Goal: Task Accomplishment & Management: Use online tool/utility

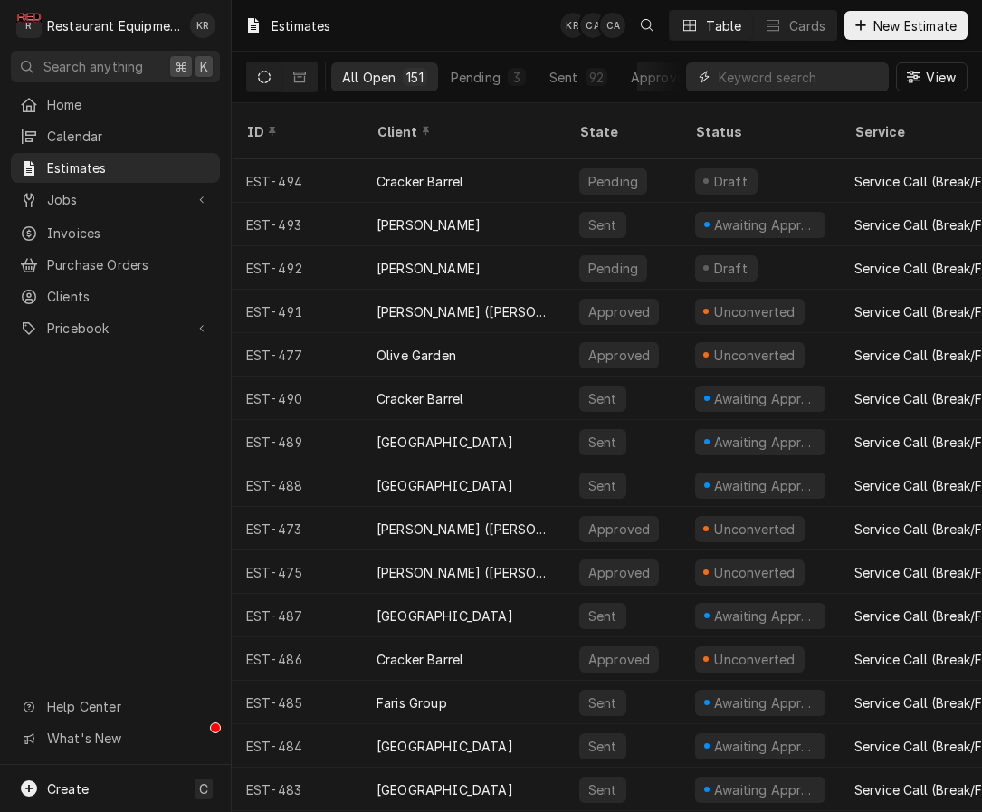
click at [810, 68] on input "Dynamic Content Wrapper" at bounding box center [799, 76] width 161 height 29
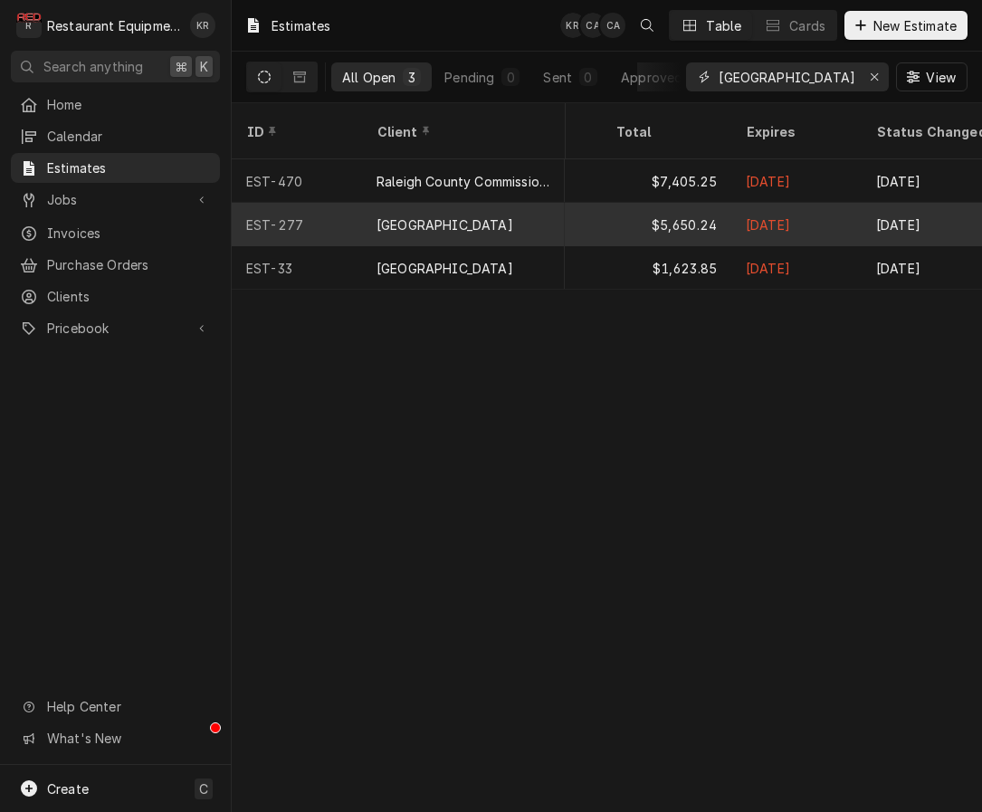
scroll to position [0, 1185]
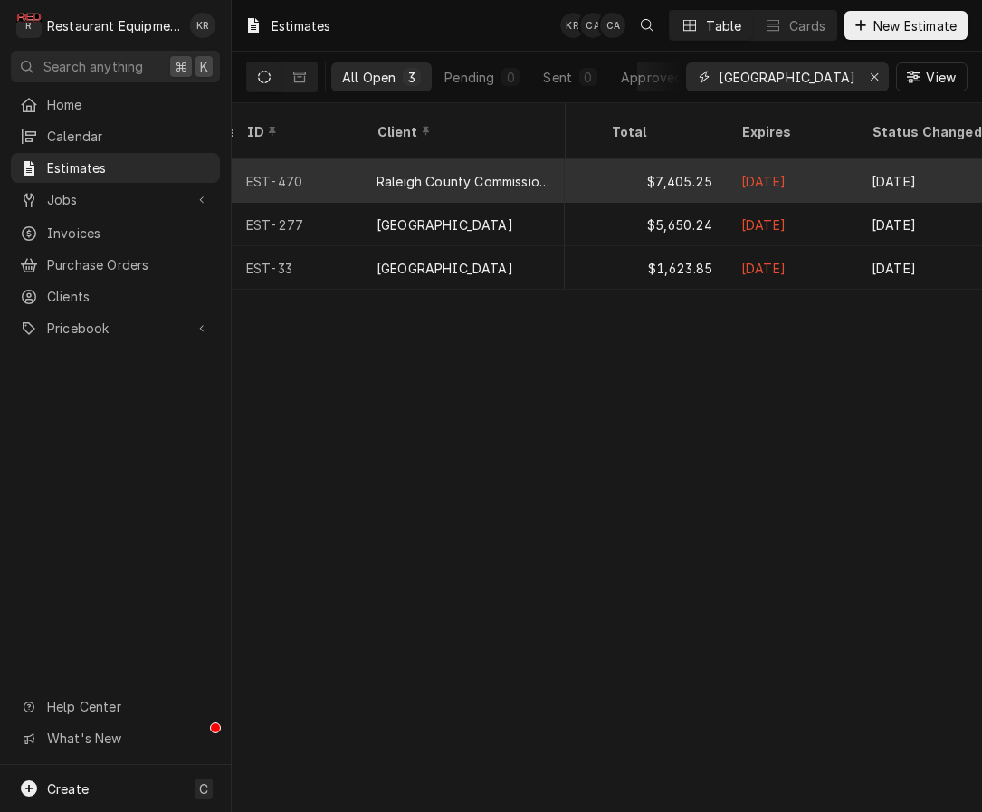
type input "raleigh county"
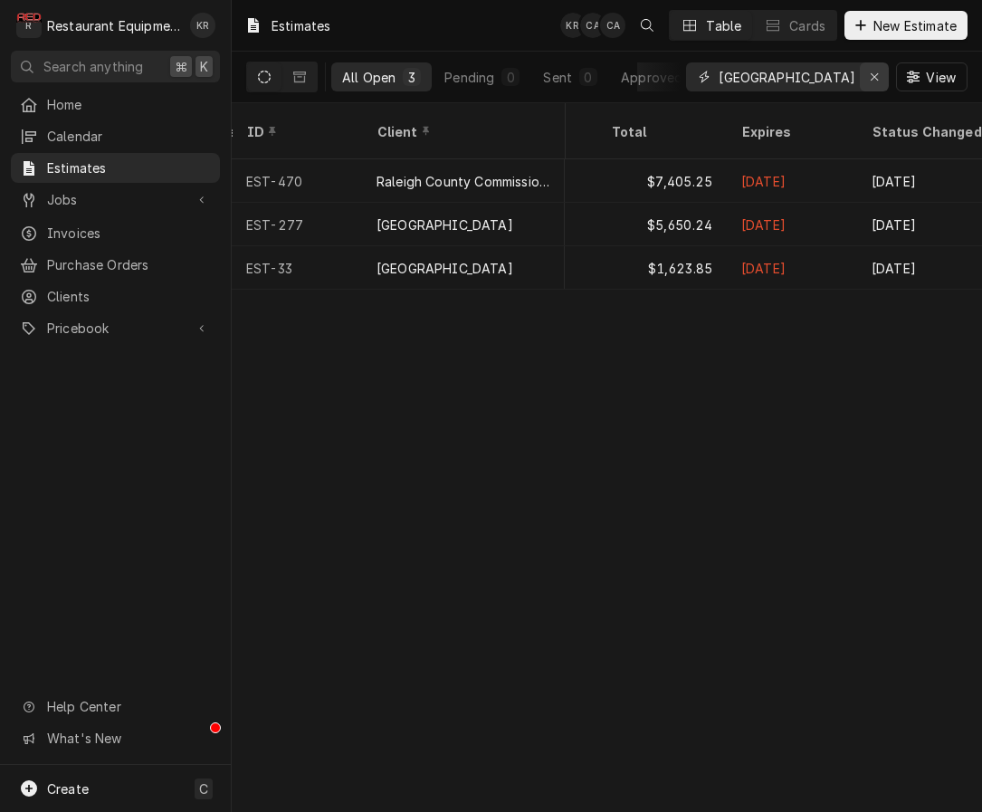
drag, startPoint x: 844, startPoint y: 86, endPoint x: 860, endPoint y: 84, distance: 15.5
click at [844, 85] on input "raleigh county" at bounding box center [787, 76] width 136 height 29
click at [868, 81] on div "Erase input" at bounding box center [874, 77] width 18 height 18
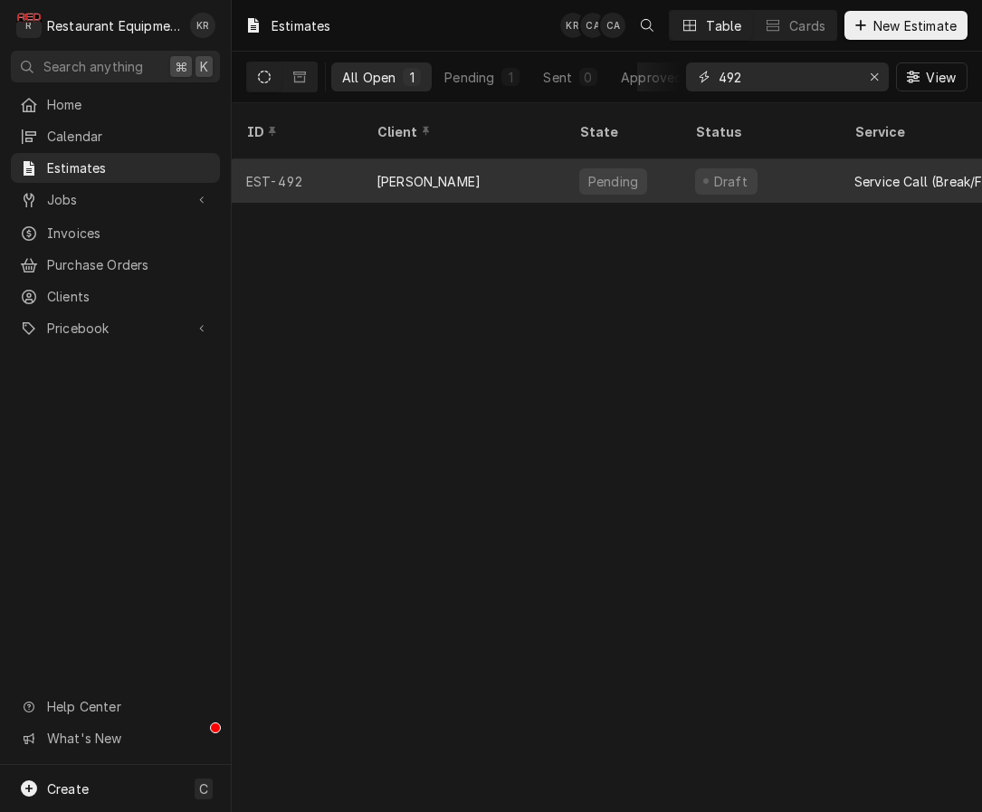
type input "492"
click at [430, 172] on div "Bob Evans" at bounding box center [428, 181] width 104 height 19
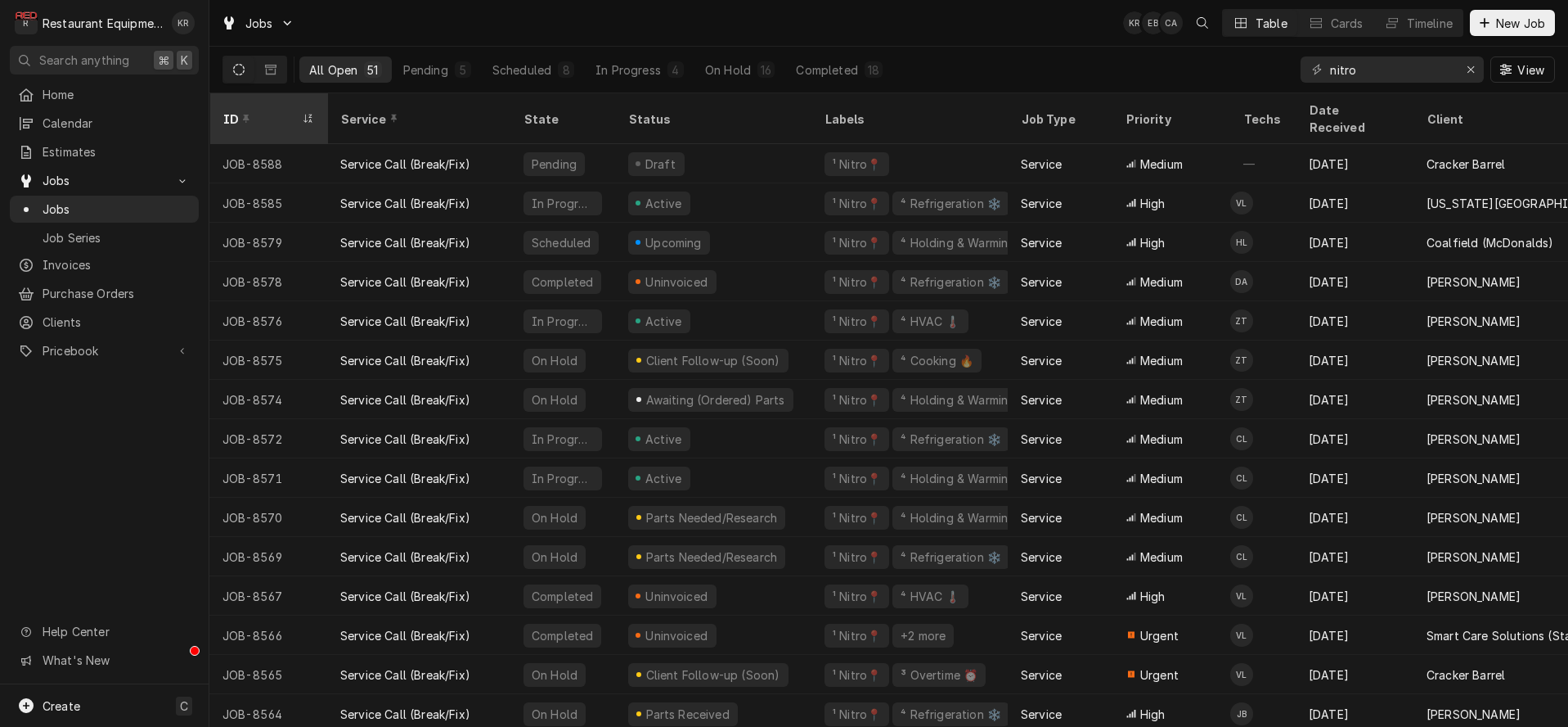
scroll to position [2, 0]
drag, startPoint x: 1376, startPoint y: 64, endPoint x: 1287, endPoint y: 67, distance: 89.1
click at [1330, 67] on input "nitro" at bounding box center [1392, 69] width 123 height 26
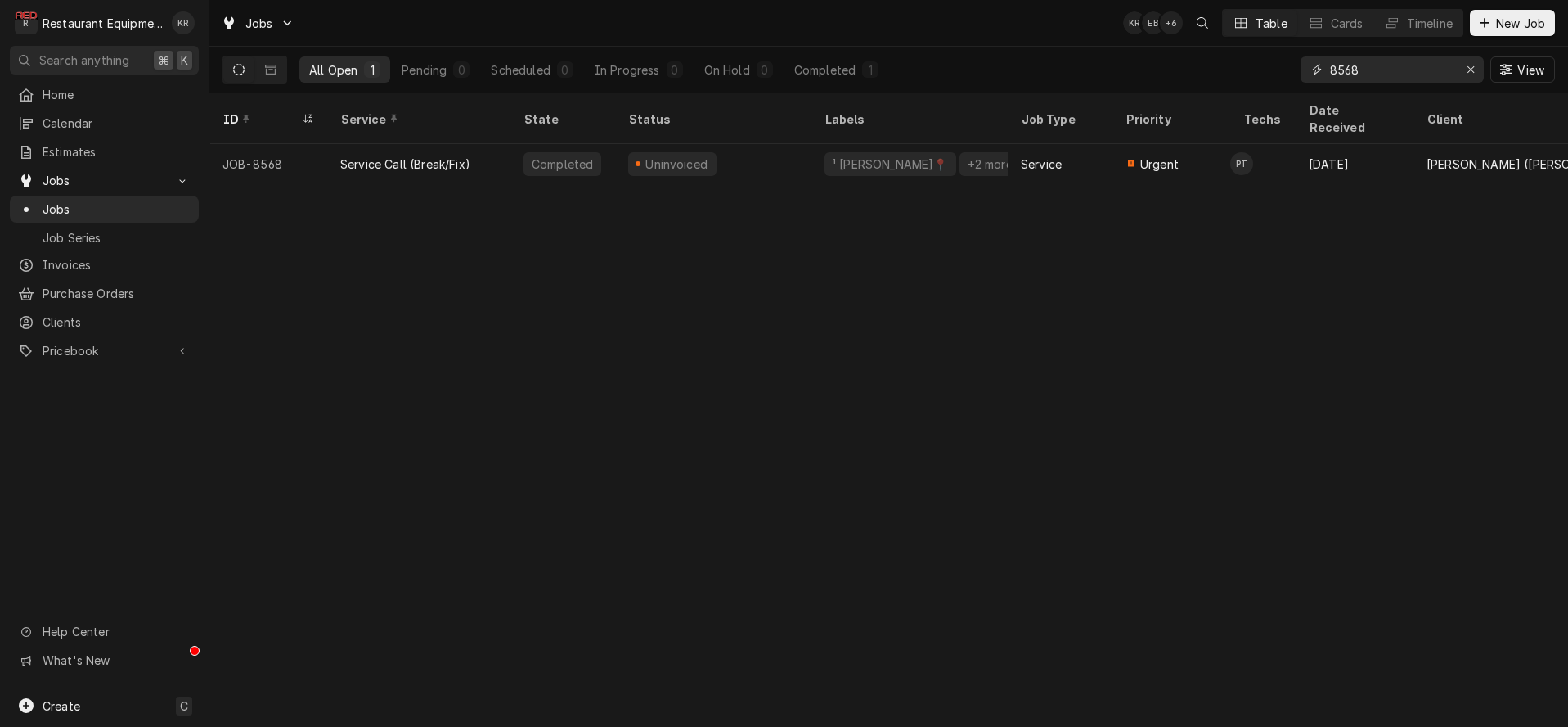
click at [1425, 73] on input "8568" at bounding box center [1392, 69] width 123 height 26
type input "8"
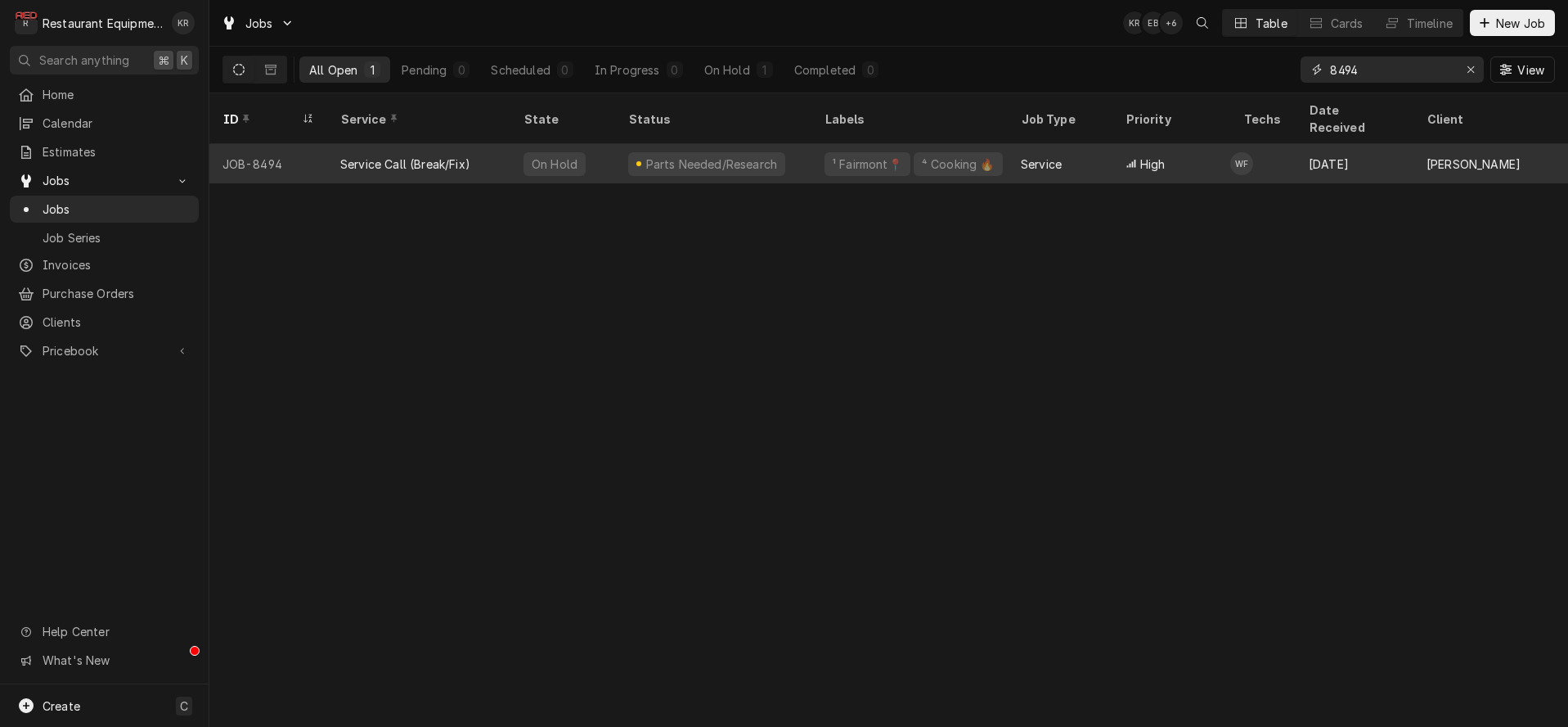
type input "8494"
click at [831, 152] on div "¹ Fairmont📍" at bounding box center [867, 164] width 86 height 24
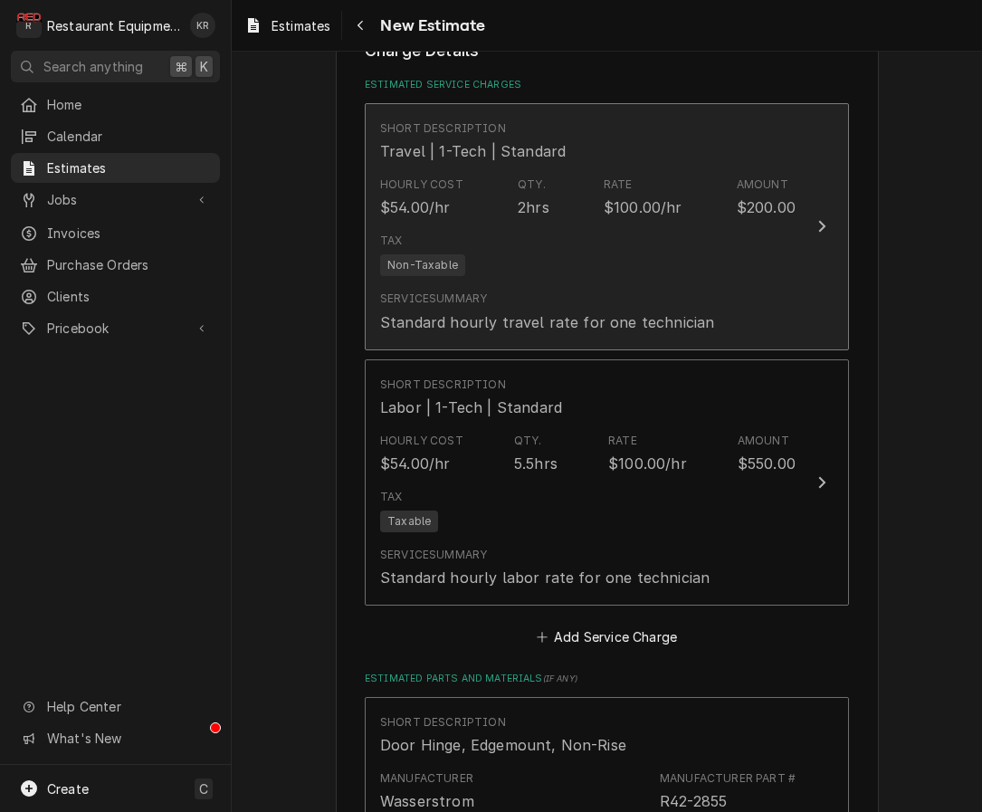
click at [554, 233] on div "Tax Non-Taxable" at bounding box center [587, 254] width 415 height 58
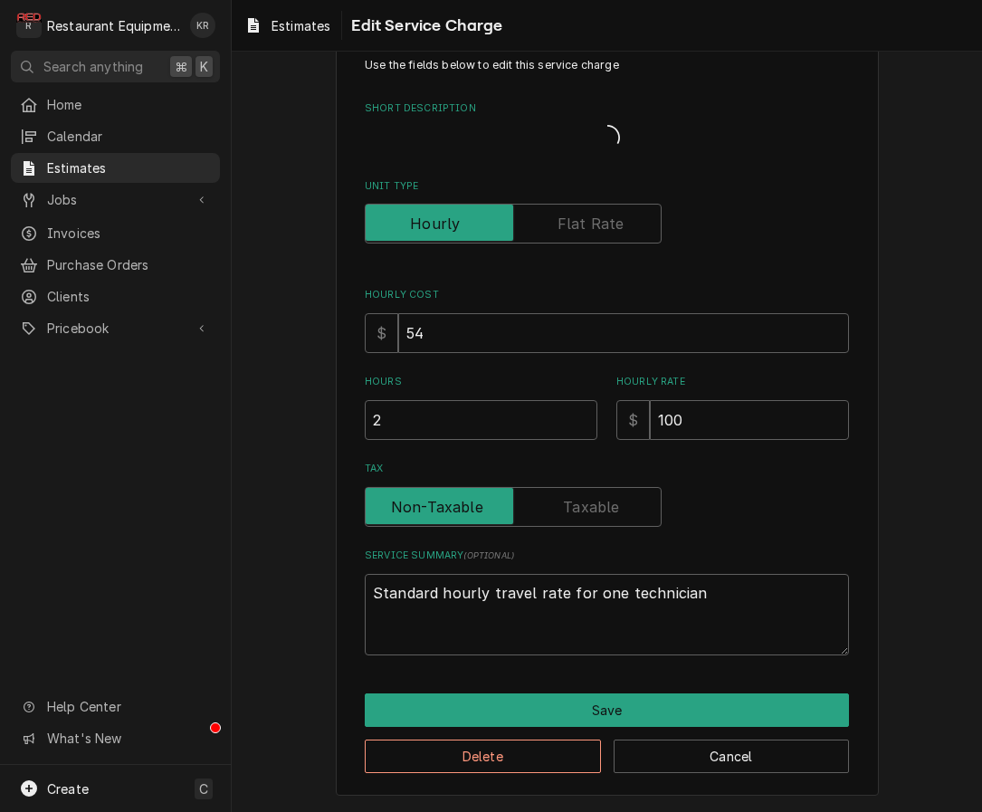
scroll to position [31, 0]
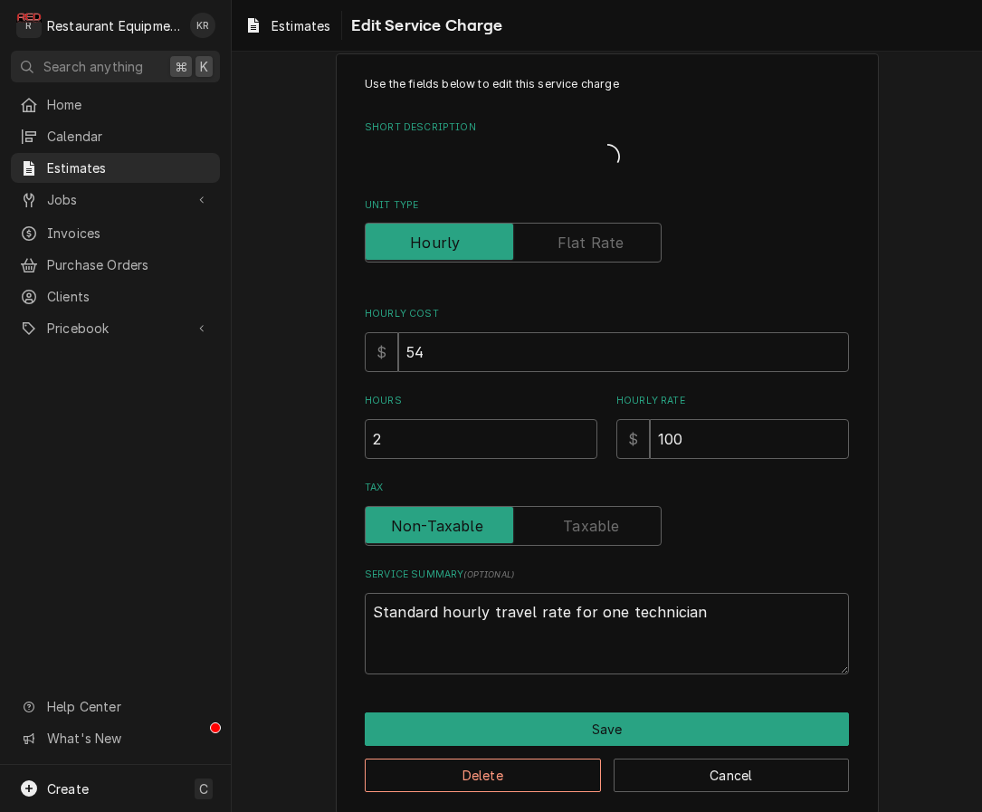
type textarea "x"
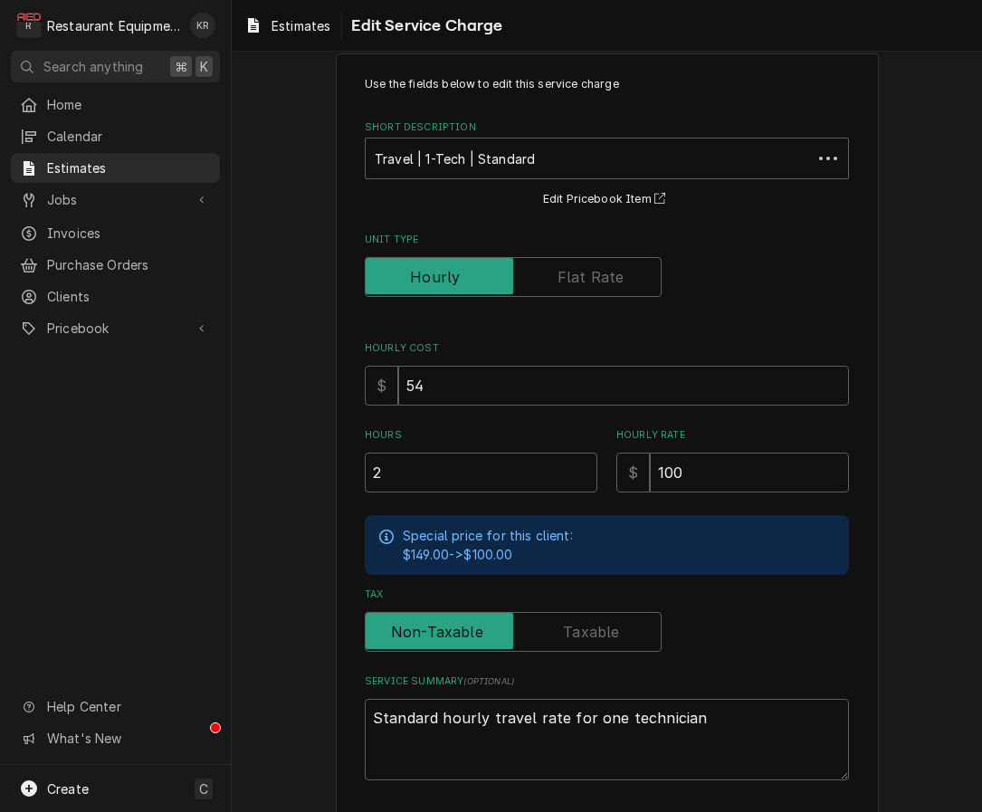
scroll to position [1, 0]
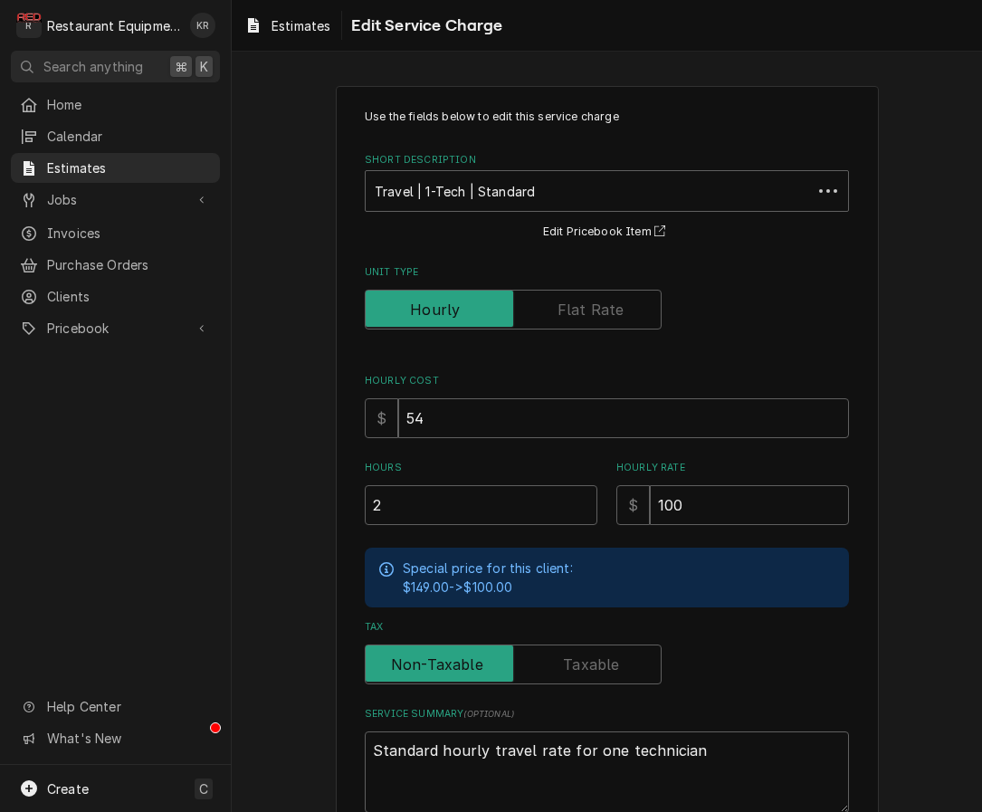
click at [433, 443] on div "Use the fields below to edit this service charge Short Description Travel | 1-T…" at bounding box center [607, 461] width 484 height 704
drag, startPoint x: 416, startPoint y: 505, endPoint x: 300, endPoint y: 498, distance: 116.1
click at [365, 499] on input "2" at bounding box center [481, 505] width 233 height 40
type input "1"
type textarea "x"
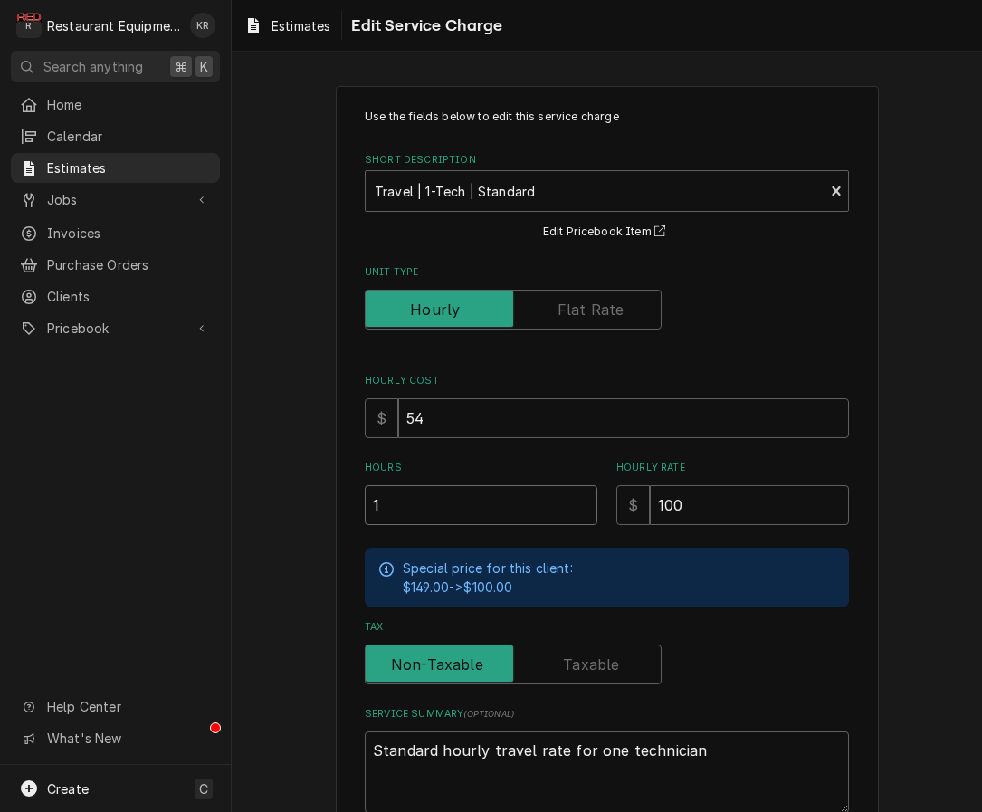
type input "1"
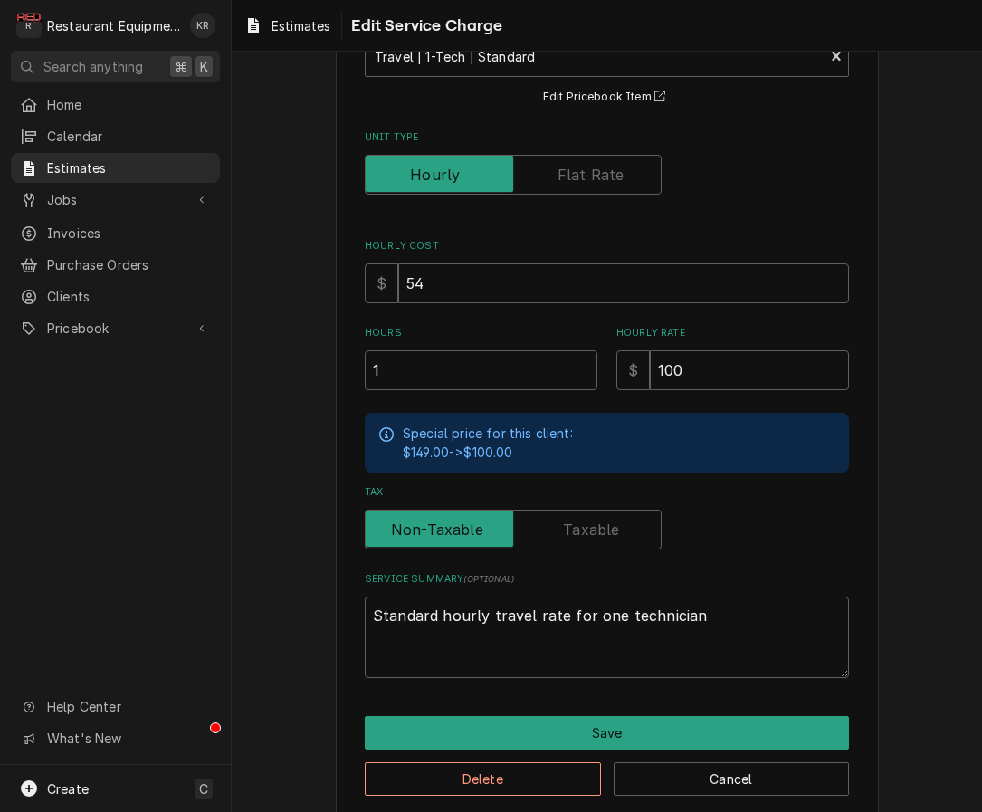
scroll to position [157, 0]
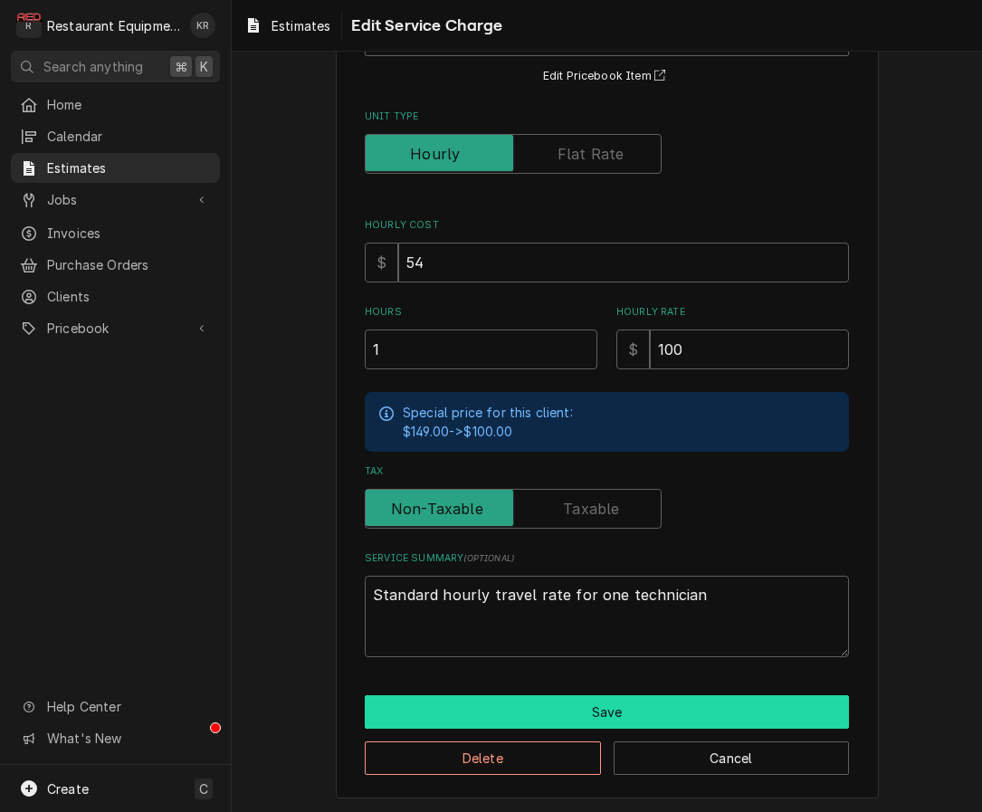
click at [603, 710] on button "Save" at bounding box center [607, 711] width 484 height 33
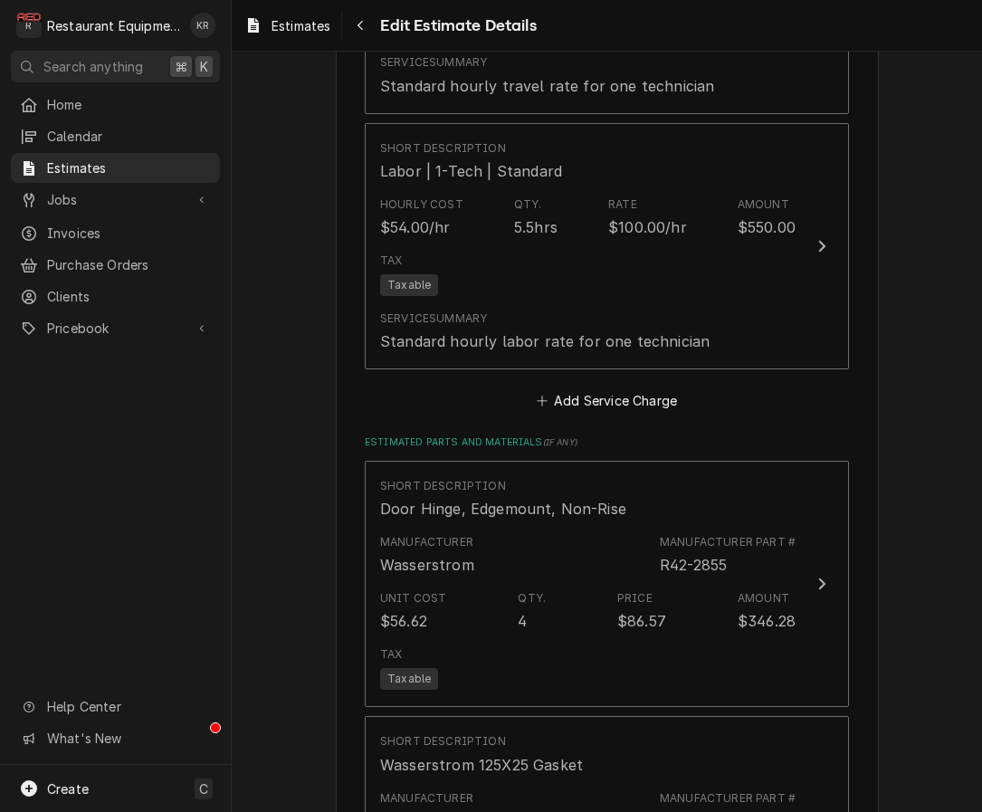
scroll to position [2725, 0]
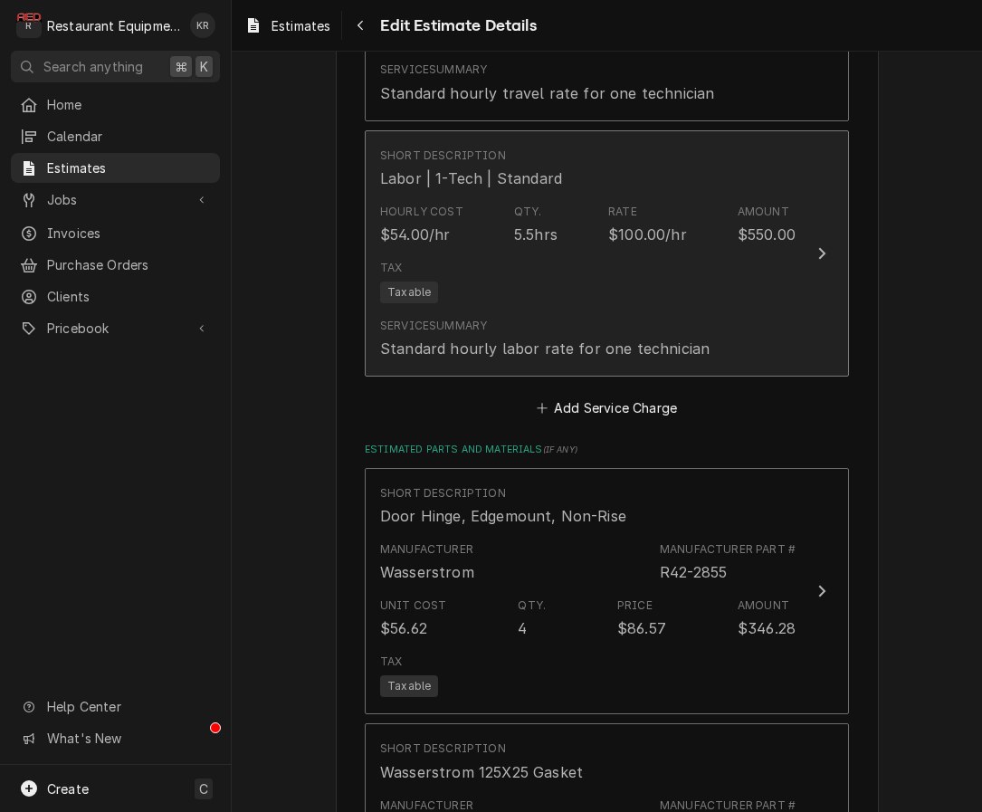
click at [558, 253] on div "Tax Taxable" at bounding box center [587, 282] width 415 height 58
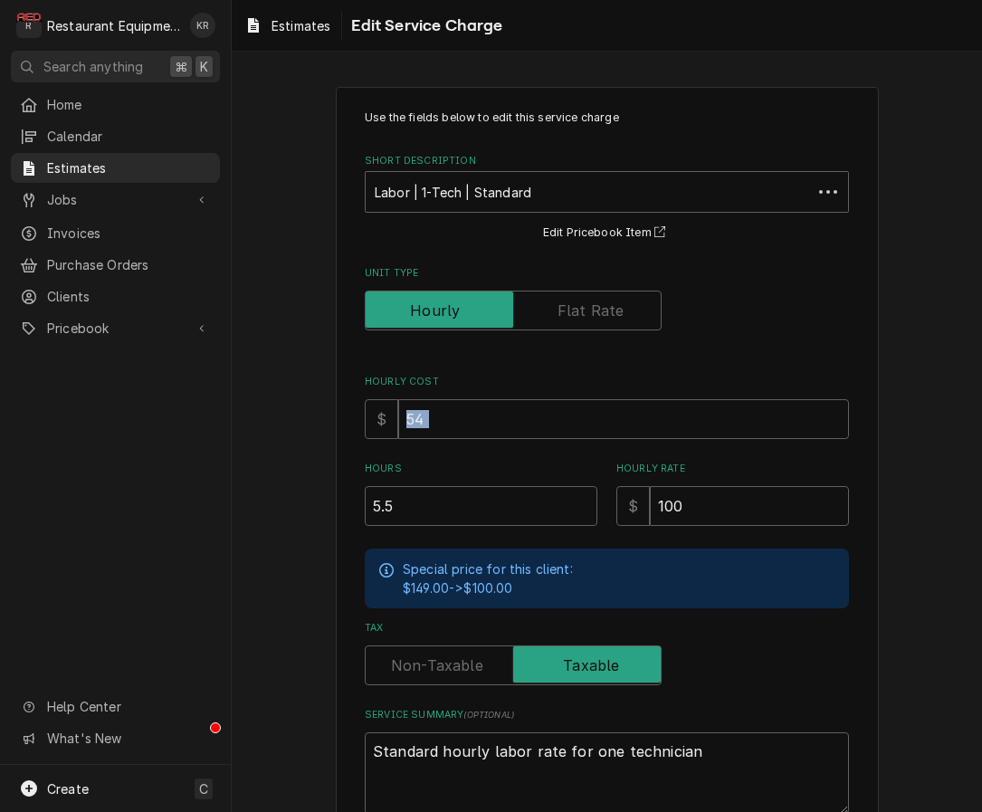
drag, startPoint x: 481, startPoint y: 453, endPoint x: 374, endPoint y: 499, distance: 116.8
click at [294, 439] on div "Use the fields below to edit this service charge Short Description Labor | 1-Te…" at bounding box center [607, 521] width 750 height 900
drag, startPoint x: 396, startPoint y: 510, endPoint x: 338, endPoint y: 507, distance: 58.9
click at [365, 508] on input "5.5" at bounding box center [481, 506] width 233 height 40
type textarea "x"
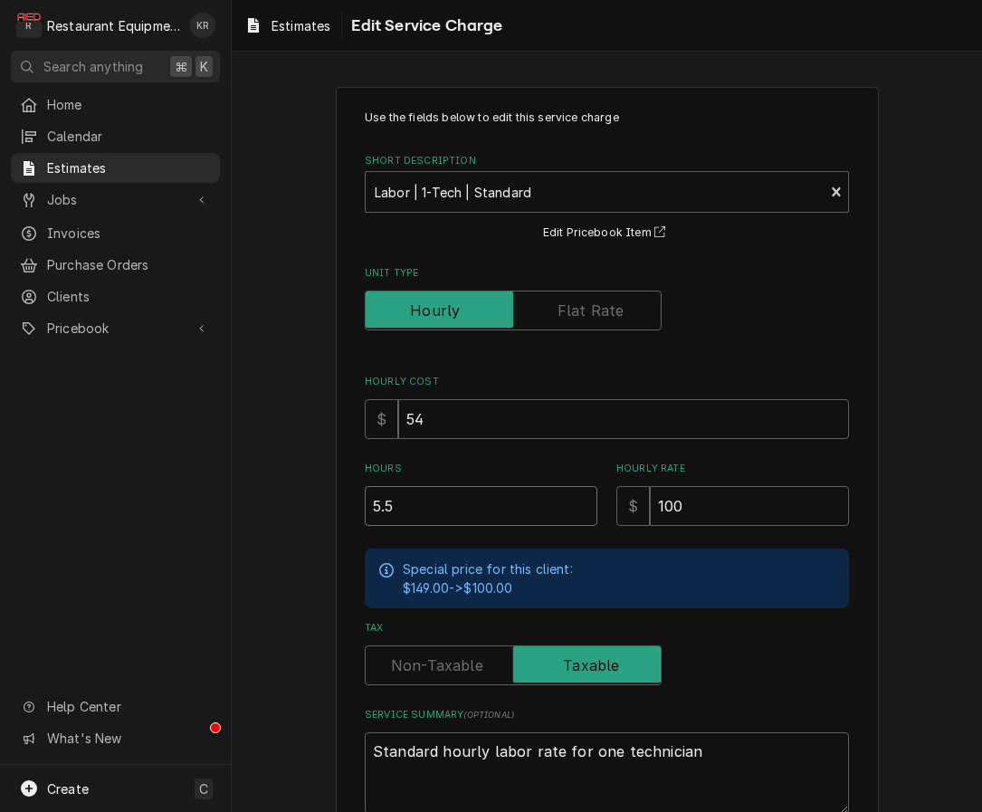
type input "4"
type textarea "x"
type input "4"
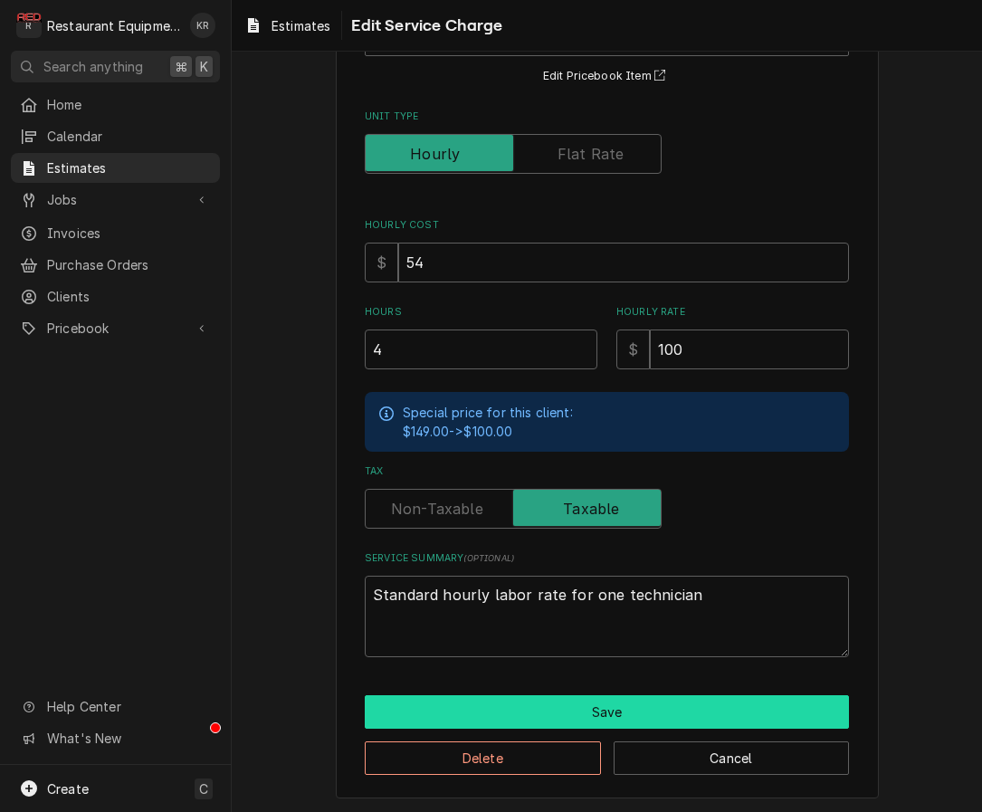
click at [563, 701] on button "Save" at bounding box center [607, 711] width 484 height 33
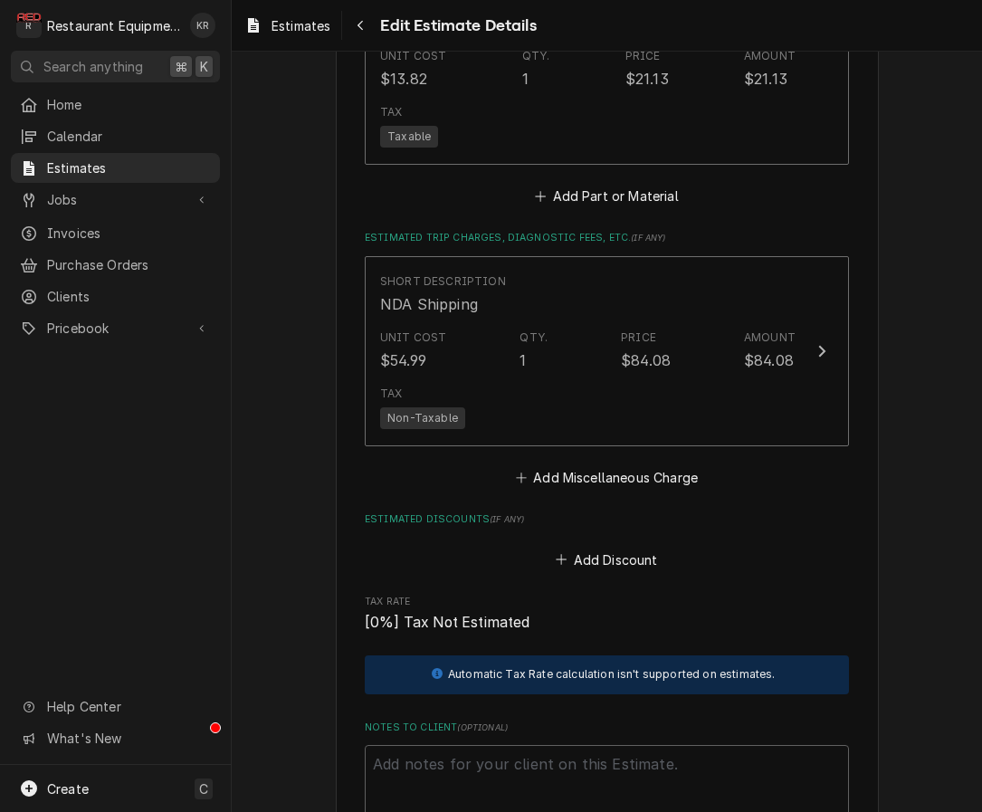
scroll to position [4674, 0]
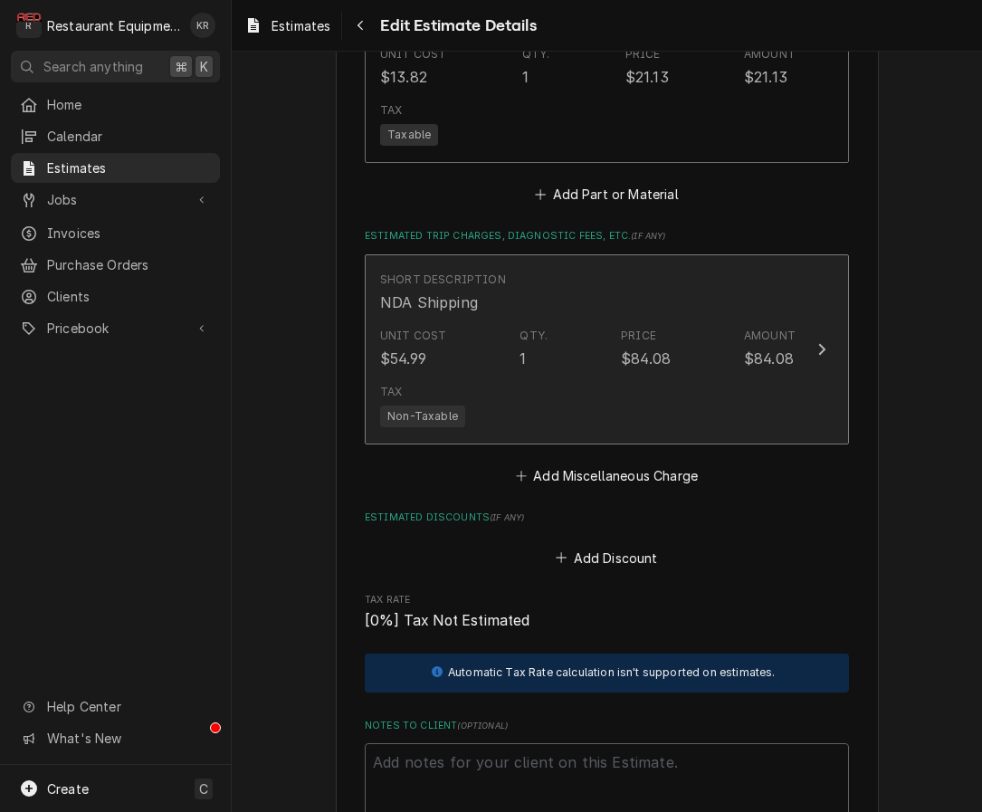
click at [577, 332] on div "Unit Cost $54.99 Qty. 1 Price $84.08 Amount $84.08" at bounding box center [587, 348] width 415 height 56
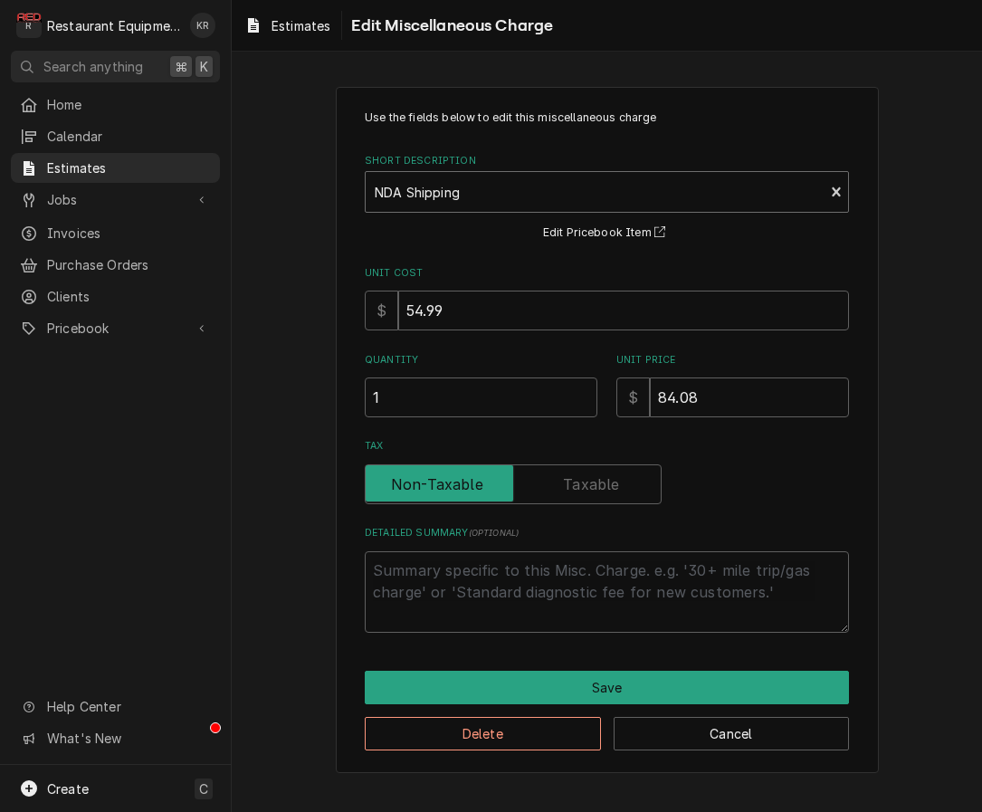
click at [556, 200] on div "Short Description" at bounding box center [595, 192] width 440 height 33
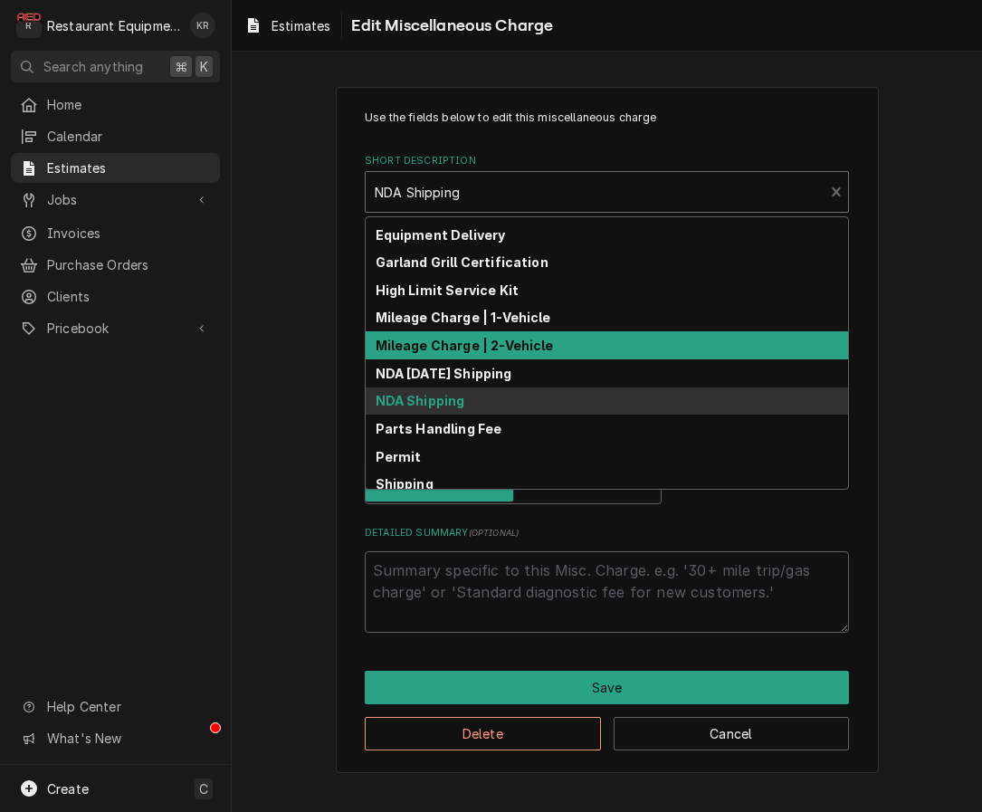
scroll to position [101, 0]
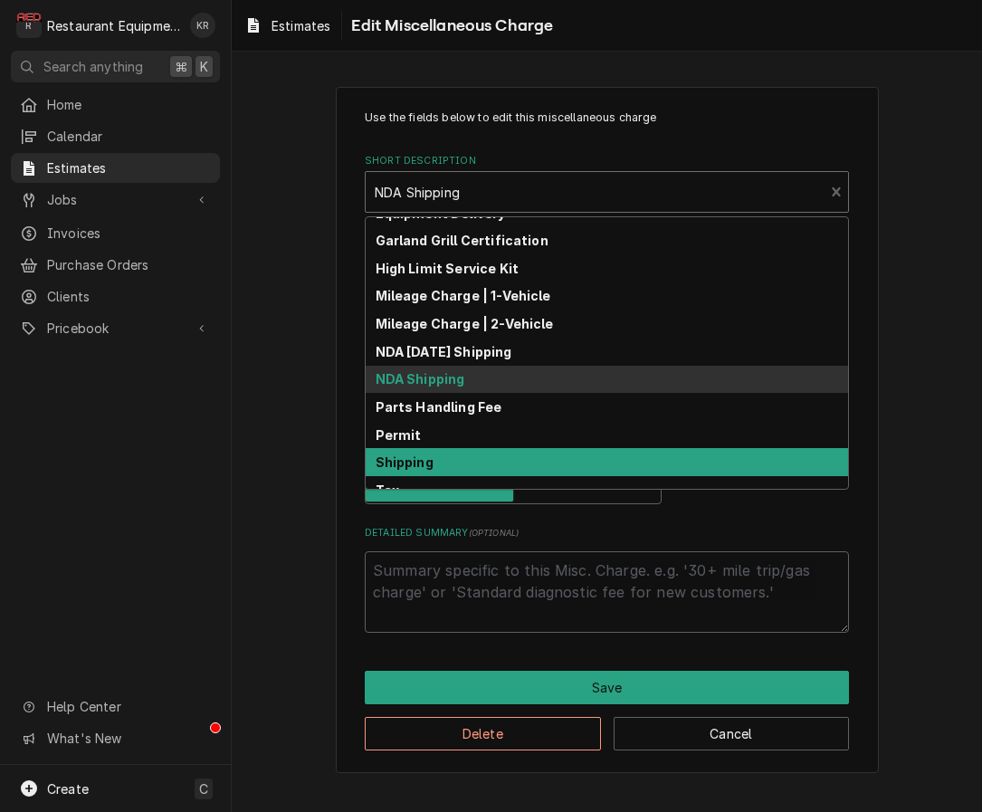
click at [527, 462] on div "Shipping" at bounding box center [607, 462] width 482 height 28
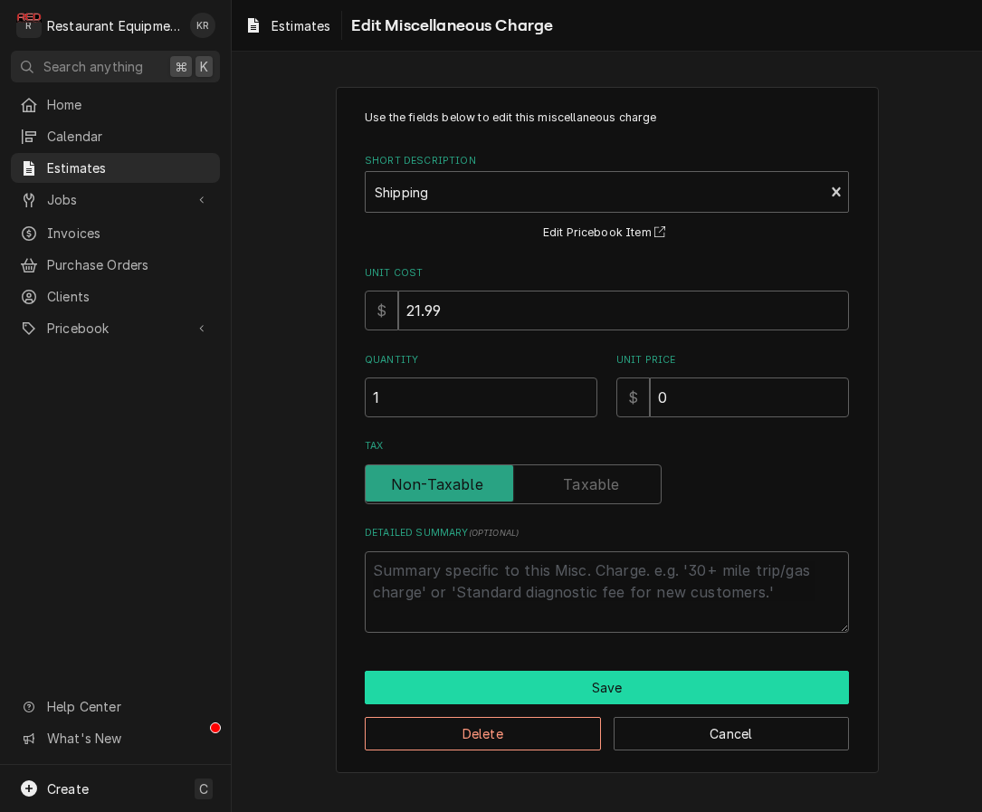
click at [613, 685] on button "Save" at bounding box center [607, 687] width 484 height 33
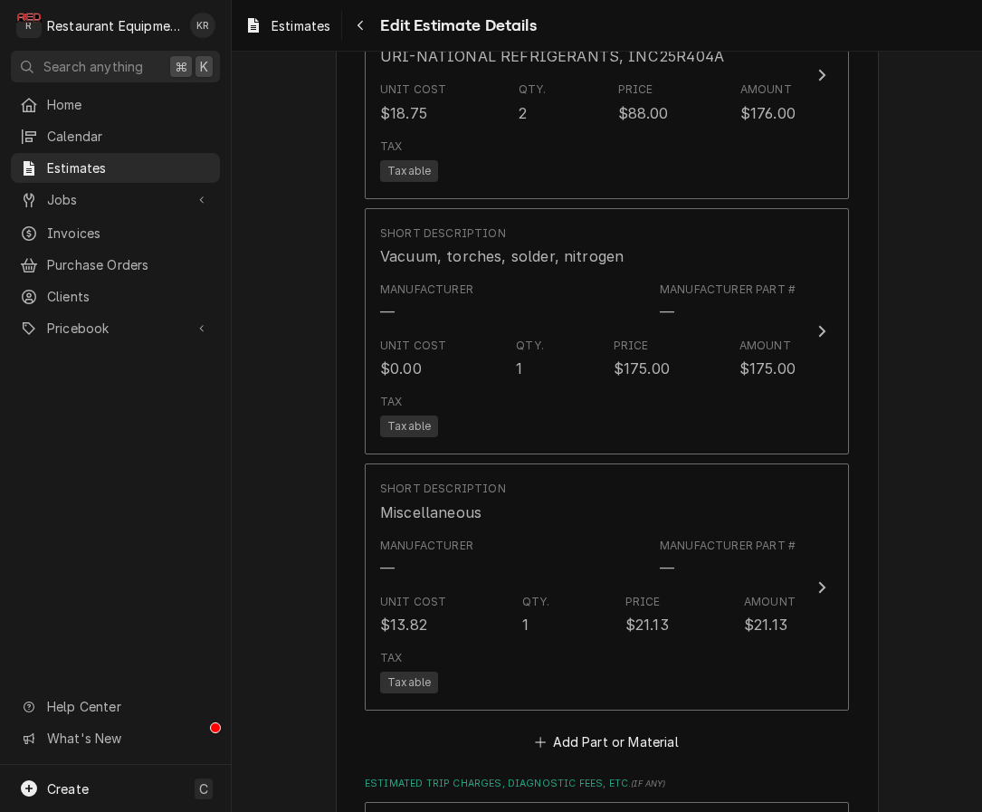
scroll to position [4131, 0]
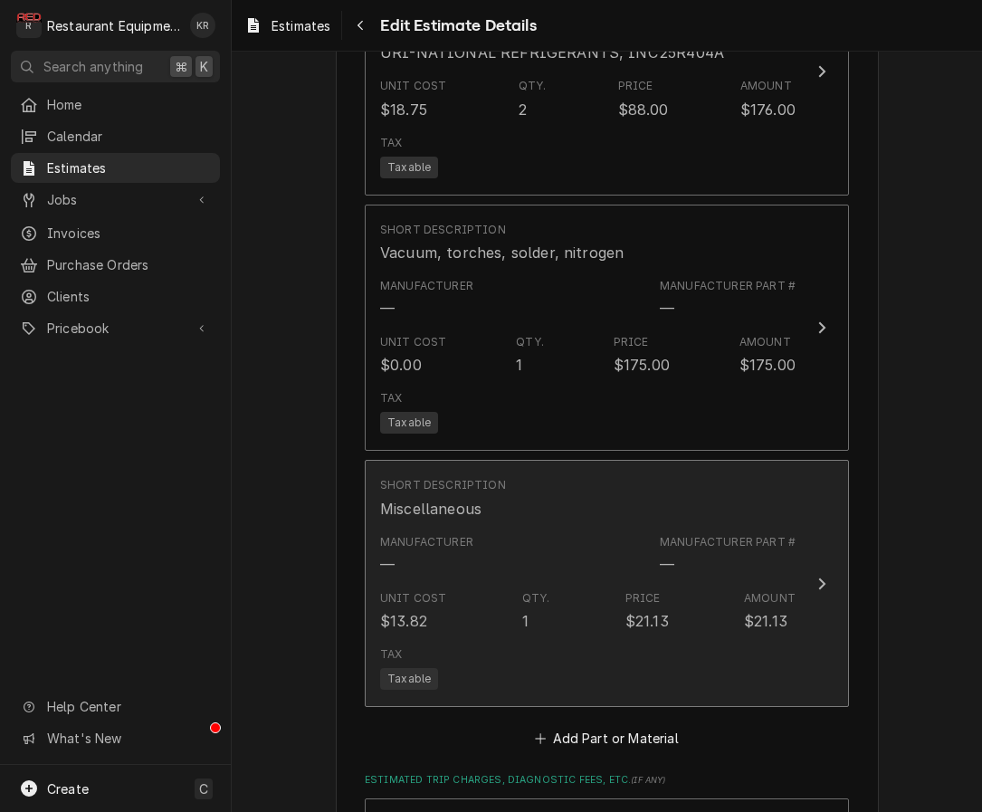
click at [608, 536] on div "Manufacturer — Manufacturer Part # —" at bounding box center [587, 555] width 415 height 56
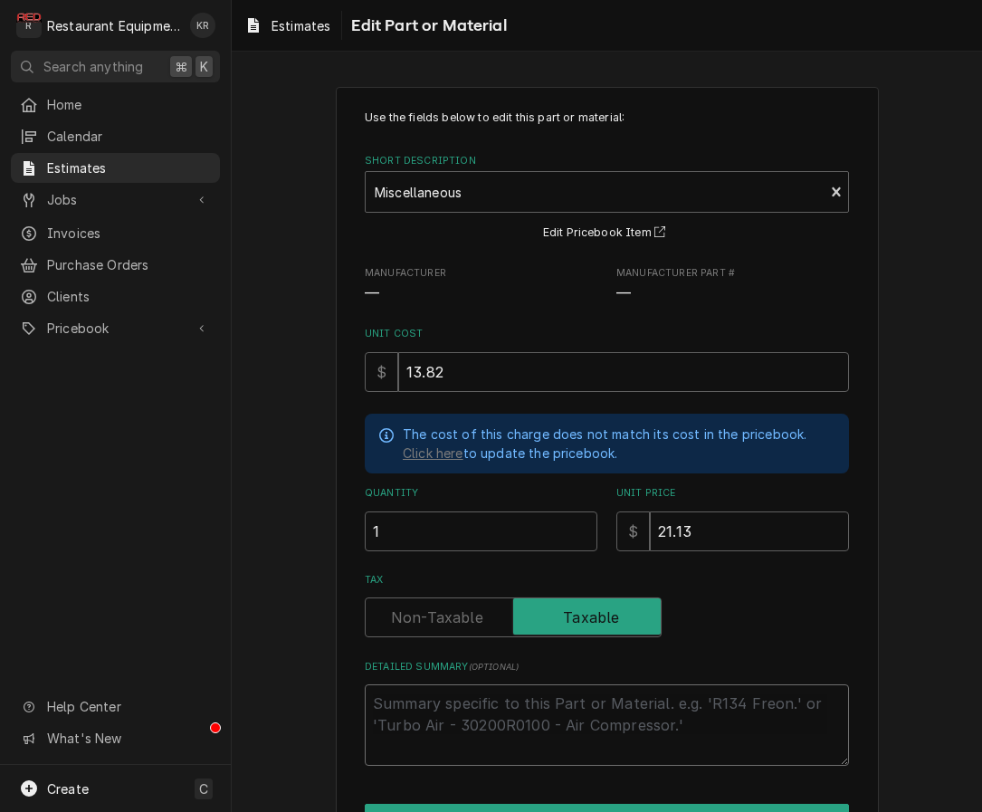
click at [548, 700] on textarea "Detailed Summary ( optional )" at bounding box center [607, 724] width 484 height 81
type textarea "x"
type textarea "M"
type textarea "x"
type textarea "Mi"
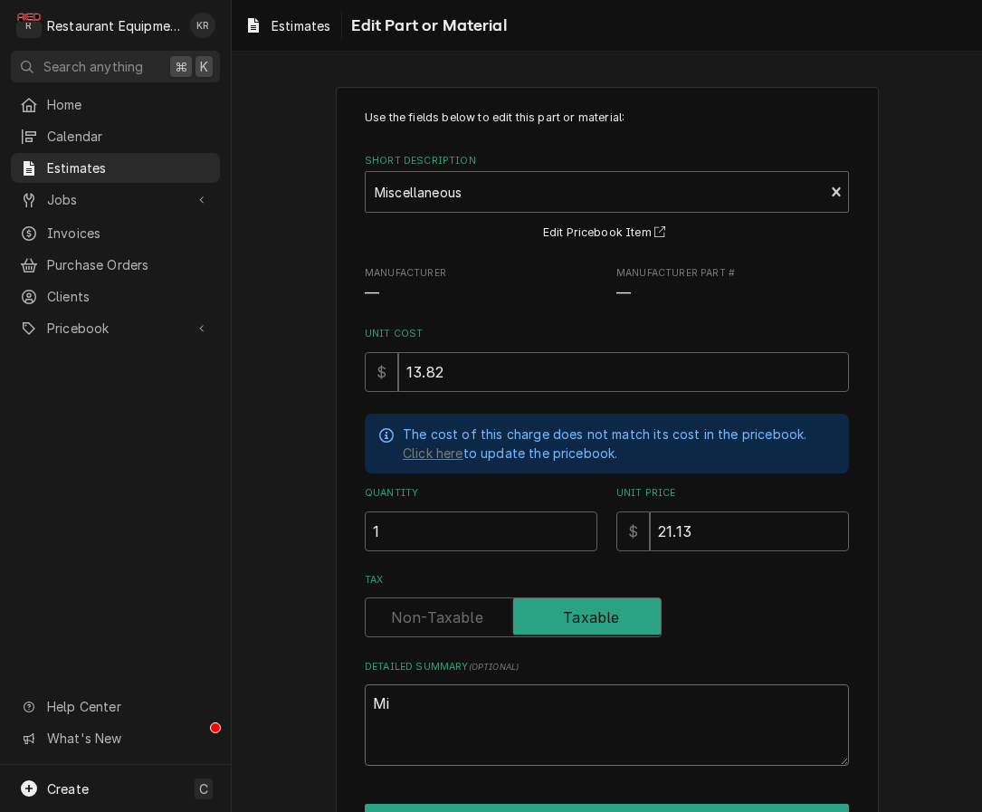
type textarea "x"
type textarea "Mis"
type textarea "x"
type textarea "Misc"
type textarea "x"
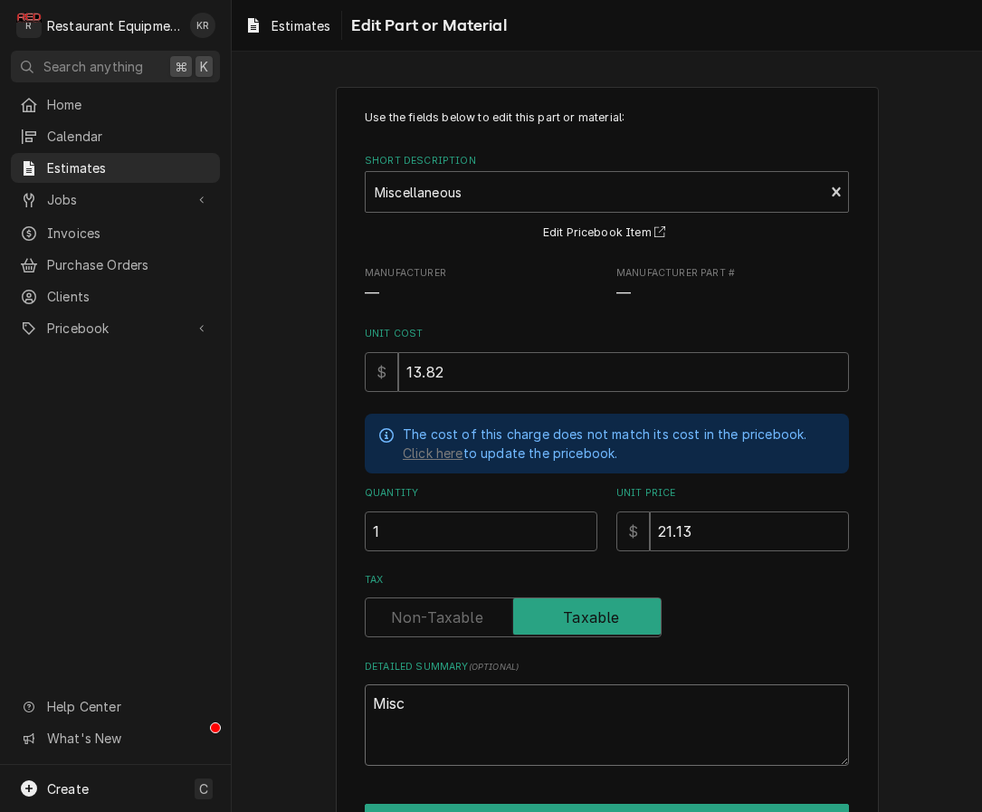
type textarea "Misce"
type textarea "x"
type textarea "Miscel"
type textarea "x"
type textarea "Miscell"
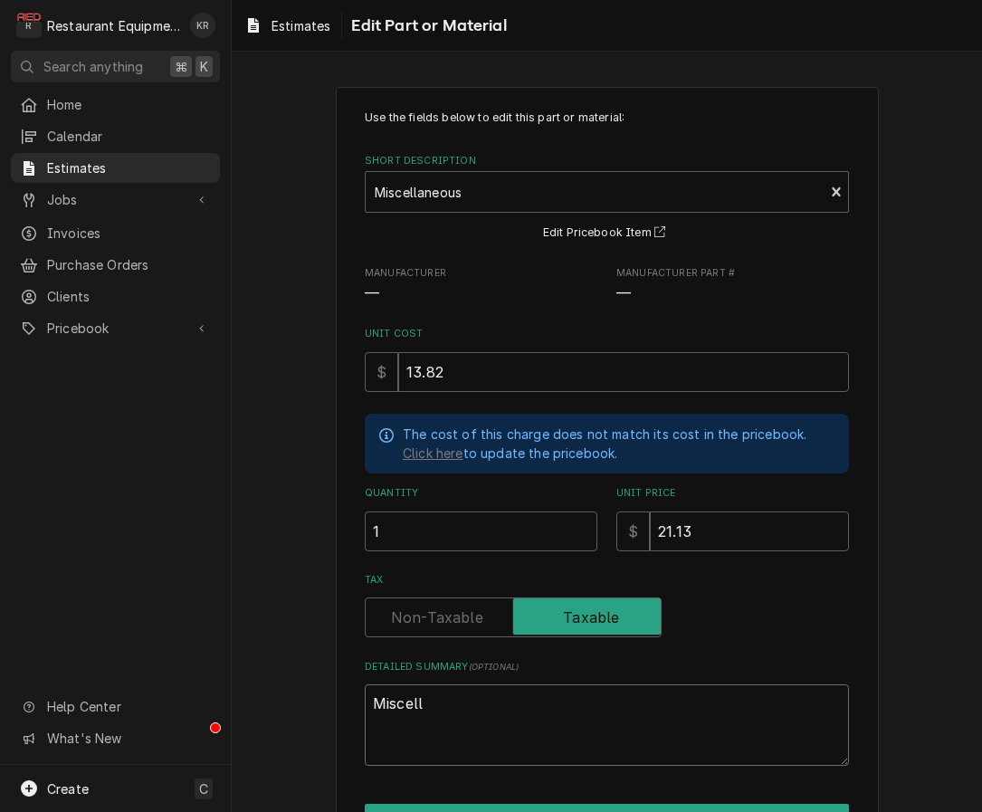
type textarea "x"
type textarea "Miscella"
type textarea "x"
type textarea "Miscellan"
type textarea "x"
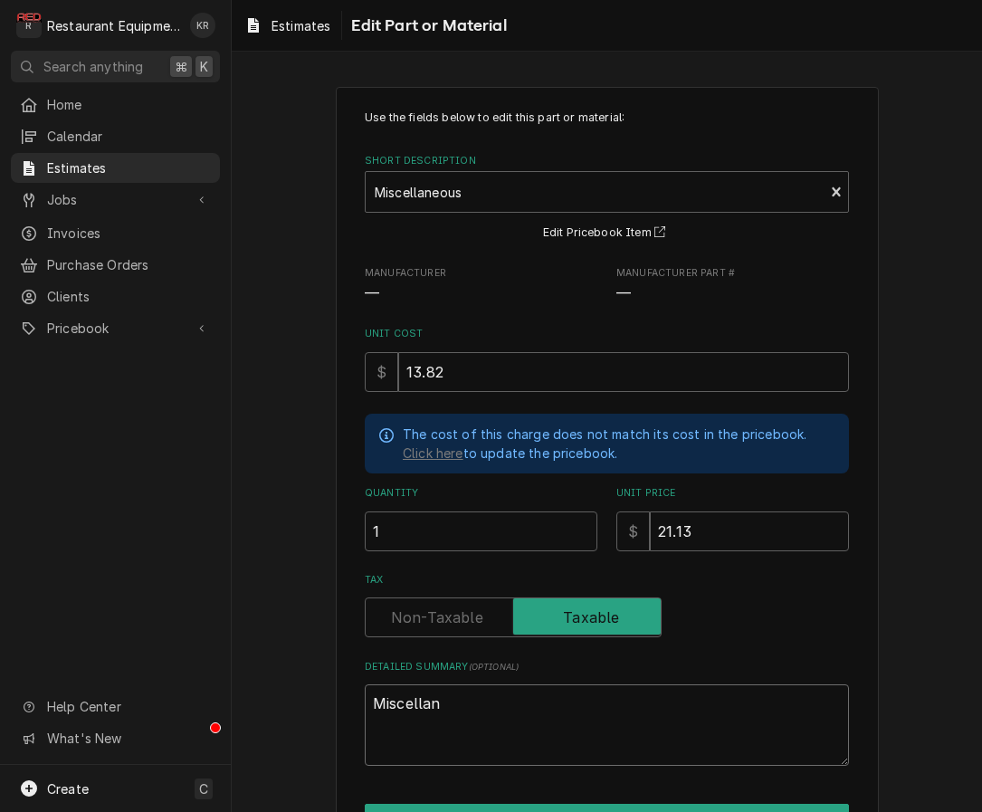
type textarea "Miscellane"
type textarea "x"
type textarea "Miscellaneo"
type textarea "x"
type textarea "Miscellaneou"
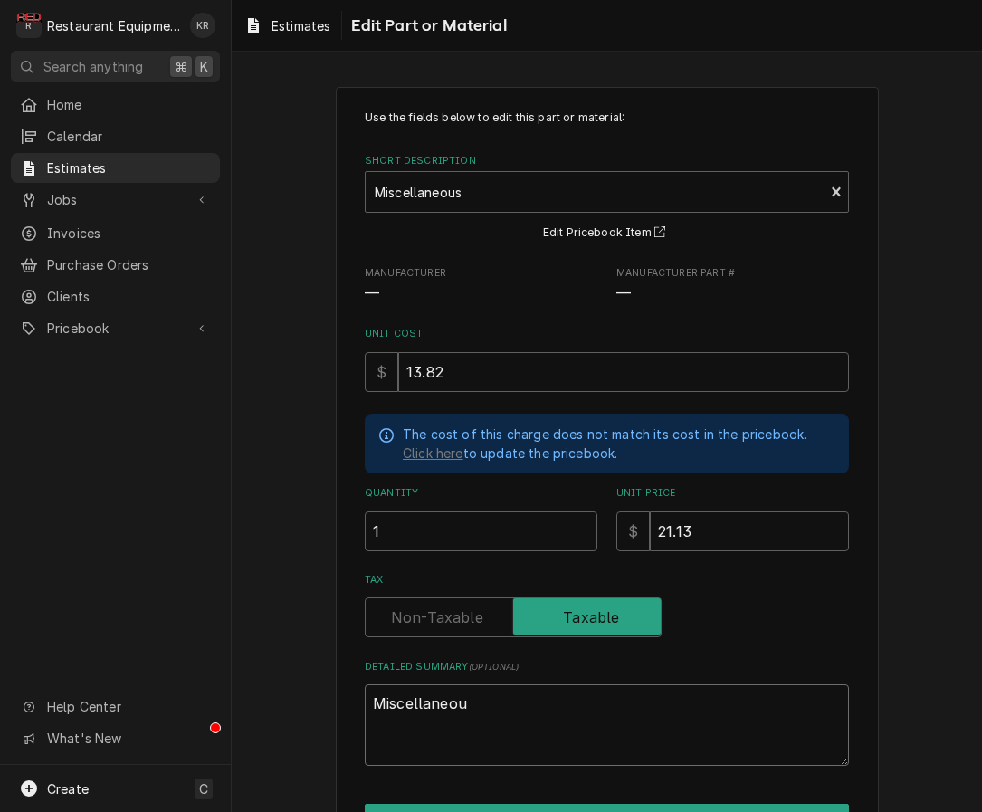
type textarea "x"
type textarea "Miscellaneous"
type textarea "x"
type textarea "Miscellaneous"
type textarea "x"
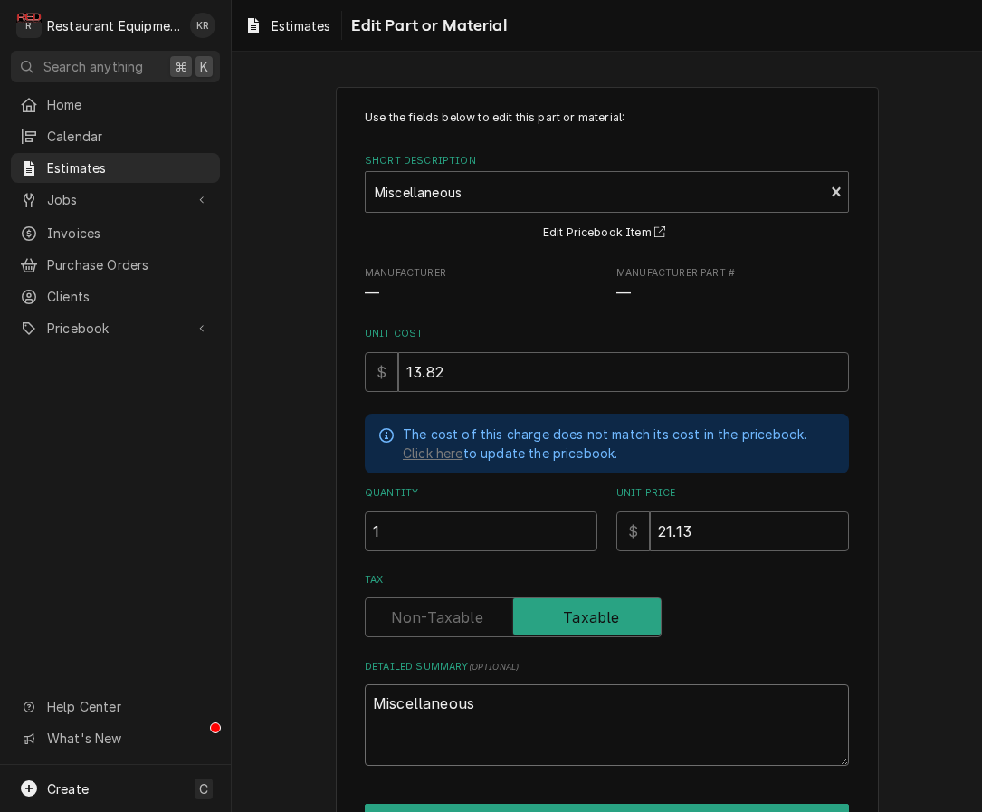
type textarea "Miscellaneous r"
type textarea "x"
type textarea "Miscellaneous re"
type textarea "x"
type textarea "Miscellaneous ref"
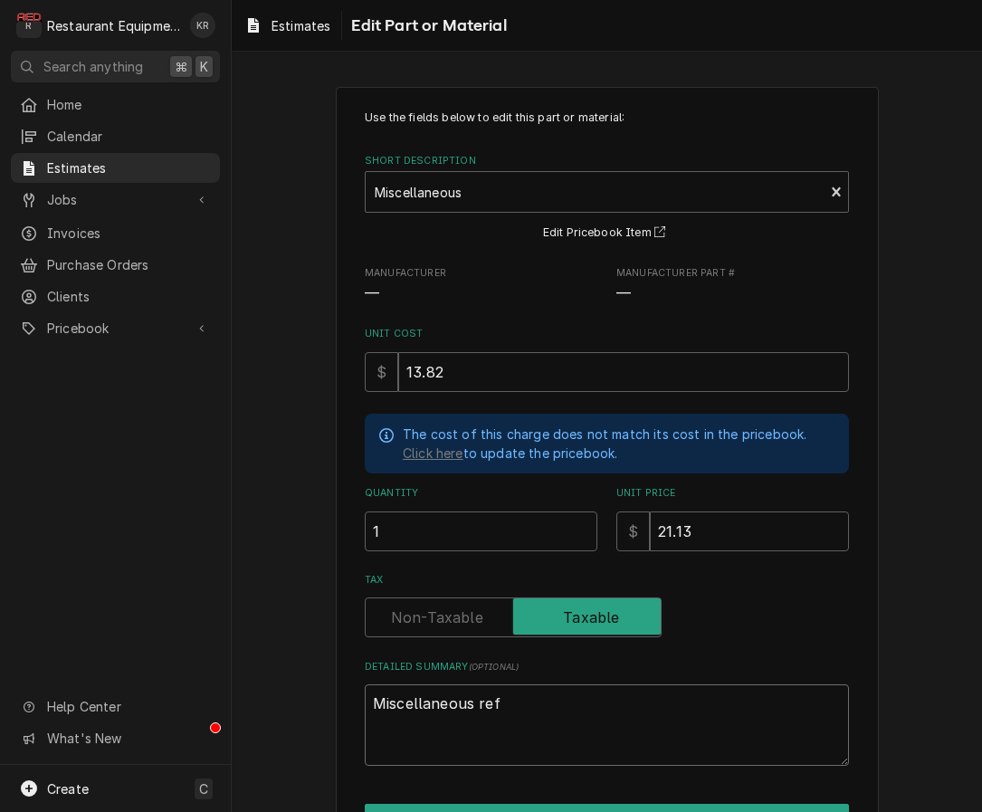
type textarea "x"
type textarea "Miscellaneous refr"
type textarea "x"
type textarea "Miscellaneous refri"
type textarea "x"
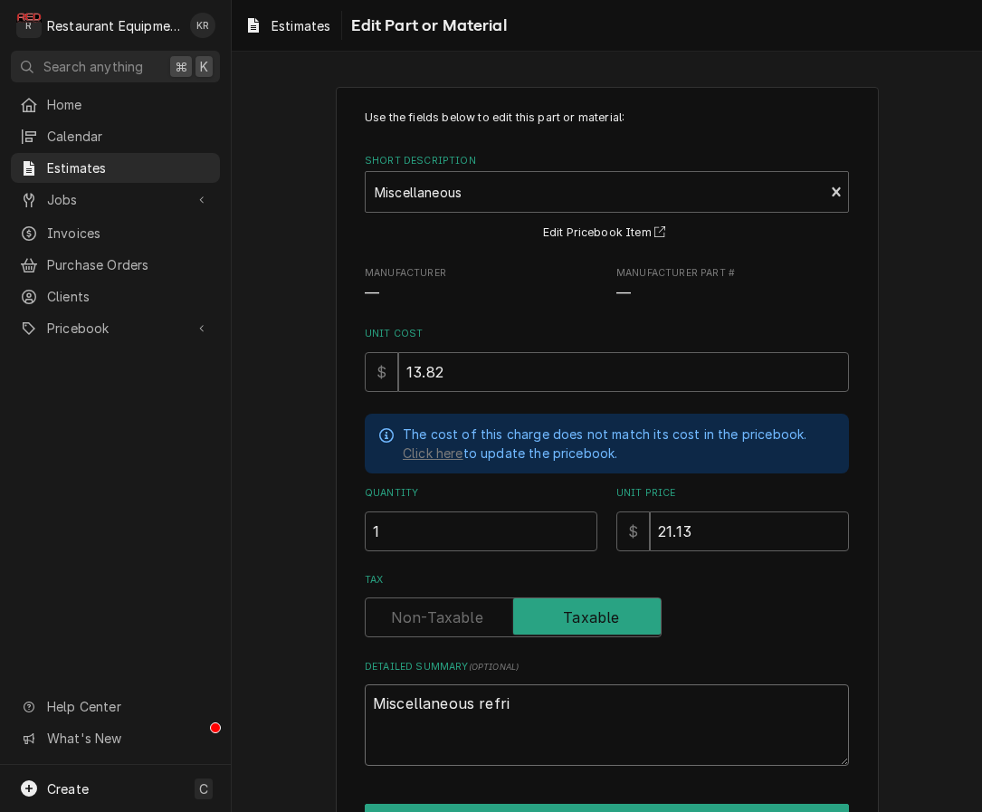
type textarea "Miscellaneous refrie"
type textarea "x"
type textarea "Miscellaneous refrieg"
type textarea "x"
type textarea "Miscellaneous refrie"
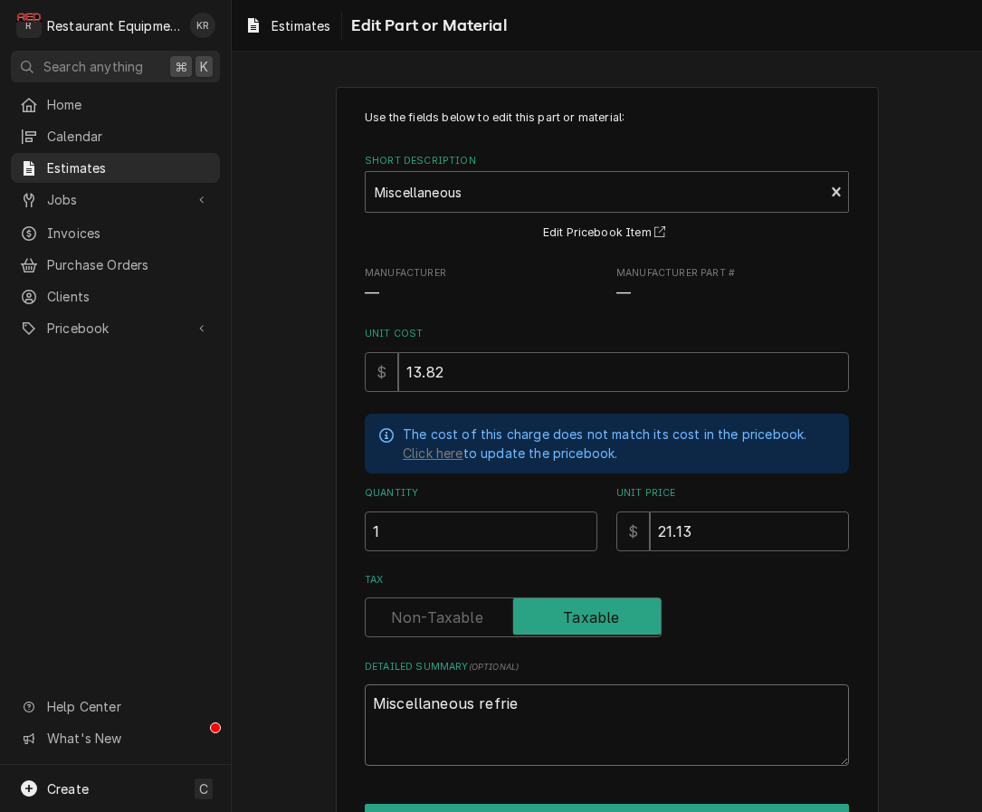
type textarea "x"
type textarea "Miscellaneous refrig"
type textarea "x"
type textarea "Miscellaneous refrige"
type textarea "x"
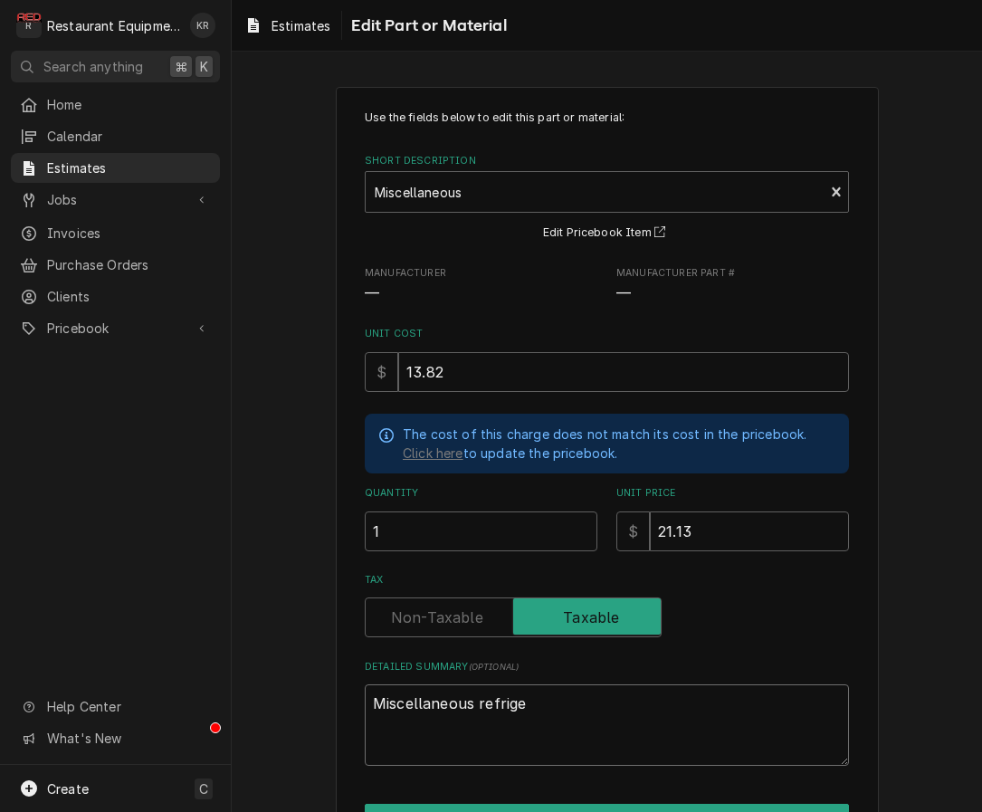
type textarea "Miscellaneous refriger"
type textarea "x"
type textarea "Miscellaneous refrigers"
type textarea "x"
type textarea "Miscellaneous refriger"
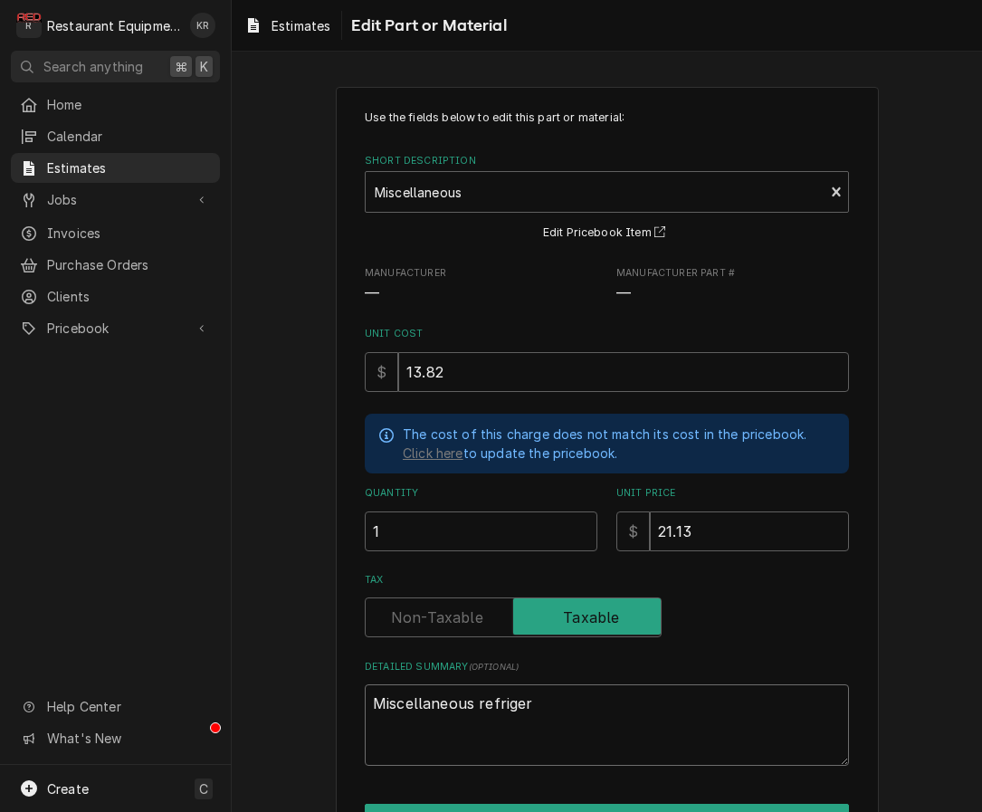
type textarea "x"
type textarea "Miscellaneous refrigera"
type textarea "x"
type textarea "Miscellaneous refrigerat"
type textarea "x"
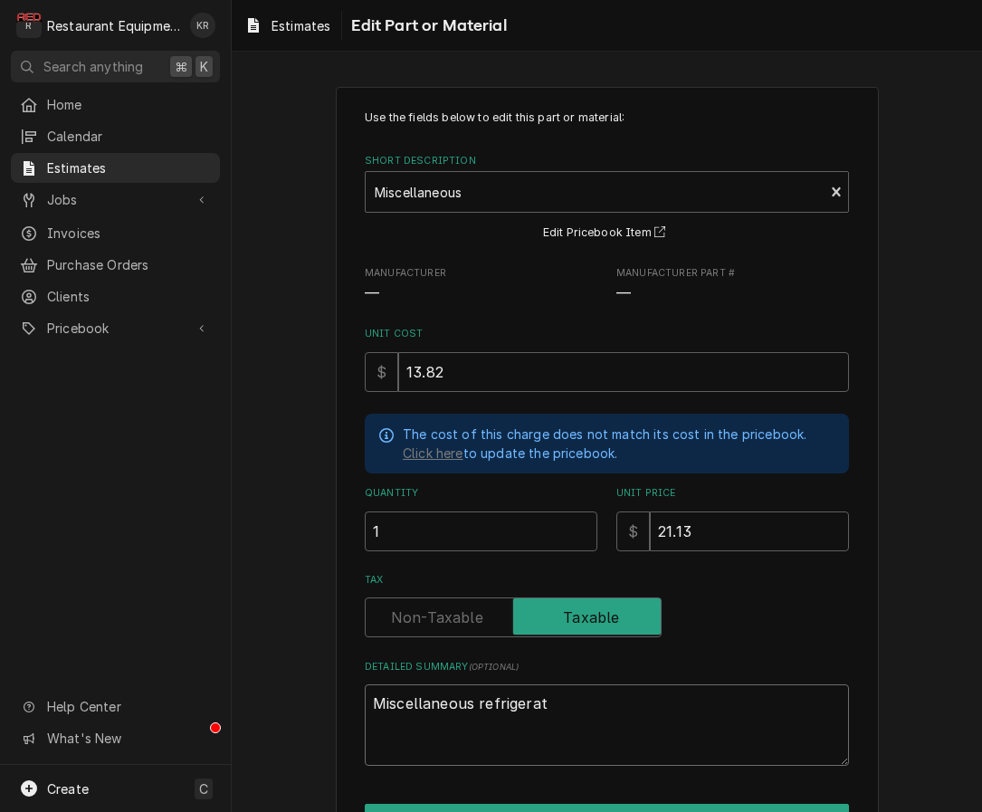
type textarea "Miscellaneous refrigerati"
type textarea "x"
type textarea "Miscellaneous refrigeratio"
type textarea "x"
type textarea "Miscellaneous refrigeration"
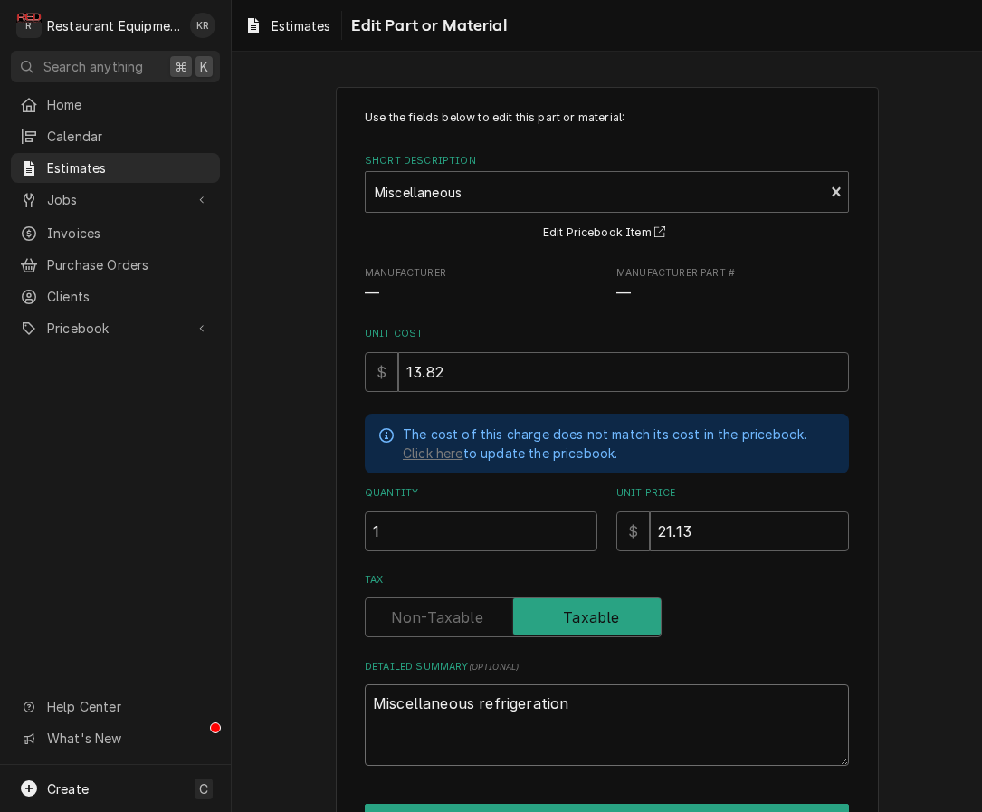
type textarea "x"
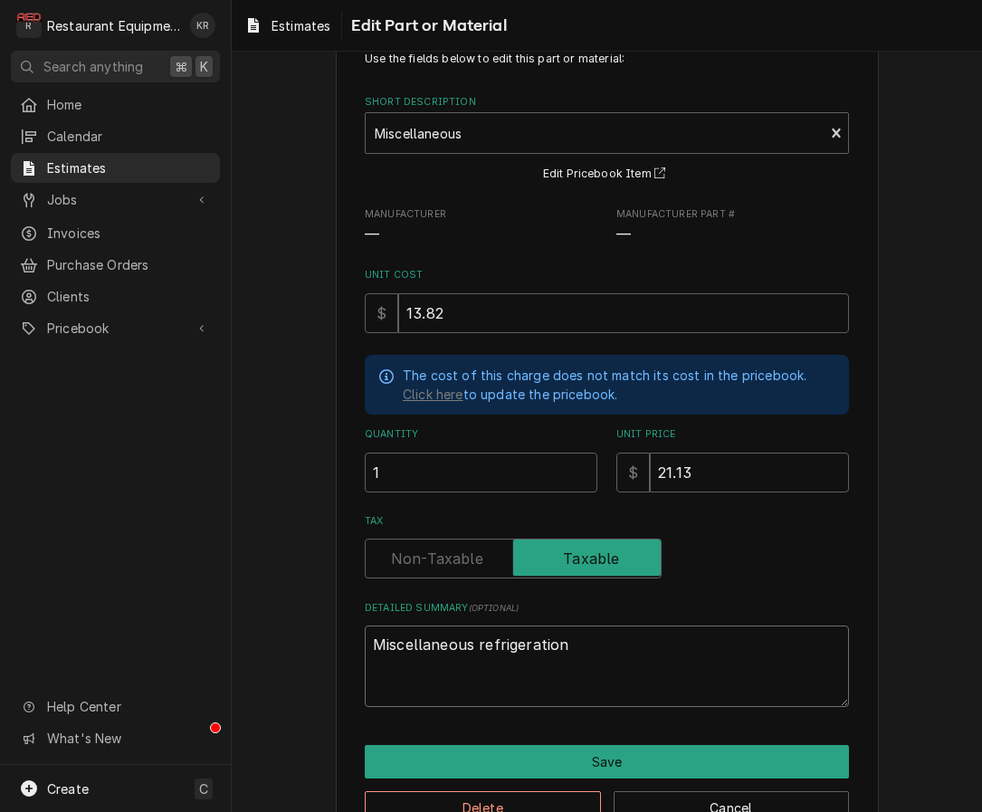
scroll to position [109, 0]
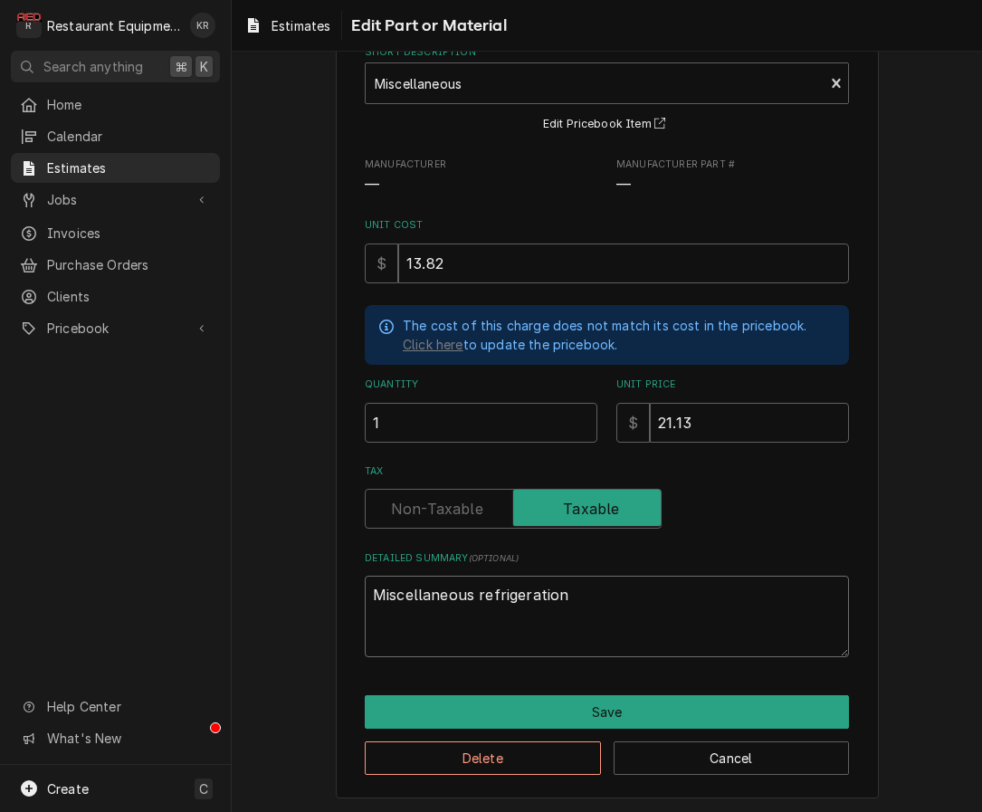
type textarea "Miscellaneous refrigeration"
click at [590, 729] on div "Delete Cancel" at bounding box center [607, 752] width 484 height 46
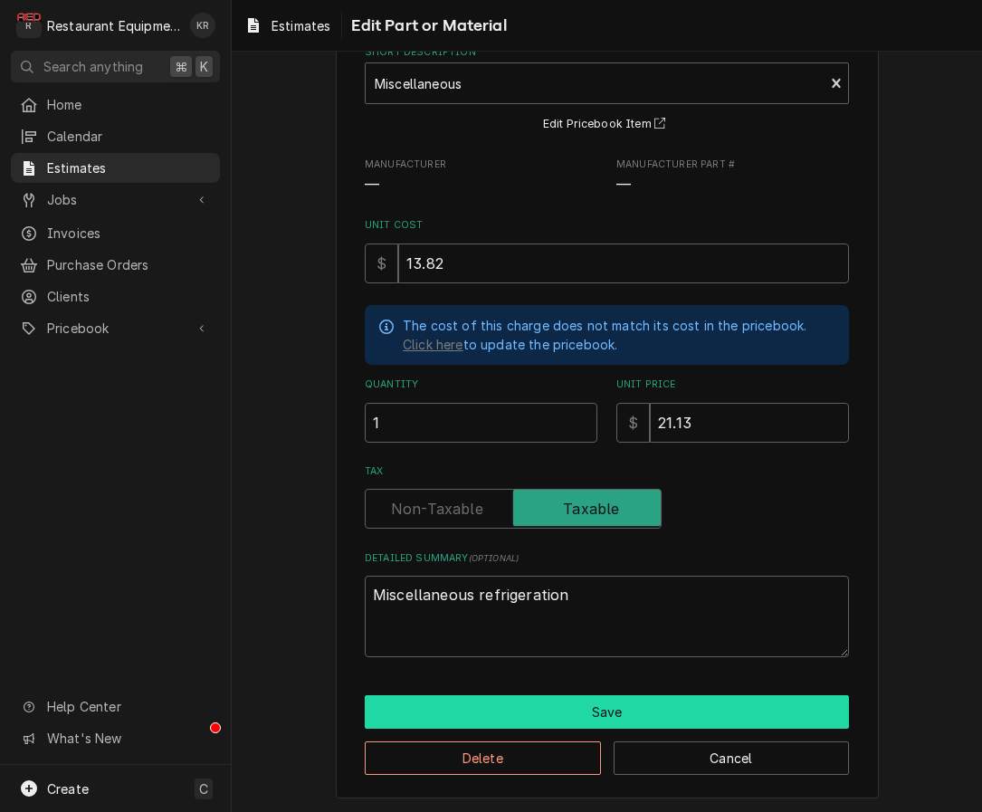
click at [596, 725] on div "Save Delete Cancel" at bounding box center [607, 735] width 484 height 80
click at [600, 718] on button "Save" at bounding box center [607, 711] width 484 height 33
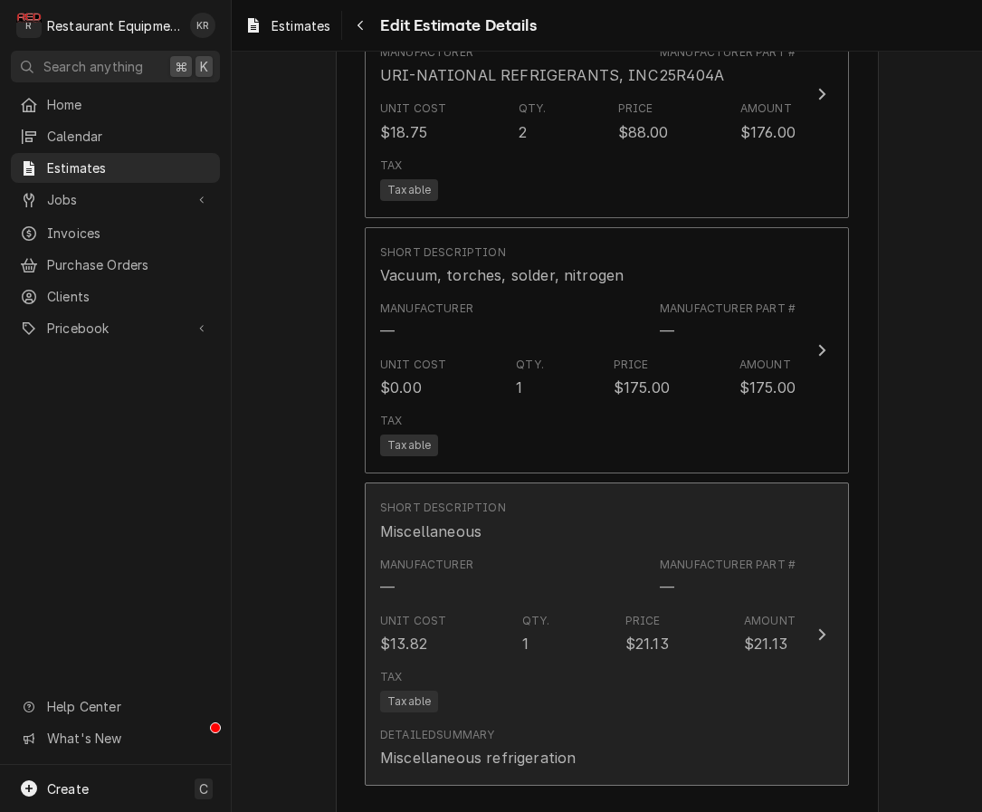
type textarea "x"
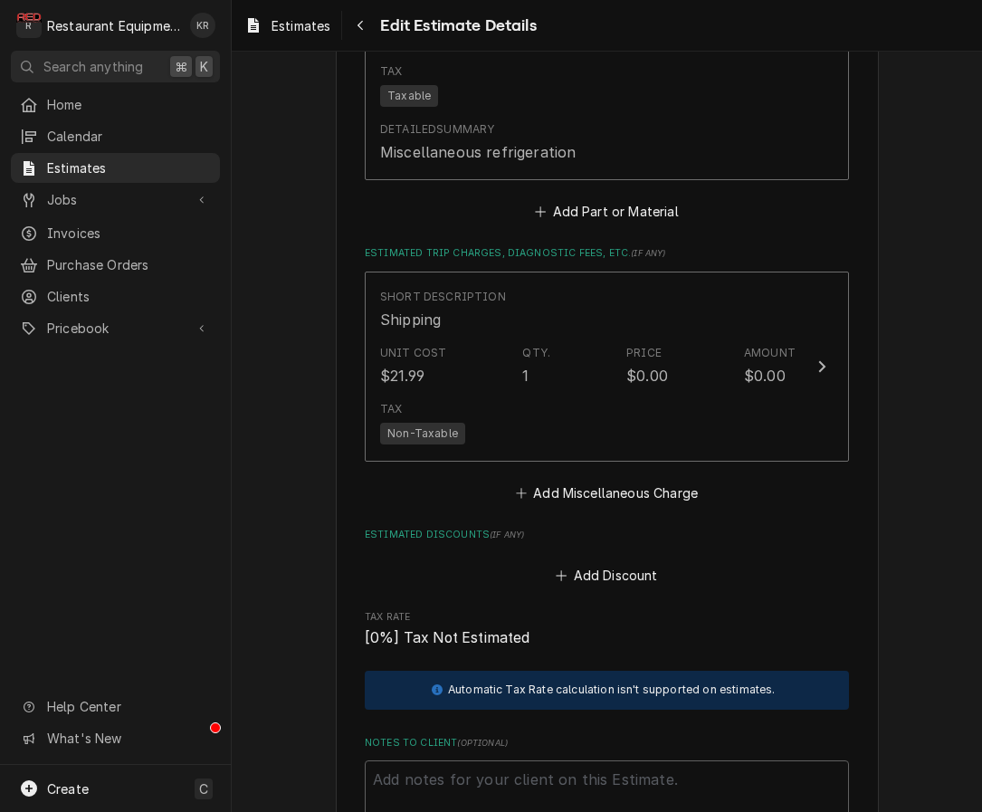
scroll to position [4758, 0]
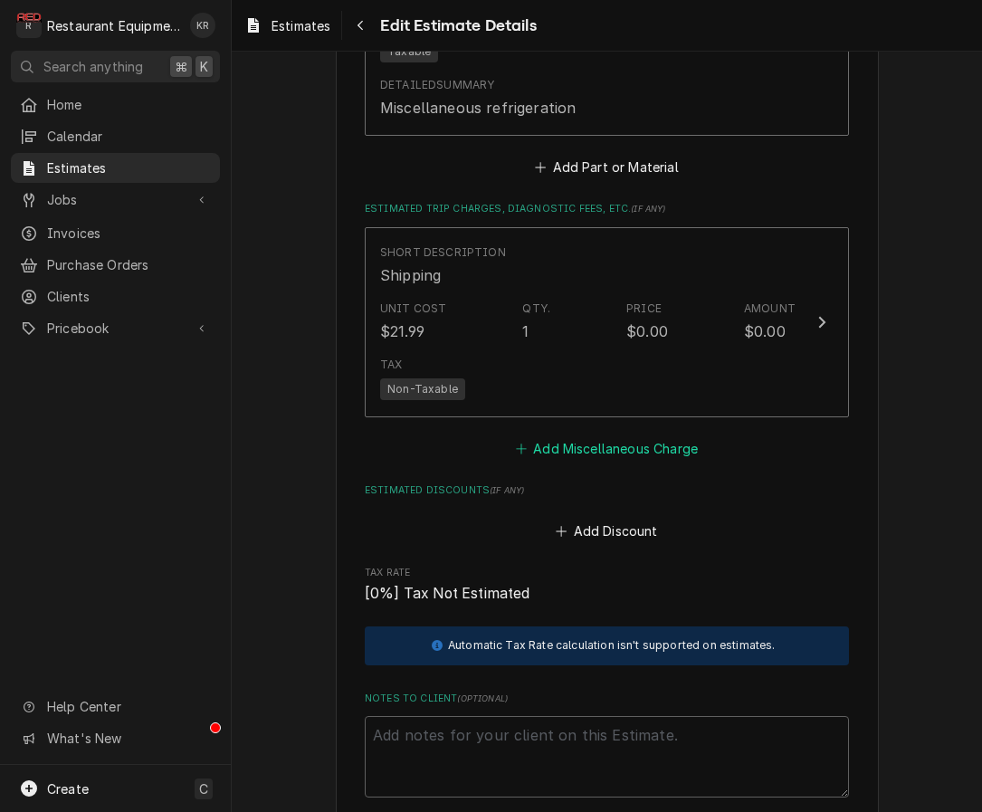
click at [596, 446] on button "Add Miscellaneous Charge" at bounding box center [606, 448] width 188 height 25
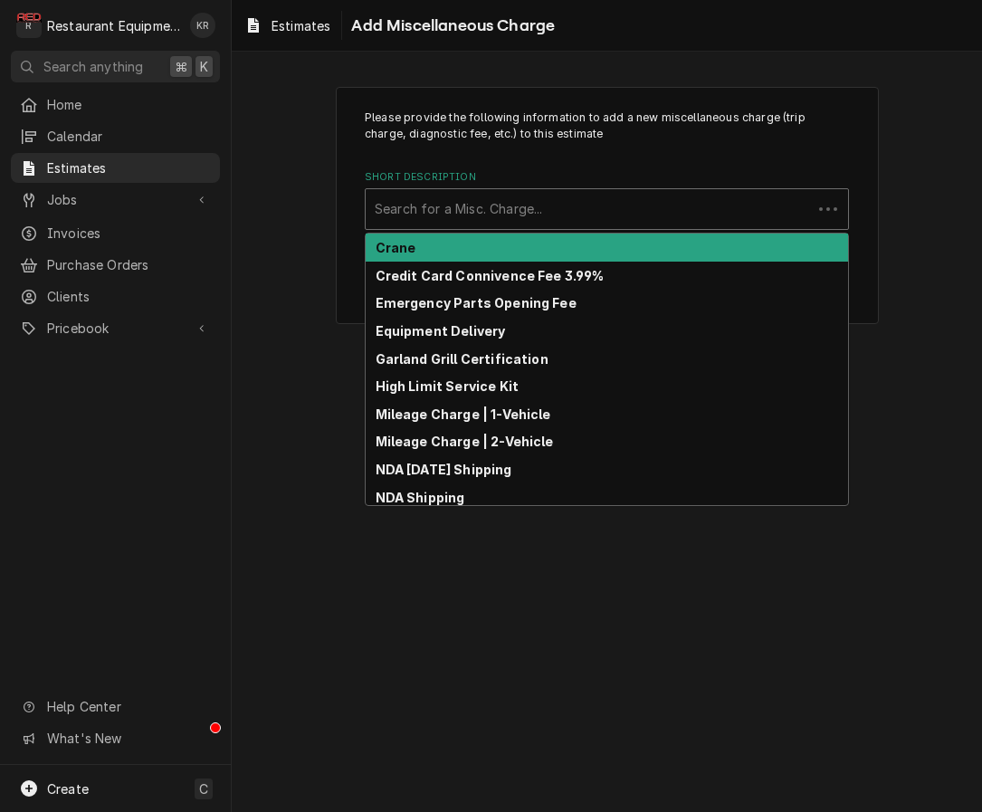
click at [523, 202] on div "Short Description" at bounding box center [589, 209] width 428 height 33
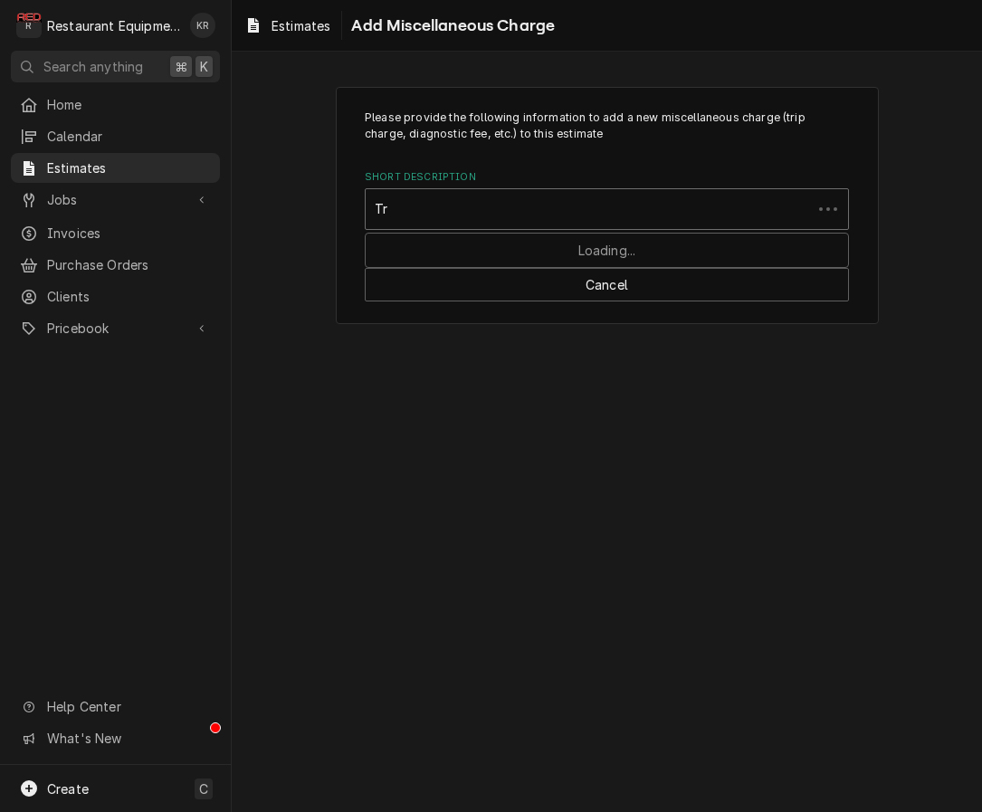
type input "Tru"
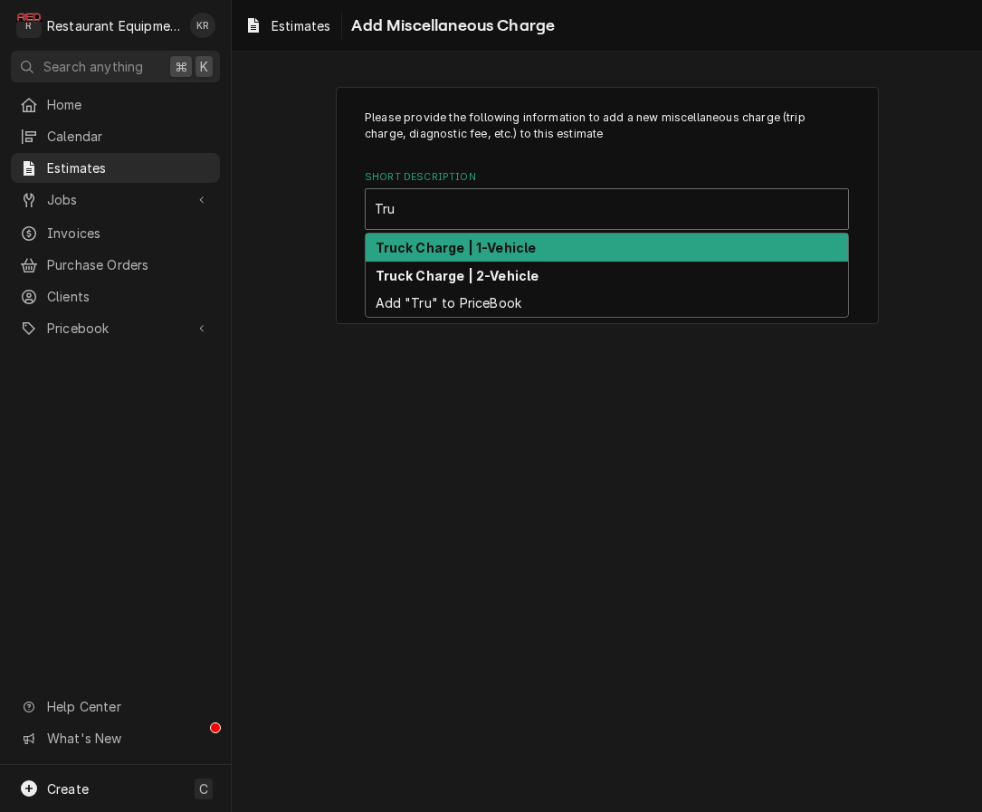
click at [514, 246] on strong "Truck Charge | 1-Vehicle" at bounding box center [456, 247] width 161 height 15
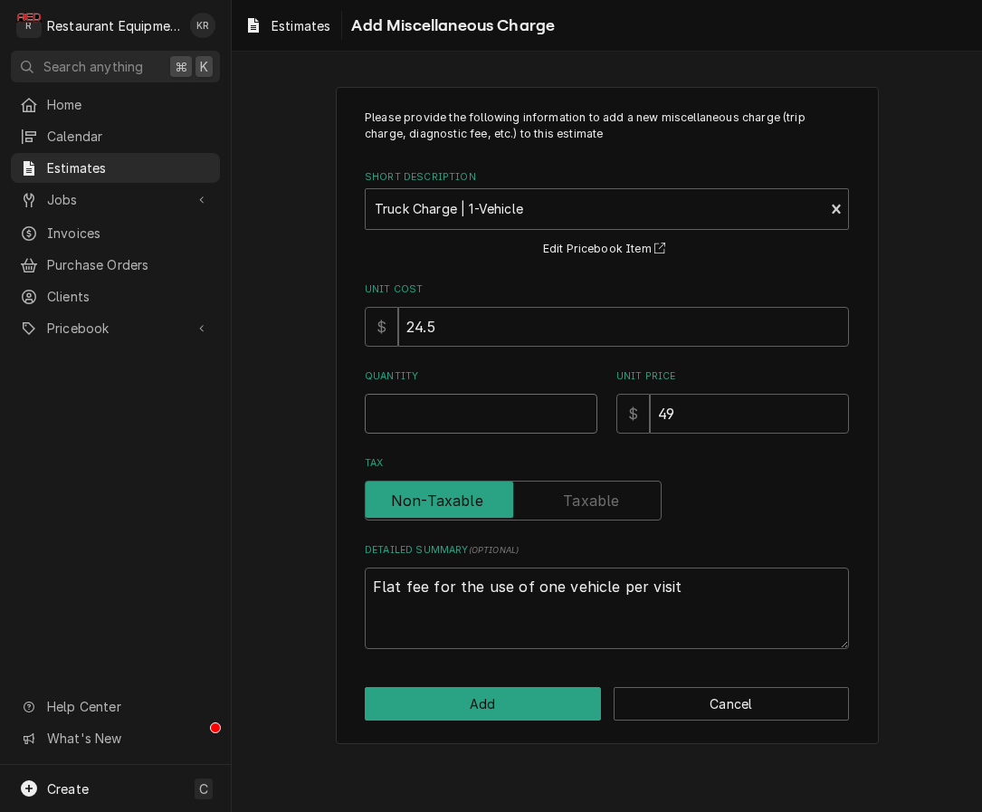
click at [491, 423] on input "Quantity" at bounding box center [481, 414] width 233 height 40
type textarea "x"
type input "1"
type textarea "x"
type input "1"
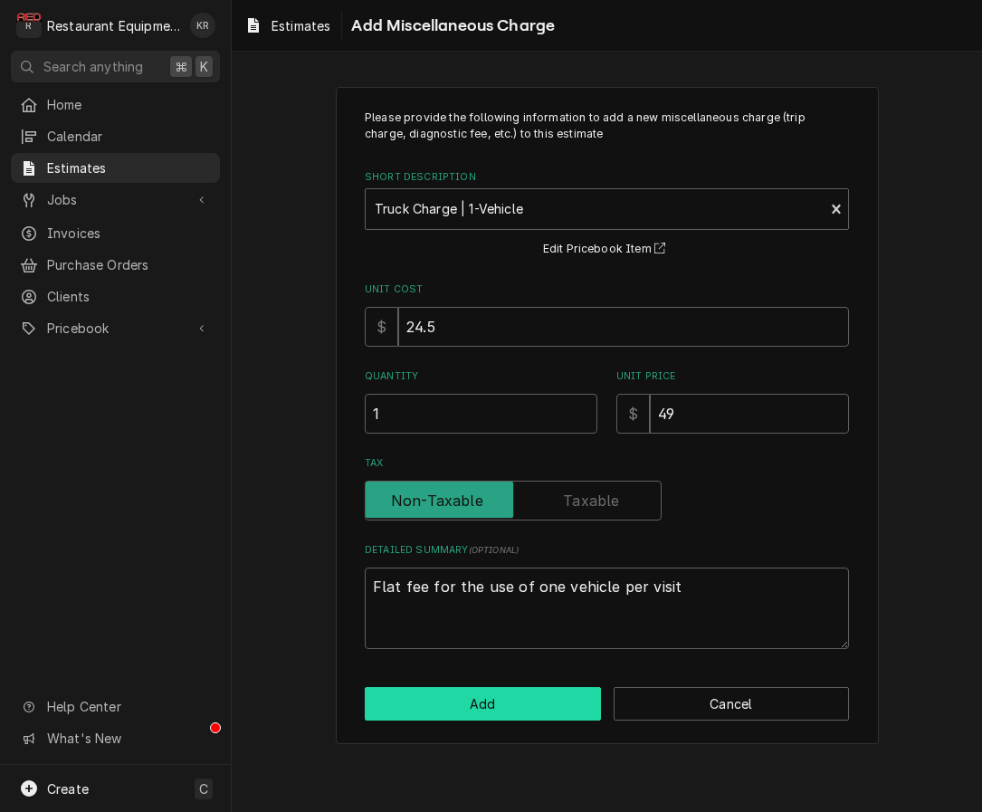
click at [483, 707] on button "Add" at bounding box center [483, 703] width 236 height 33
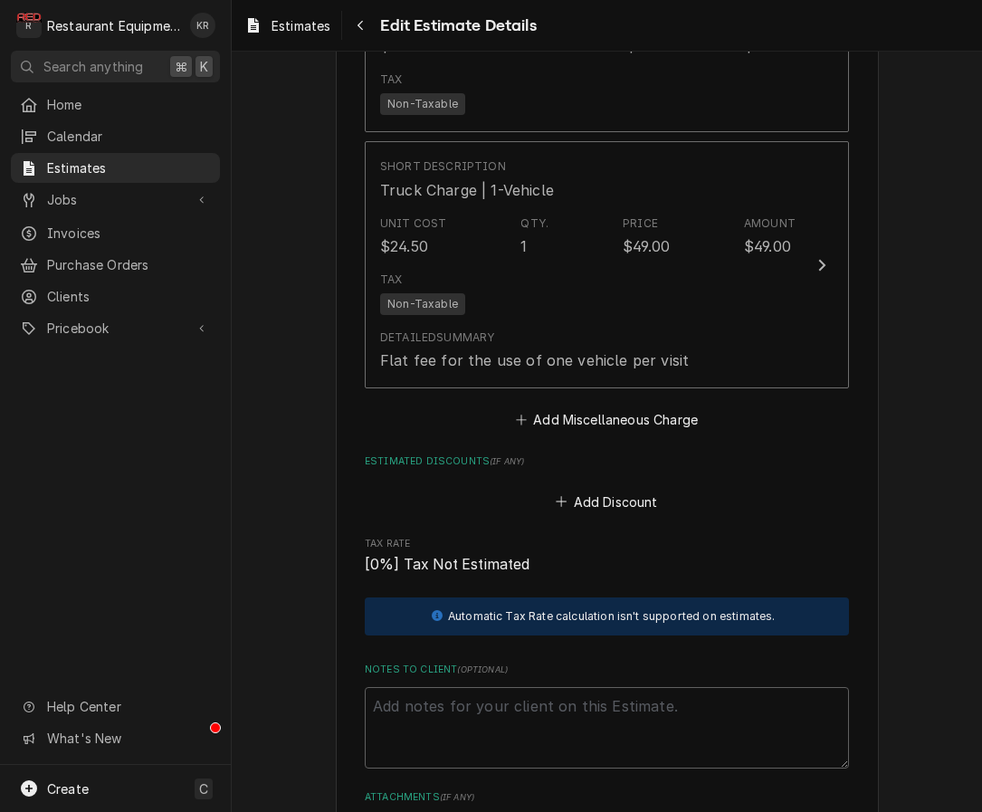
scroll to position [5046, 0]
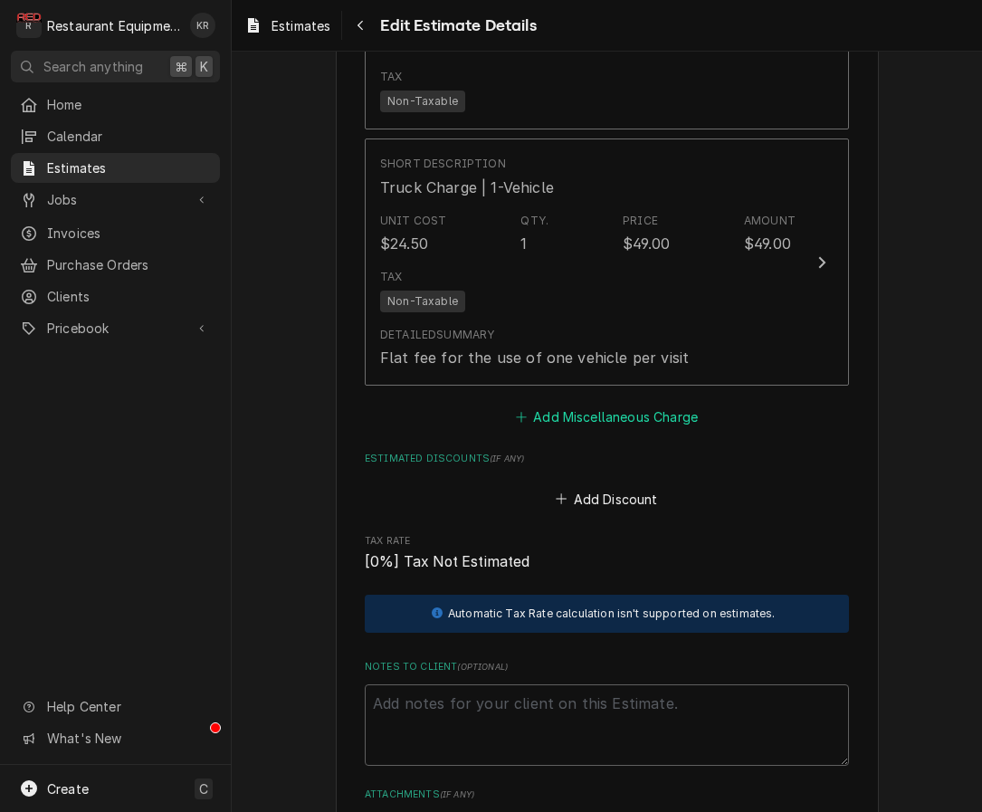
click at [633, 416] on button "Add Miscellaneous Charge" at bounding box center [606, 417] width 188 height 25
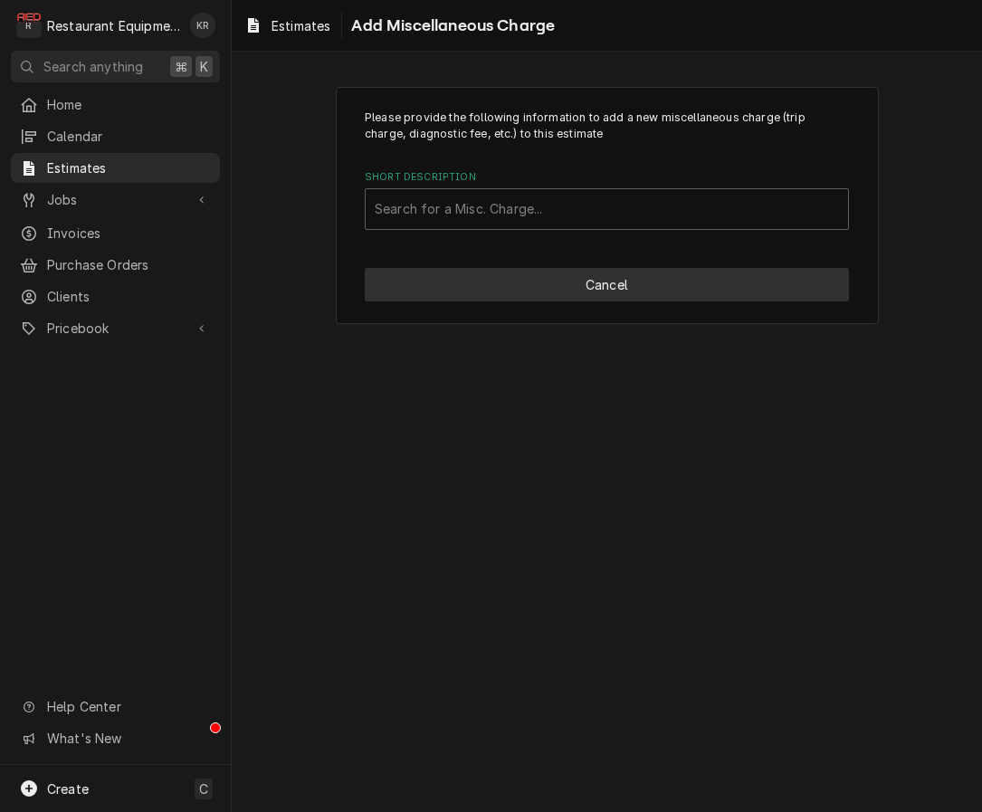
click at [608, 294] on button "Cancel" at bounding box center [607, 284] width 484 height 33
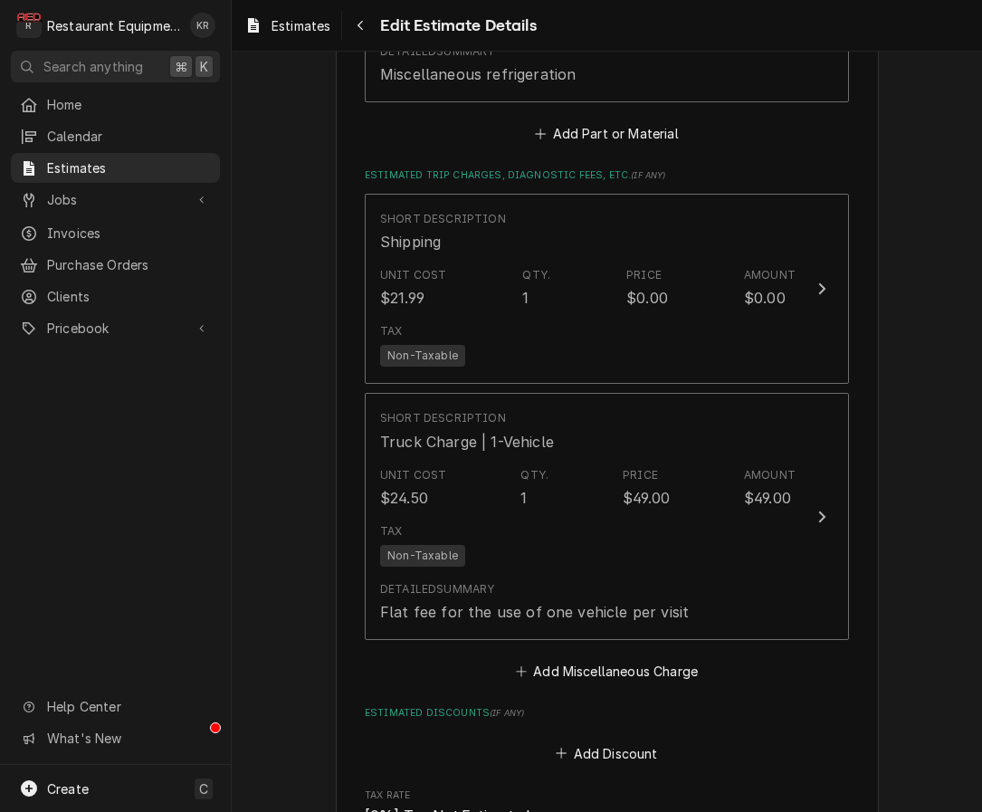
scroll to position [4863, 0]
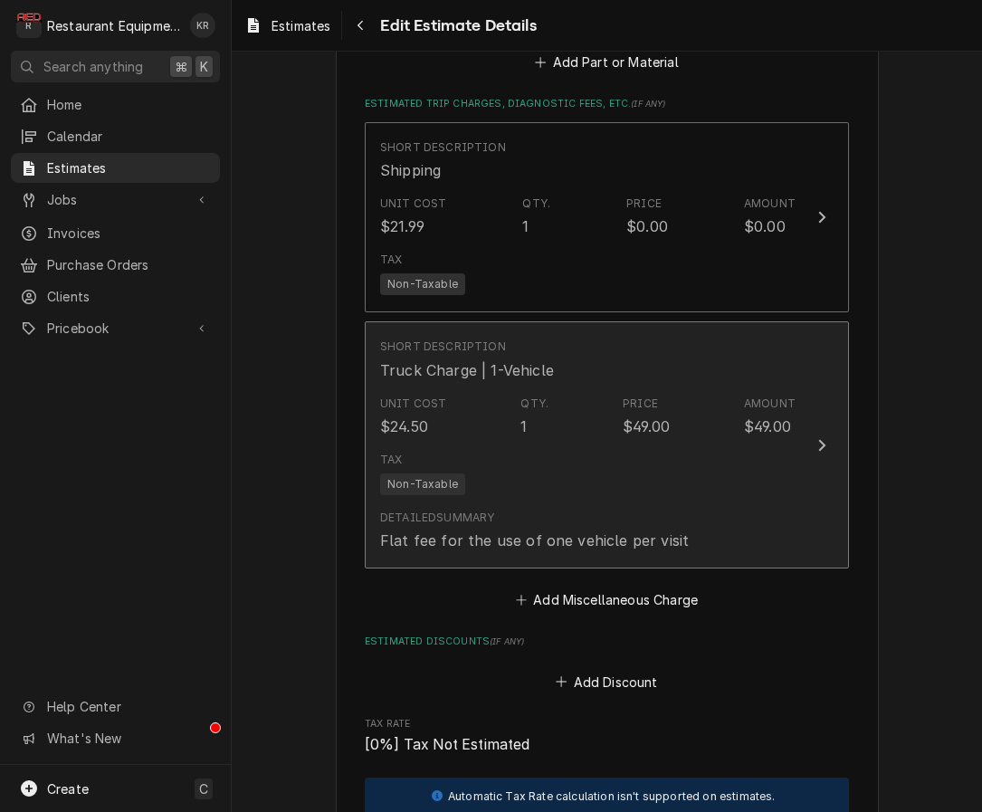
click at [780, 525] on div "Detailed Summary Flat fee for the use of one vehicle per visit" at bounding box center [587, 530] width 415 height 56
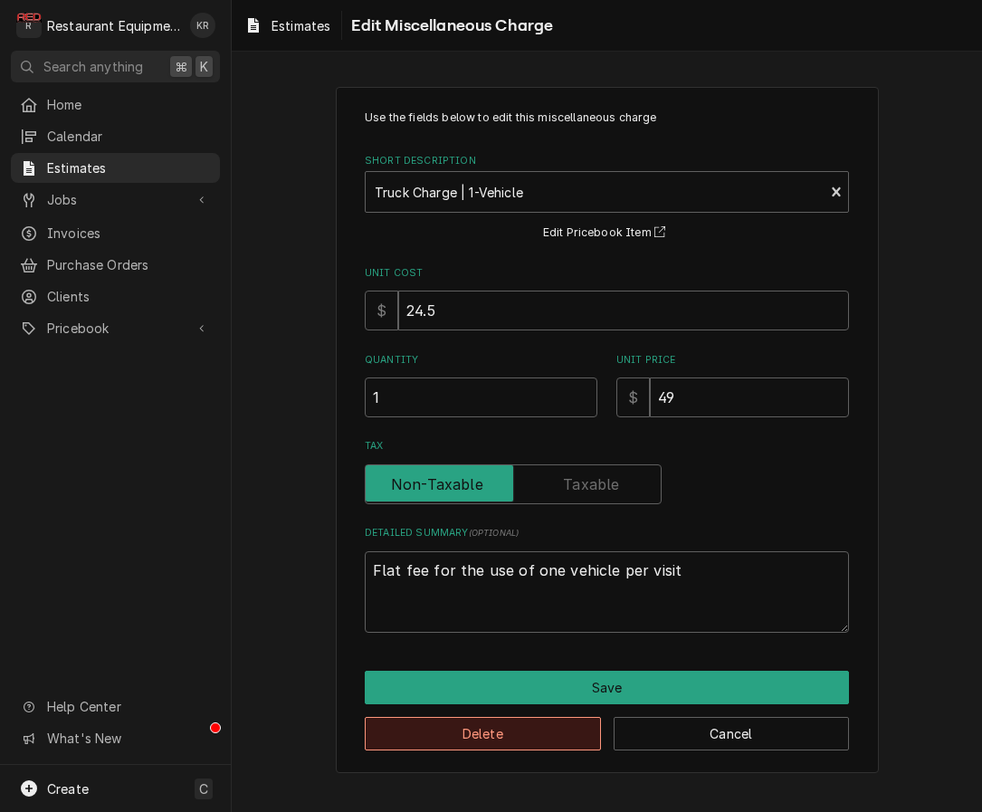
click at [575, 732] on button "Delete" at bounding box center [483, 733] width 236 height 33
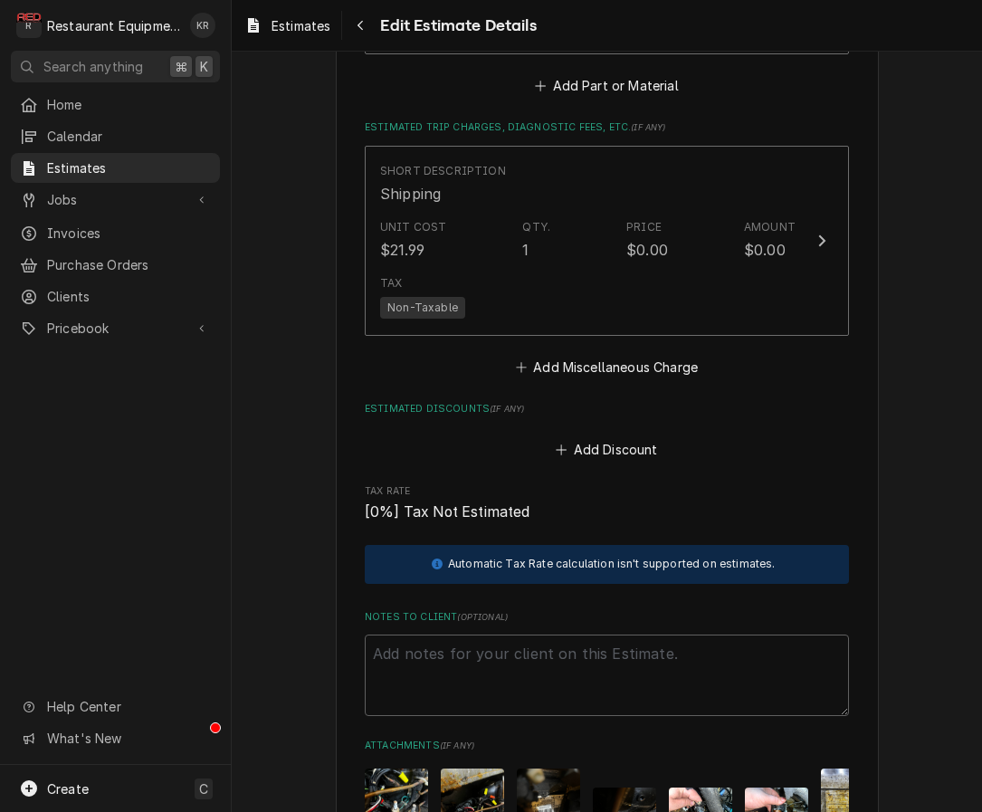
type textarea "x"
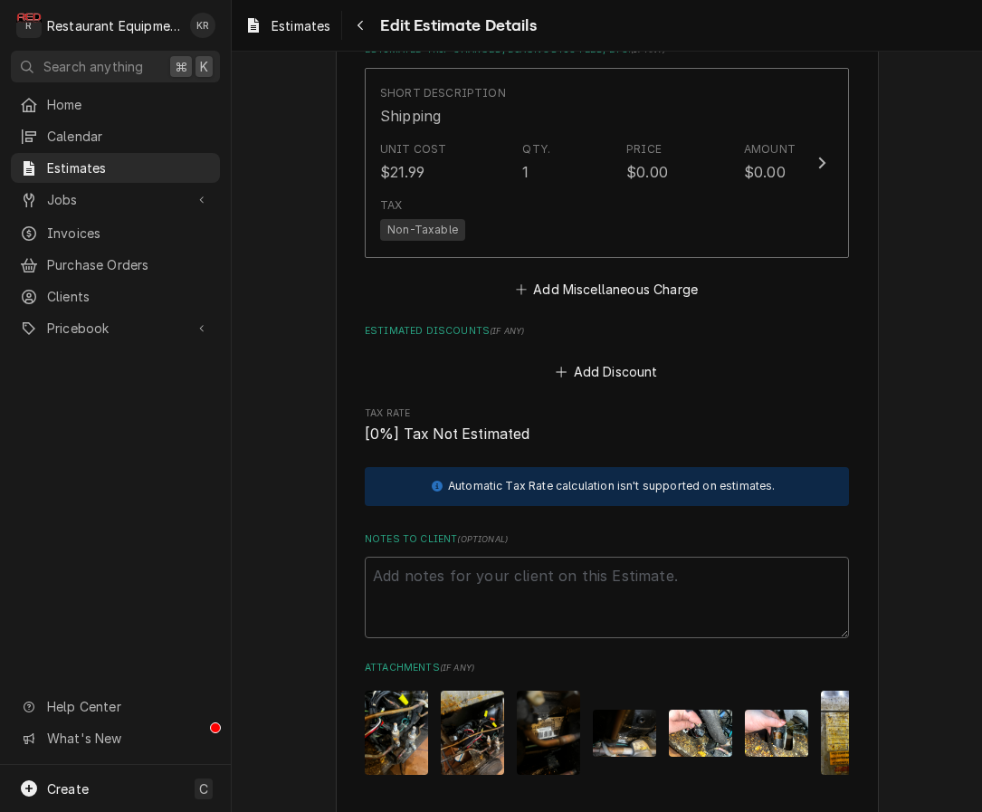
scroll to position [4854, 0]
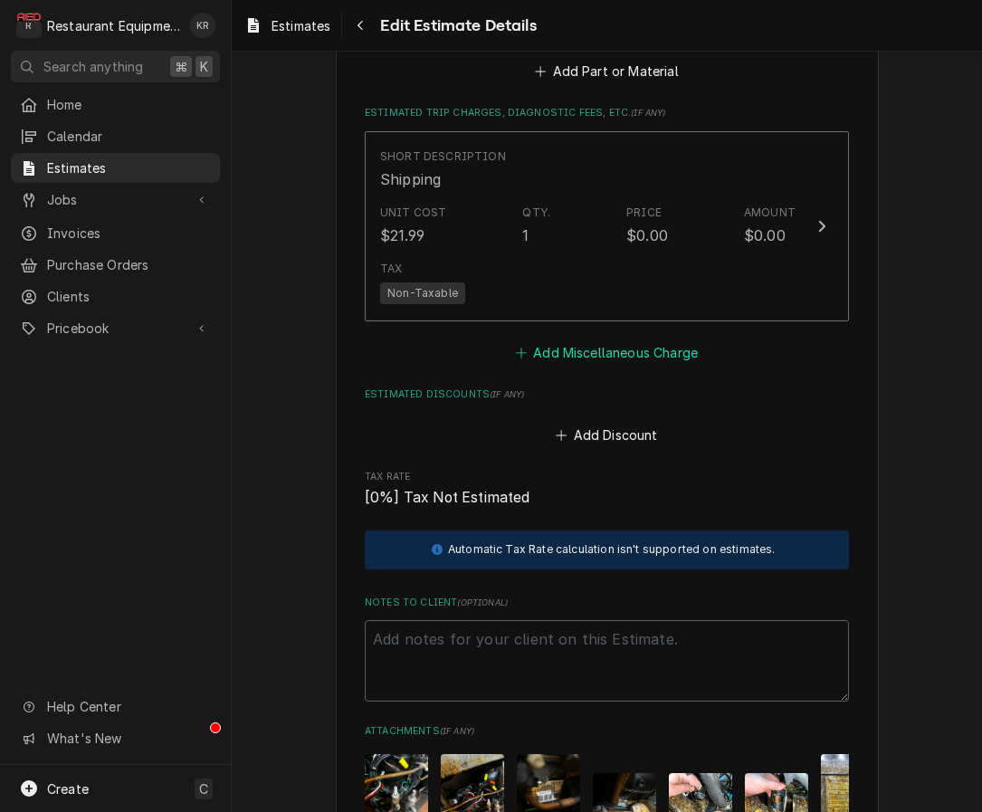
drag, startPoint x: 612, startPoint y: 353, endPoint x: 605, endPoint y: 337, distance: 17.5
click at [611, 351] on button "Add Miscellaneous Charge" at bounding box center [606, 352] width 188 height 25
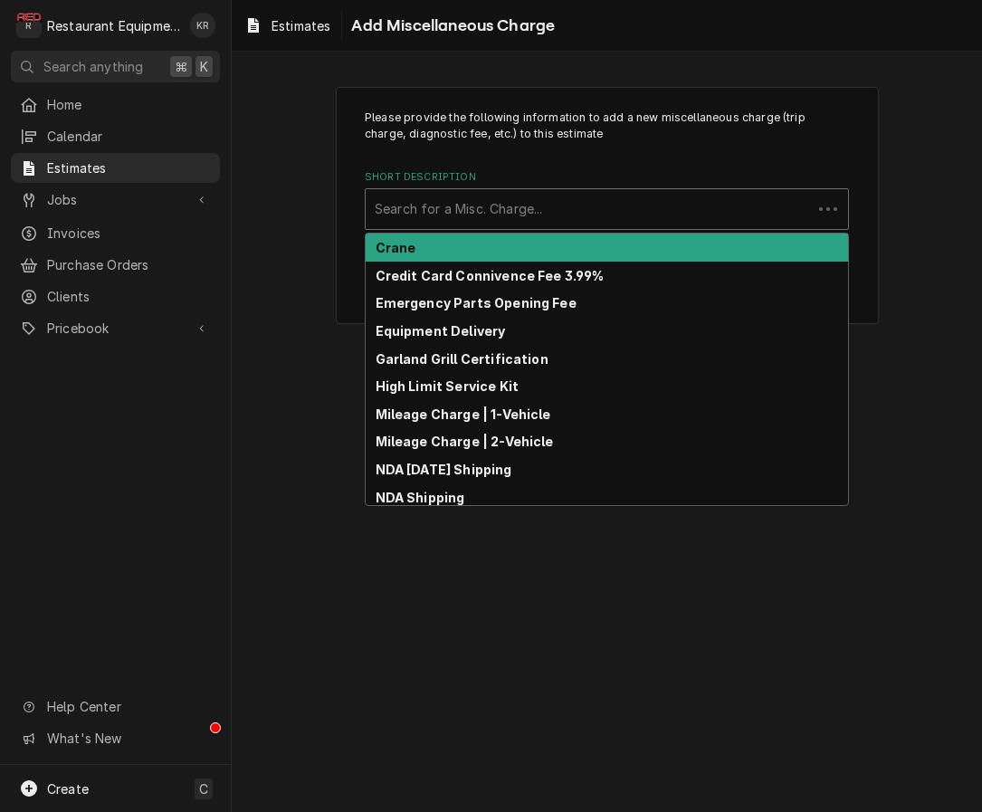
click at [522, 221] on div "Short Description" at bounding box center [589, 209] width 428 height 33
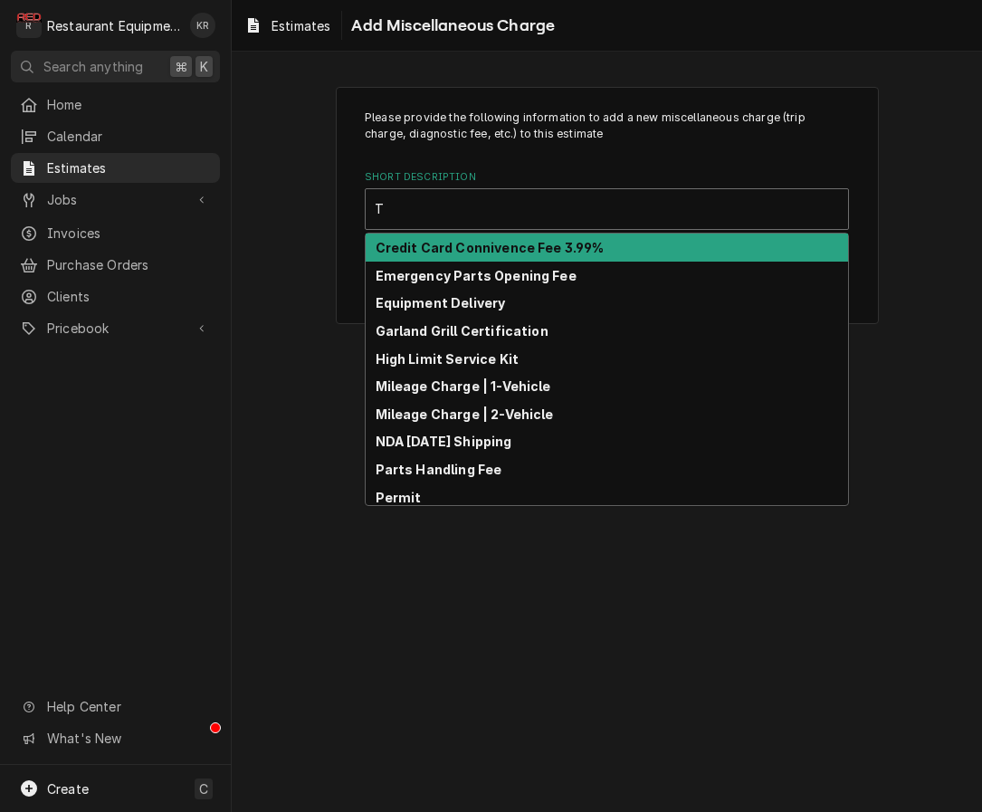
type input "Ta"
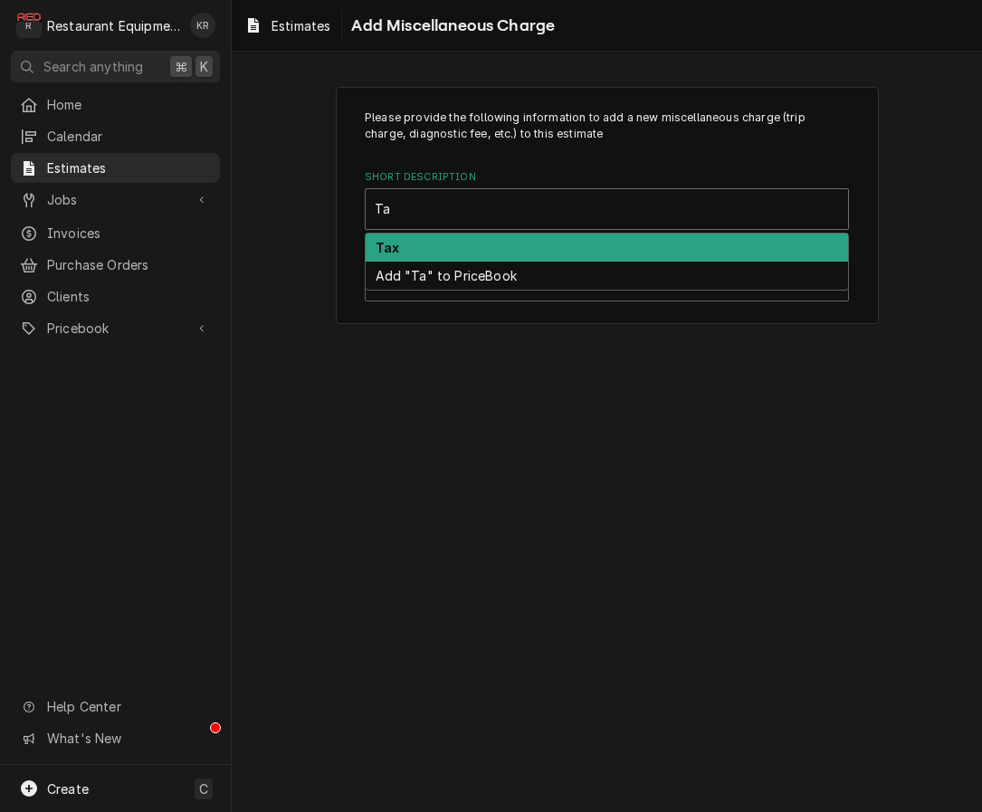
click at [503, 255] on div "Tax" at bounding box center [607, 247] width 482 height 28
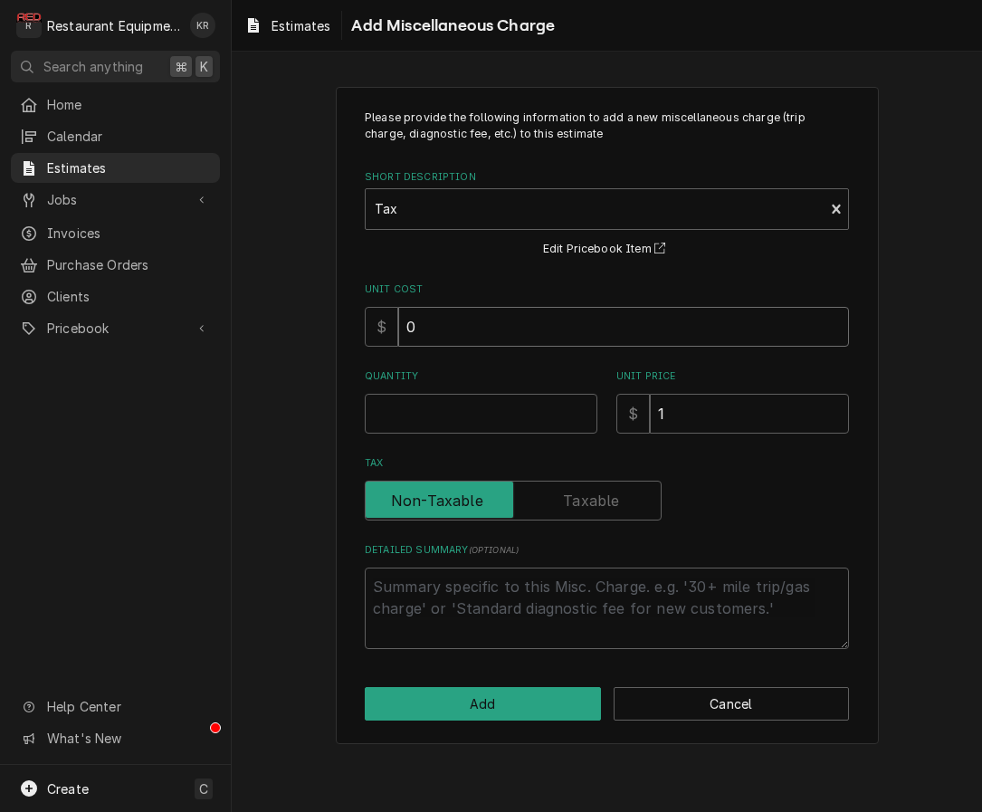
drag, startPoint x: 499, startPoint y: 321, endPoint x: 374, endPoint y: 291, distance: 128.4
click at [398, 307] on input "0" at bounding box center [623, 327] width 451 height 40
type textarea "x"
type input "1"
type textarea "x"
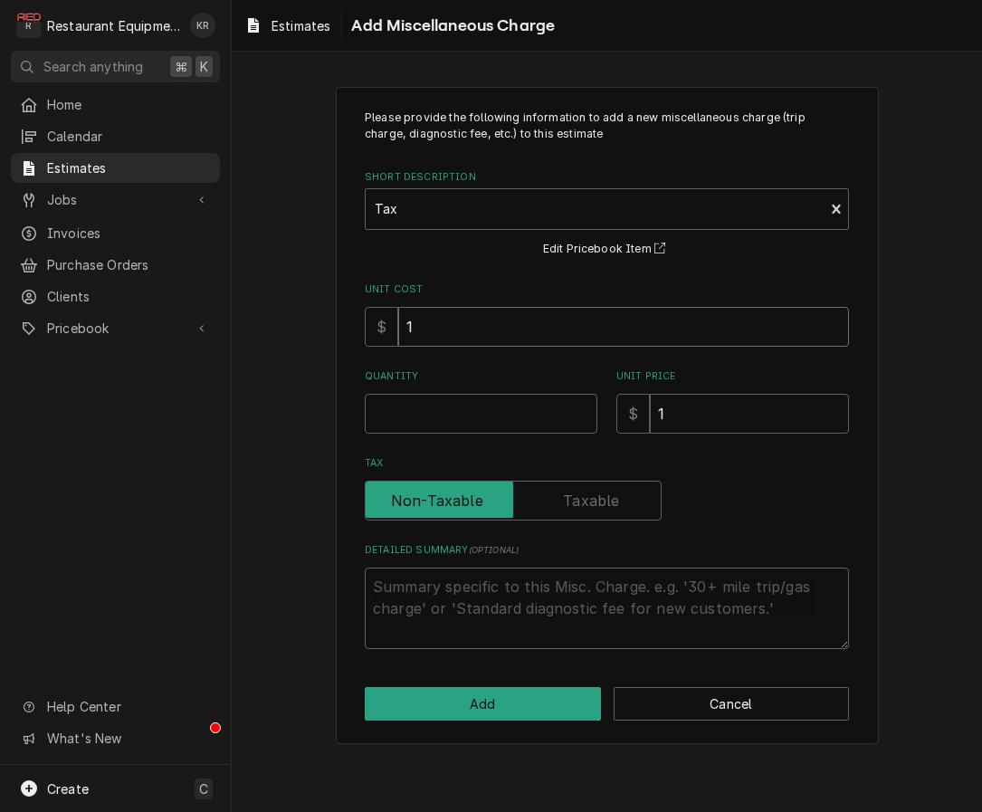
type input "19"
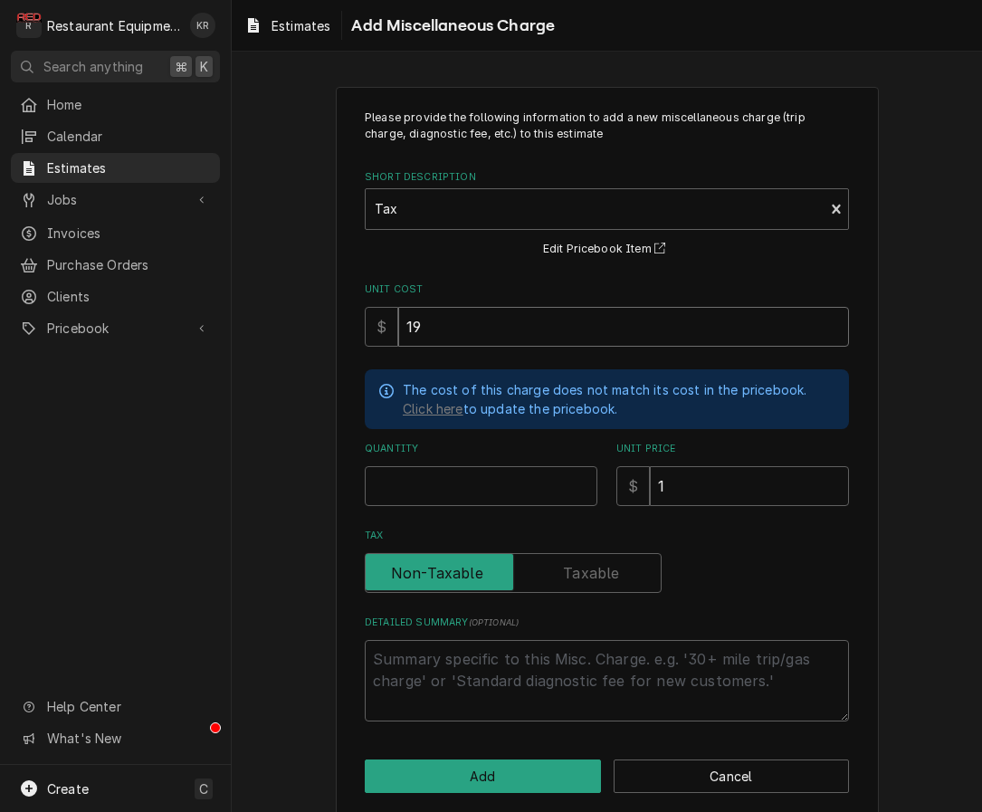
type textarea "x"
type input "199"
type textarea "x"
type input "199.4"
type textarea "x"
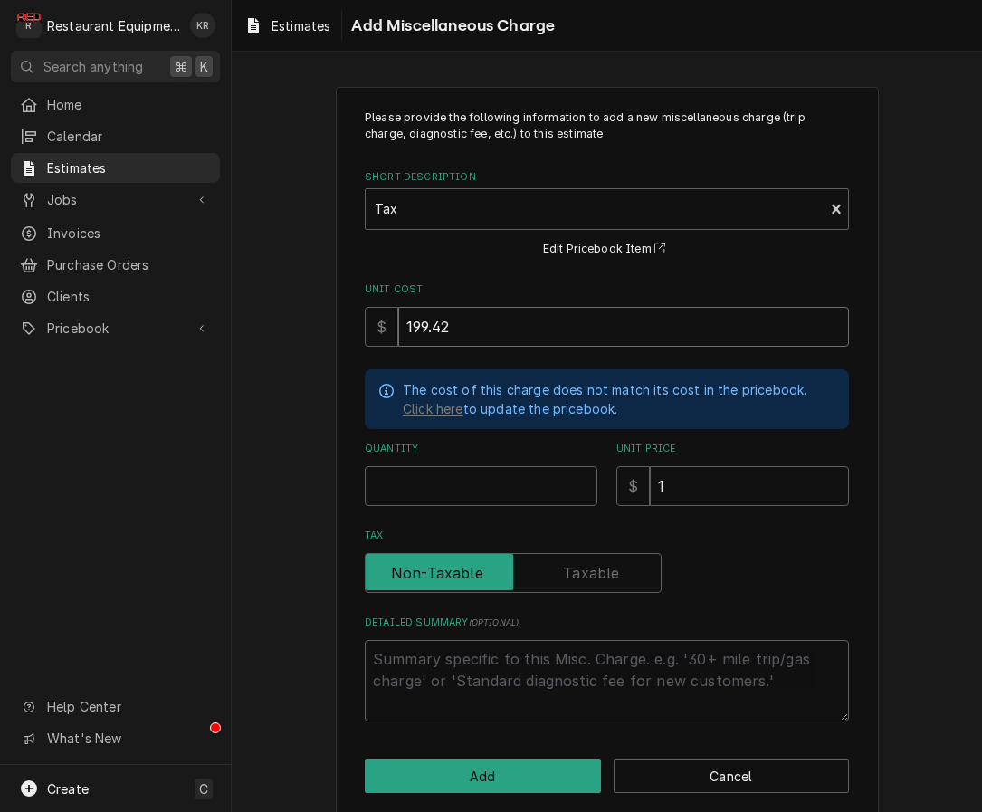
type input "199.42"
type textarea "x"
type input "1"
type textarea "x"
type input "19"
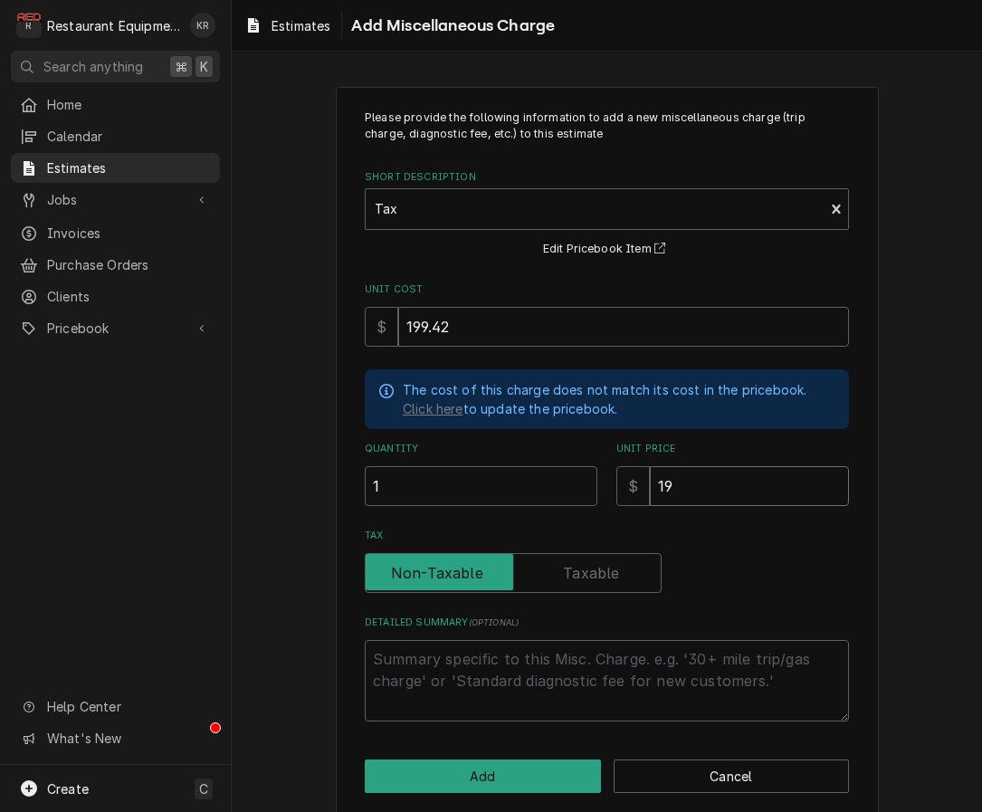
type textarea "x"
type input "199"
type textarea "x"
type input "199.4"
type textarea "x"
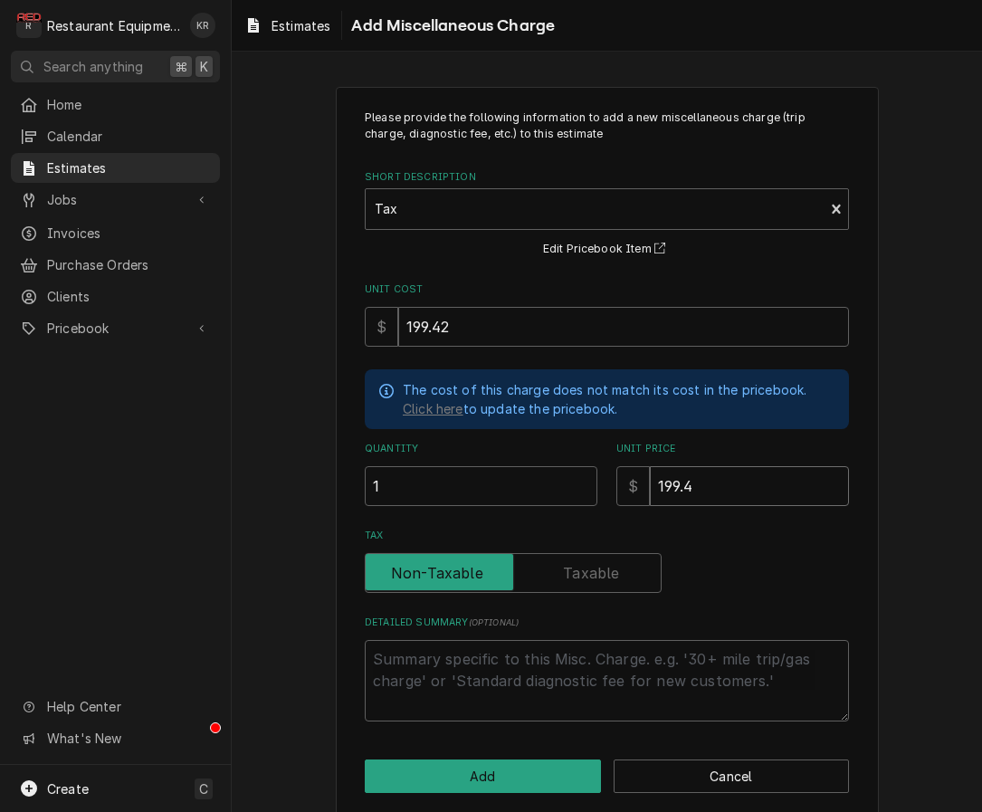
type input "199.45"
type textarea "x"
type input "199.4"
type textarea "x"
type input "199.42"
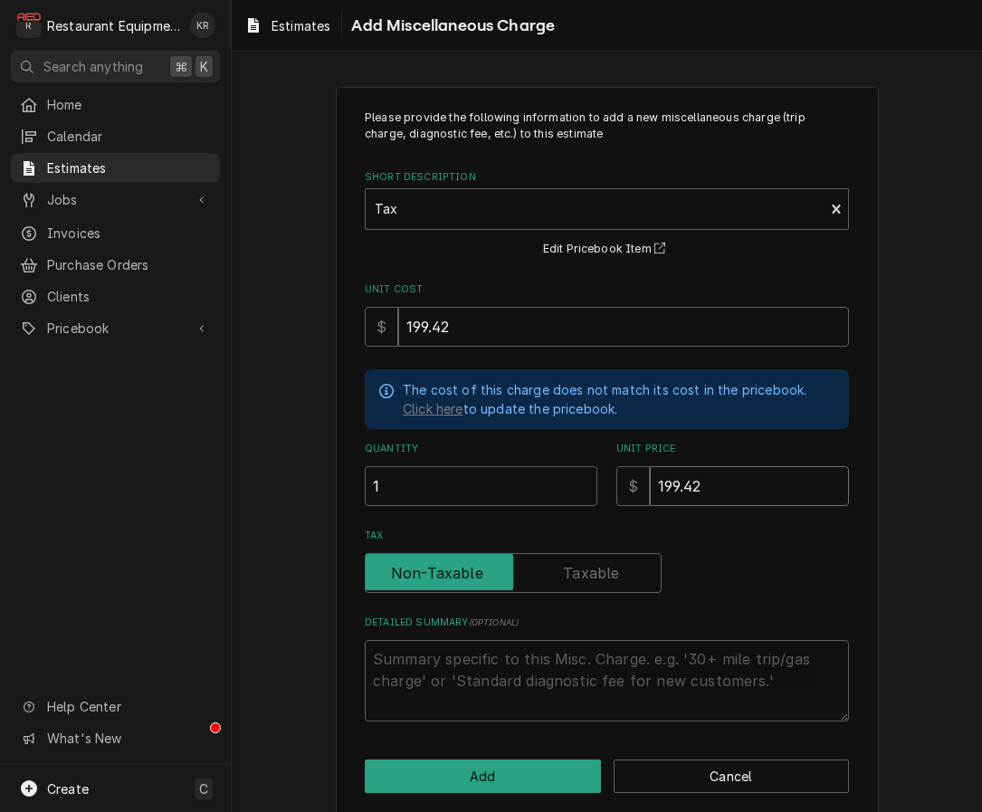
type textarea "x"
type input "199.42"
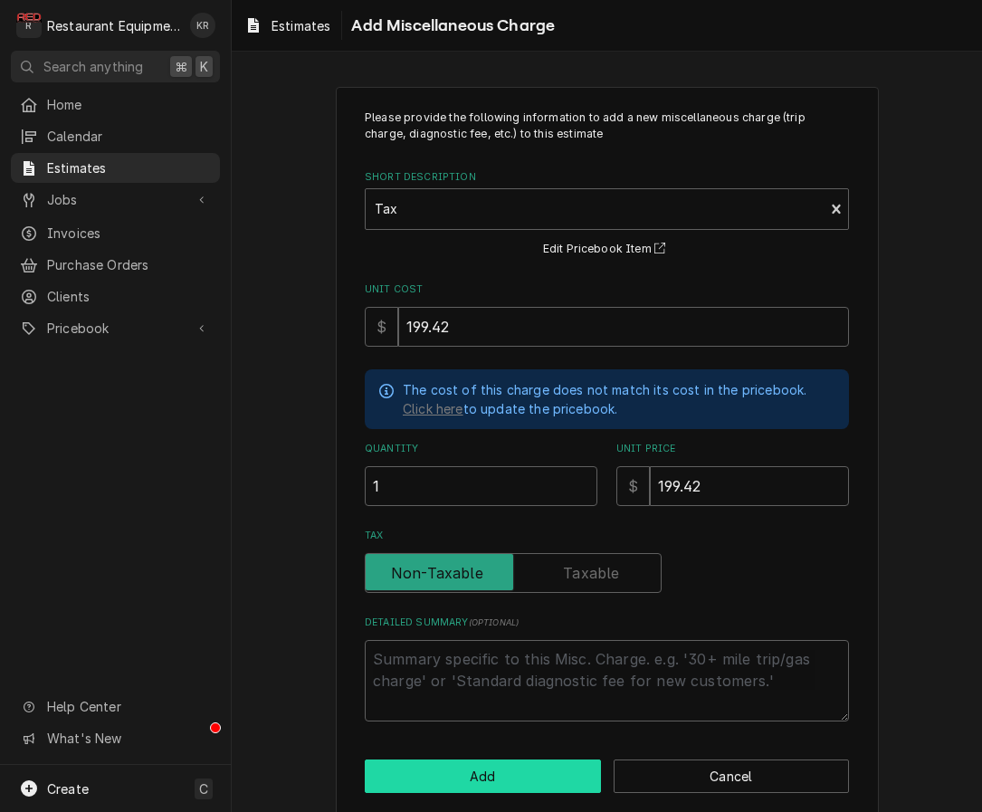
click at [514, 772] on button "Add" at bounding box center [483, 775] width 236 height 33
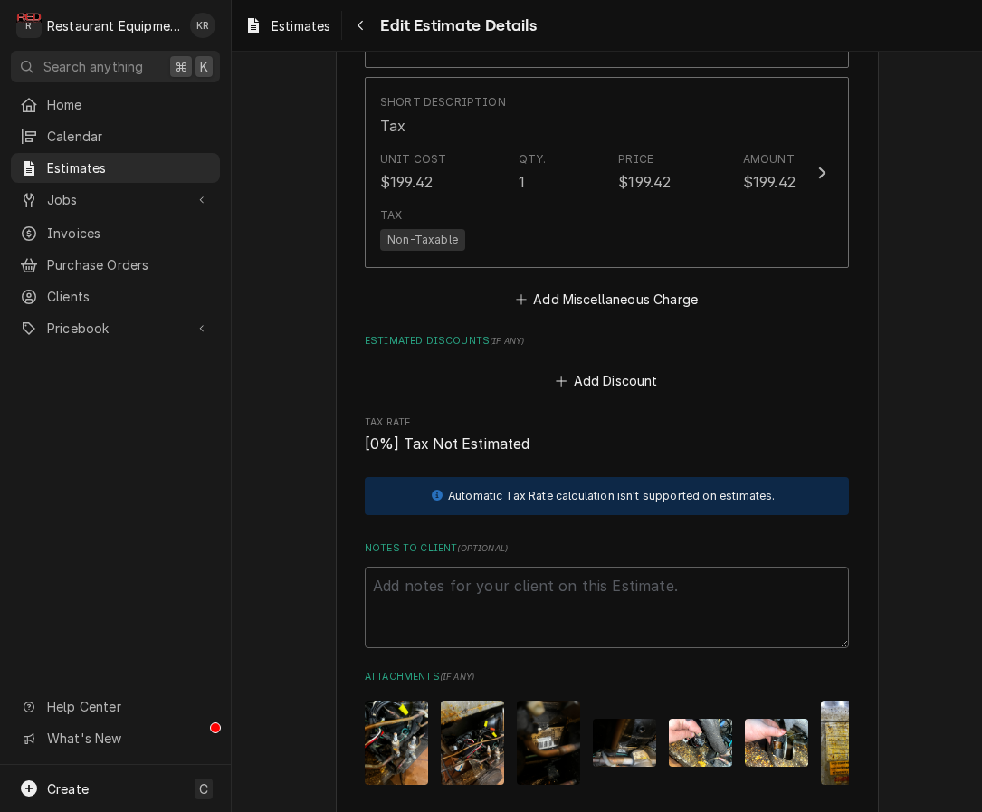
scroll to position [5127, 0]
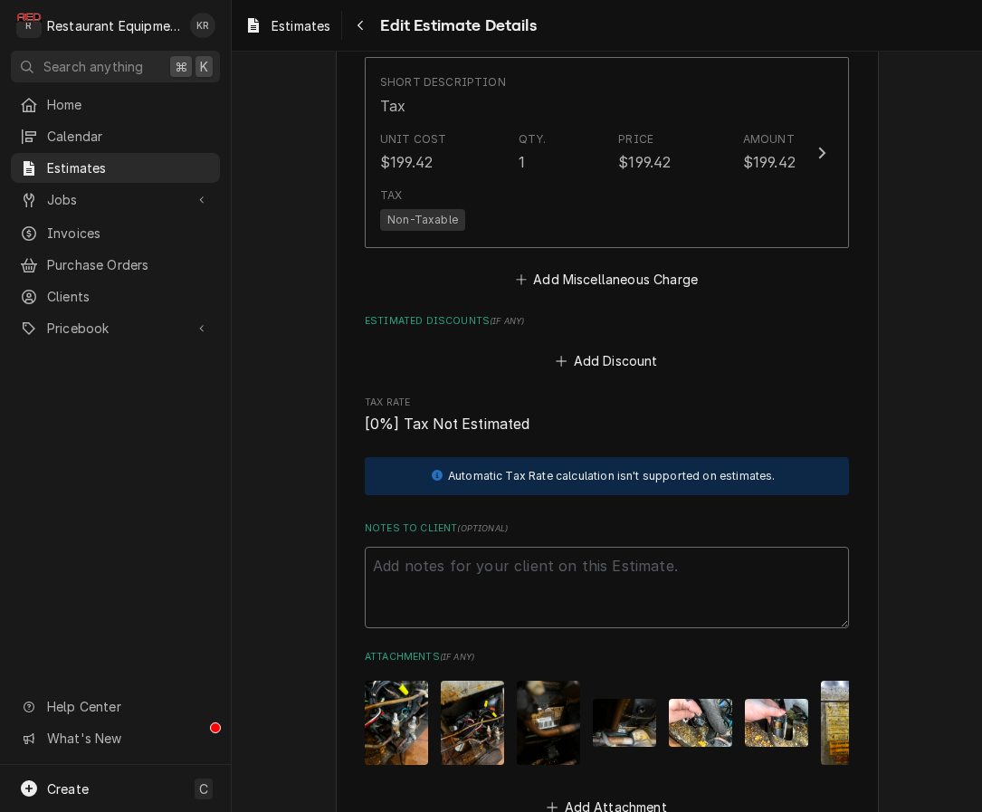
click at [457, 559] on textarea "Notes to Client ( optional )" at bounding box center [607, 587] width 484 height 81
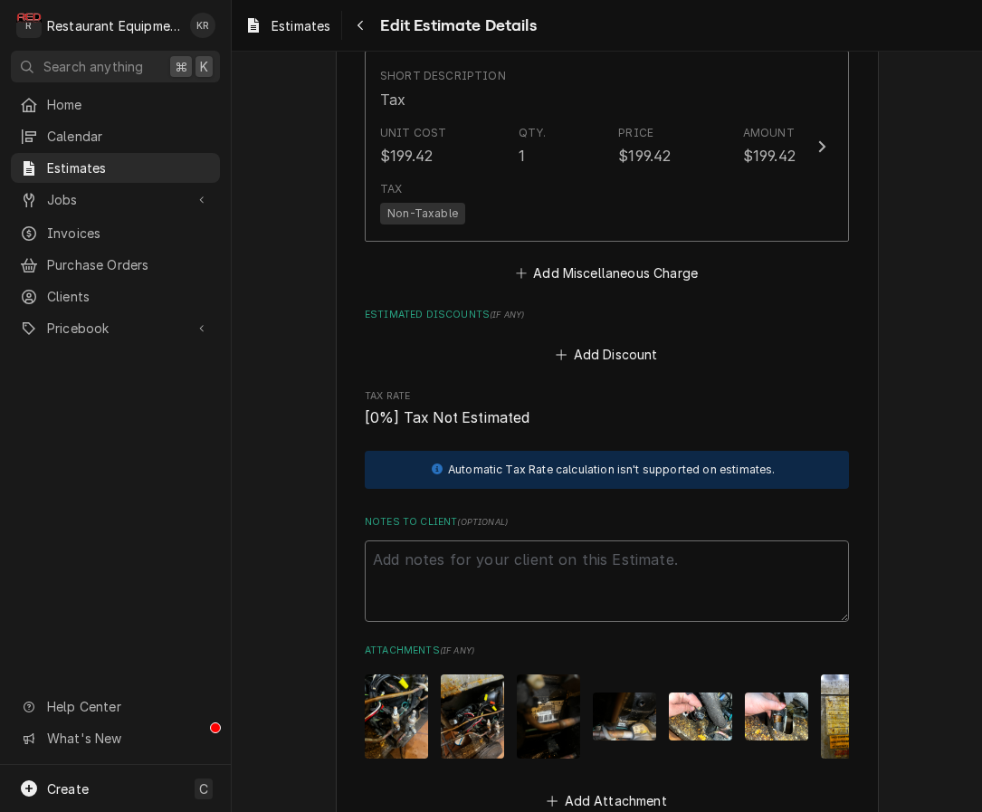
type textarea "x"
type textarea "Ro"
type textarea "x"
type textarea "Roo"
type textarea "x"
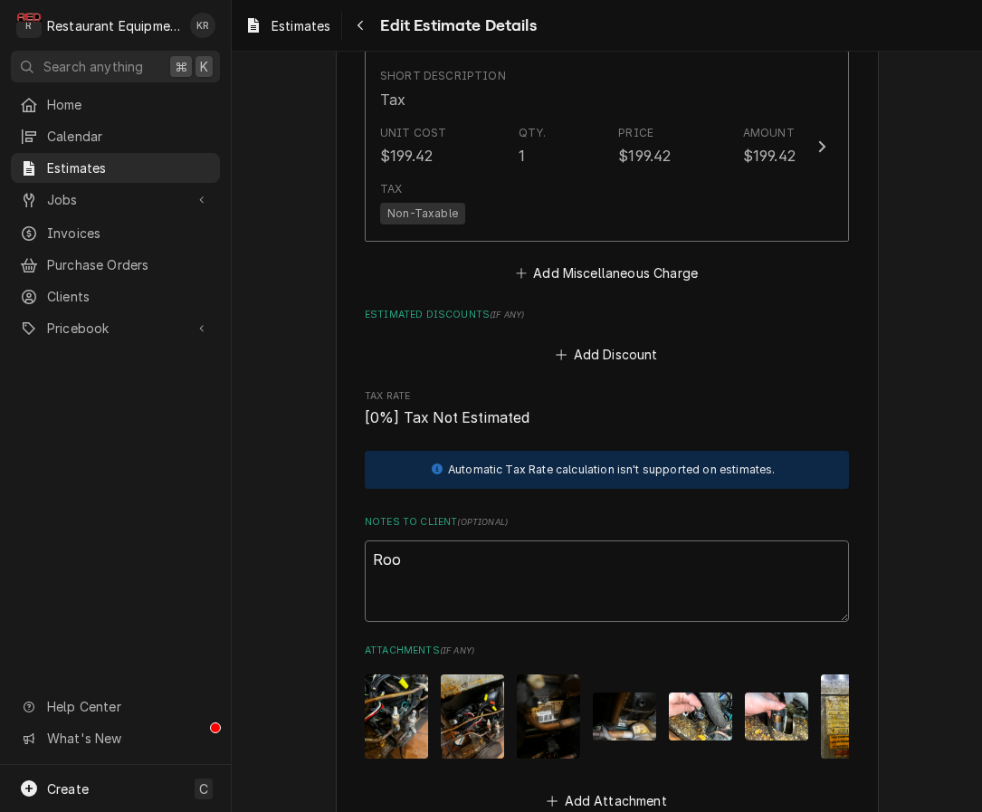
type textarea "Roo"
type textarea "x"
type textarea "Roo 8"
type textarea "x"
type textarea "Roo 84"
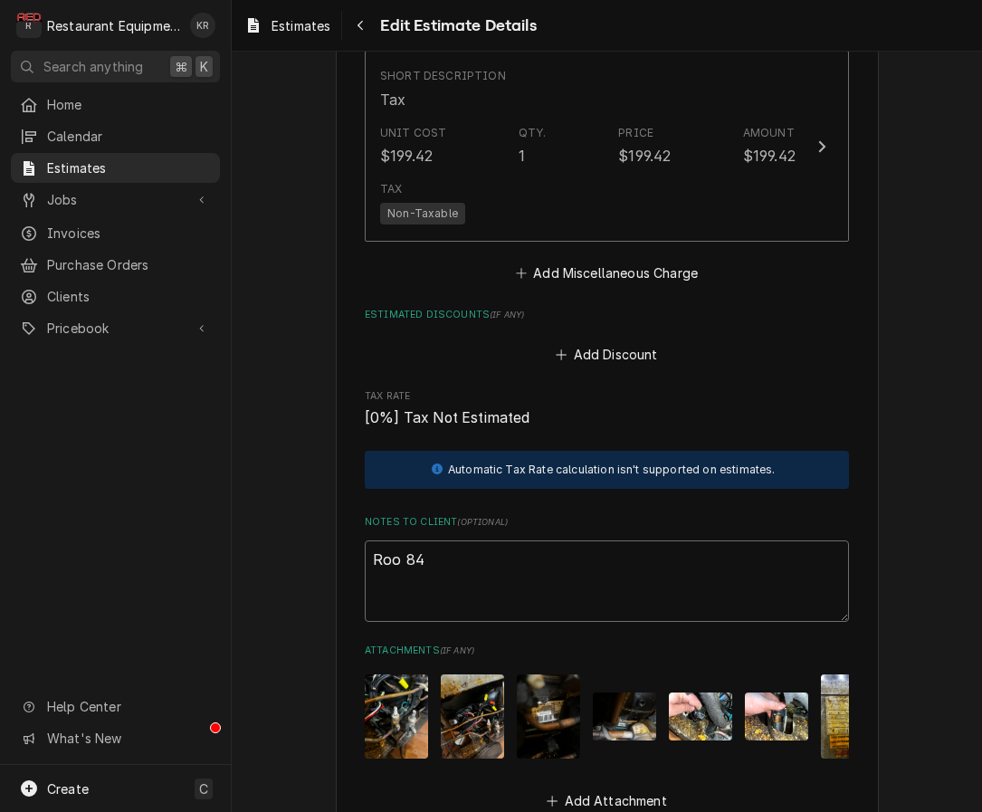
type textarea "x"
type textarea "Roo 849"
type textarea "x"
type textarea "Roo 8494"
type textarea "x"
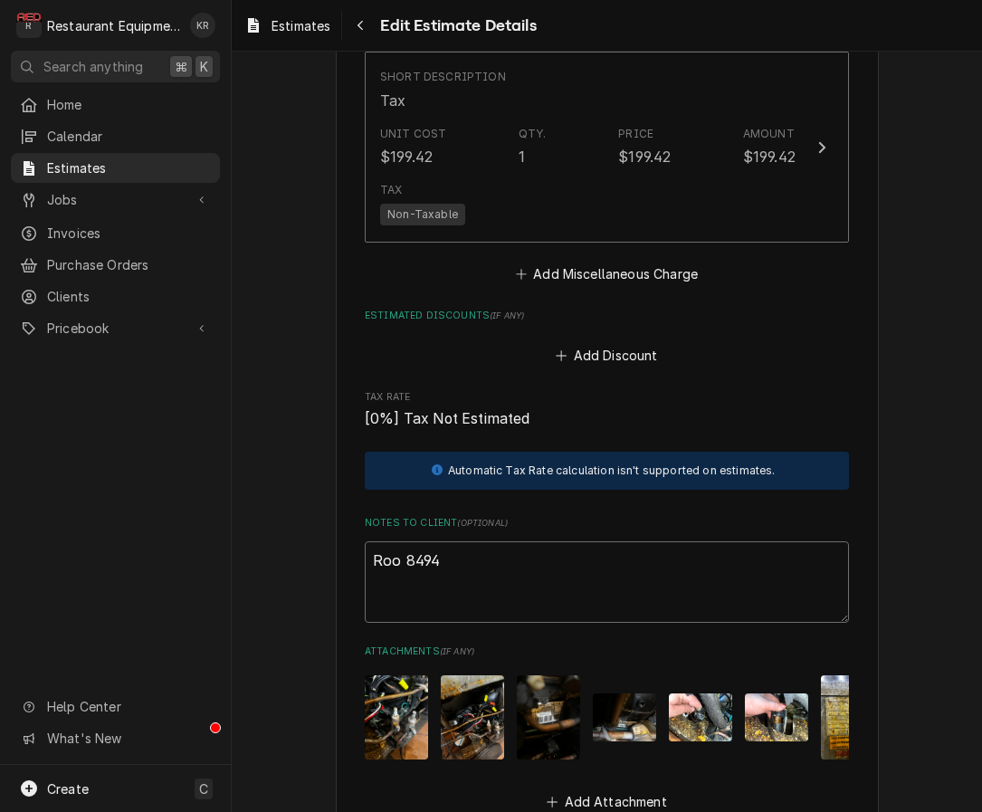
scroll to position [5702, 0]
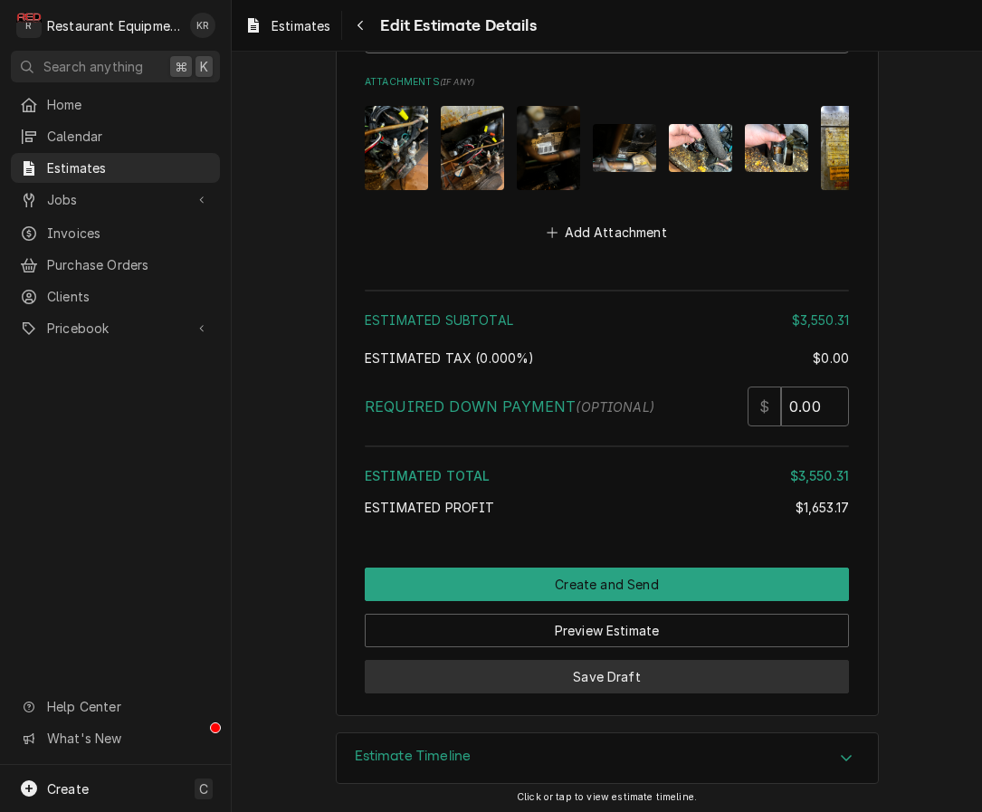
type textarea "Roo 8494"
click at [640, 681] on button "Save Draft" at bounding box center [607, 676] width 484 height 33
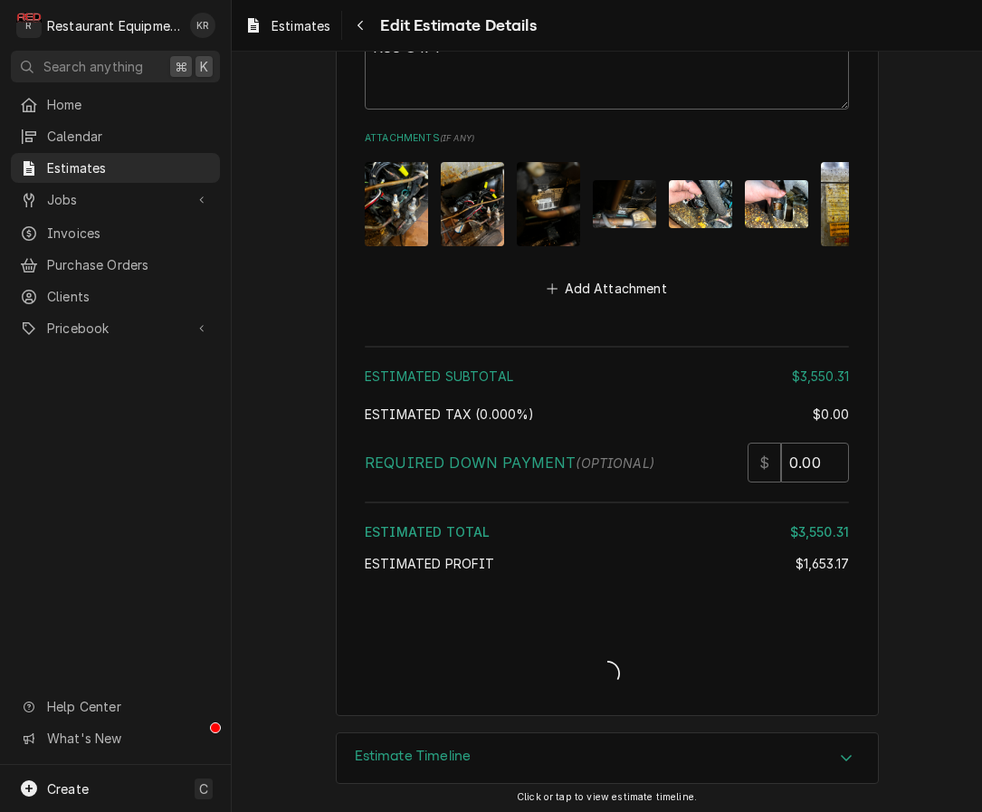
type textarea "x"
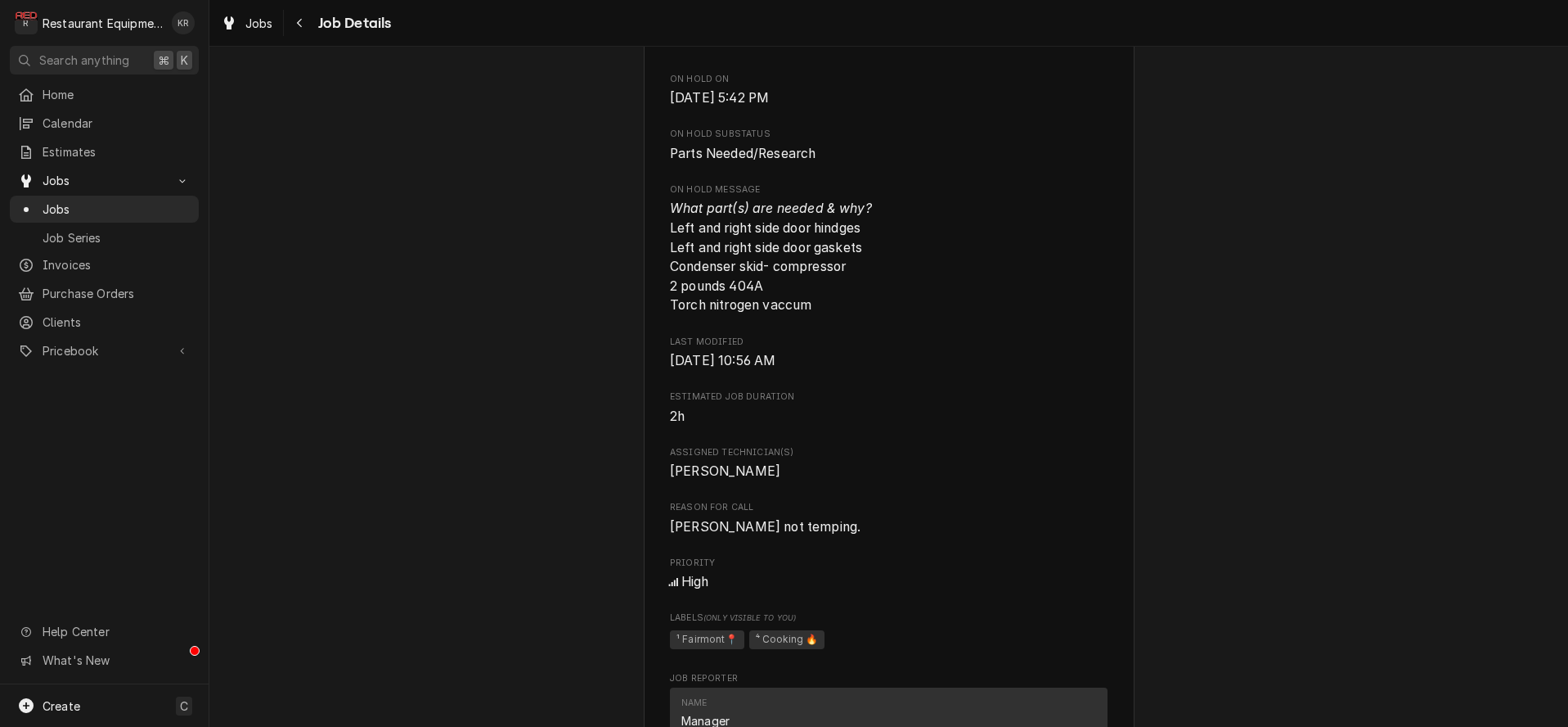
scroll to position [2047, 0]
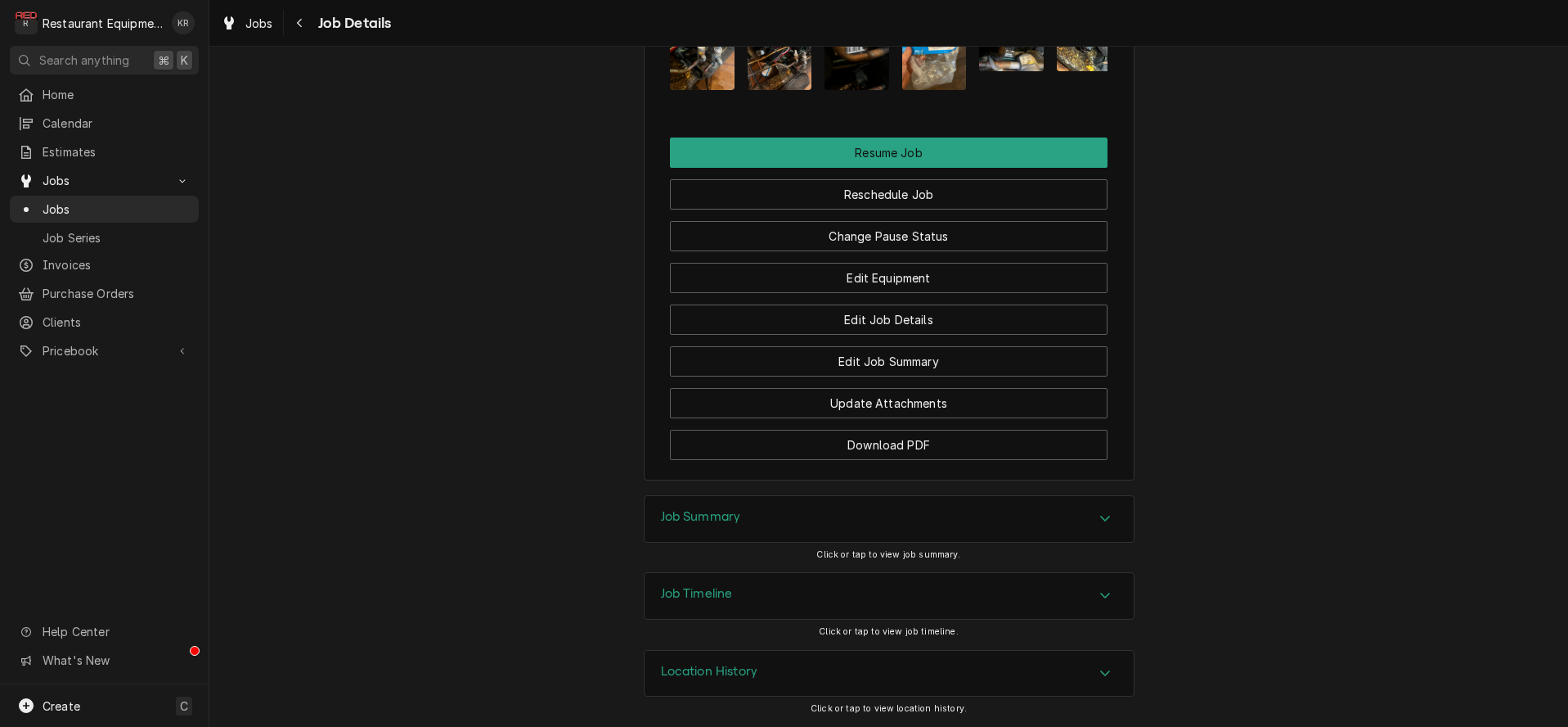
click at [687, 524] on h3 "Job Summary" at bounding box center [700, 516] width 80 height 15
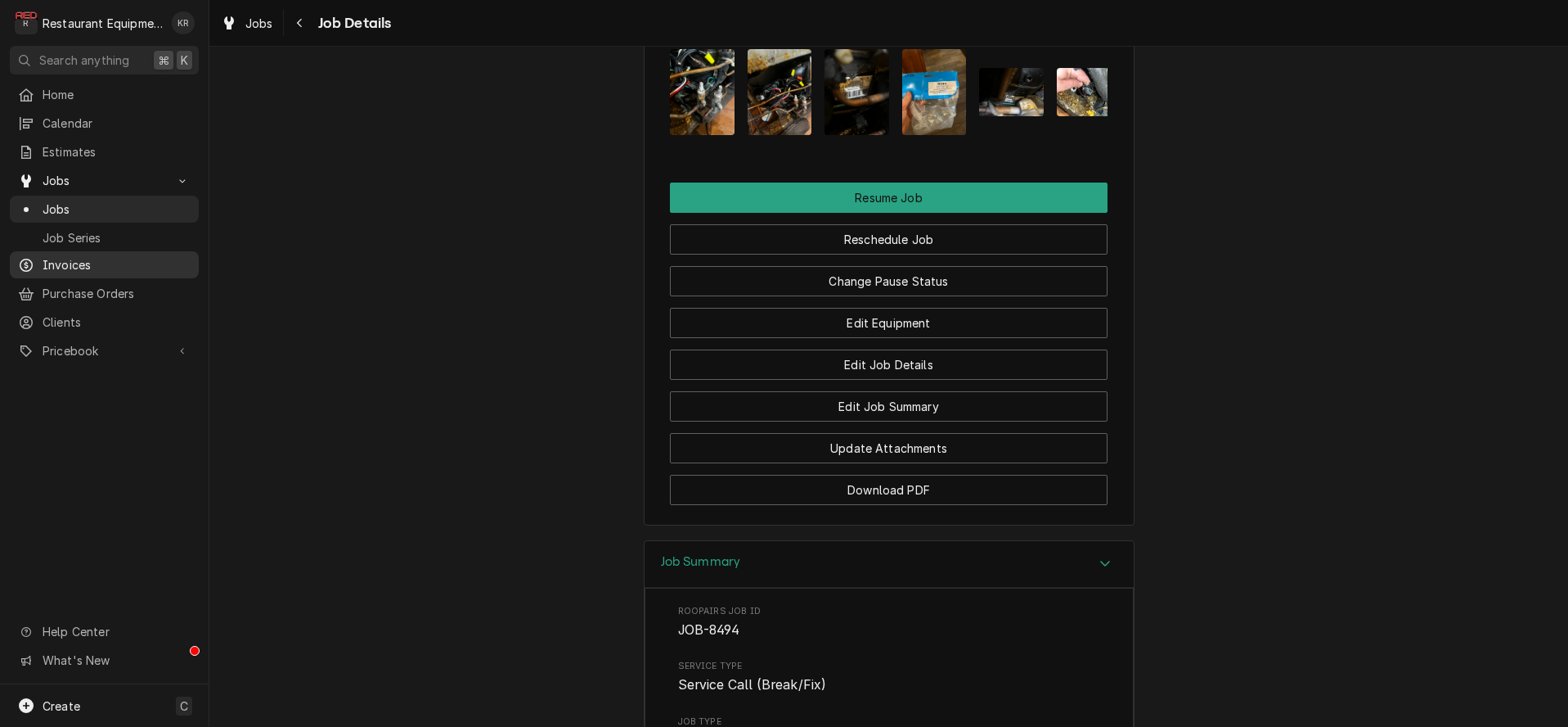
scroll to position [1959, 0]
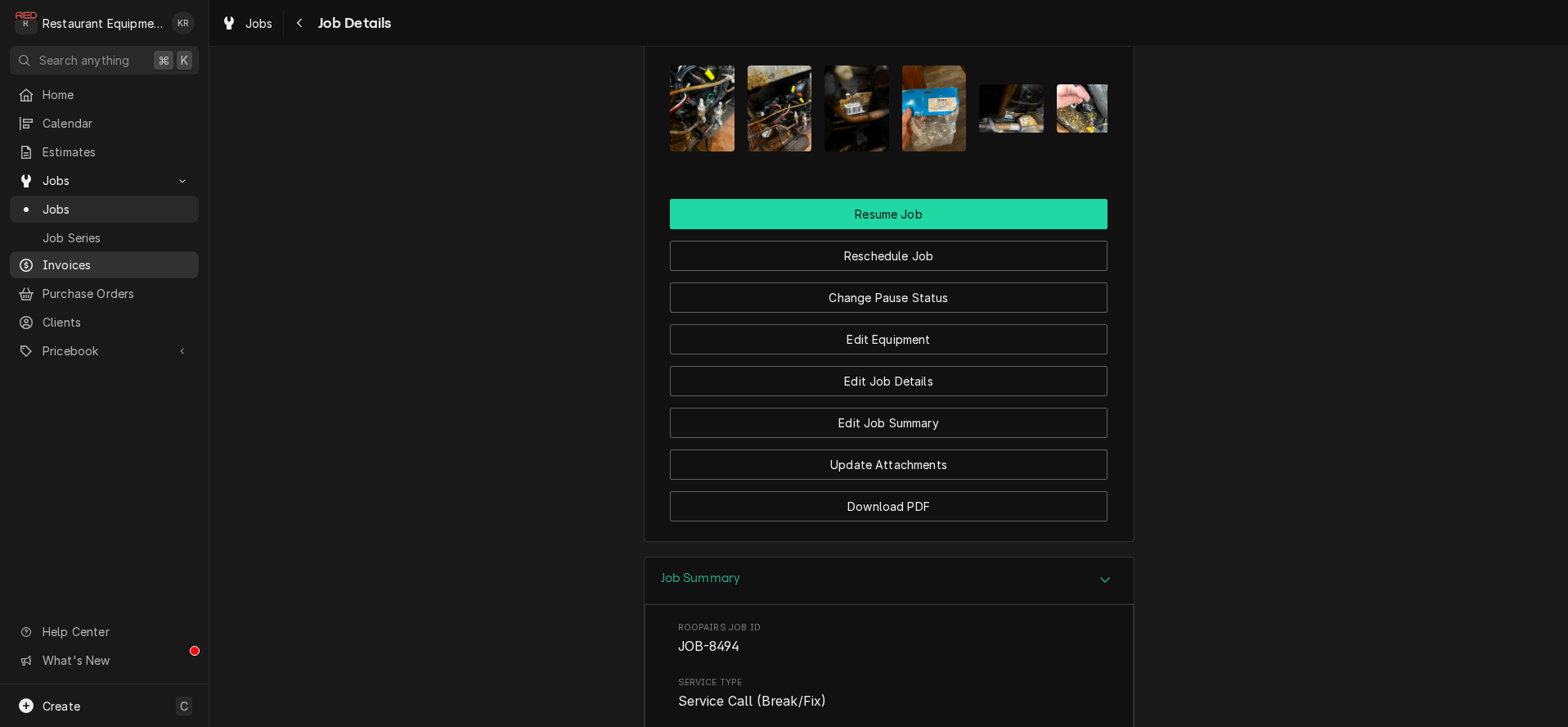
click at [891, 229] on button "Resume Job" at bounding box center [888, 213] width 437 height 30
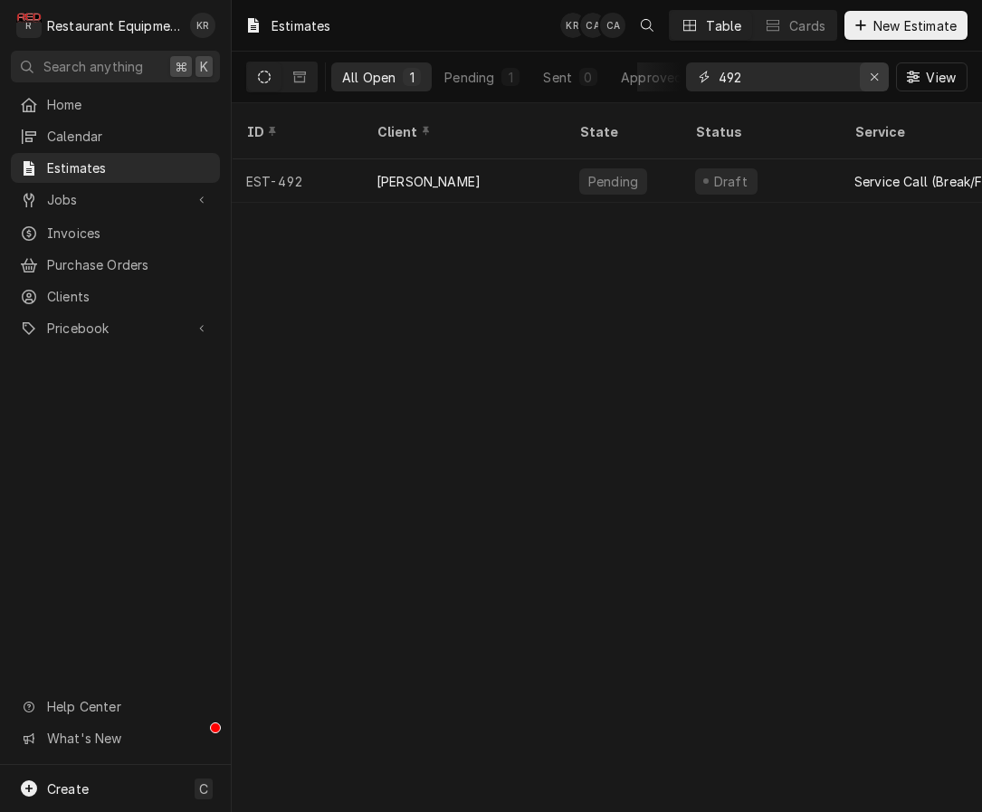
click at [871, 73] on icon "Erase input" at bounding box center [875, 77] width 10 height 13
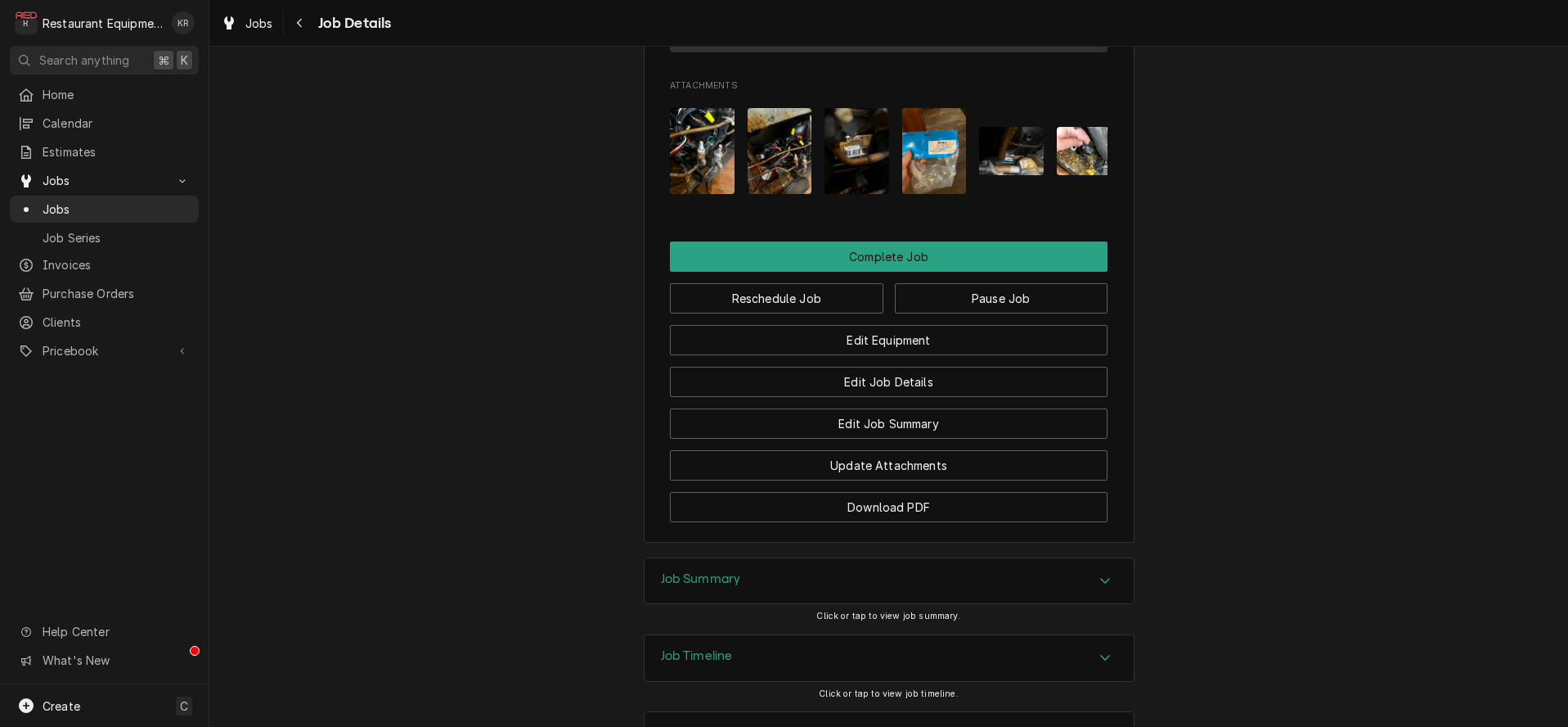
scroll to position [1810, 0]
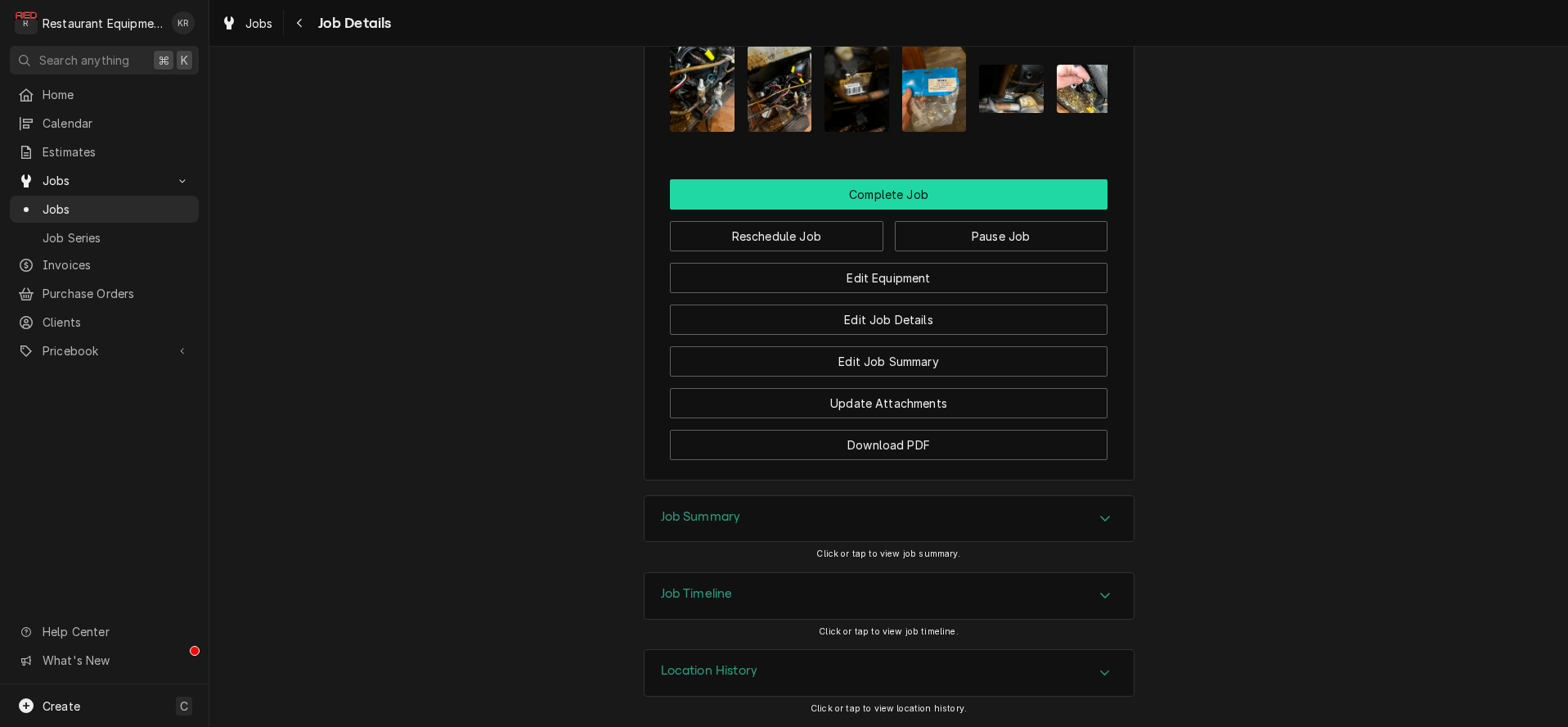
click at [882, 199] on button "Complete Job" at bounding box center [888, 194] width 437 height 30
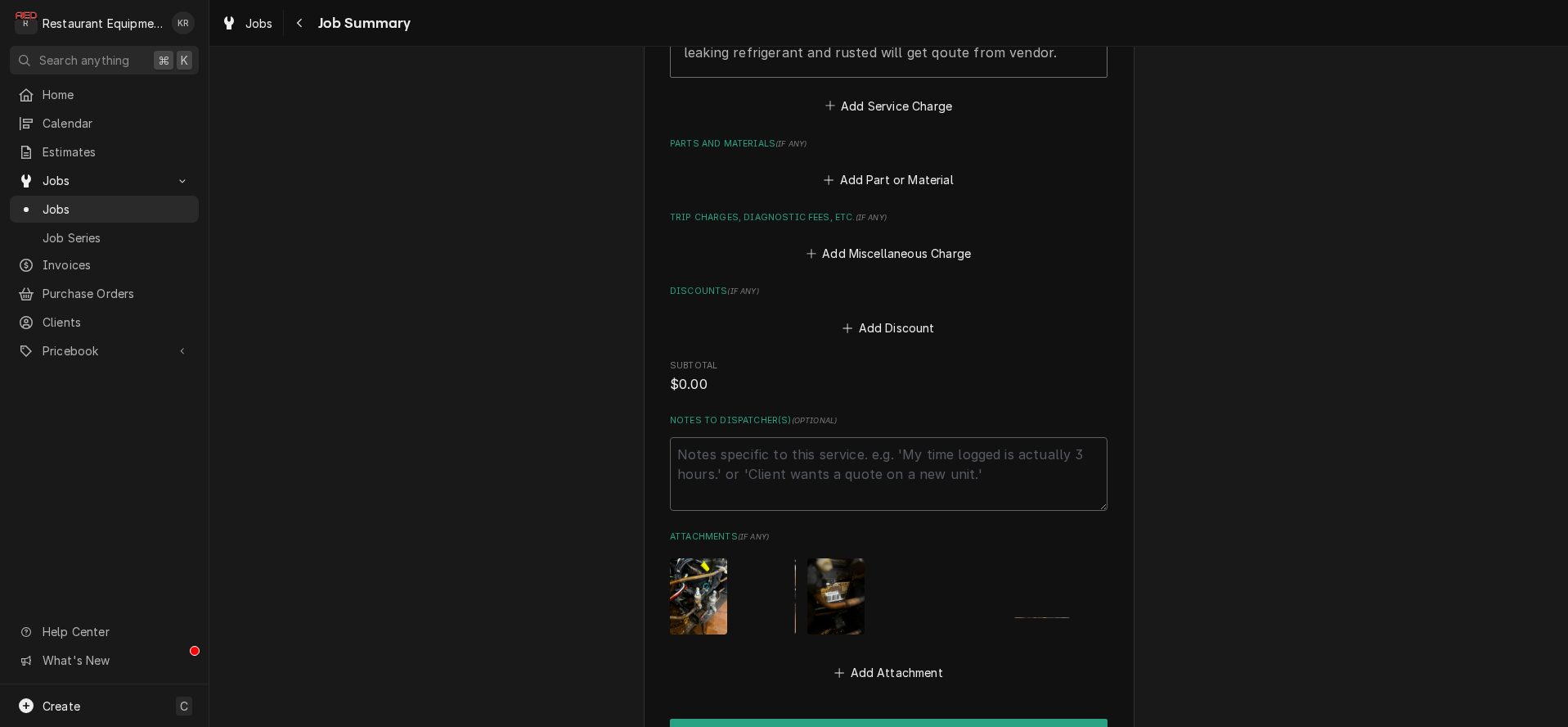
scroll to position [1374, 0]
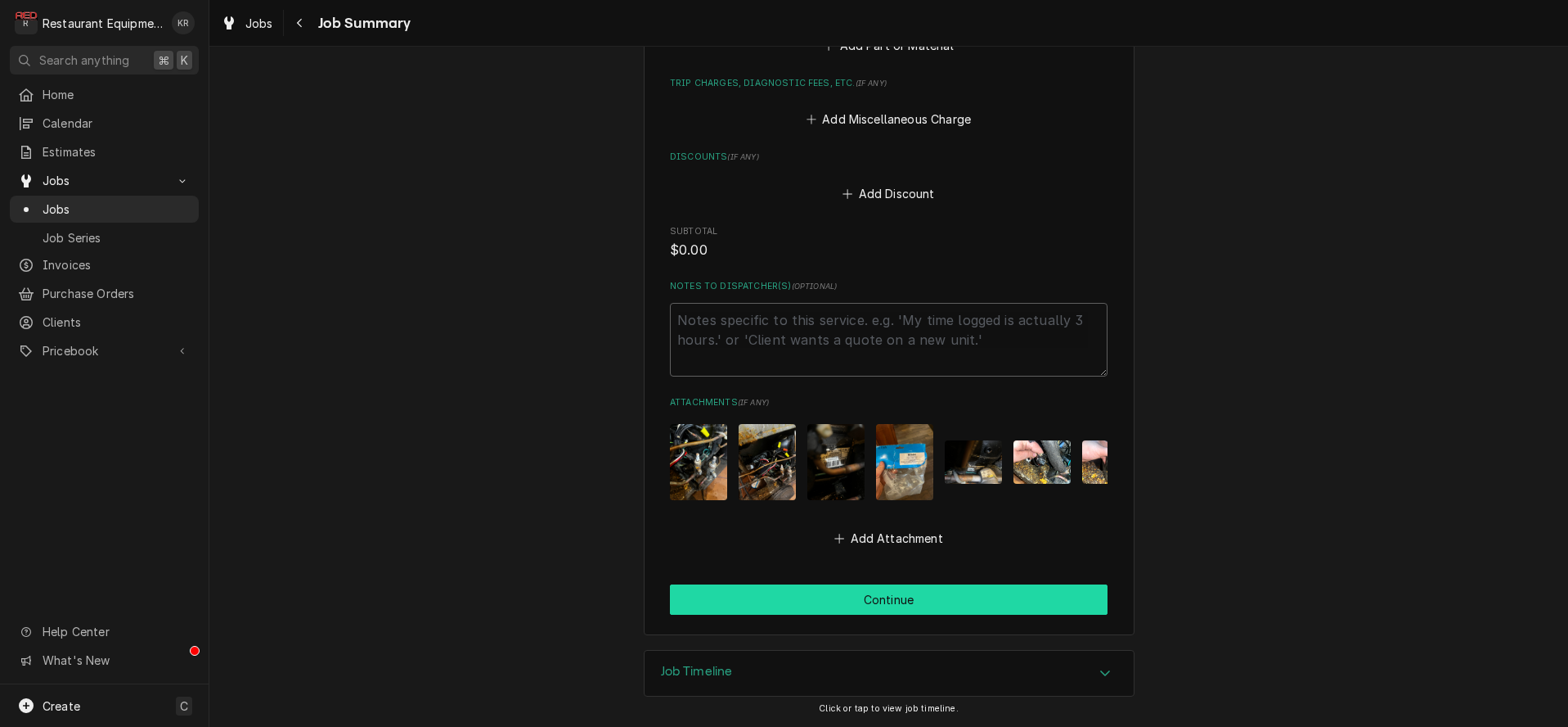
click at [877, 608] on button "Continue" at bounding box center [888, 599] width 437 height 30
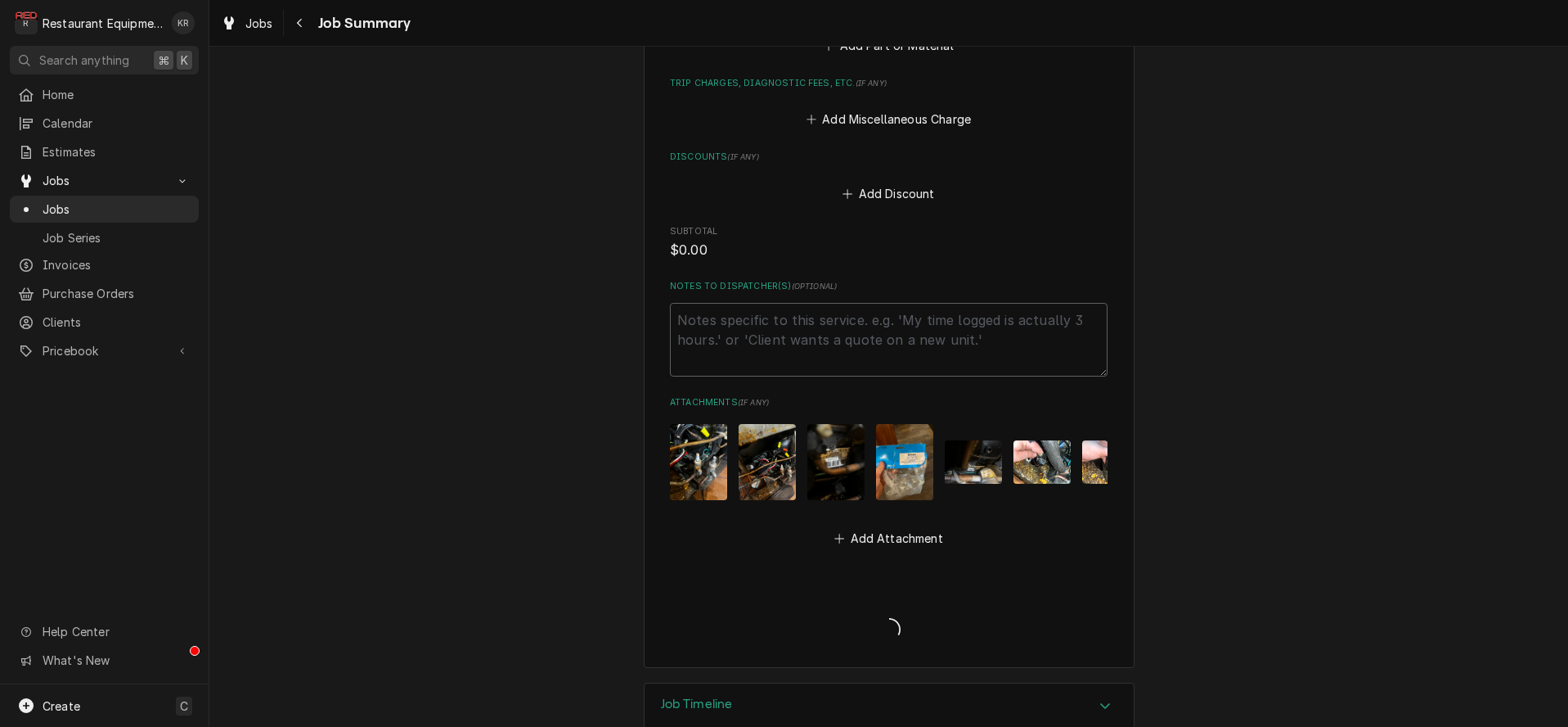
scroll to position [1408, 0]
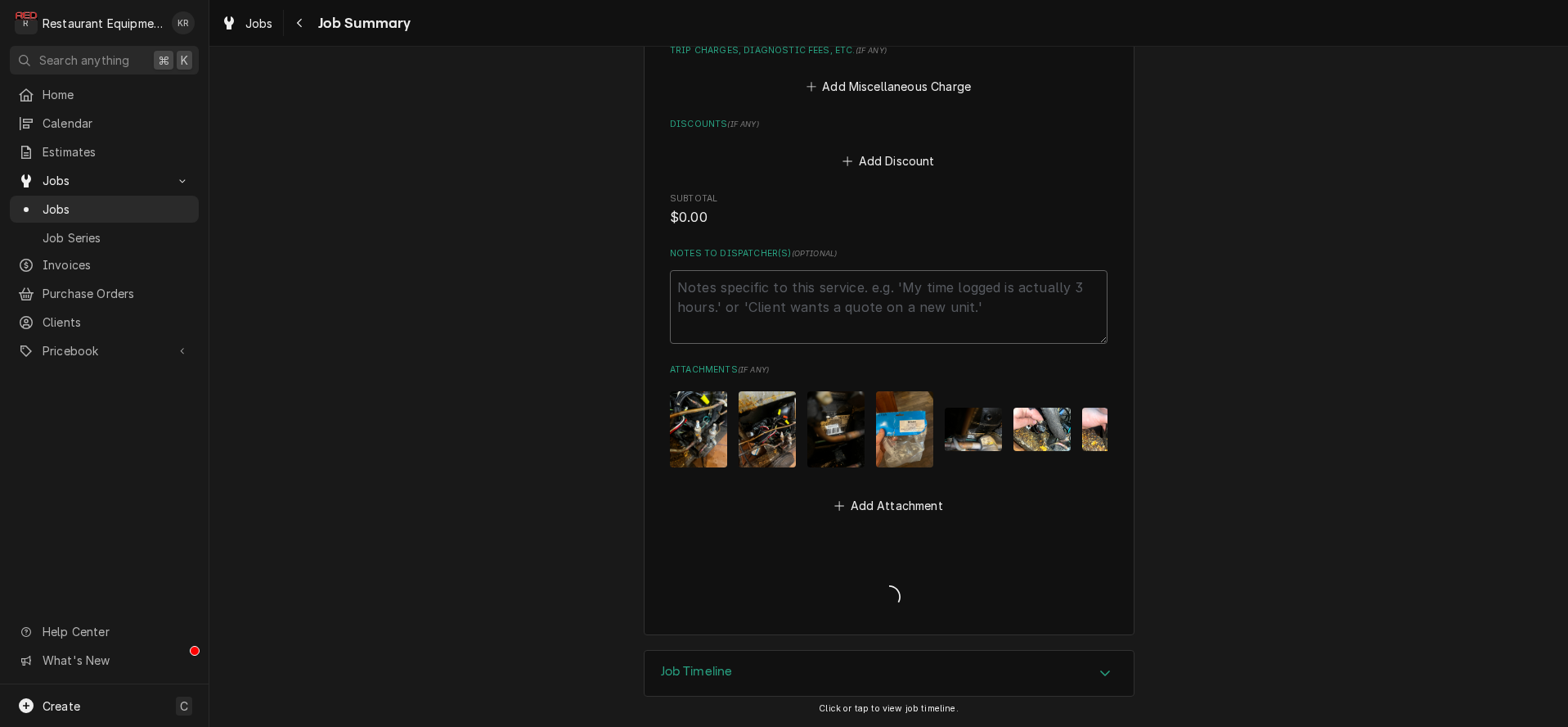
type textarea "x"
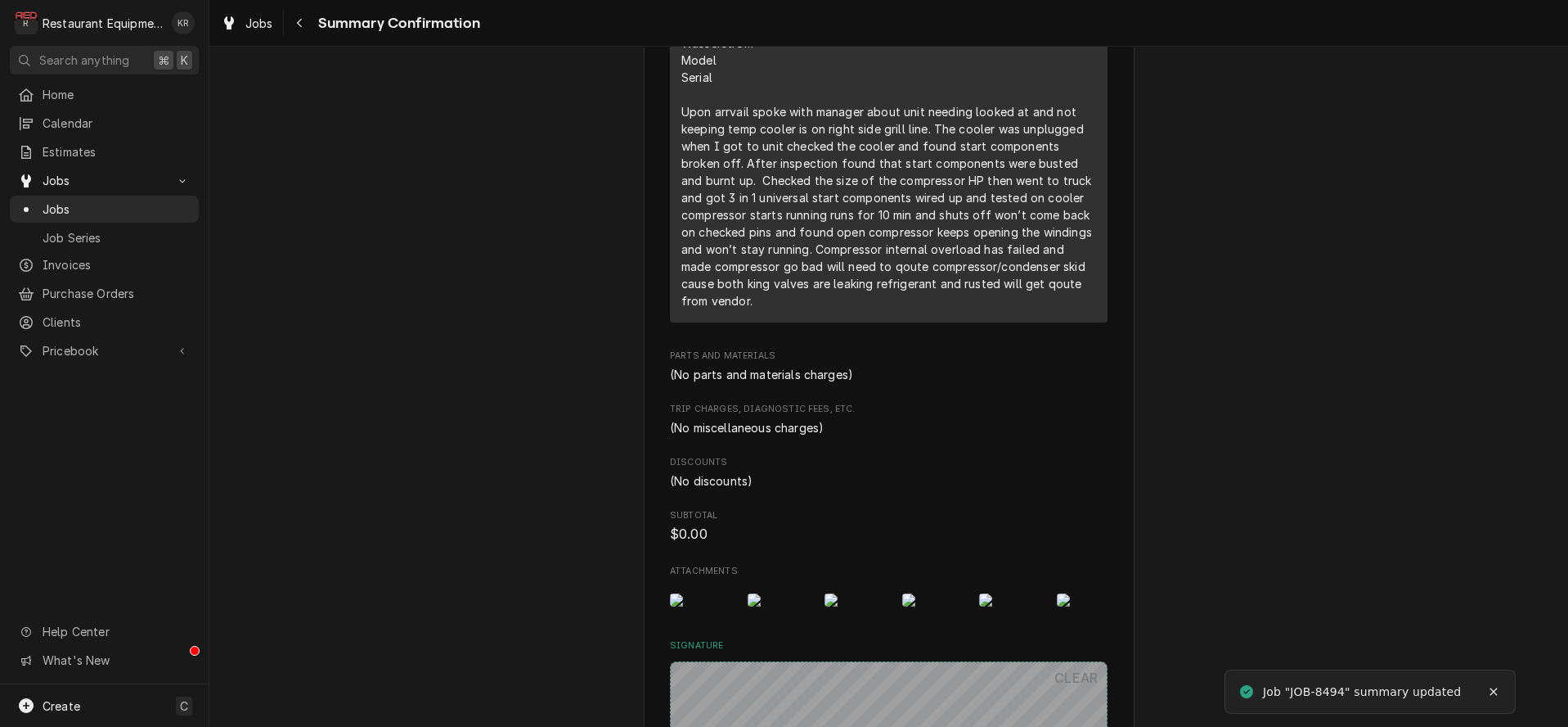
scroll to position [1360, 0]
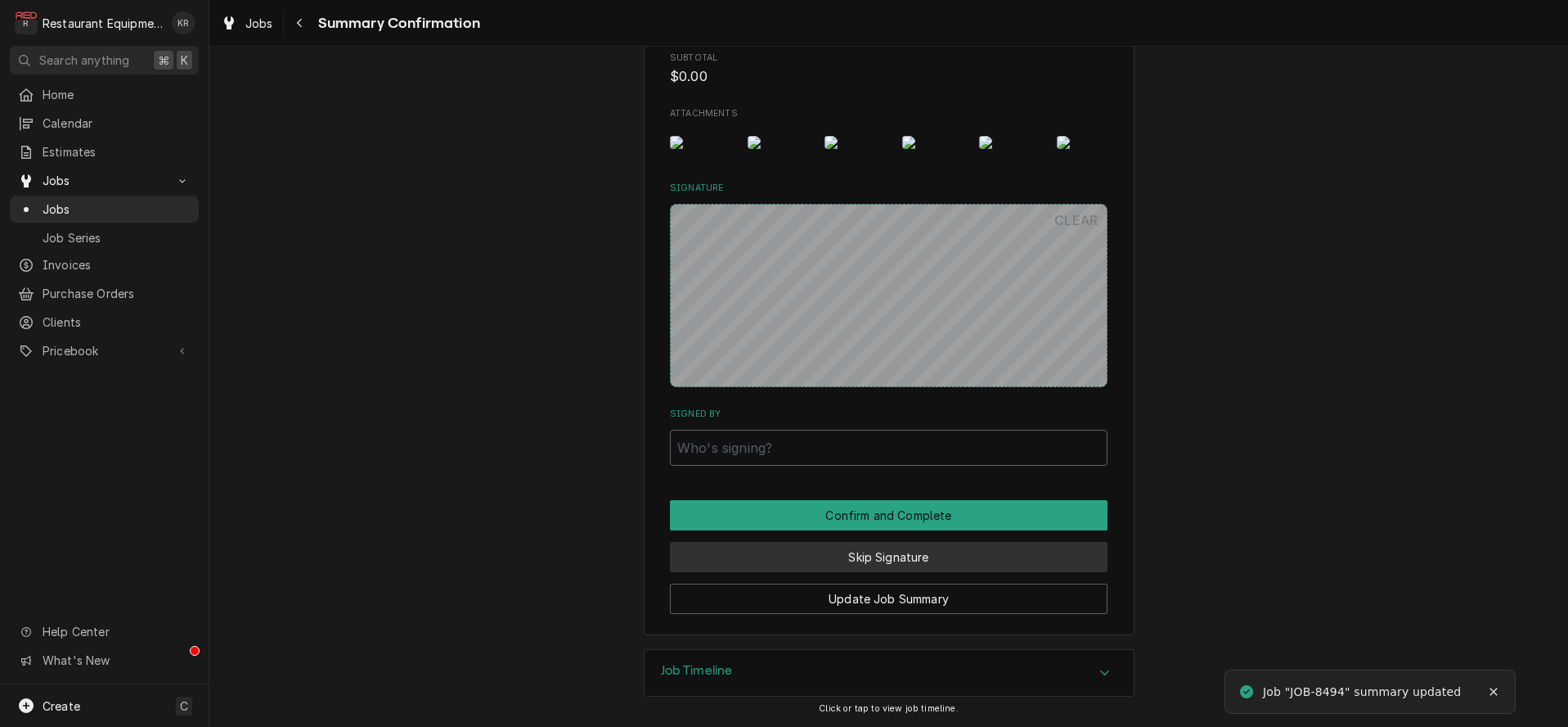
click at [884, 556] on button "Skip Signature" at bounding box center [888, 556] width 437 height 30
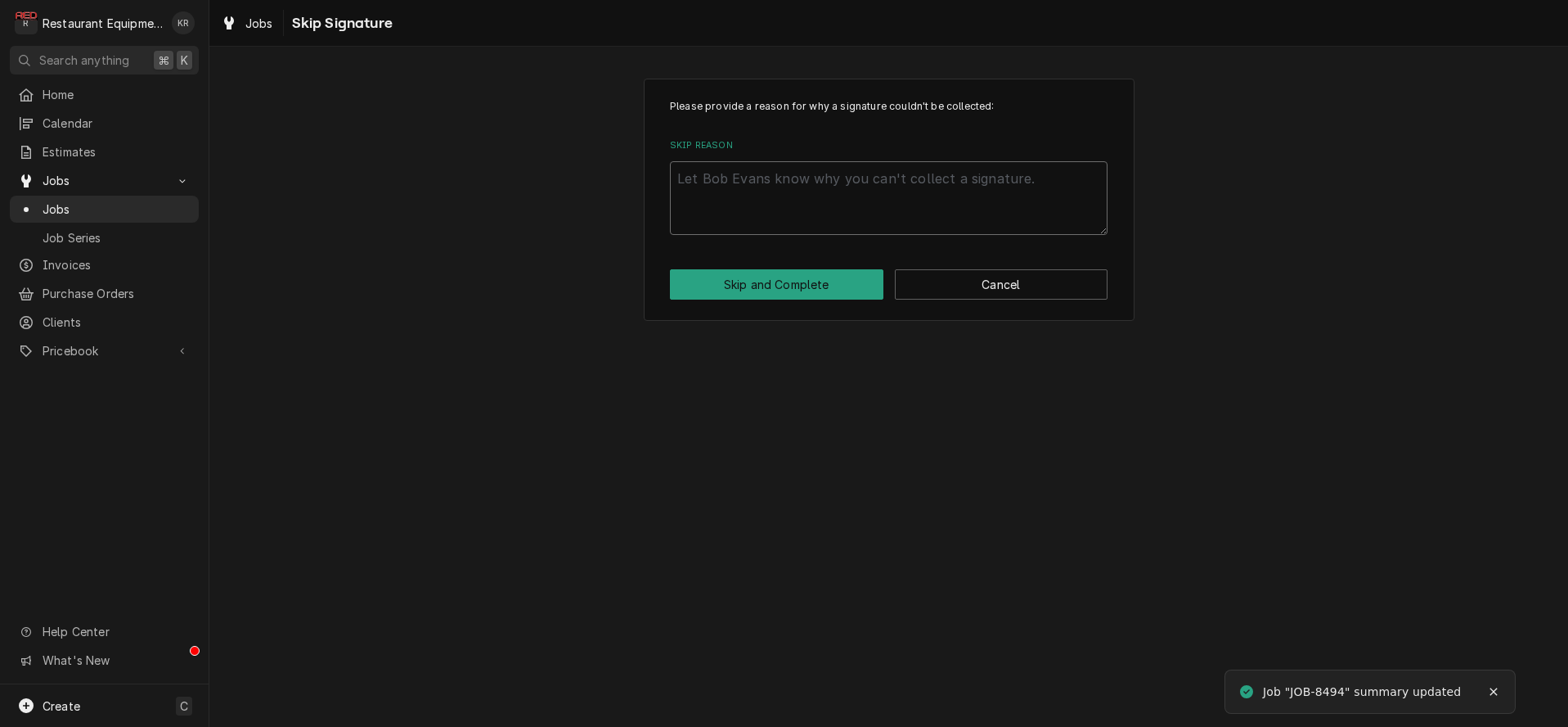
click at [785, 192] on textarea "Skip Reason" at bounding box center [888, 197] width 437 height 73
type textarea "x"
type textarea "S"
type textarea "x"
type textarea "Se"
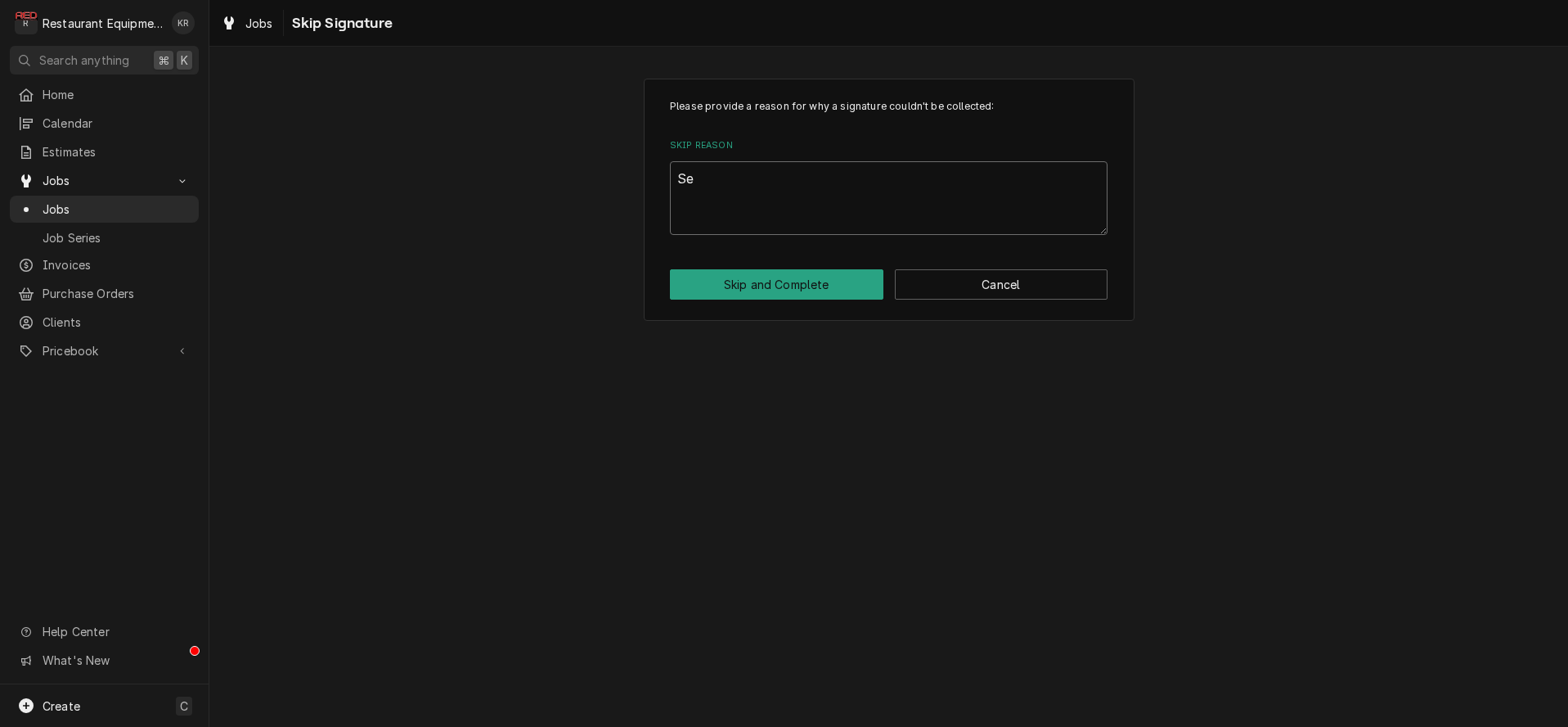
type textarea "x"
type textarea "Sen"
type textarea "x"
type textarea "Send"
type textarea "x"
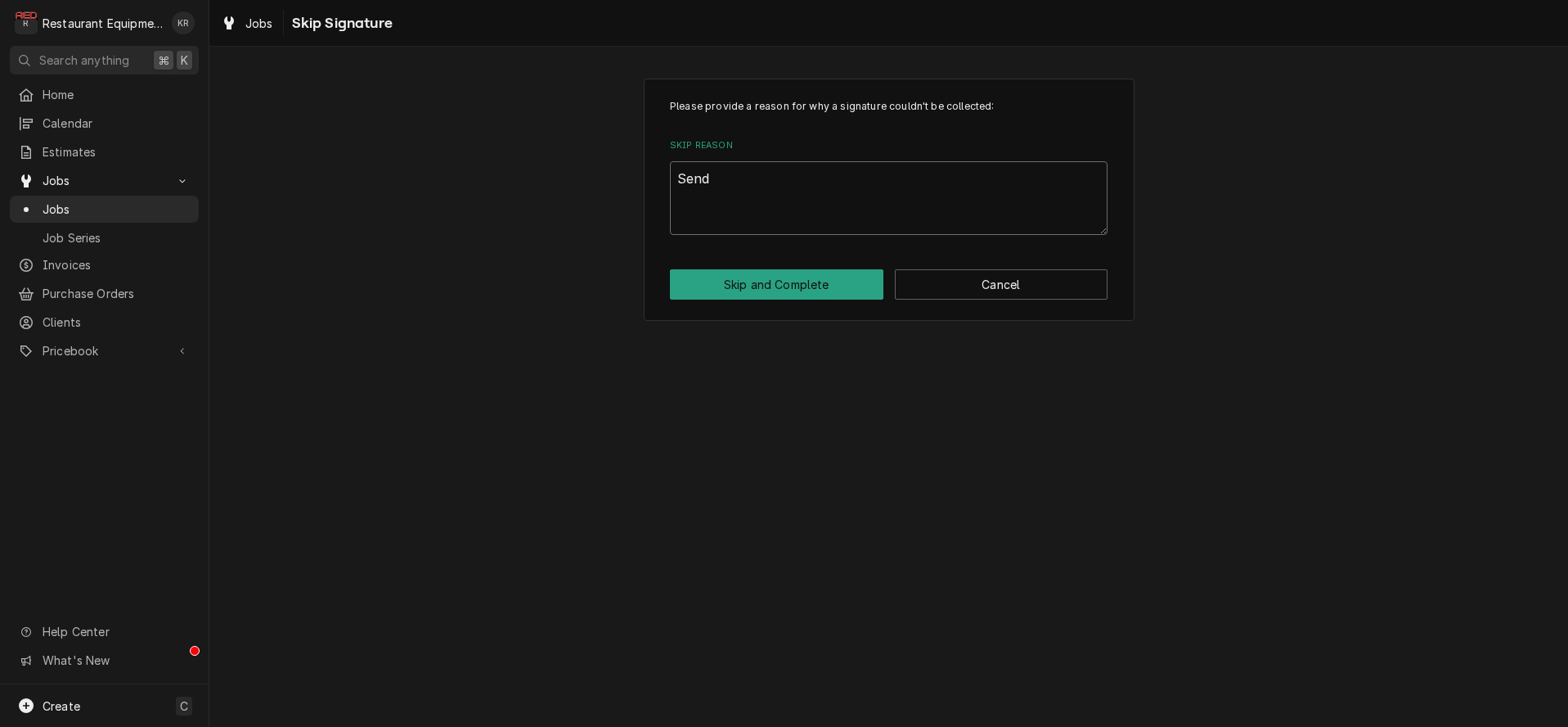
type textarea "Sendi"
type textarea "x"
type textarea "Sendin"
type textarea "x"
type textarea "Sending"
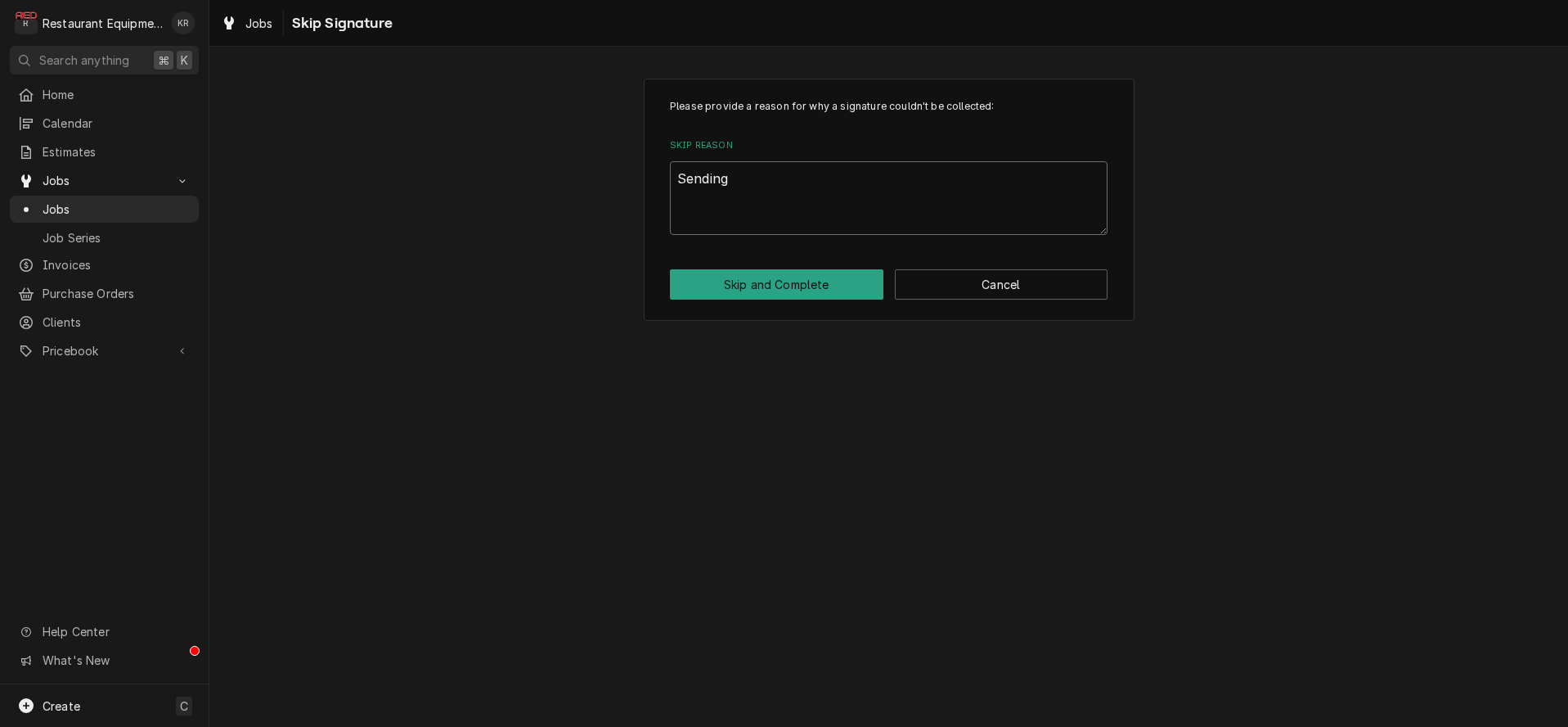
type textarea "x"
type textarea "Sending"
type textarea "x"
type textarea "Sending e"
type textarea "x"
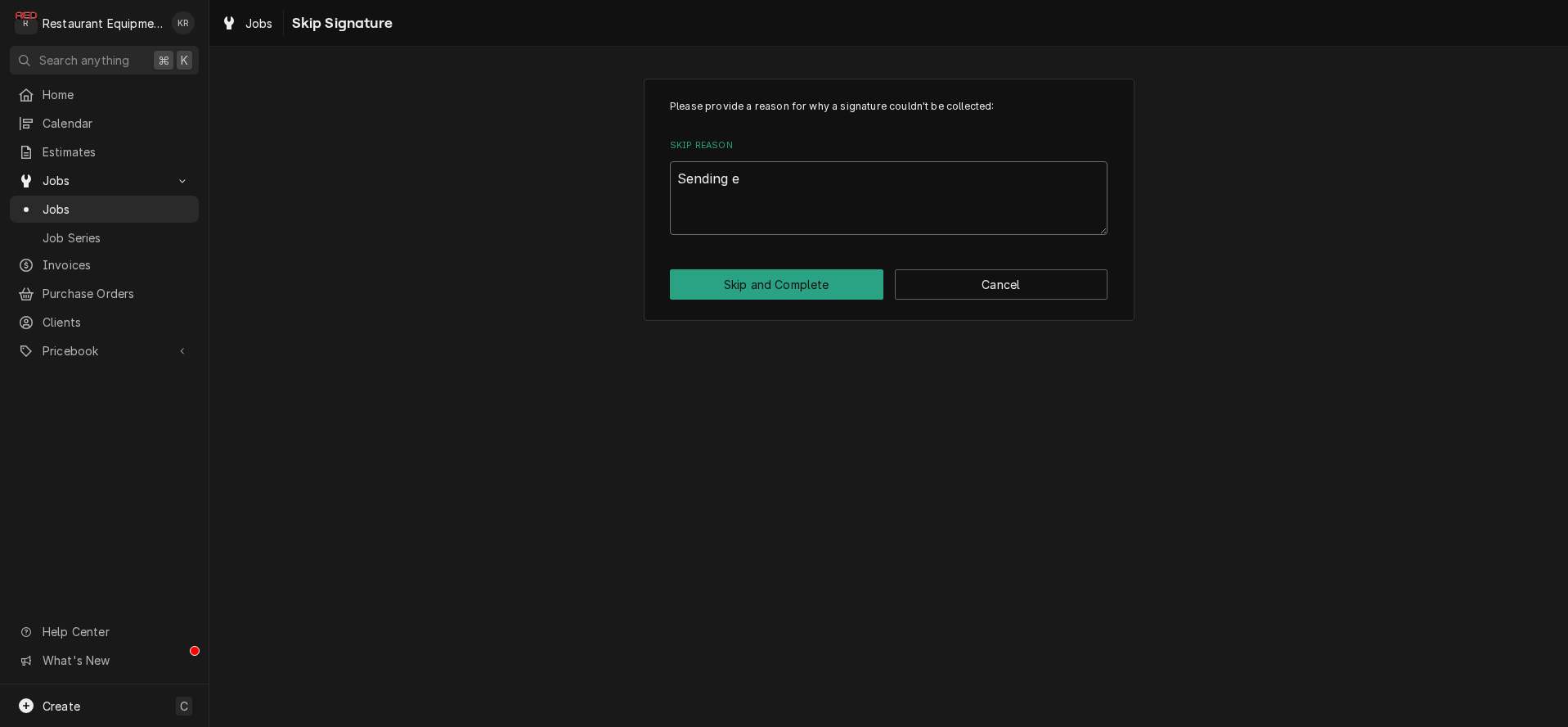
type textarea "Sending es"
type textarea "x"
type textarea "Sending esti"
type textarea "x"
type textarea "Sending estima"
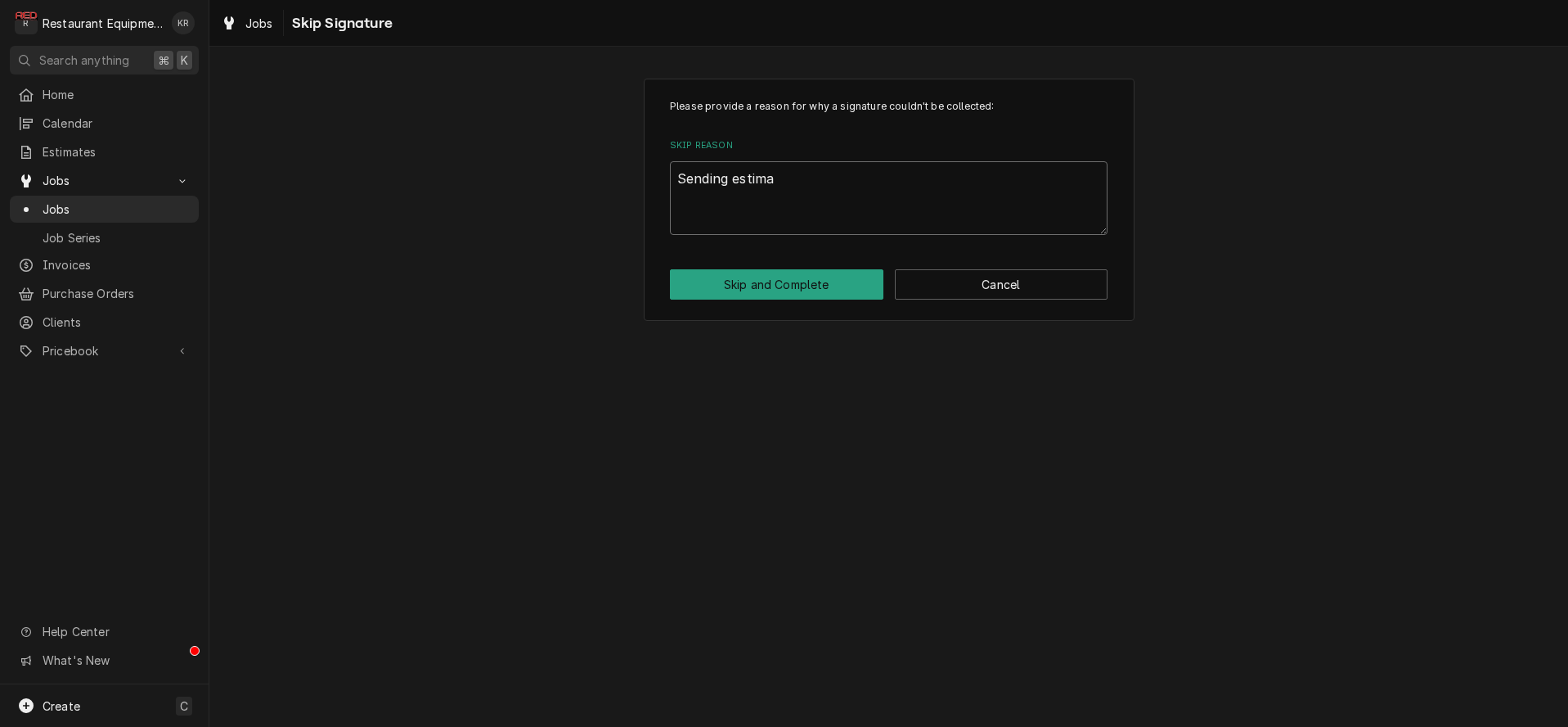
type textarea "x"
type textarea "Sending estimat"
type textarea "x"
type textarea "Sending estimate"
type textarea "x"
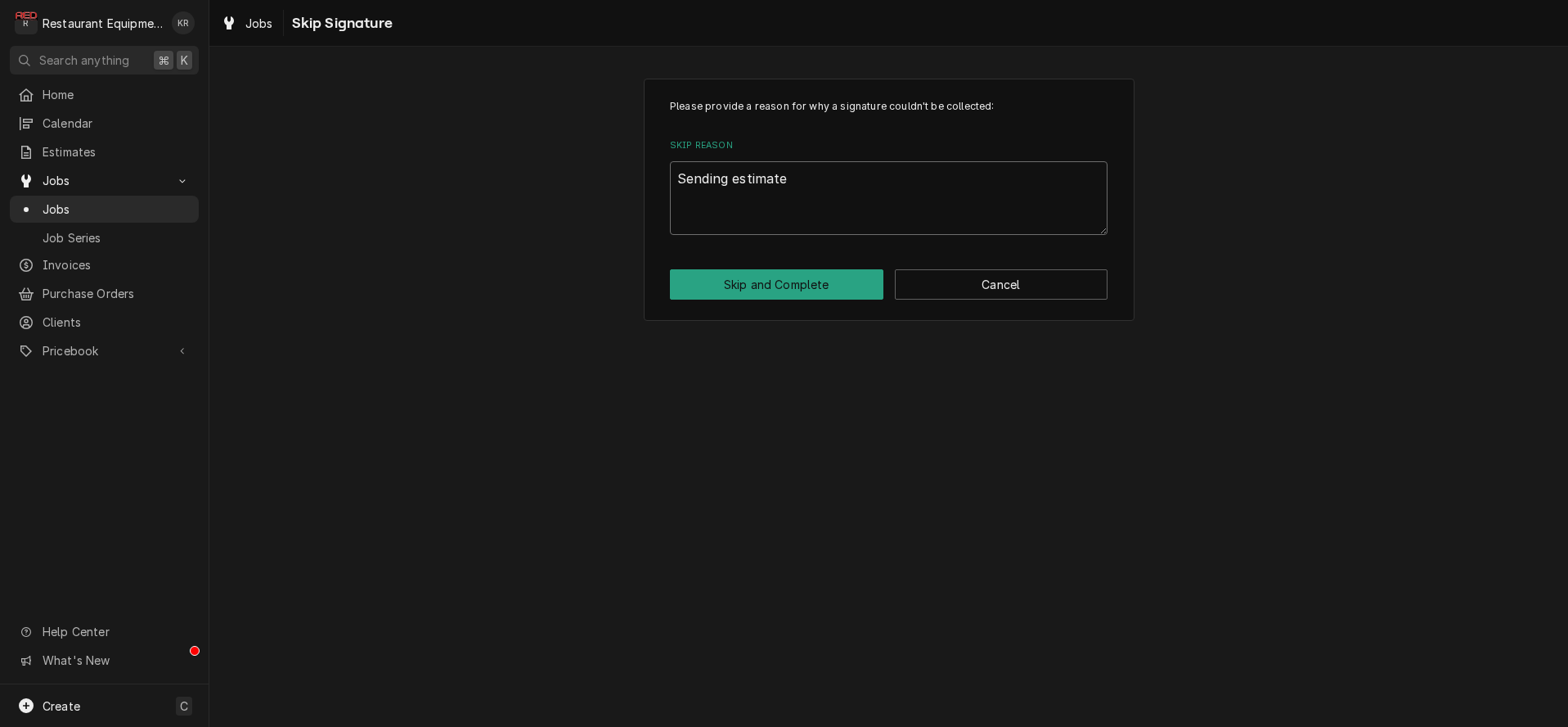
type textarea "Sending estimate"
type textarea "x"
type textarea "Sending estimate 8"
type textarea "x"
type textarea "Sending estimate 8/"
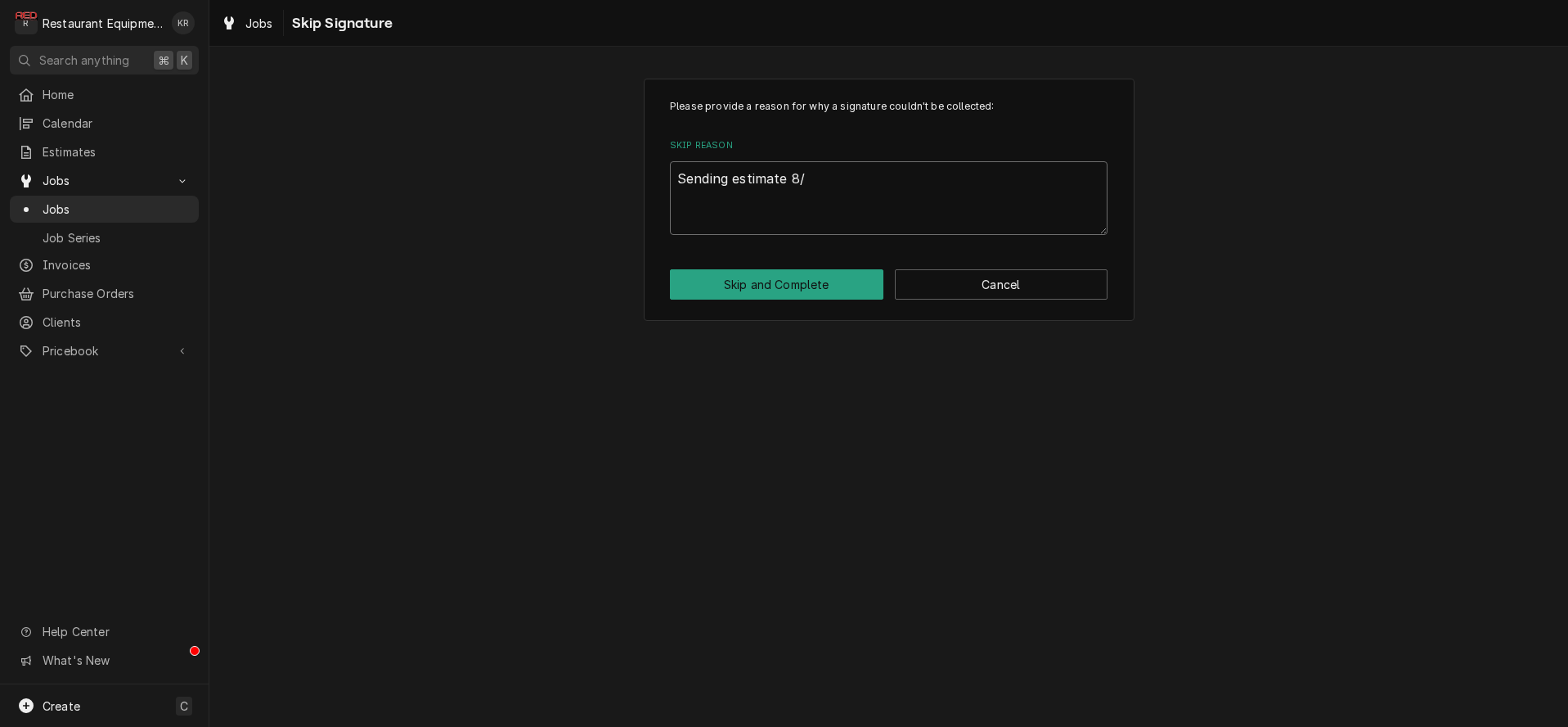
type textarea "x"
type textarea "Sending estimate 8/1"
type textarea "x"
type textarea "Sending estimate 8/18"
click at [785, 282] on button "Skip and Complete" at bounding box center [776, 284] width 213 height 30
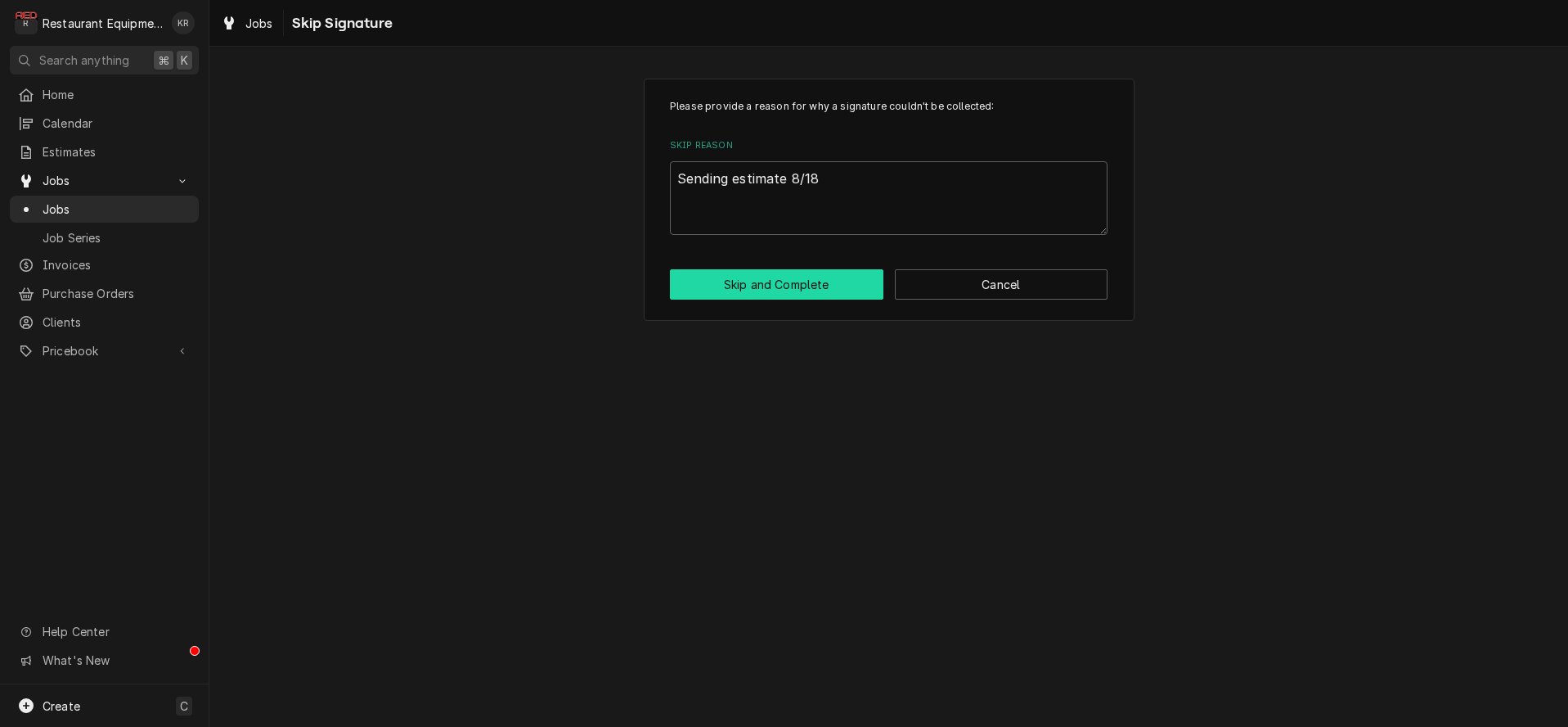
type textarea "x"
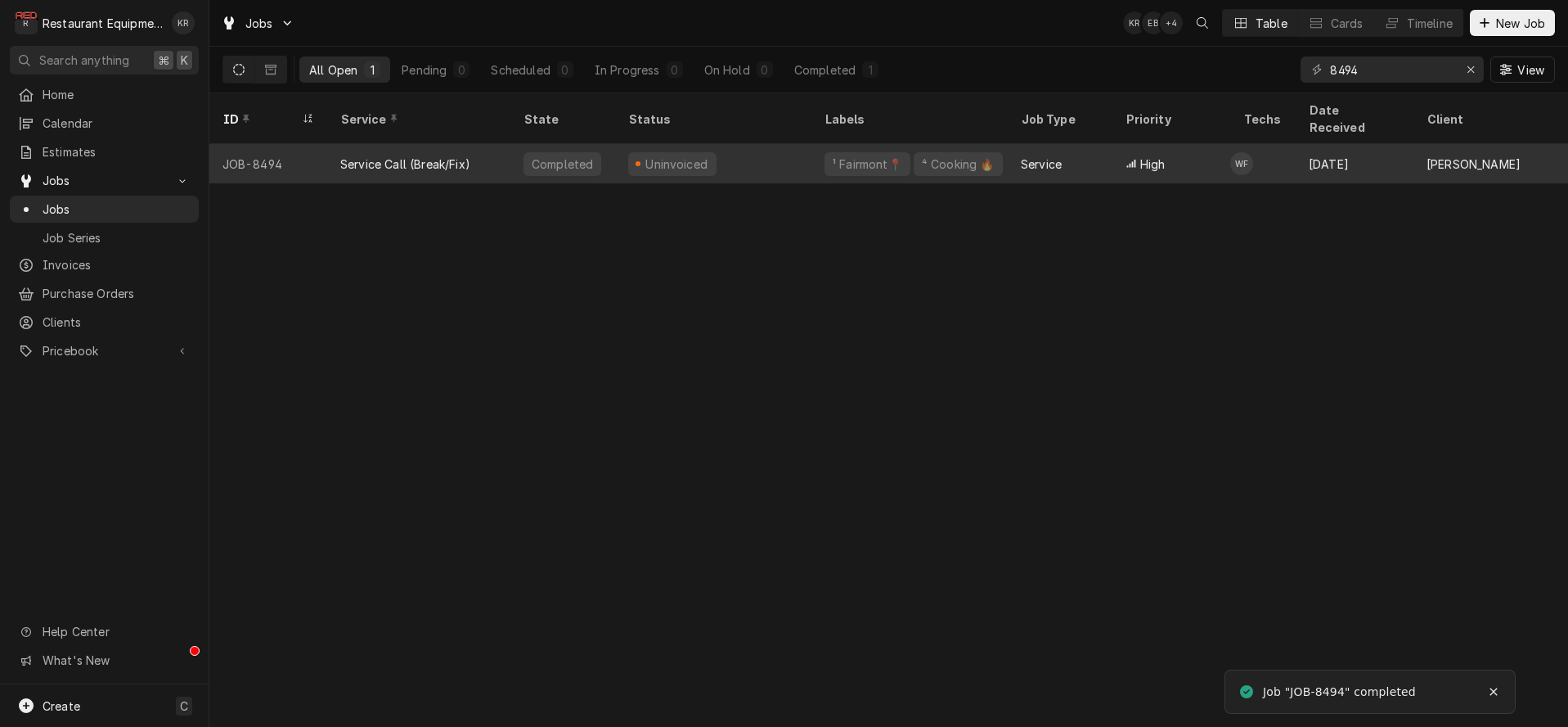
click at [792, 146] on div "Uninvoiced" at bounding box center [713, 163] width 196 height 39
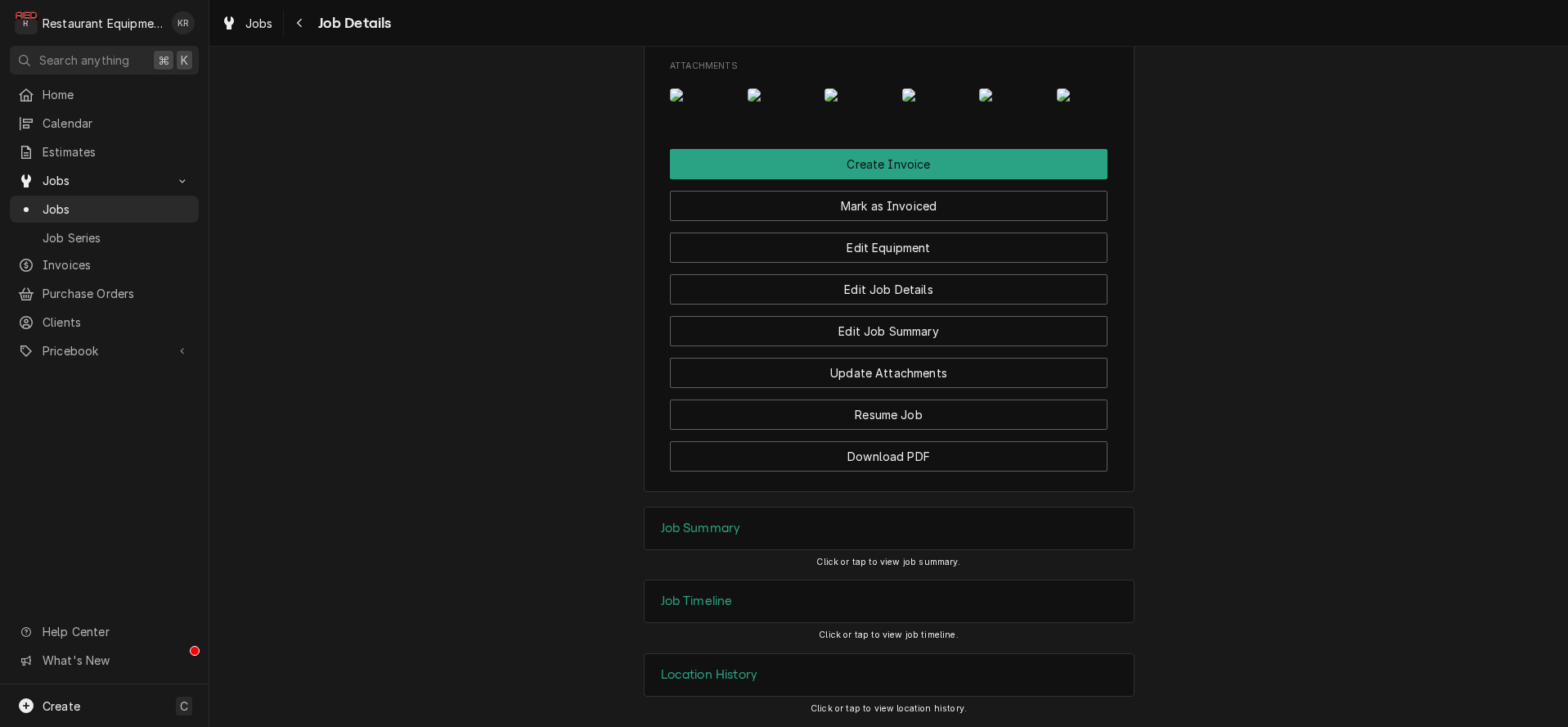
scroll to position [1641, 0]
click at [896, 159] on button "Create Invoice" at bounding box center [888, 164] width 437 height 30
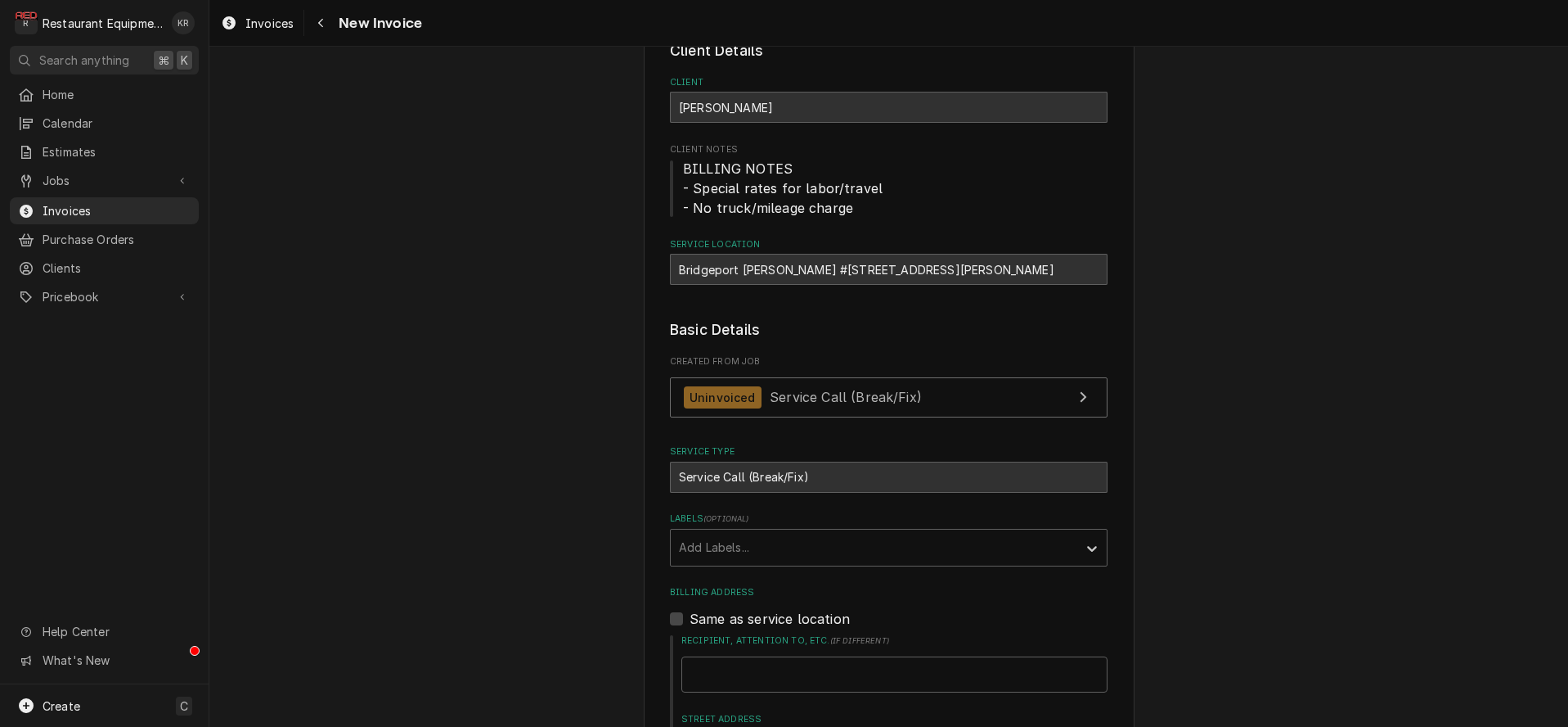
scroll to position [165, 0]
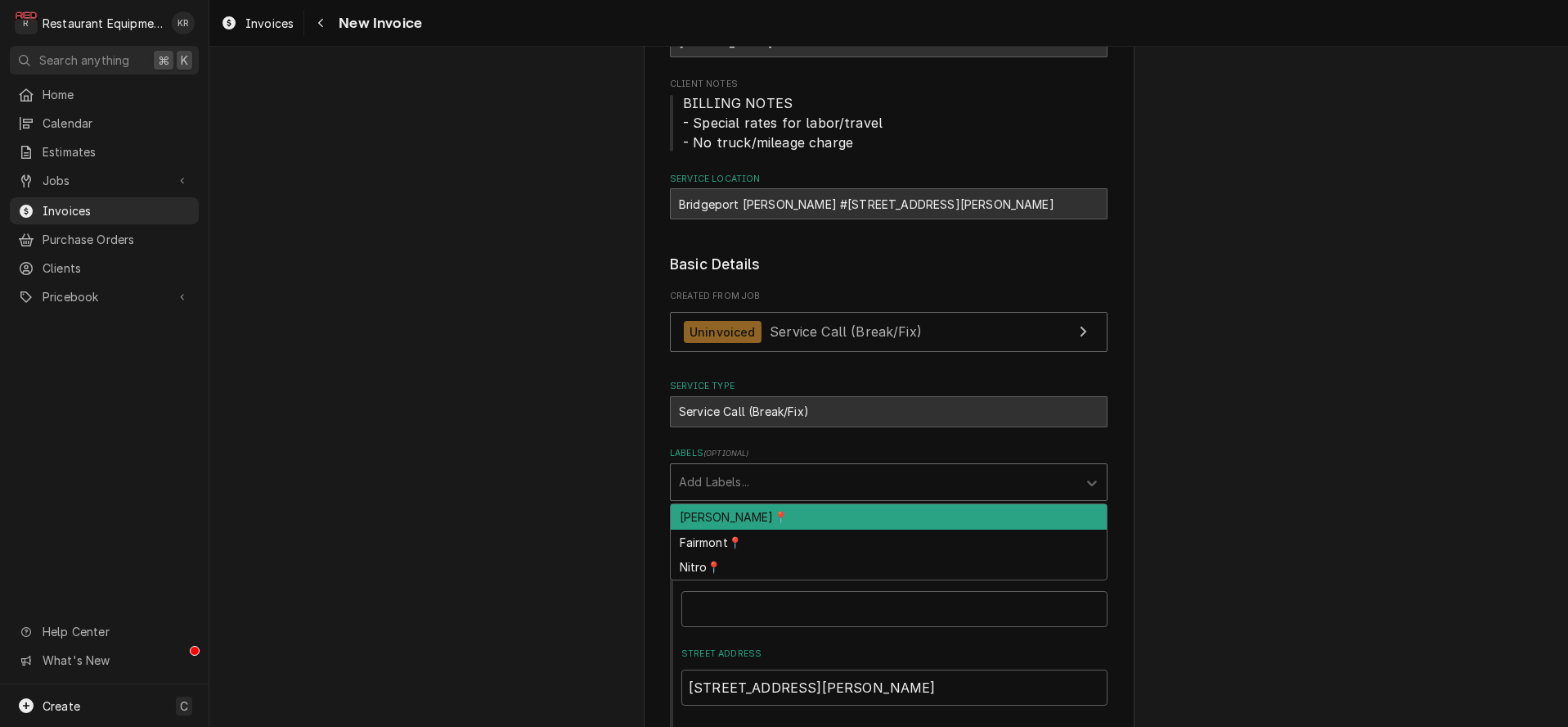
click at [778, 494] on div "Labels" at bounding box center [874, 482] width 390 height 30
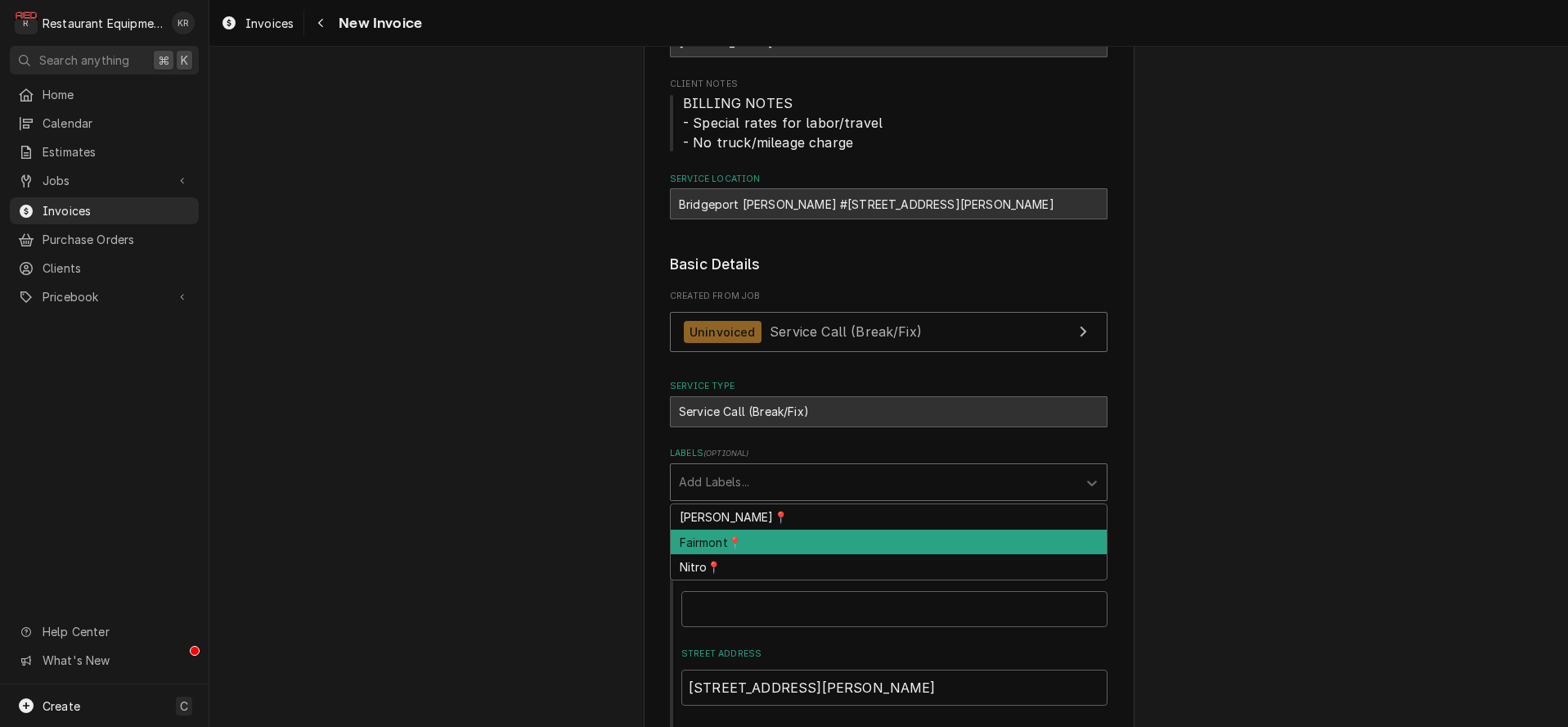
click at [768, 543] on div "Fairmont📍" at bounding box center [888, 543] width 436 height 25
type textarea "x"
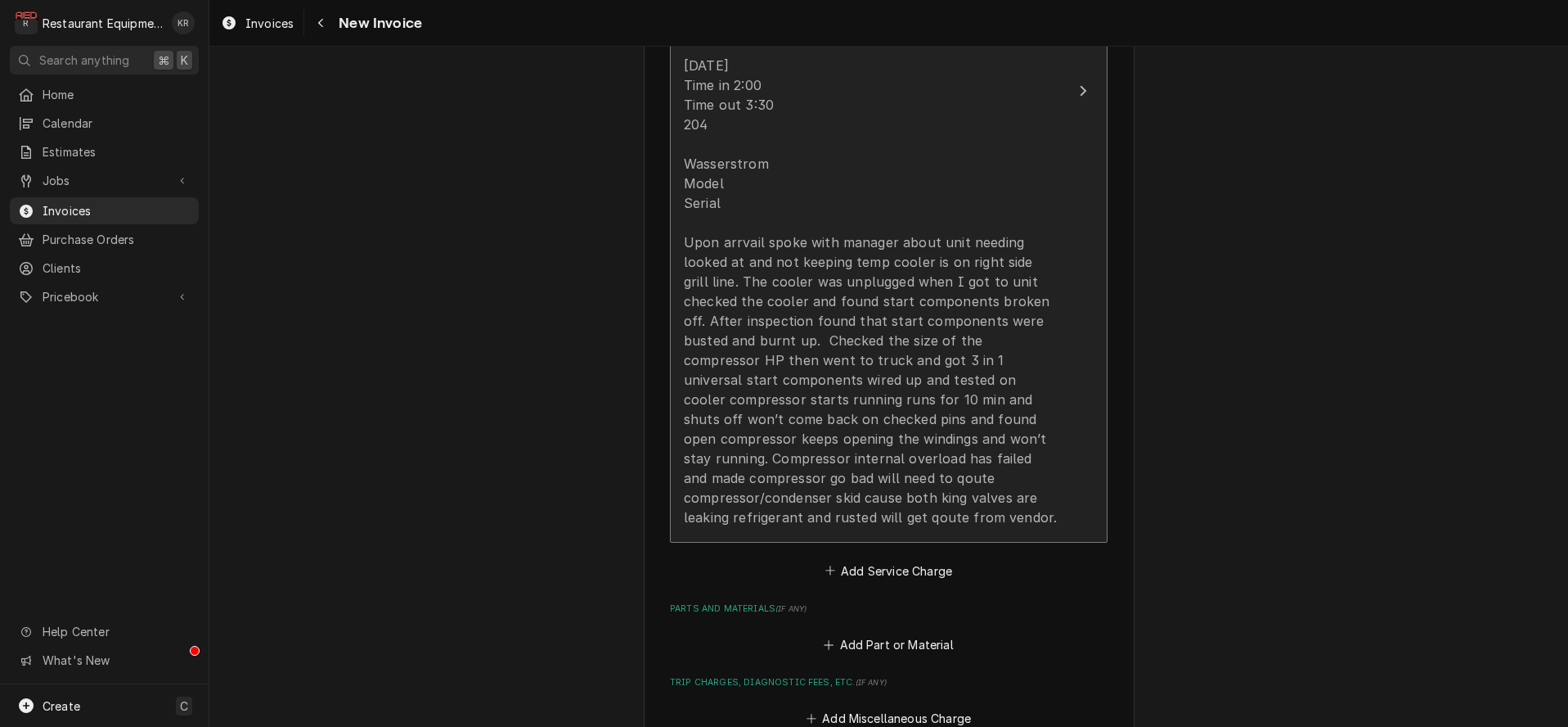
scroll to position [1886, 0]
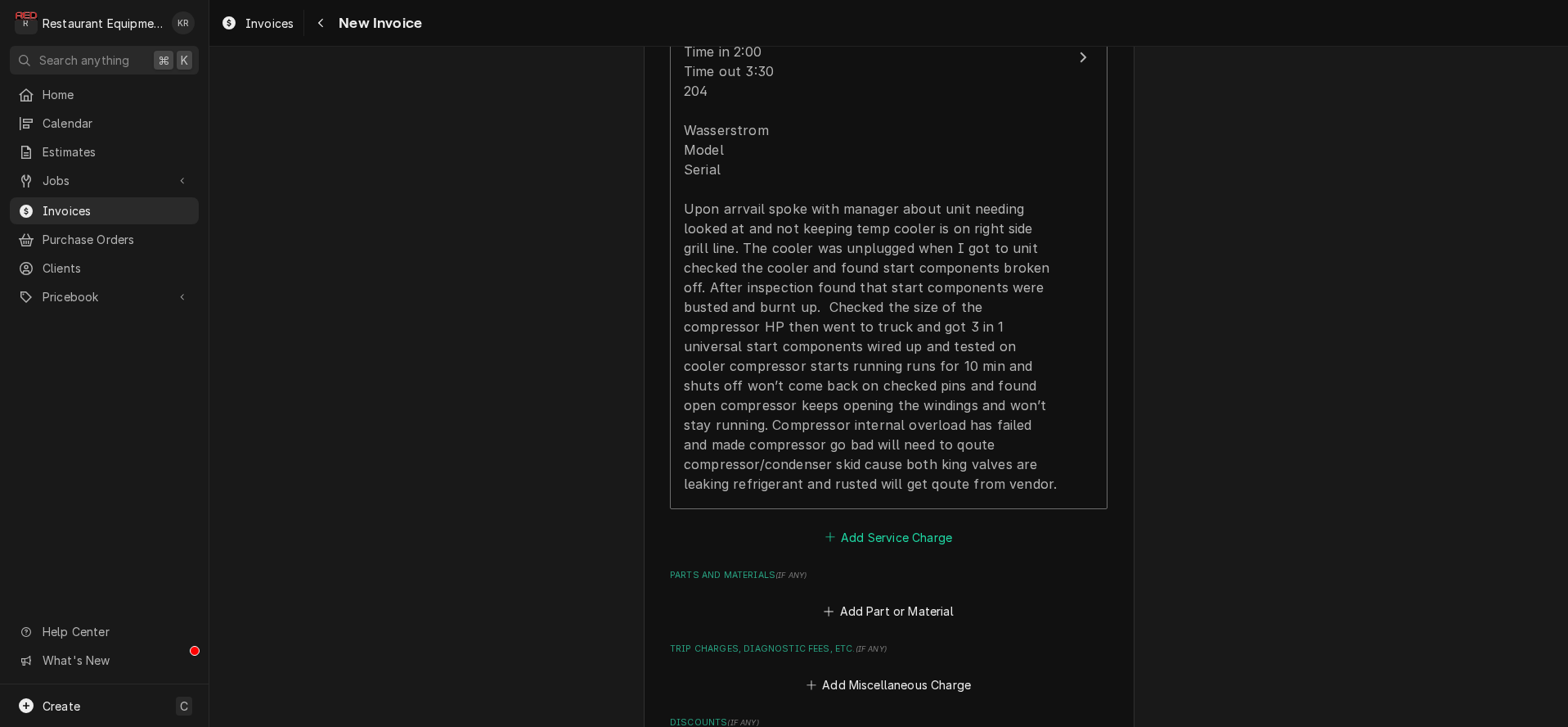
click at [883, 533] on button "Add Service Charge" at bounding box center [888, 536] width 133 height 23
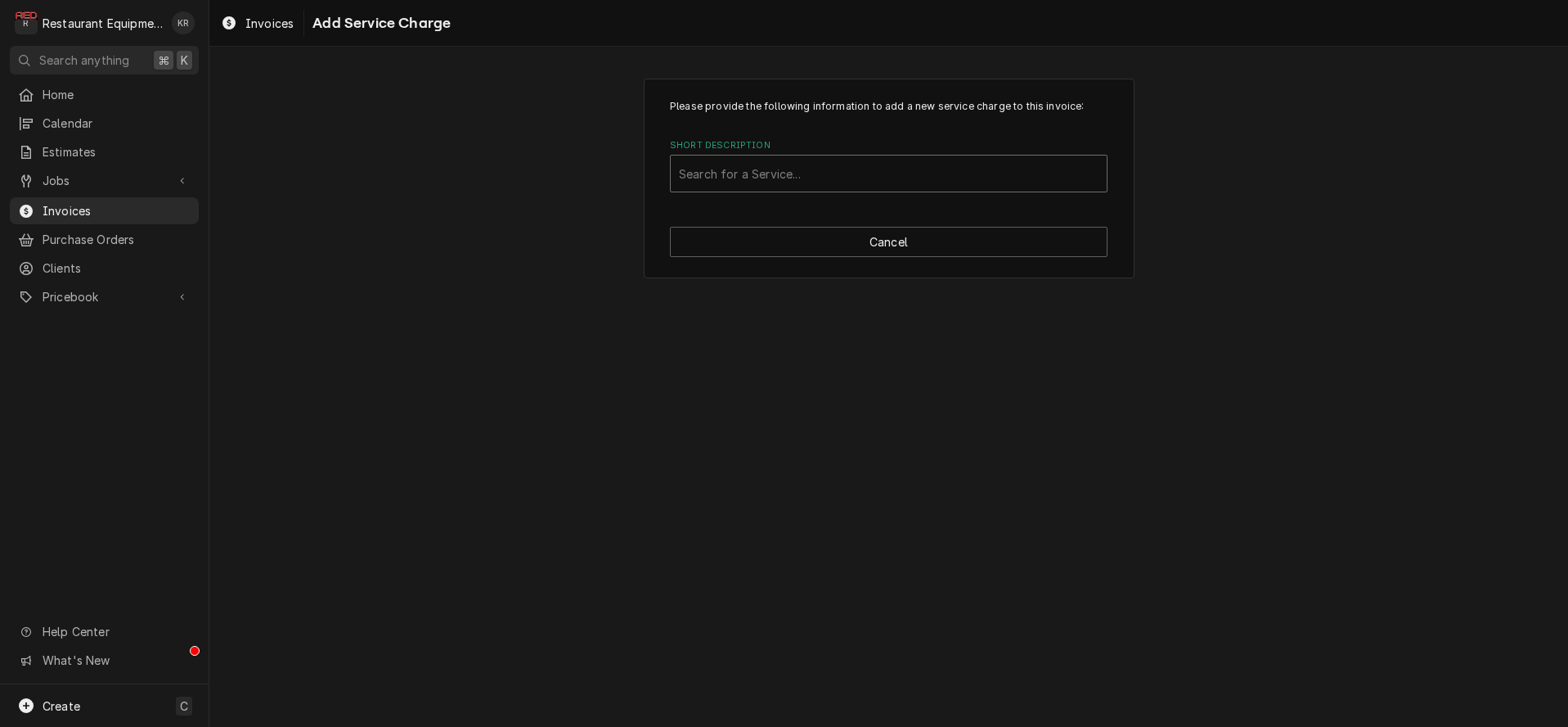
click at [806, 181] on div "Short Description" at bounding box center [888, 174] width 419 height 30
type input "trav"
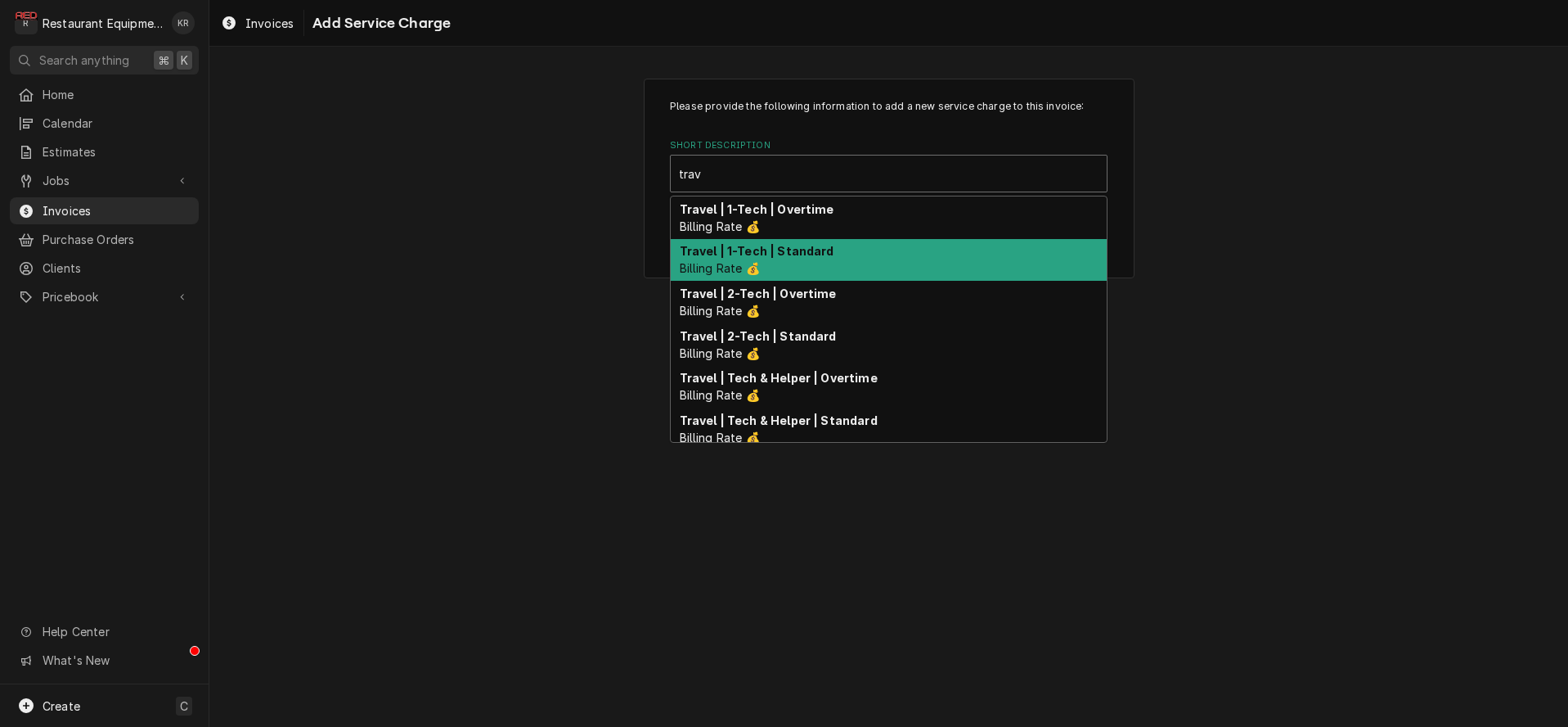
click at [766, 247] on strong "Travel | 1-Tech | Standard" at bounding box center [756, 250] width 155 height 14
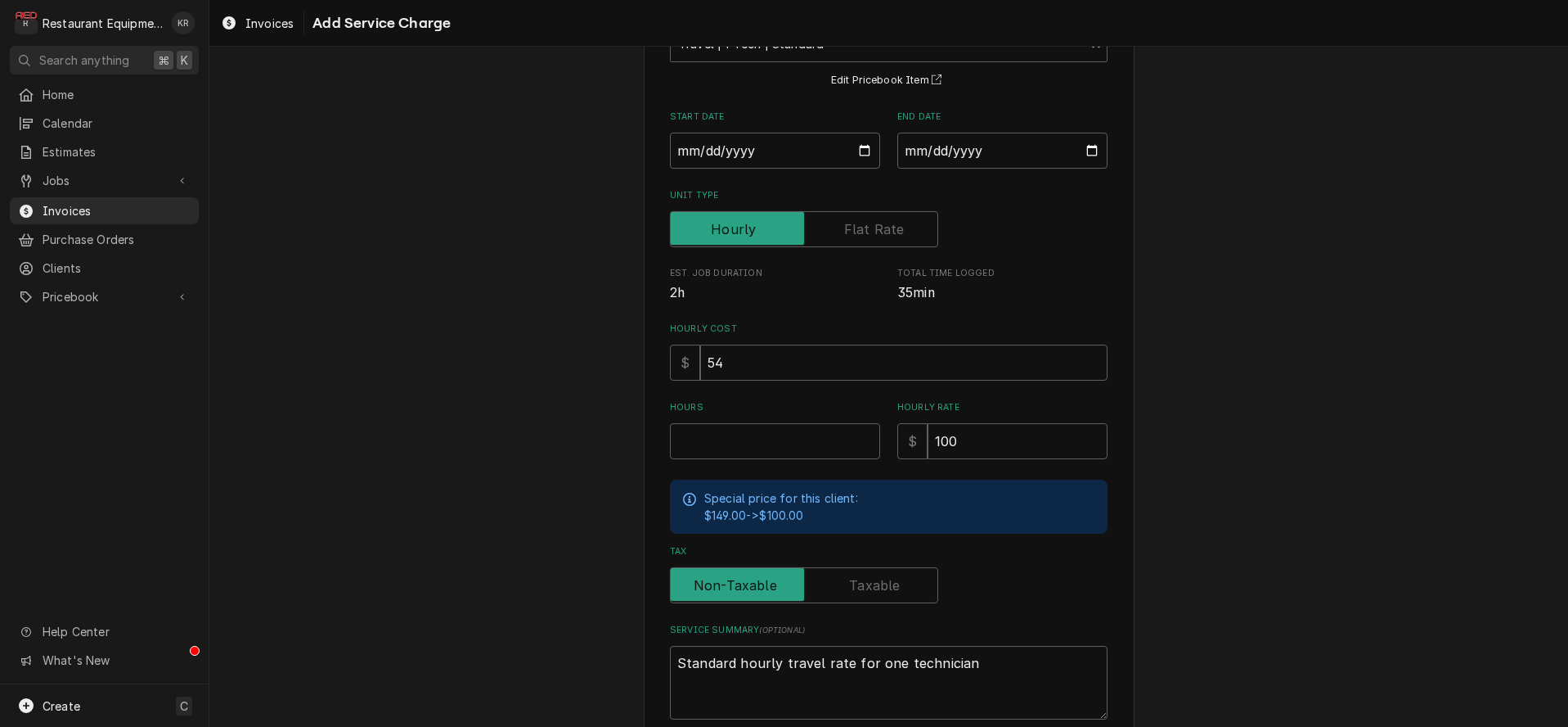
scroll to position [221, 0]
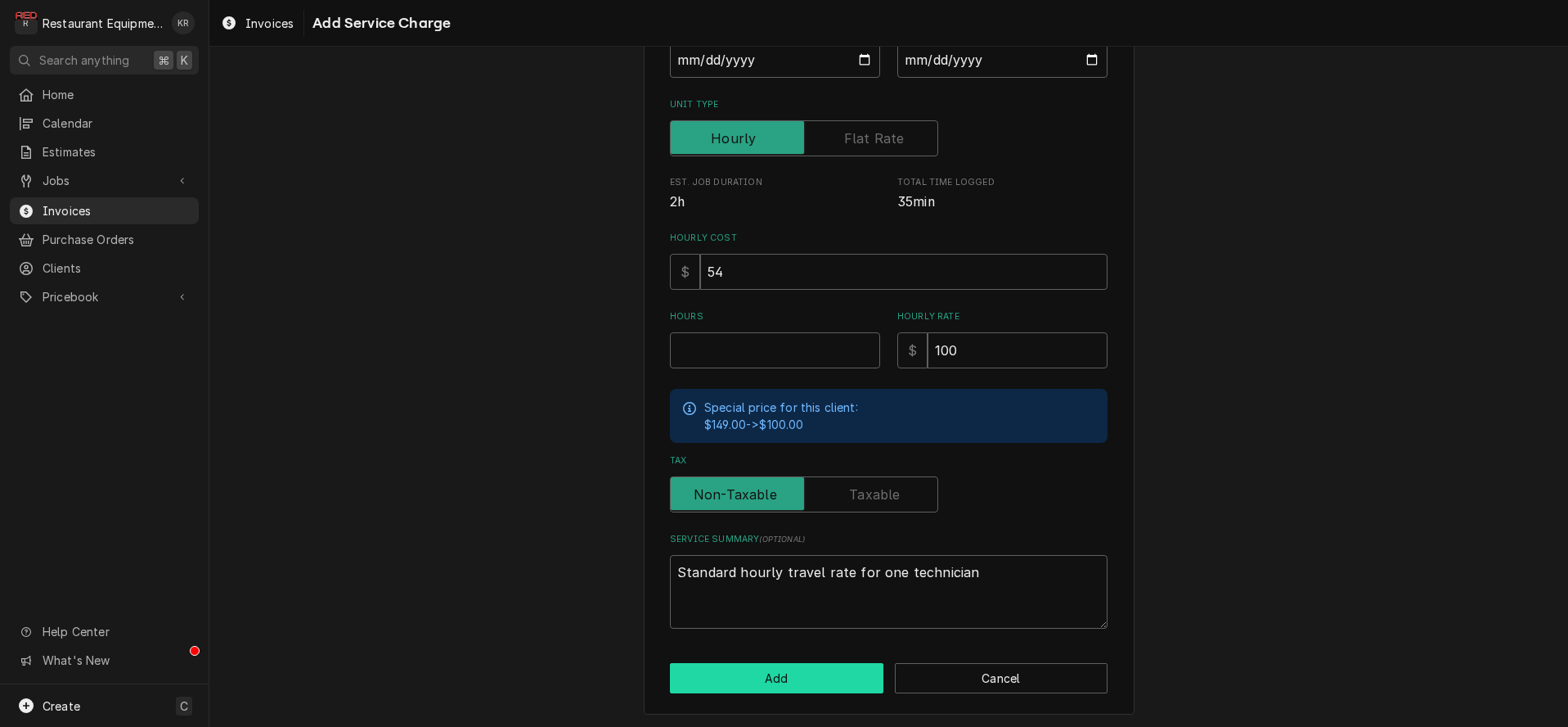
click at [791, 677] on button "Add" at bounding box center [776, 677] width 213 height 30
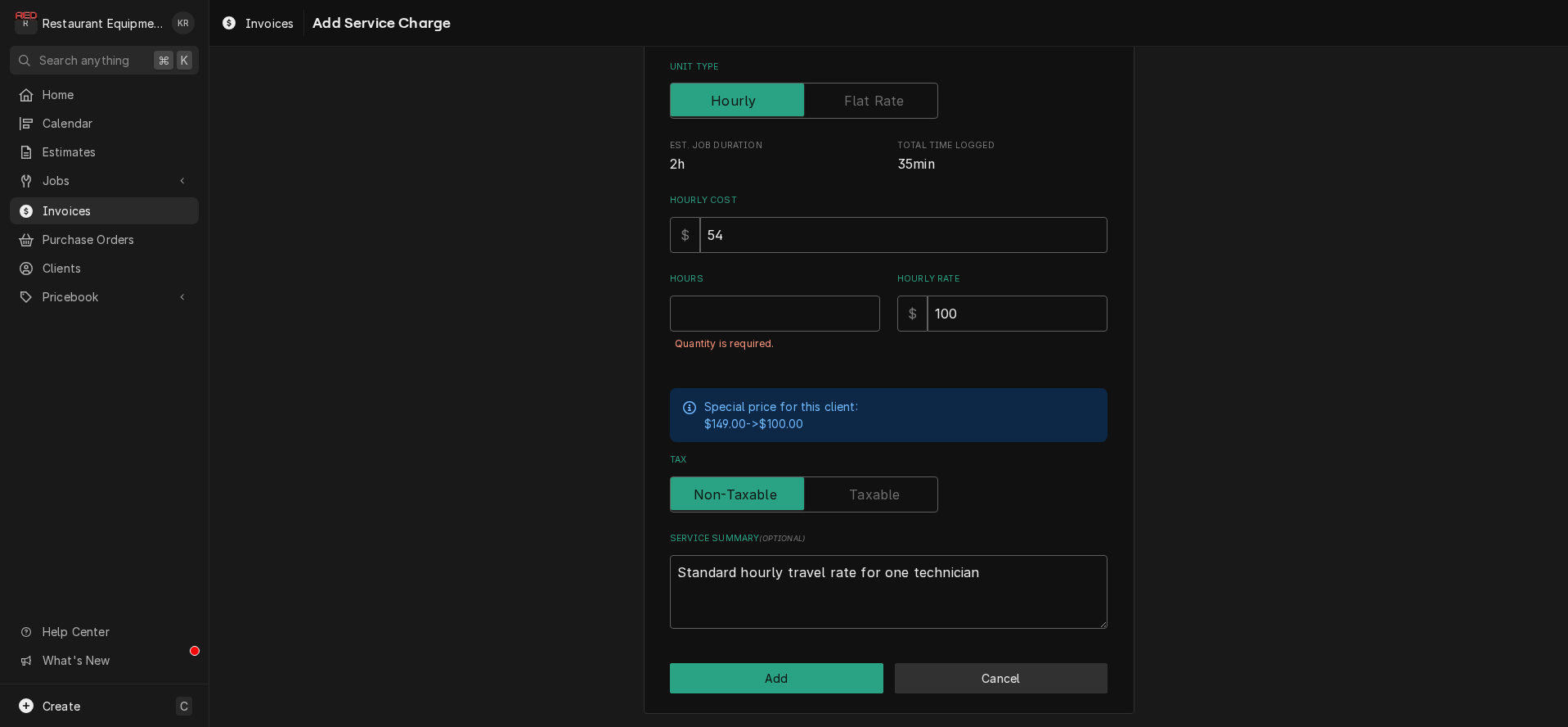
click at [947, 687] on button "Cancel" at bounding box center [1001, 677] width 213 height 30
type textarea "x"
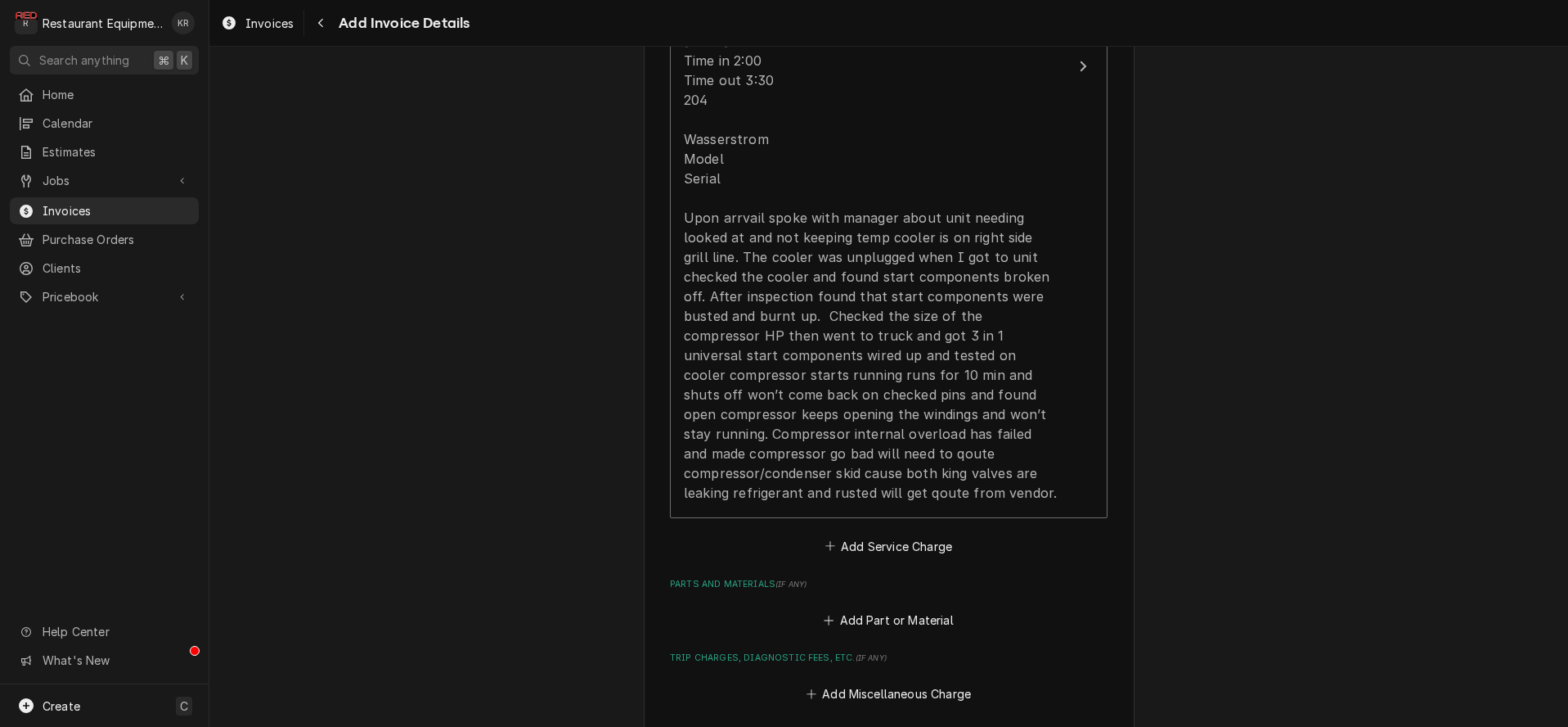
scroll to position [1883, 0]
click at [862, 537] on button "Add Service Charge" at bounding box center [888, 540] width 133 height 23
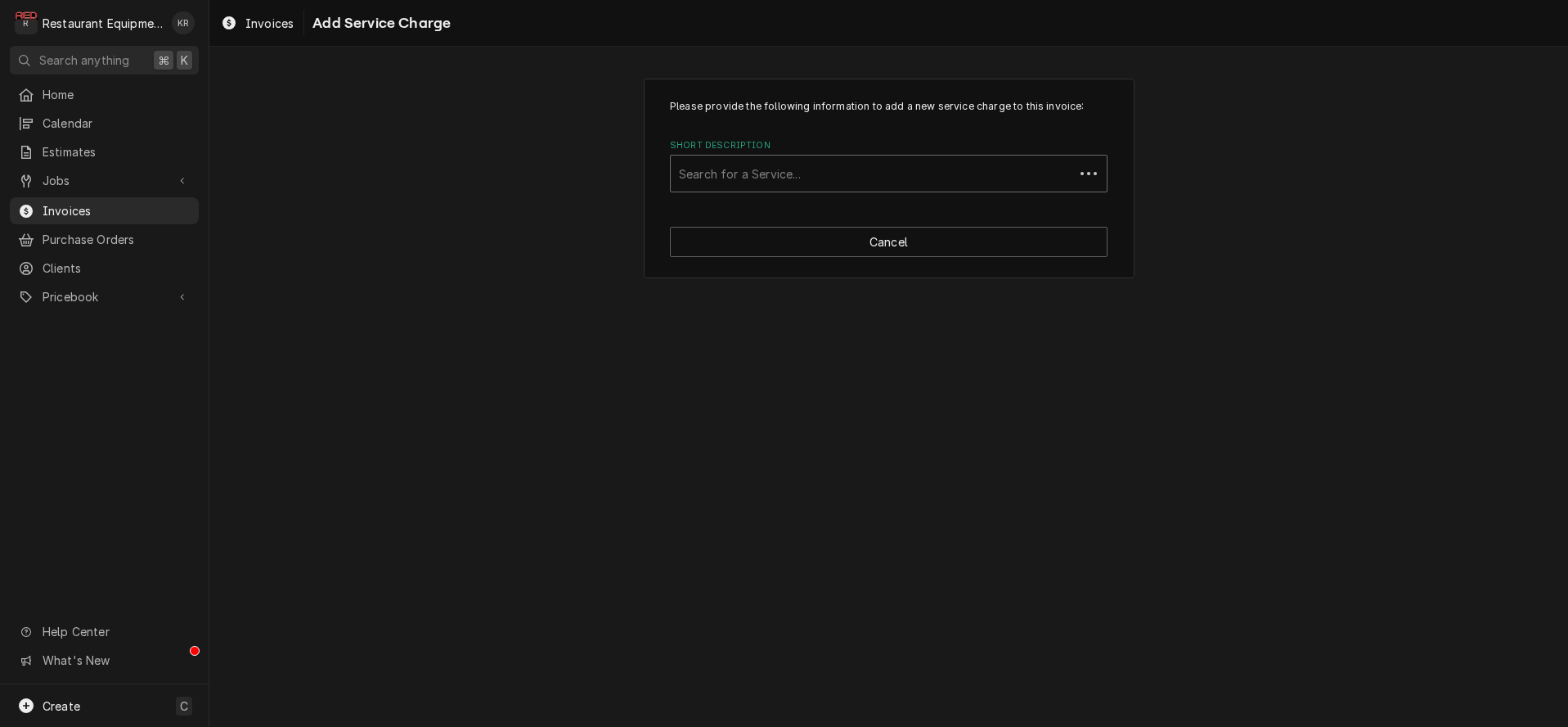
click at [747, 182] on div "Short Description" at bounding box center [872, 174] width 387 height 30
type input "trav"
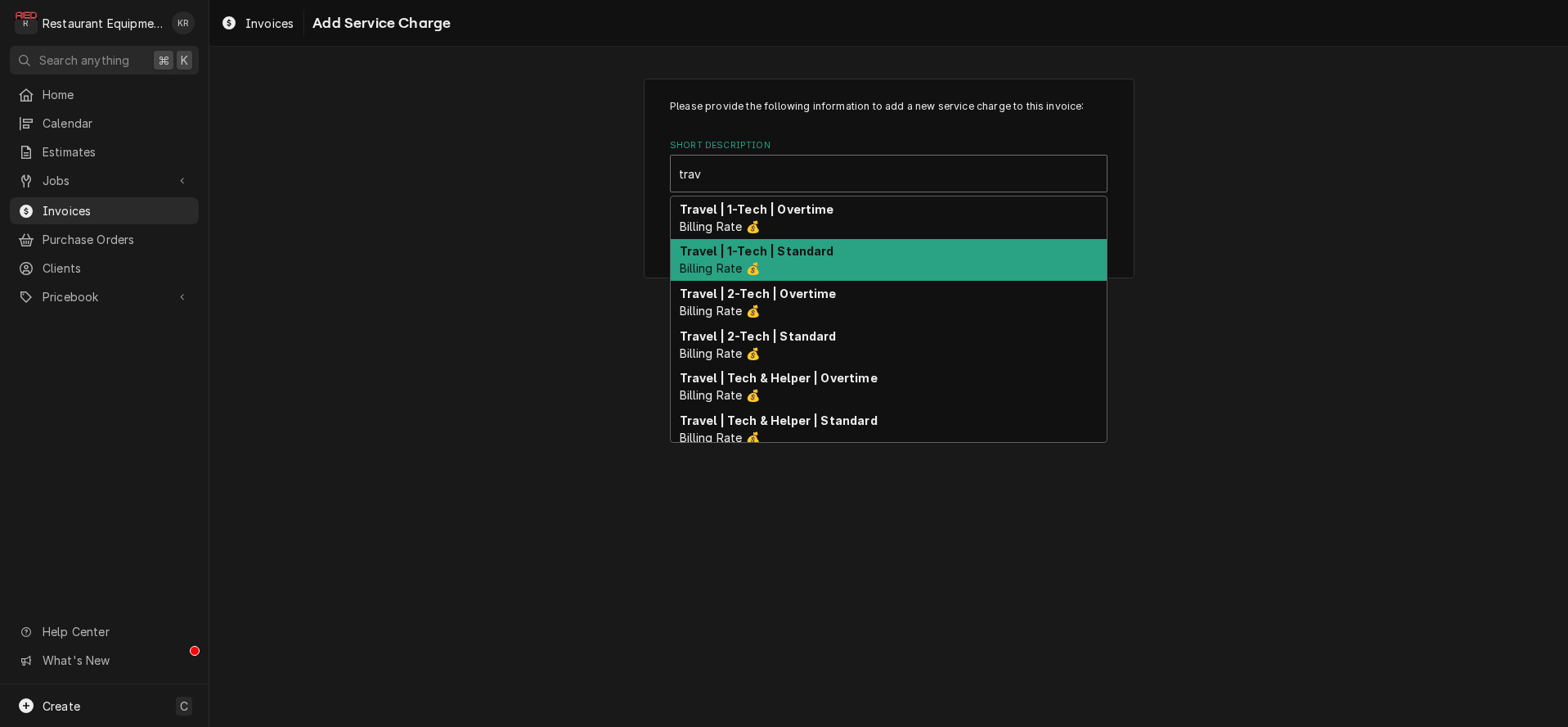
click at [743, 264] on span "Billing Rate 💰" at bounding box center [719, 268] width 80 height 14
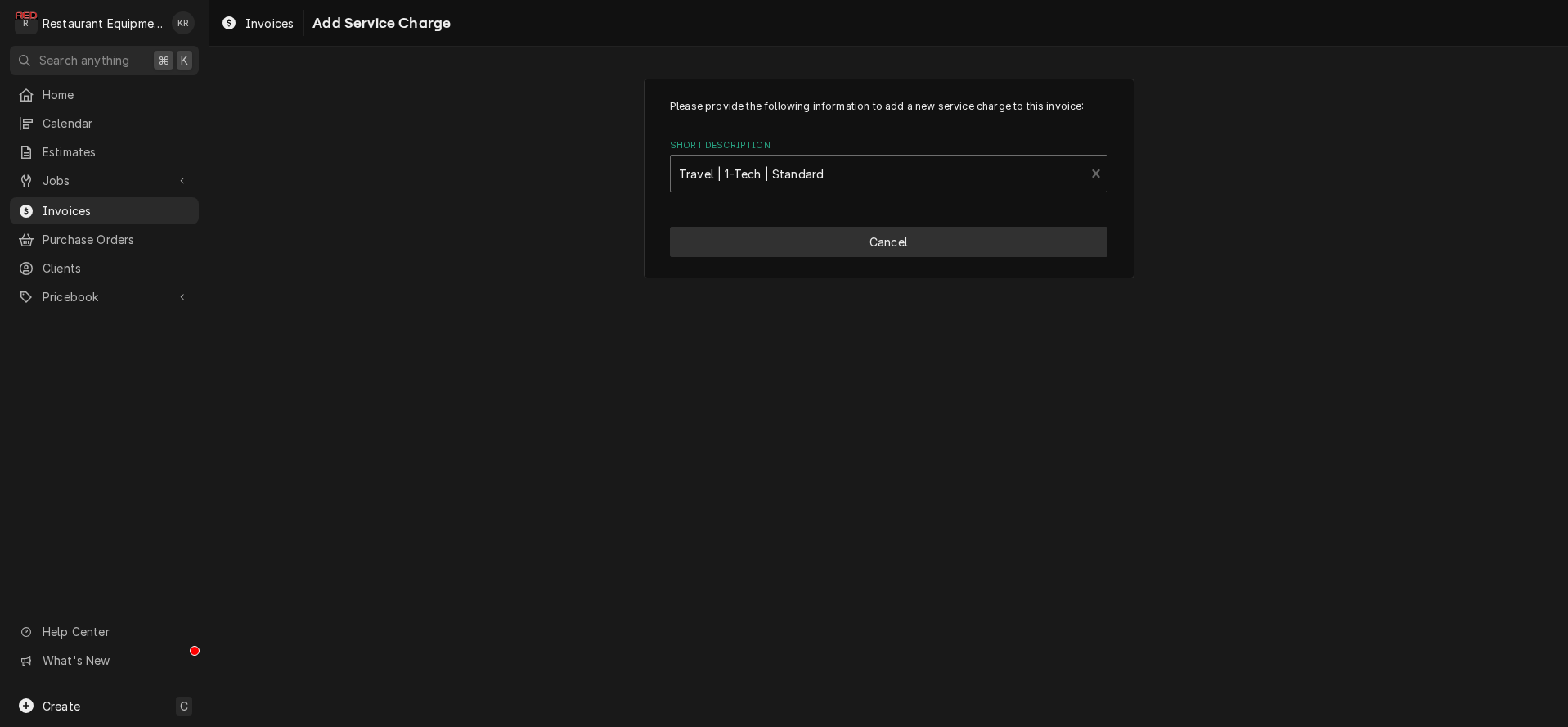
type textarea "x"
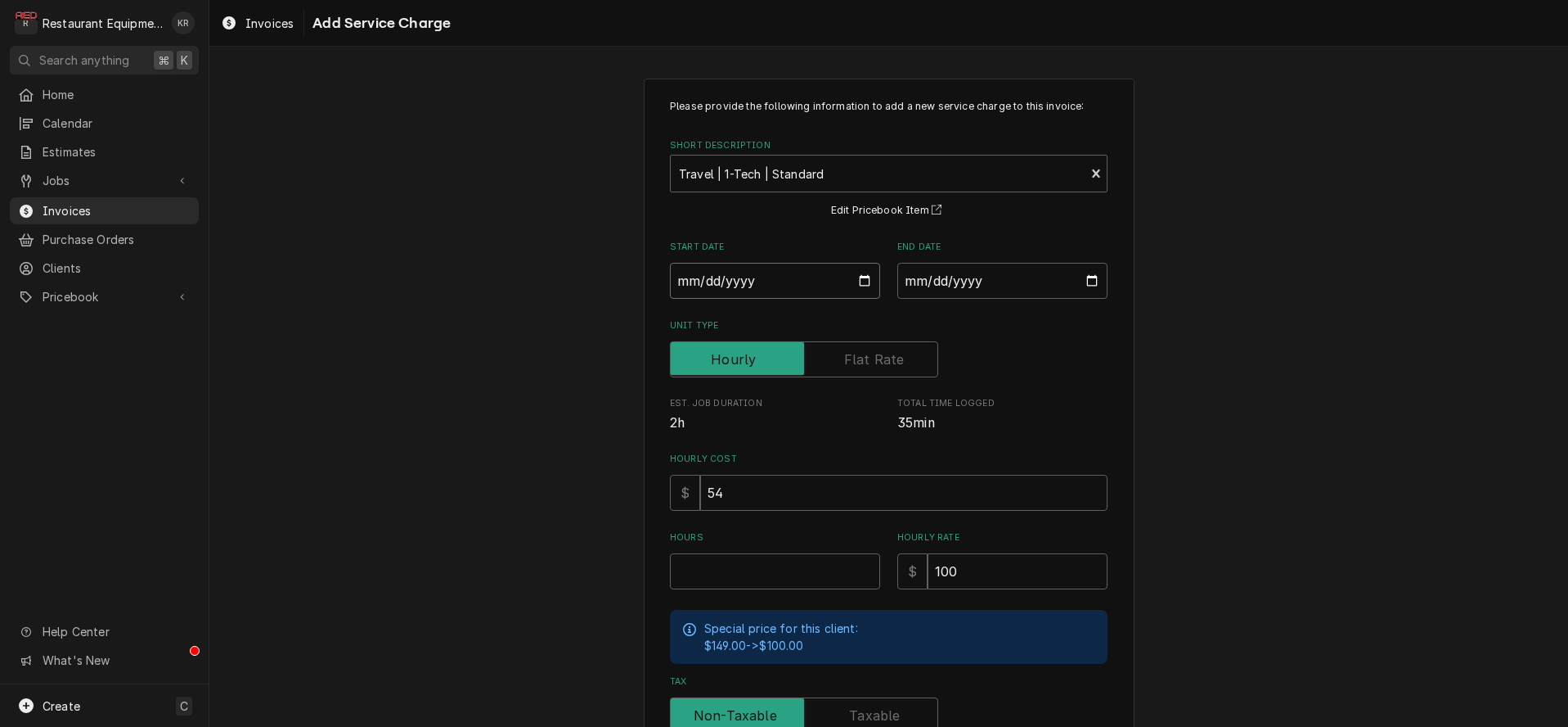
click at [857, 275] on input "Start Date" at bounding box center [775, 281] width 211 height 36
type input "[DATE]"
type textarea "x"
drag, startPoint x: 1090, startPoint y: 275, endPoint x: 1084, endPoint y: 318, distance: 43.4
click at [1090, 279] on input "End Date" at bounding box center [1002, 281] width 211 height 36
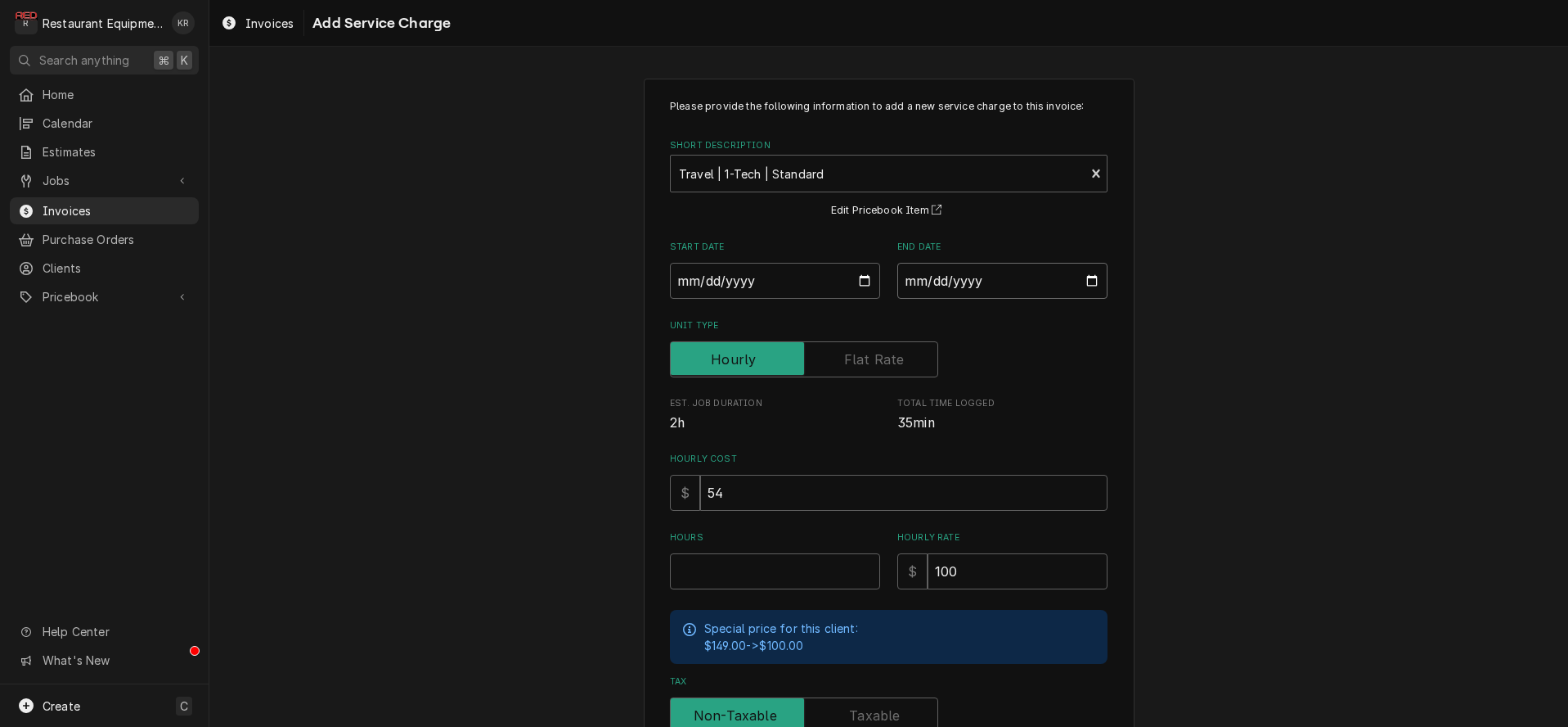
type input "[DATE]"
click at [720, 576] on input "Hours" at bounding box center [775, 571] width 211 height 36
type textarea "x"
type input "1"
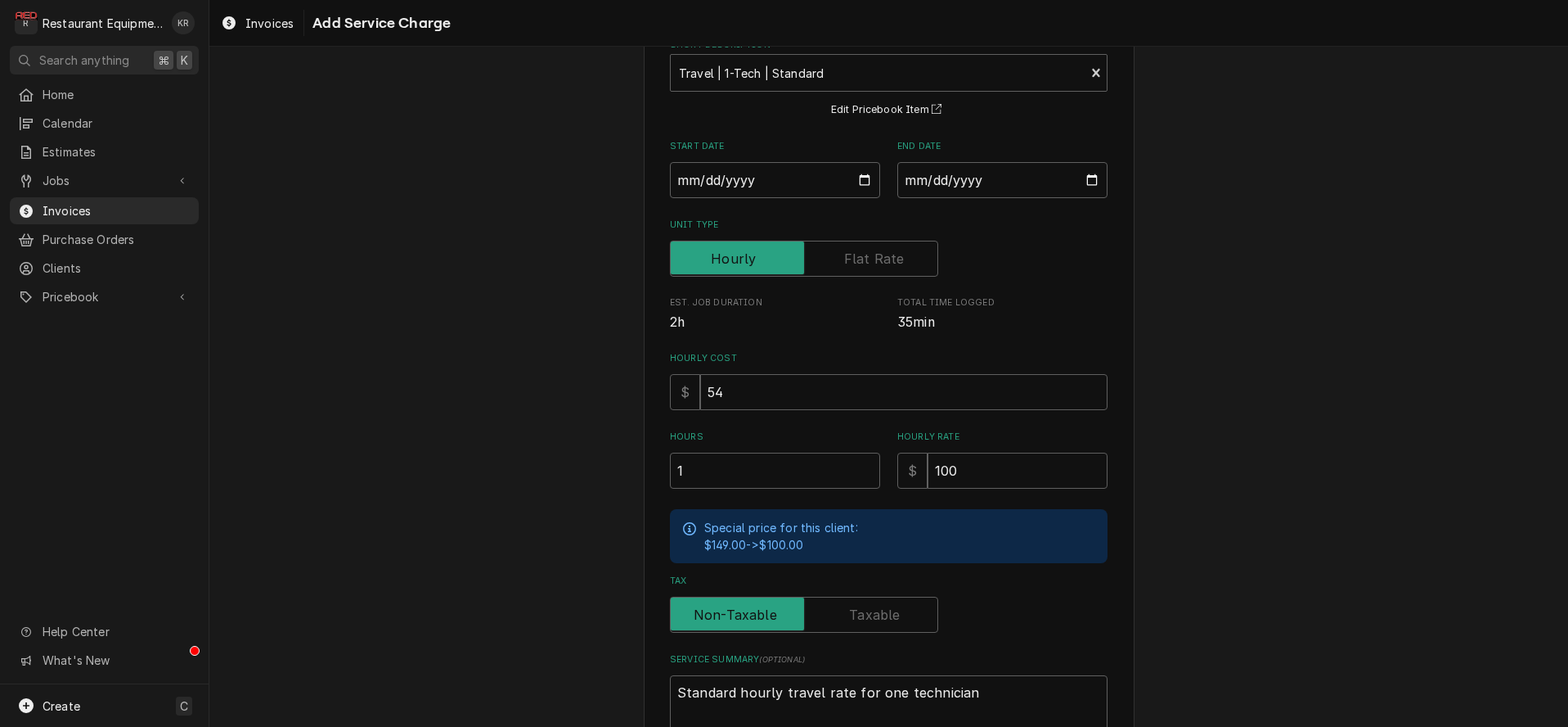
scroll to position [221, 0]
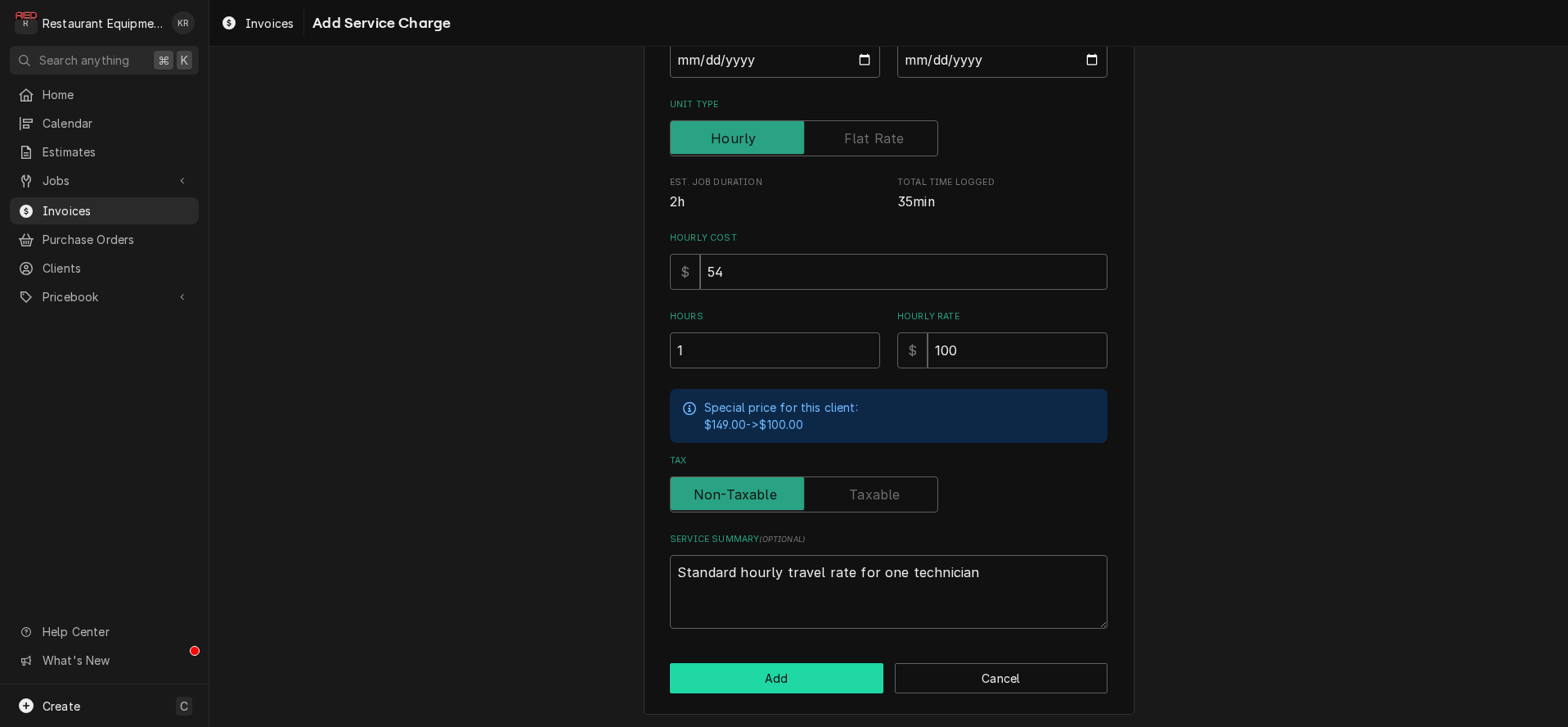
click at [727, 681] on button "Add" at bounding box center [776, 677] width 213 height 30
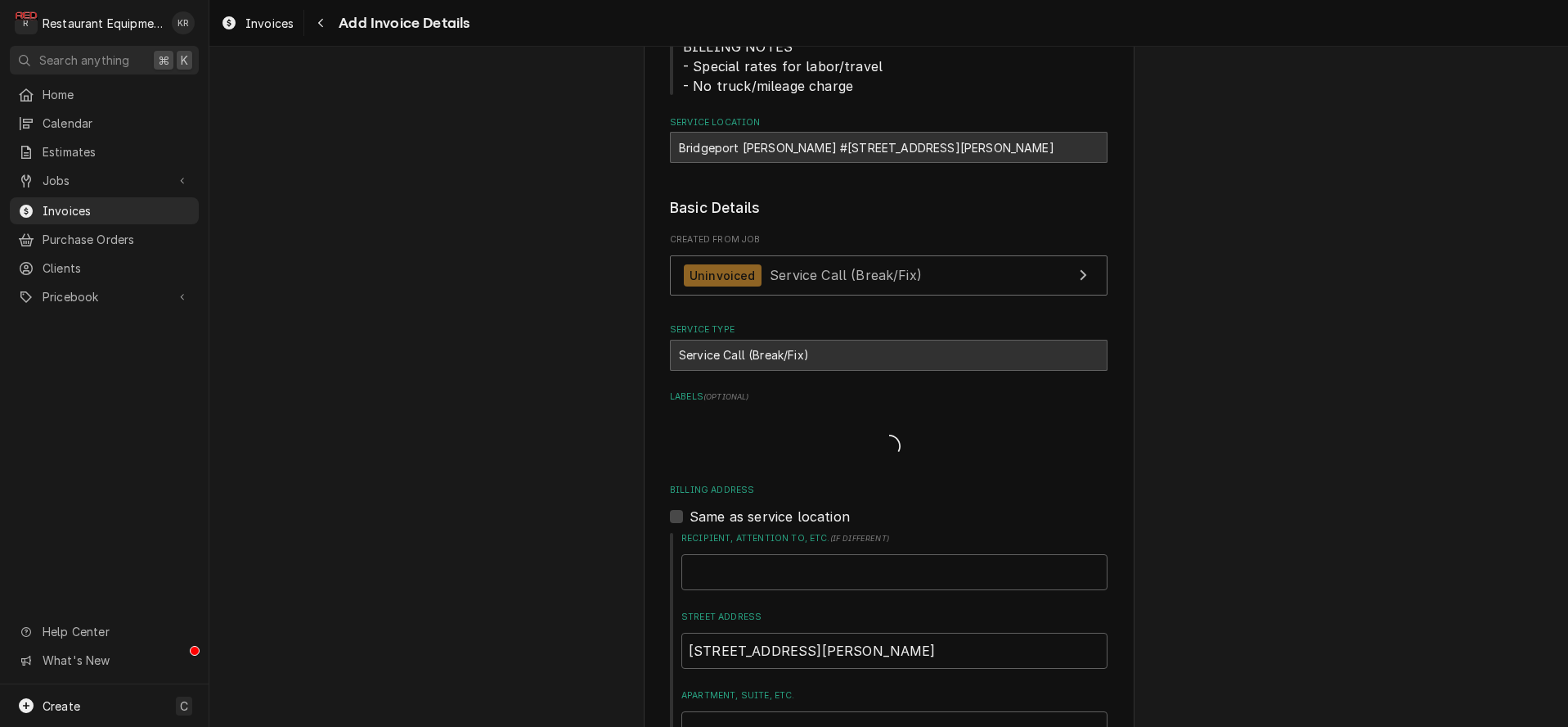
type textarea "x"
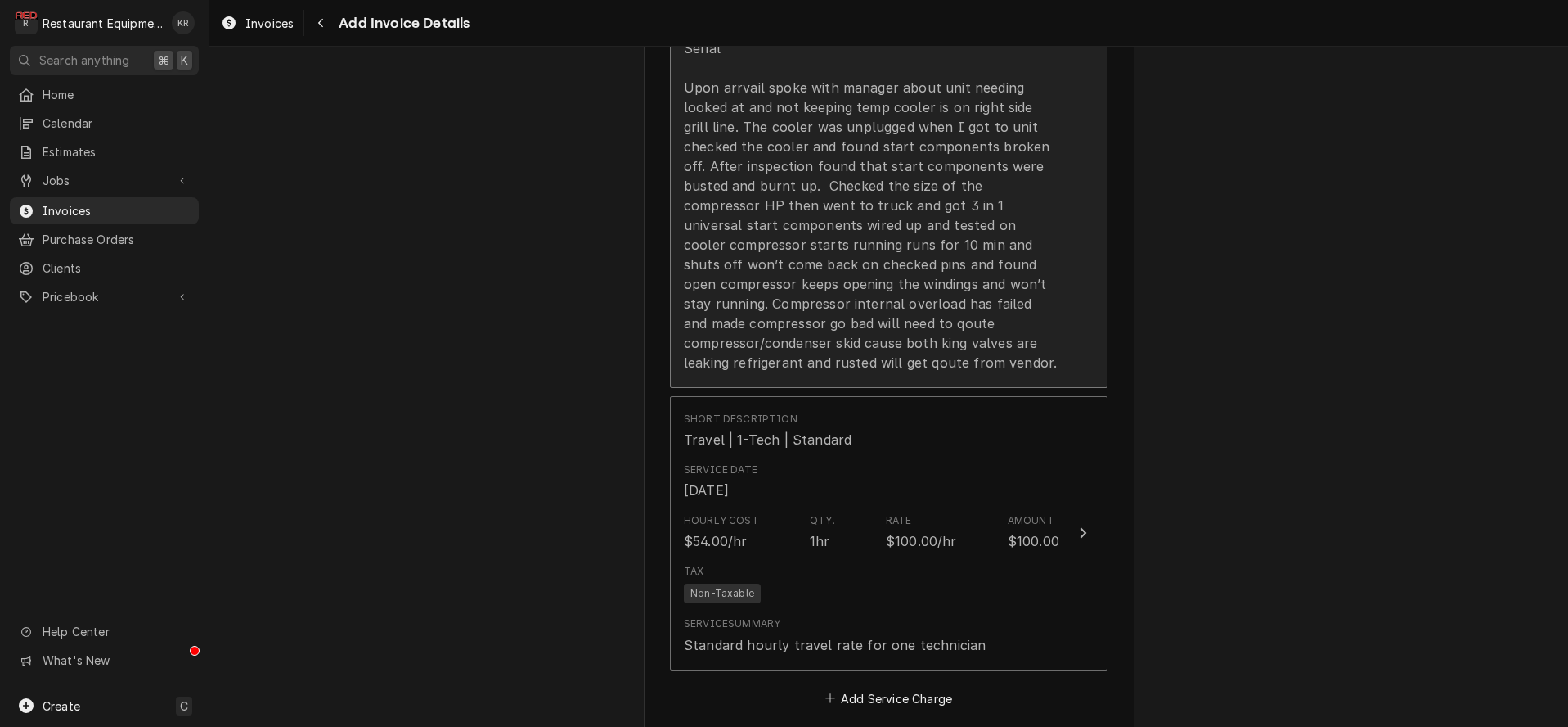
scroll to position [2012, 0]
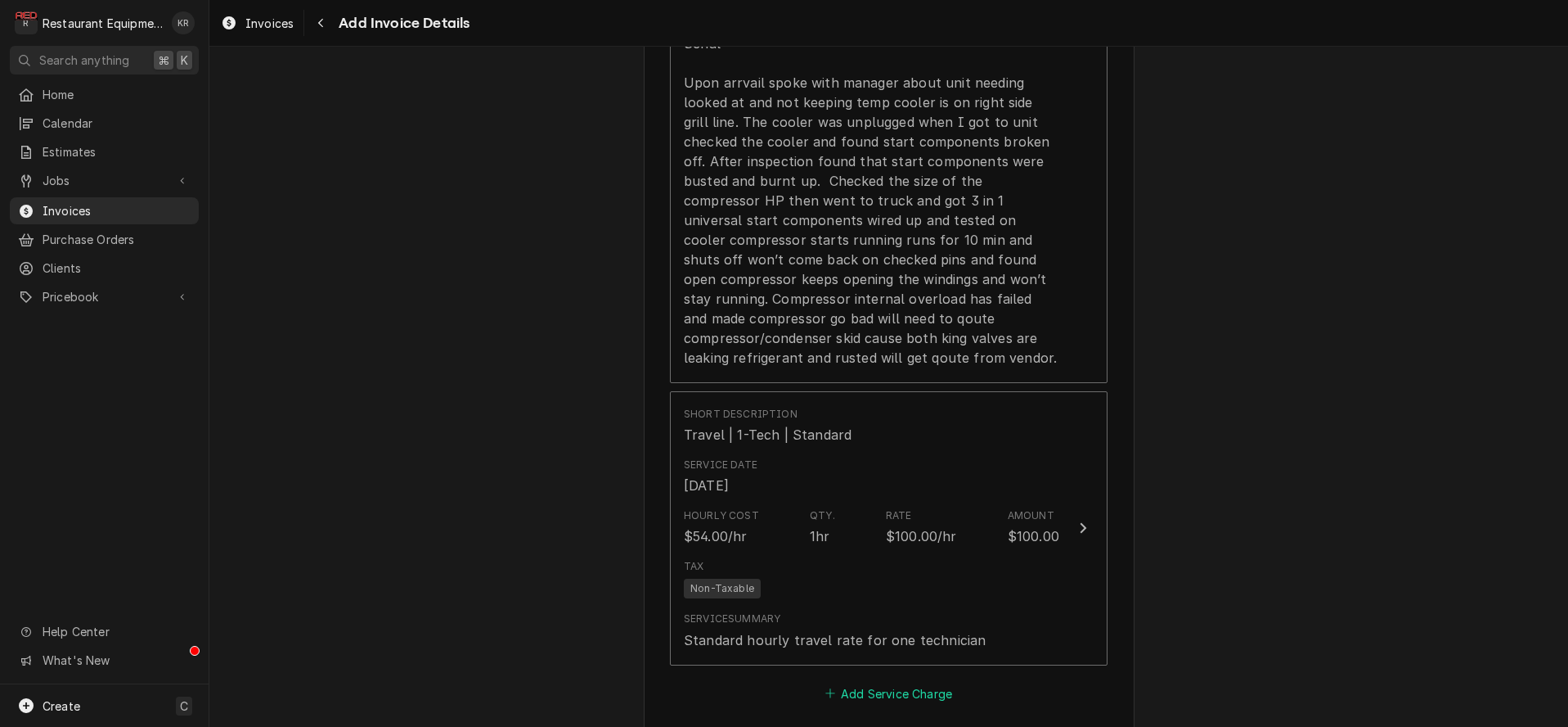
click at [881, 702] on button "Add Service Charge" at bounding box center [888, 693] width 133 height 23
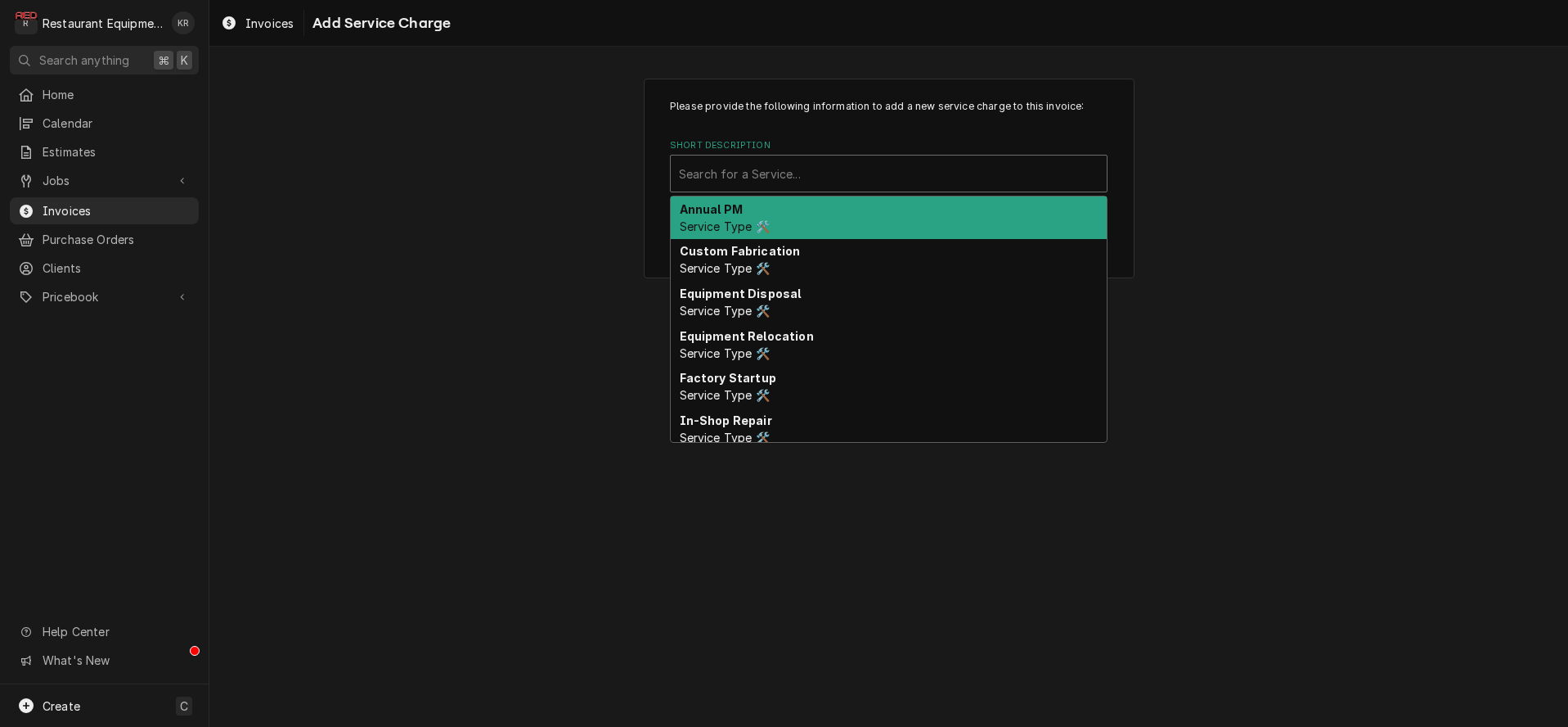
click at [805, 176] on div "Short Description" at bounding box center [888, 174] width 419 height 30
type input "labo"
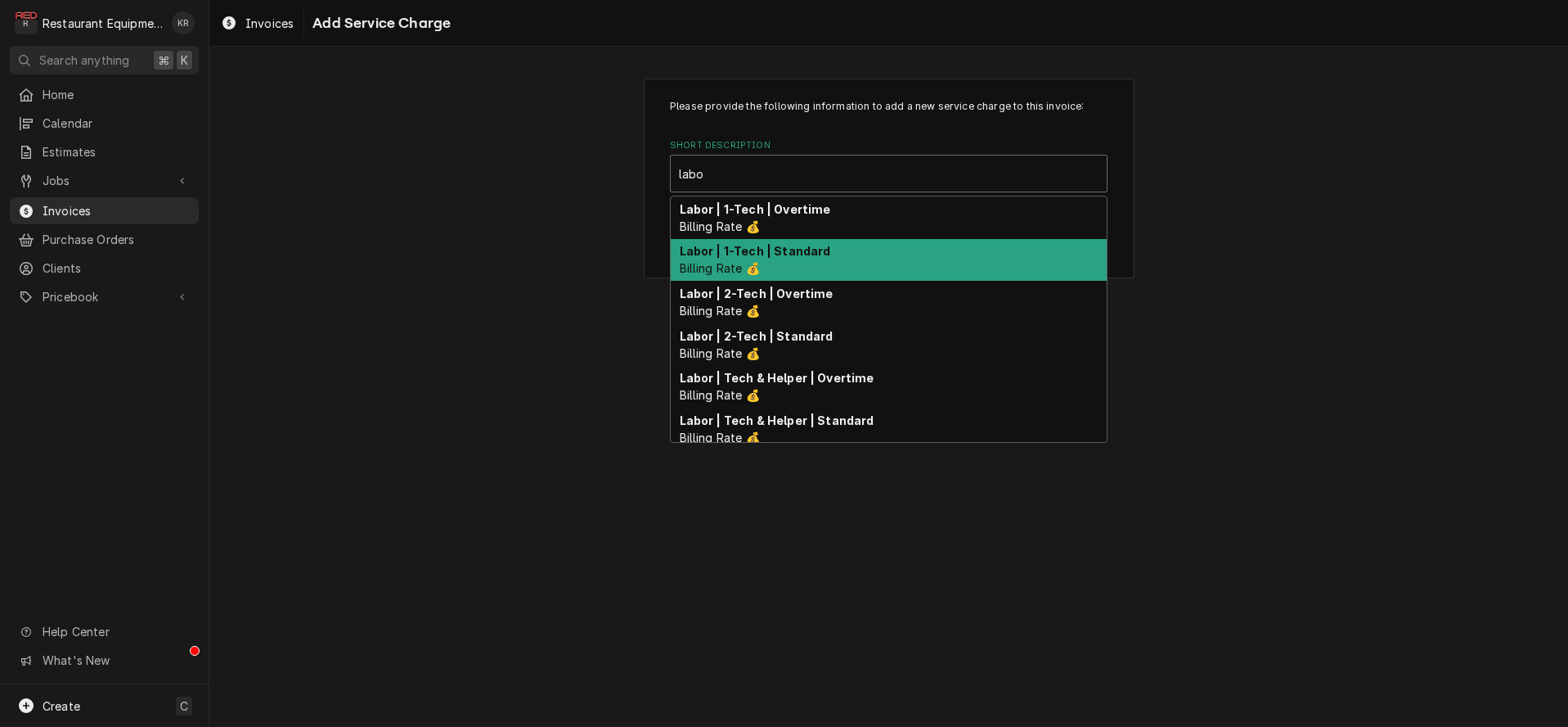
click at [749, 250] on strong "Labor | 1-Tech | Standard" at bounding box center [755, 250] width 151 height 14
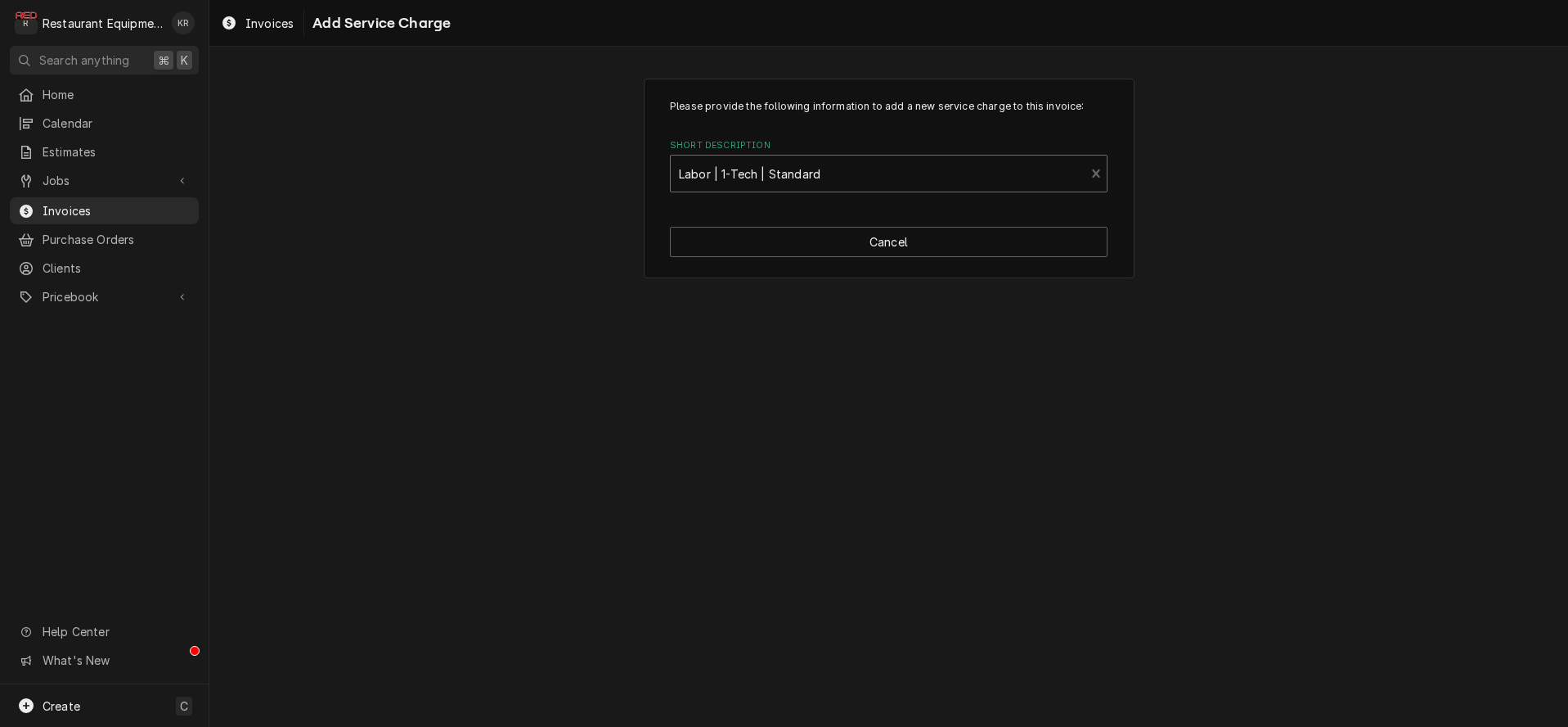
type textarea "x"
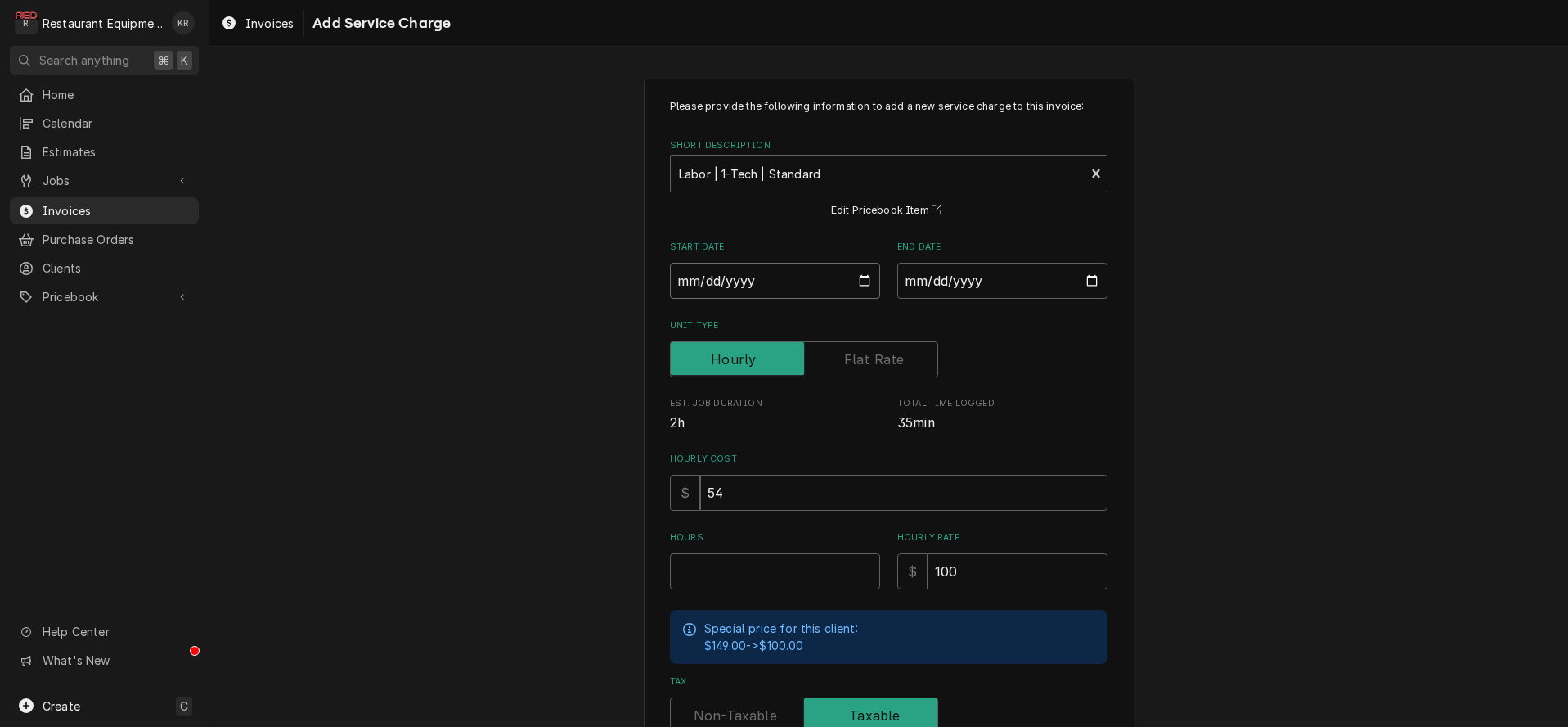
drag, startPoint x: 851, startPoint y: 279, endPoint x: 859, endPoint y: 293, distance: 16.1
click at [854, 279] on input "Start Date" at bounding box center [775, 281] width 211 height 36
click at [859, 287] on input "Start Date" at bounding box center [775, 281] width 211 height 36
click at [860, 278] on input "Start Date" at bounding box center [775, 281] width 211 height 36
type input "2025-08-12"
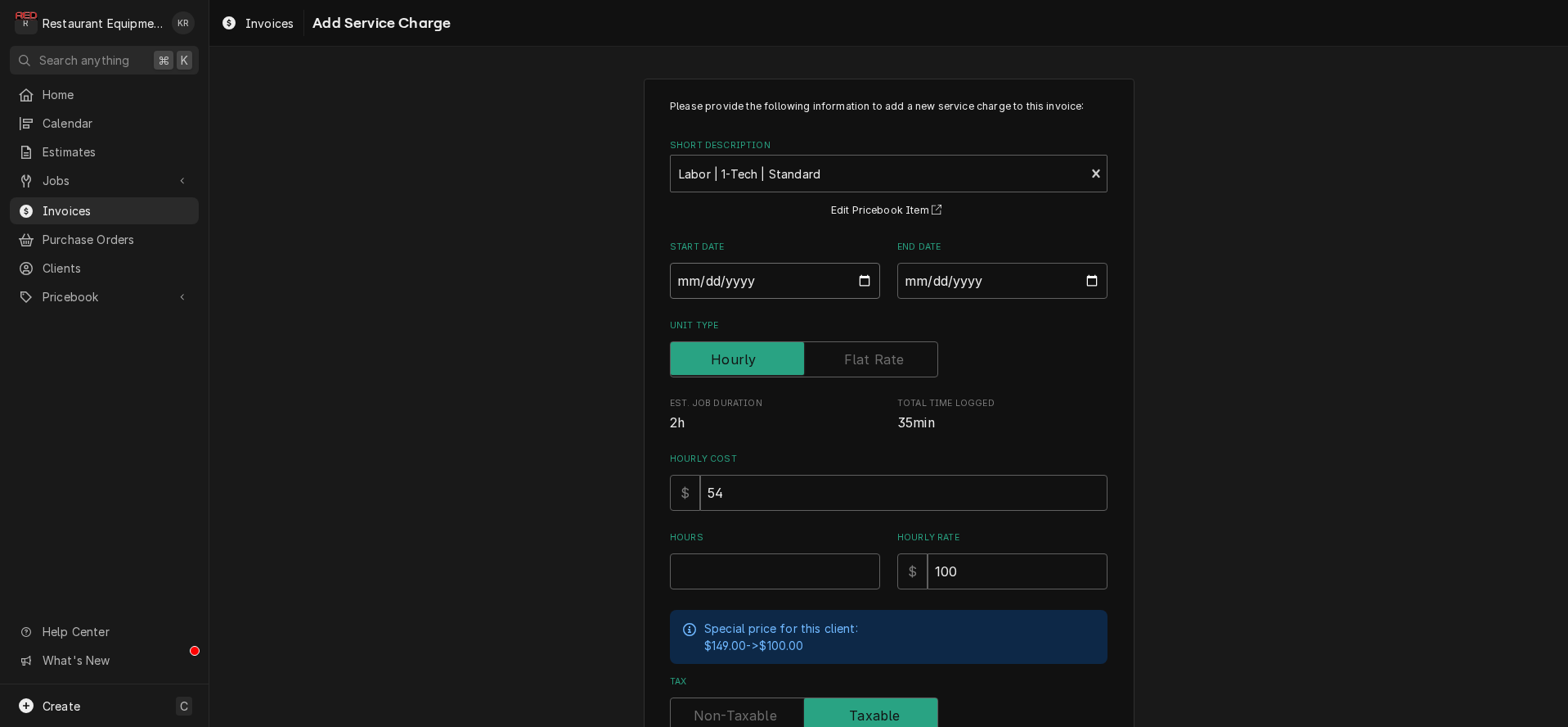
type textarea "x"
click at [1091, 278] on input "End Date" at bounding box center [1002, 281] width 211 height 36
type input "2025-08-12"
type textarea "x"
click at [768, 571] on input "Hours" at bounding box center [775, 571] width 211 height 36
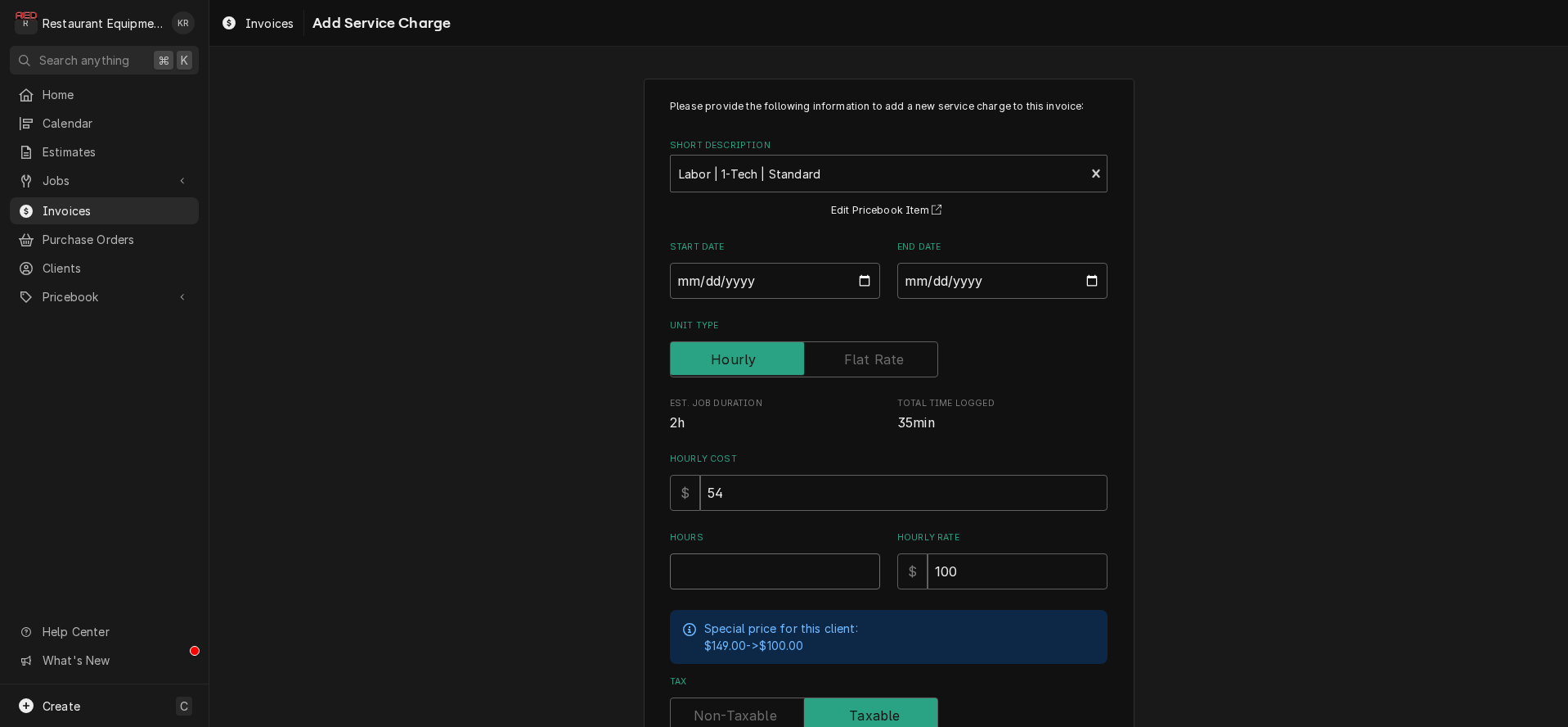
type input "1"
type textarea "x"
type input "1.5"
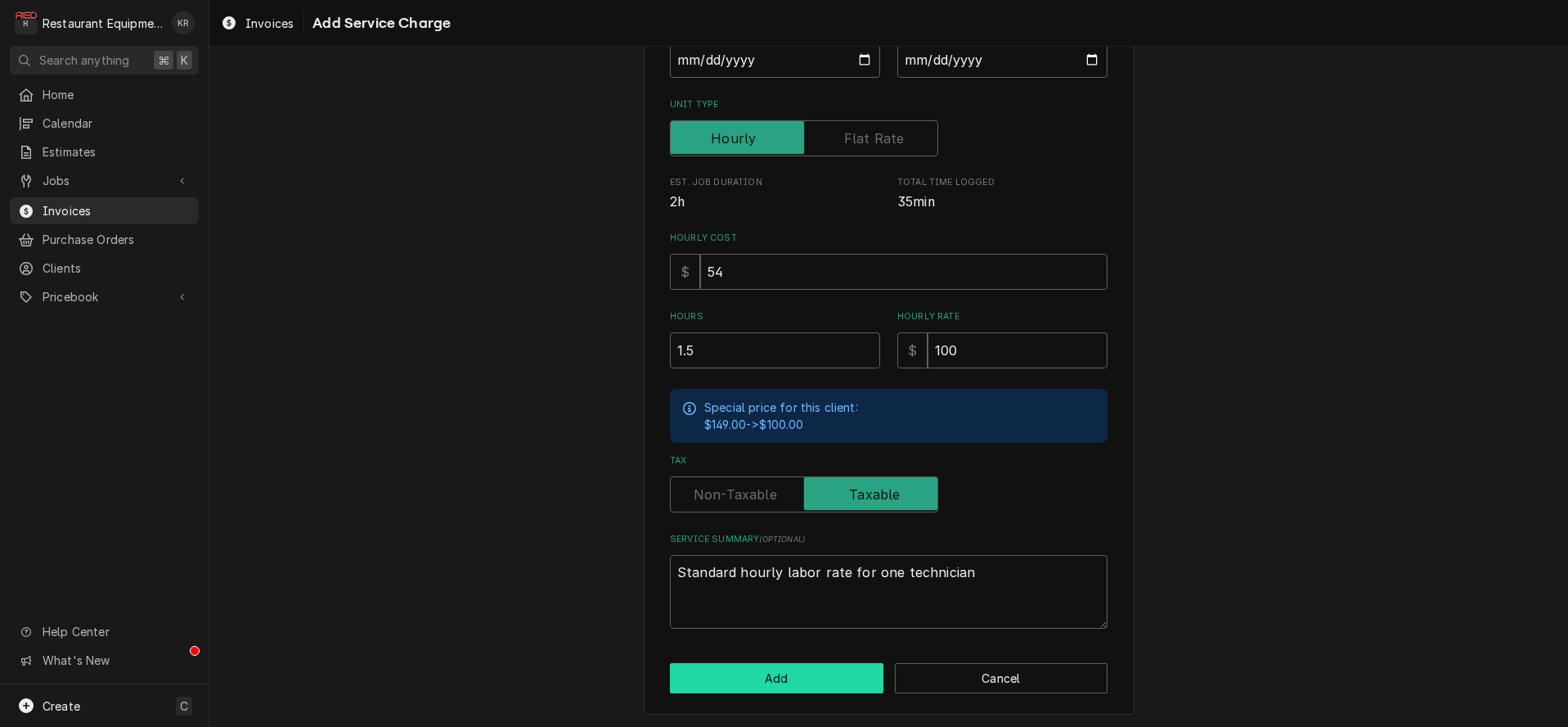
click at [780, 679] on button "Add" at bounding box center [776, 677] width 213 height 30
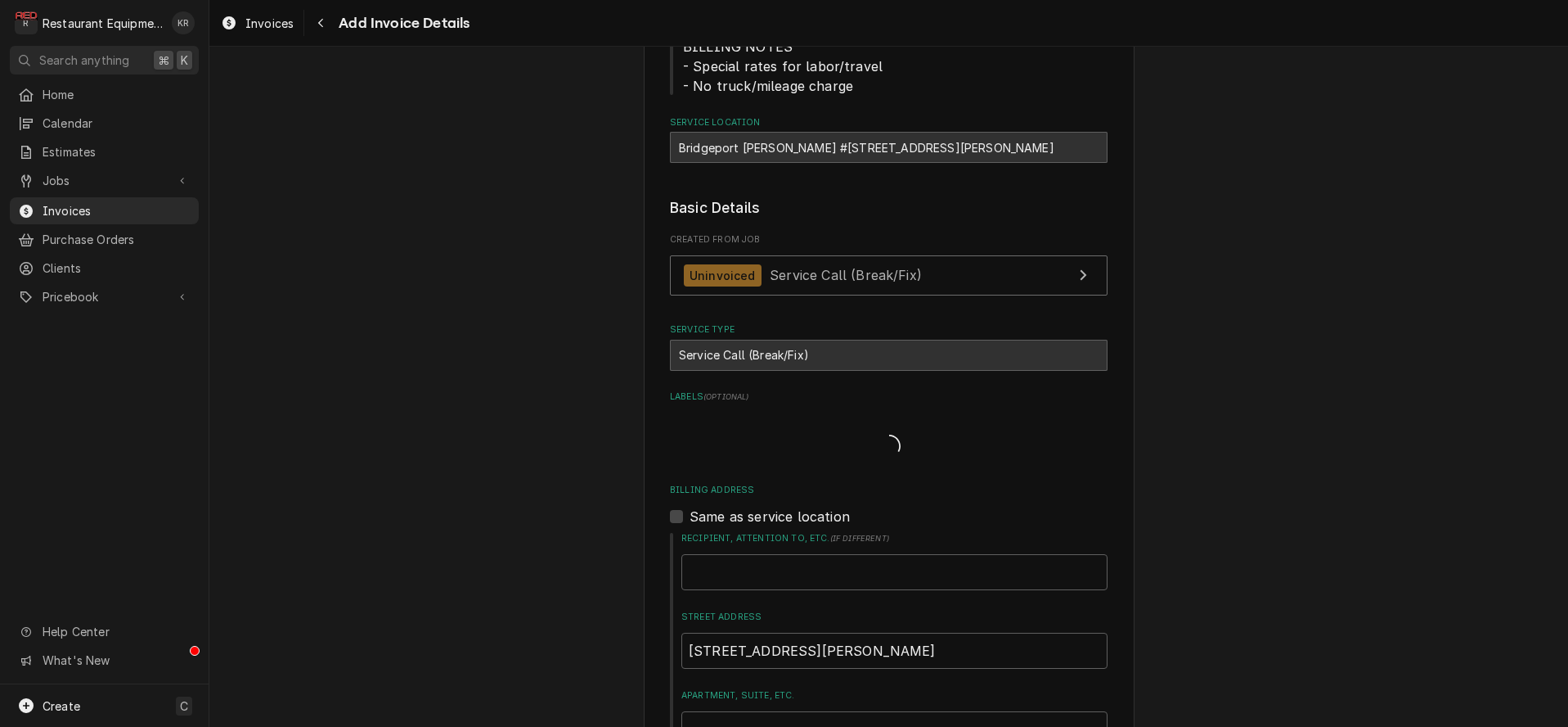
type textarea "x"
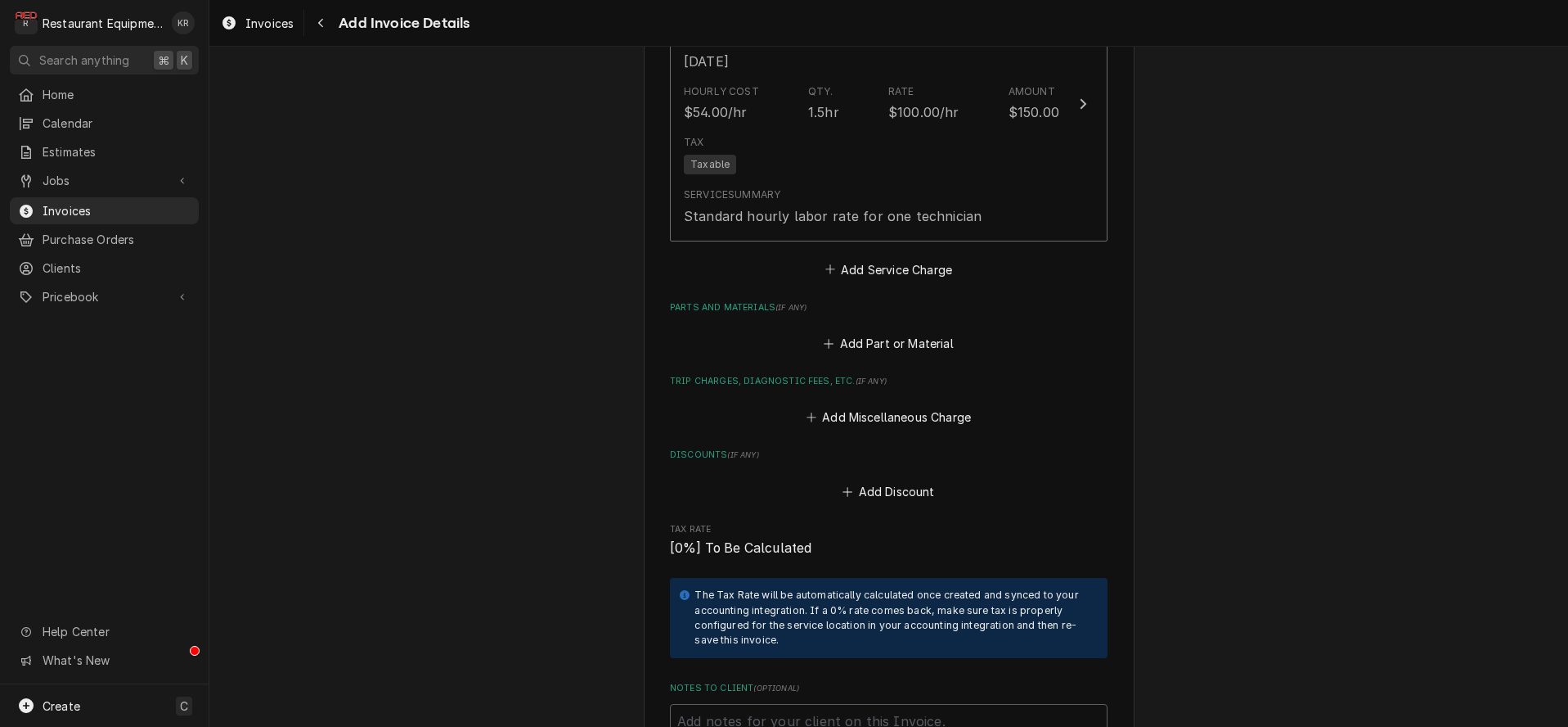
scroll to position [2630, 0]
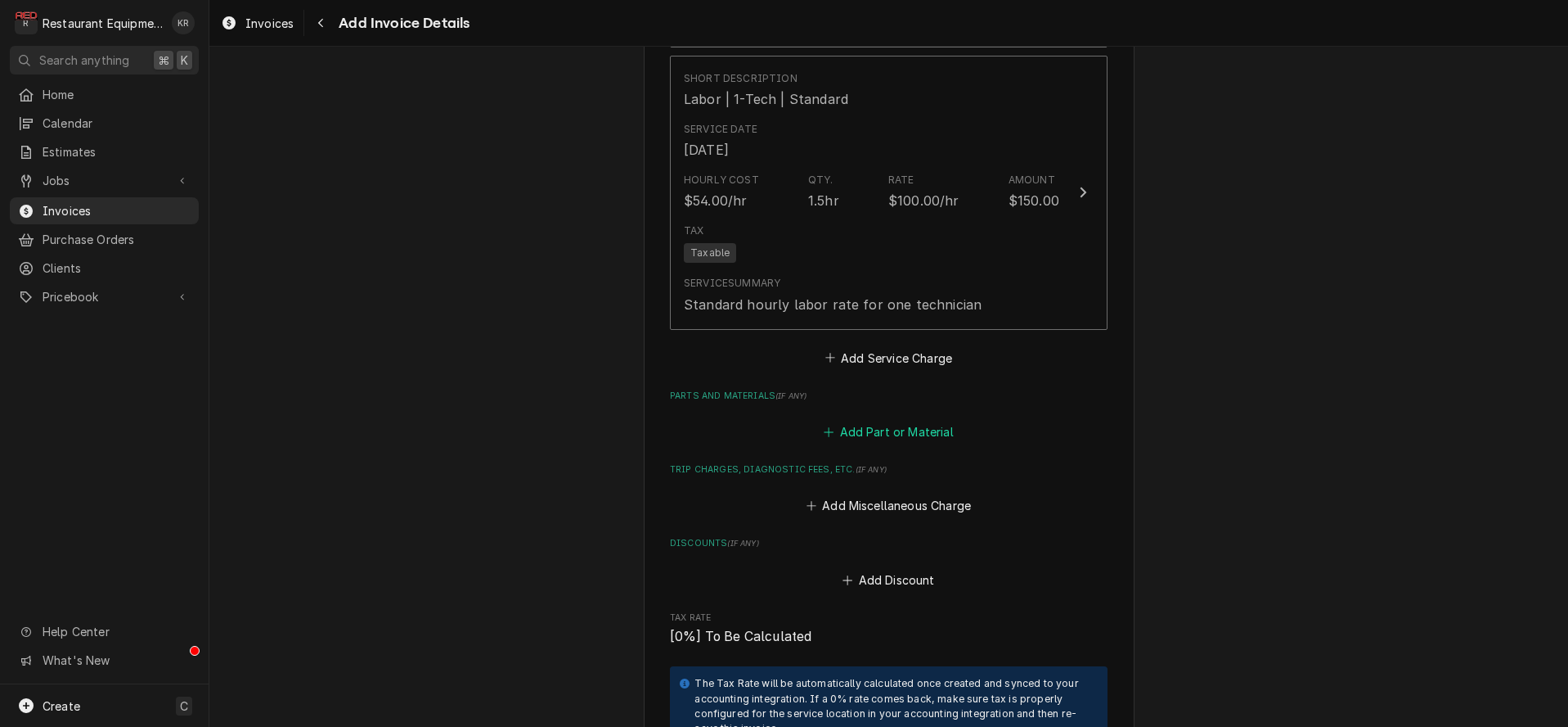
click at [874, 428] on button "Add Part or Material" at bounding box center [888, 430] width 135 height 23
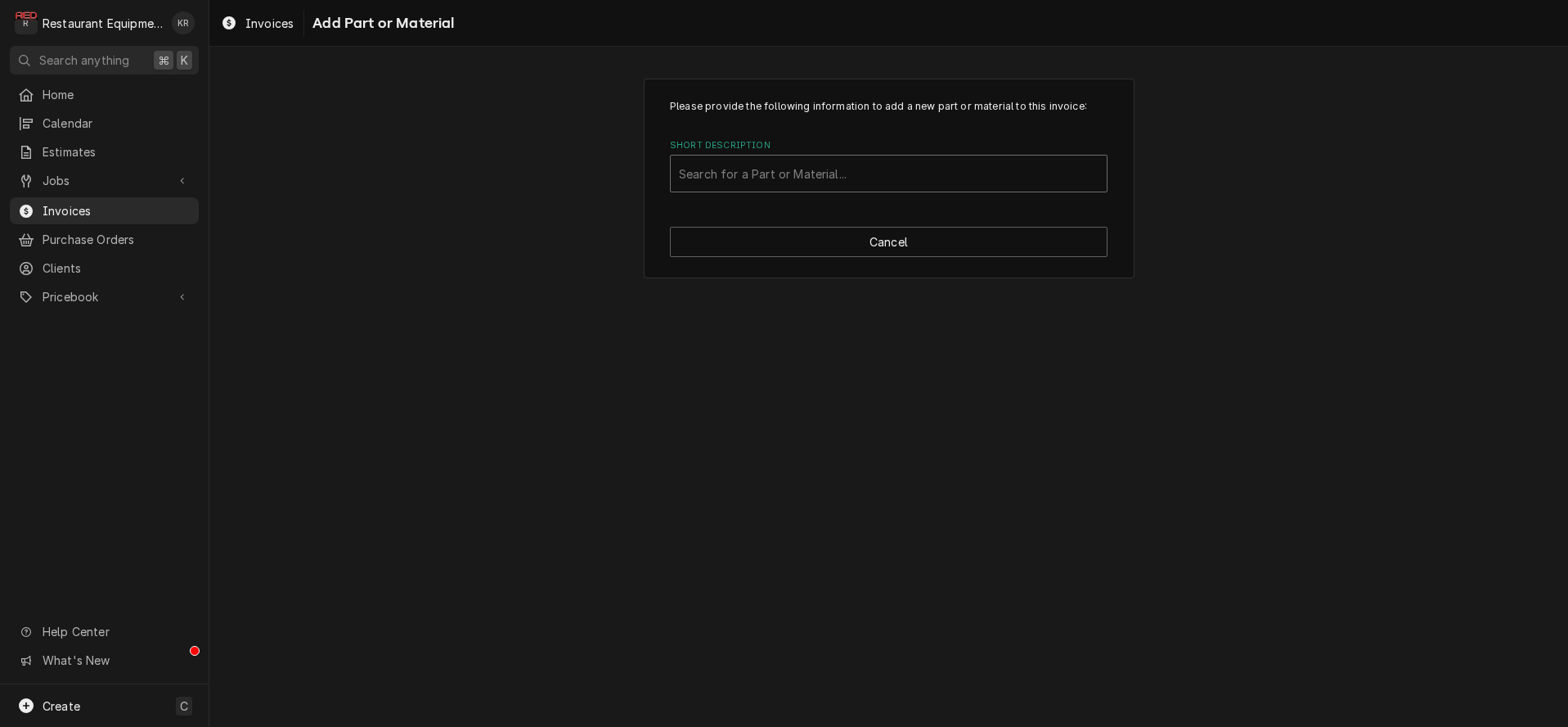
click at [755, 168] on div "Short Description" at bounding box center [888, 174] width 419 height 30
type input "3-n-1"
drag, startPoint x: 714, startPoint y: 176, endPoint x: 634, endPoint y: 171, distance: 80.2
click at [634, 171] on div "Please provide the following information to add a new part or material to this …" at bounding box center [888, 178] width 1358 height 229
type input "3 n 1"
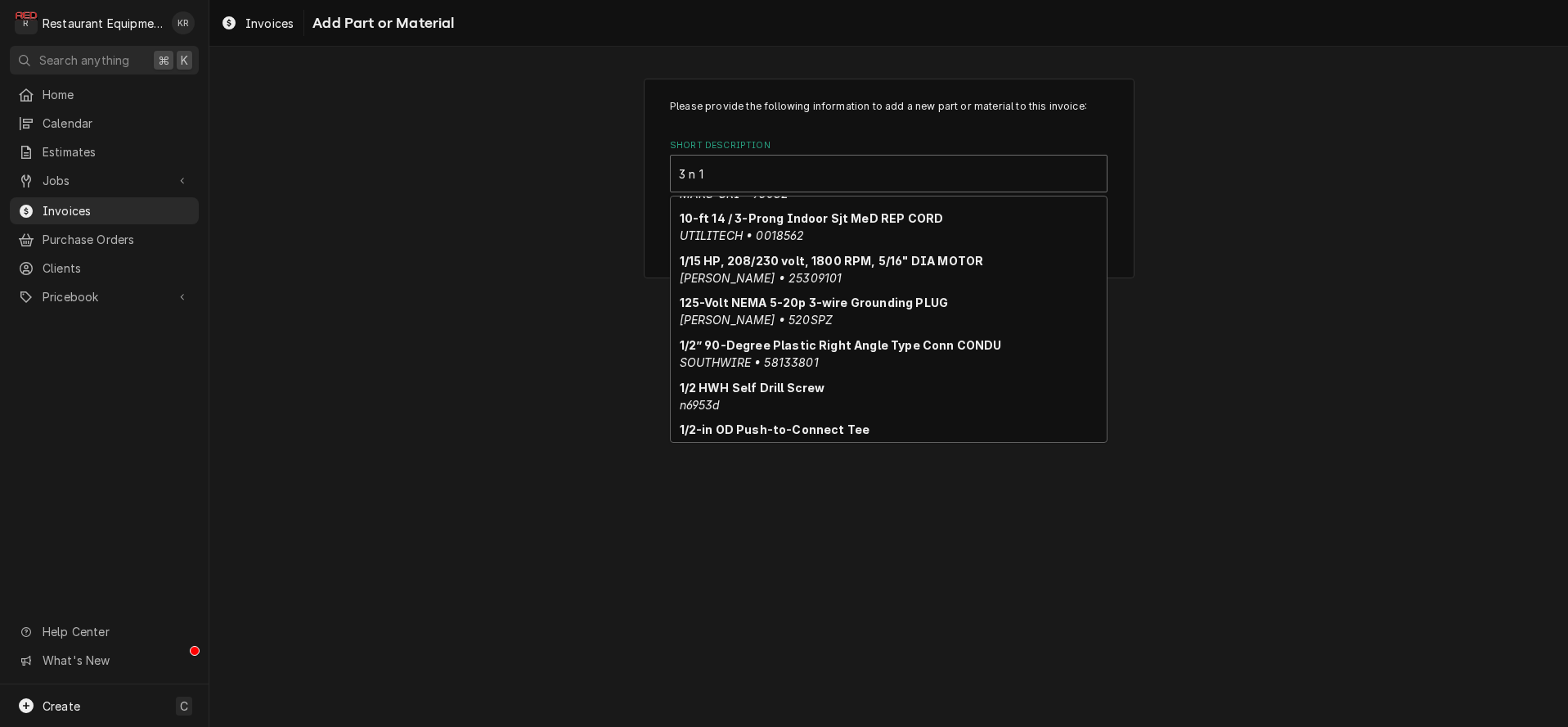
scroll to position [160, 0]
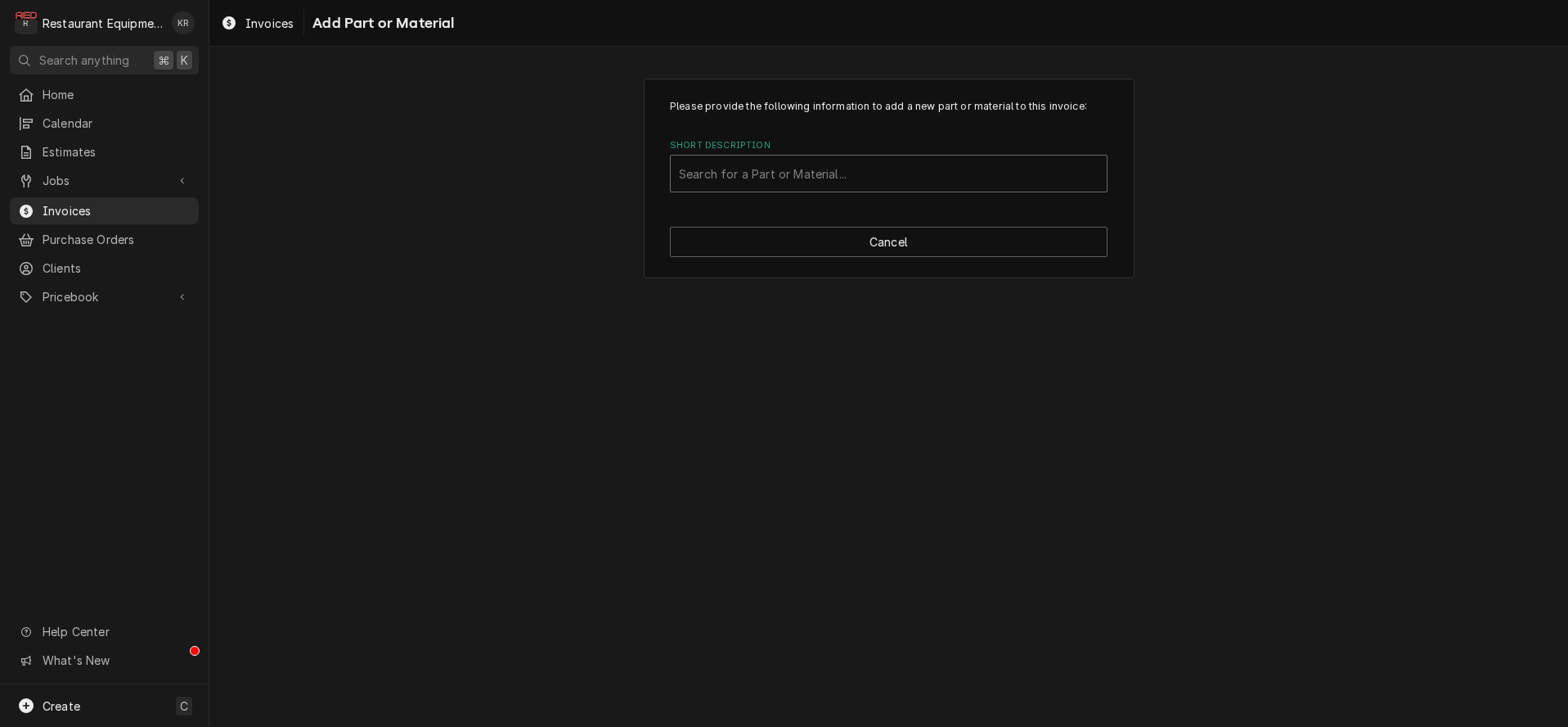
drag, startPoint x: 731, startPoint y: 169, endPoint x: 605, endPoint y: 165, distance: 126.1
click at [605, 165] on div "Please provide the following information to add a new part or material to this …" at bounding box center [888, 178] width 1358 height 229
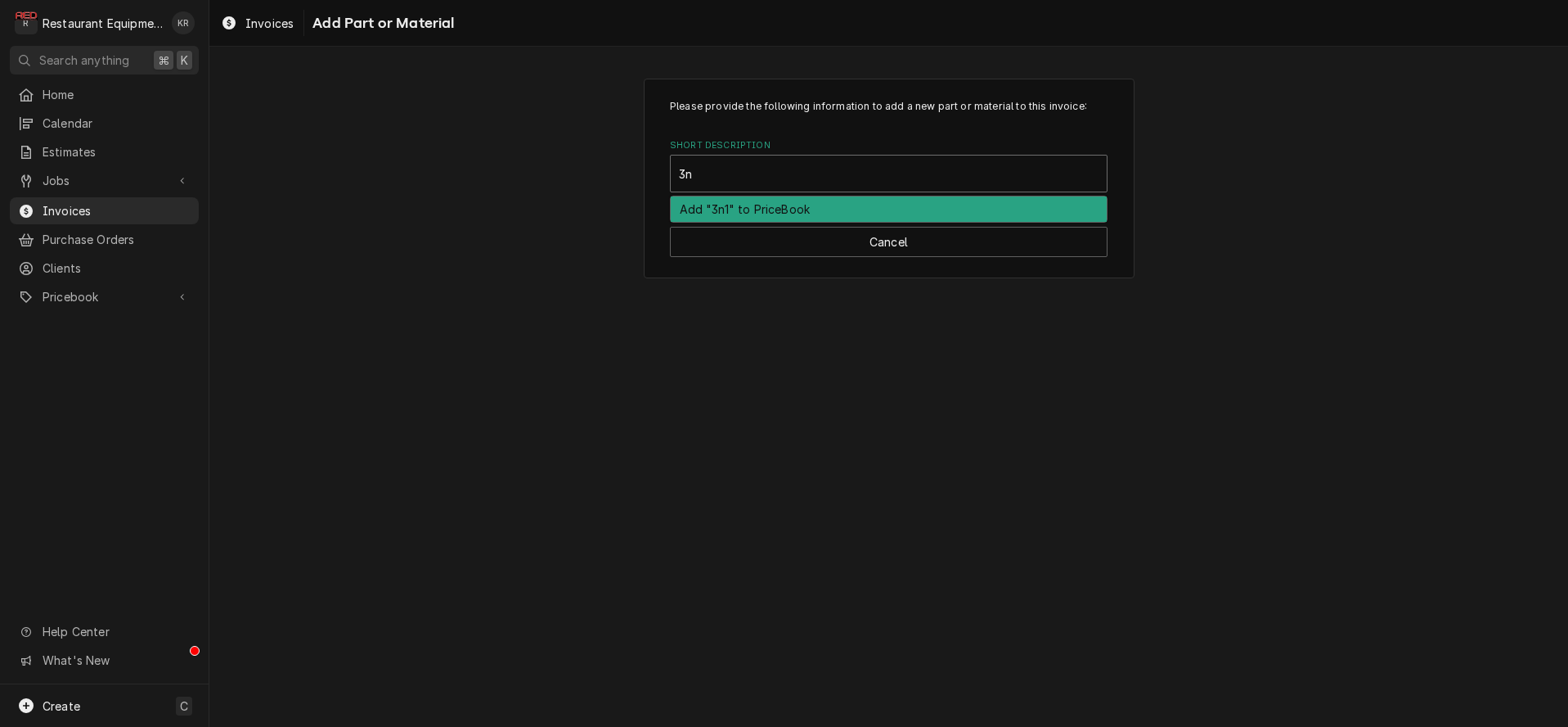
type input "3"
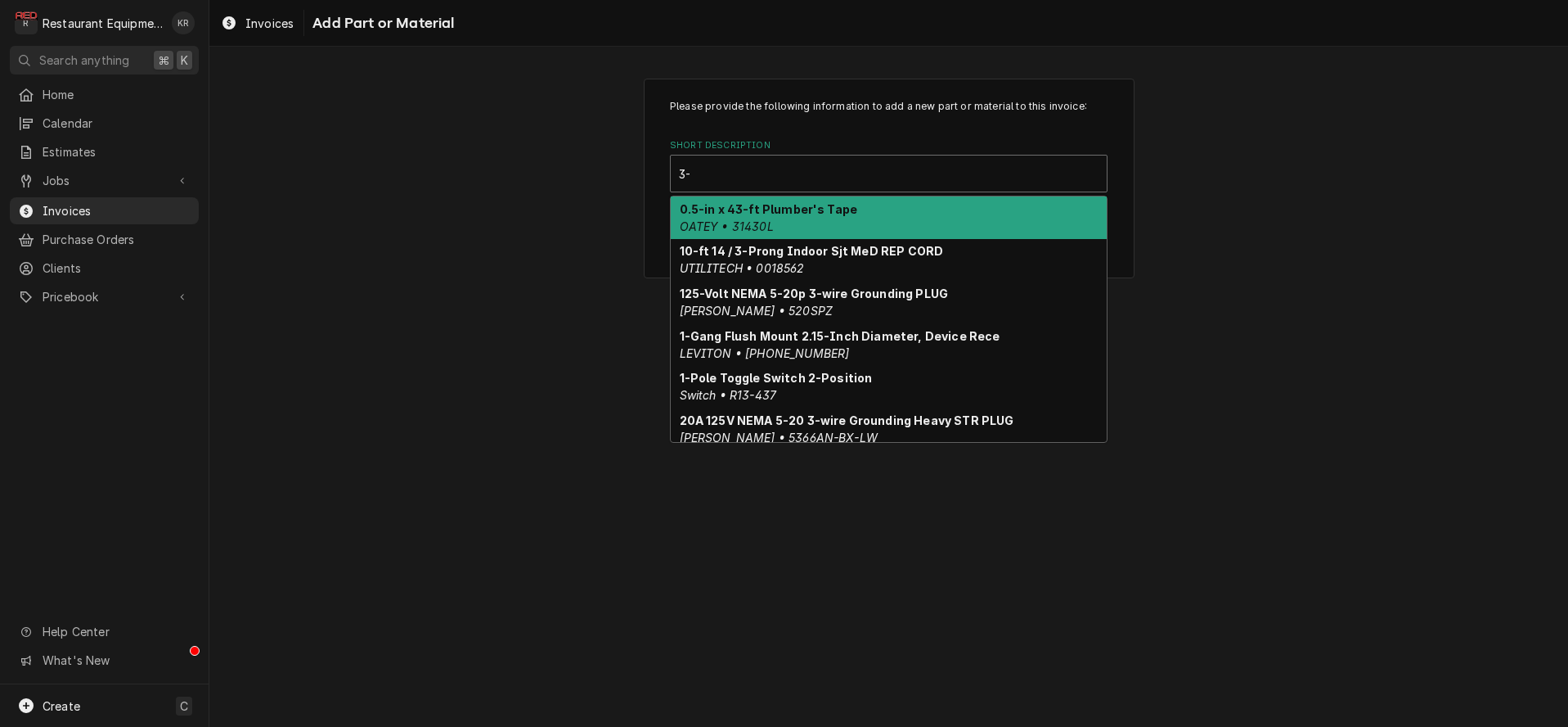
type input "3"
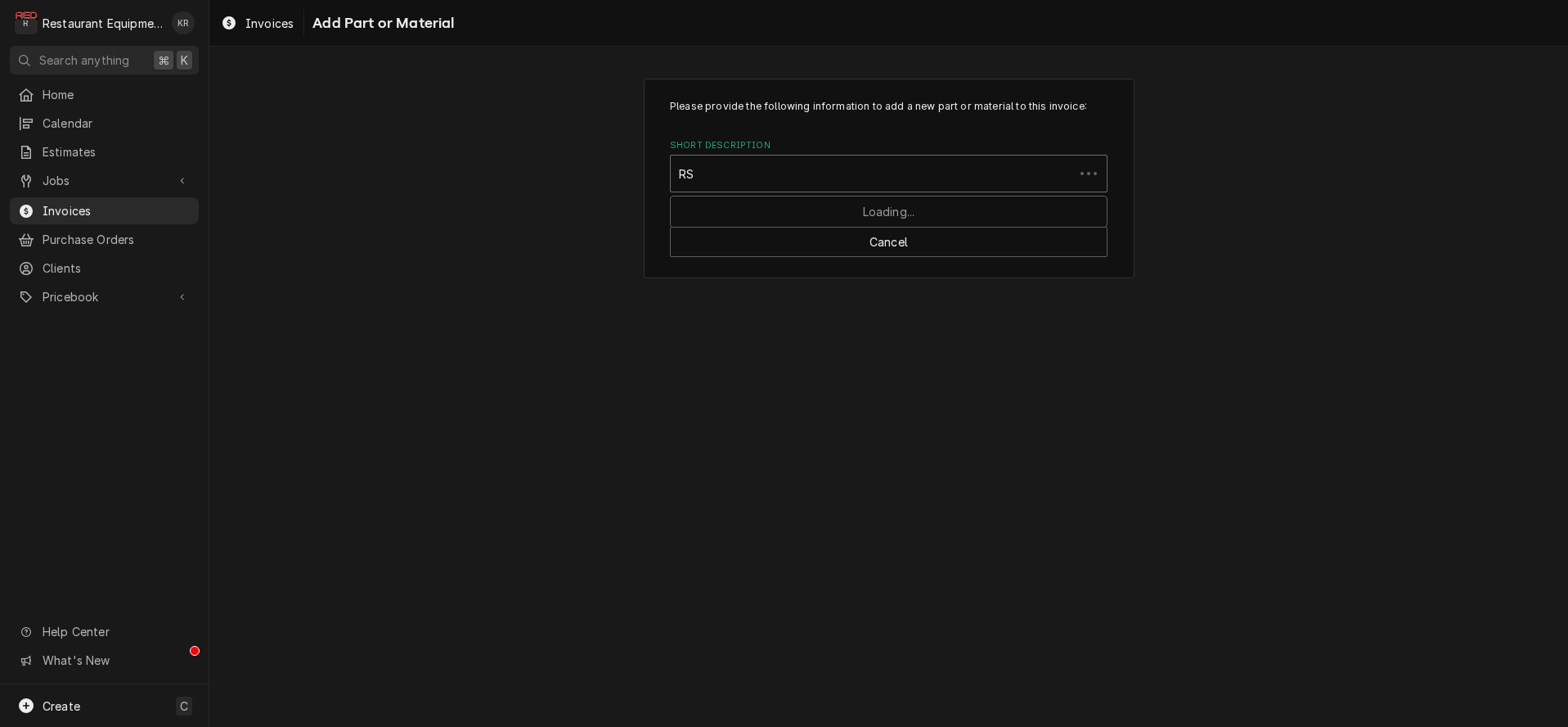
type input "R"
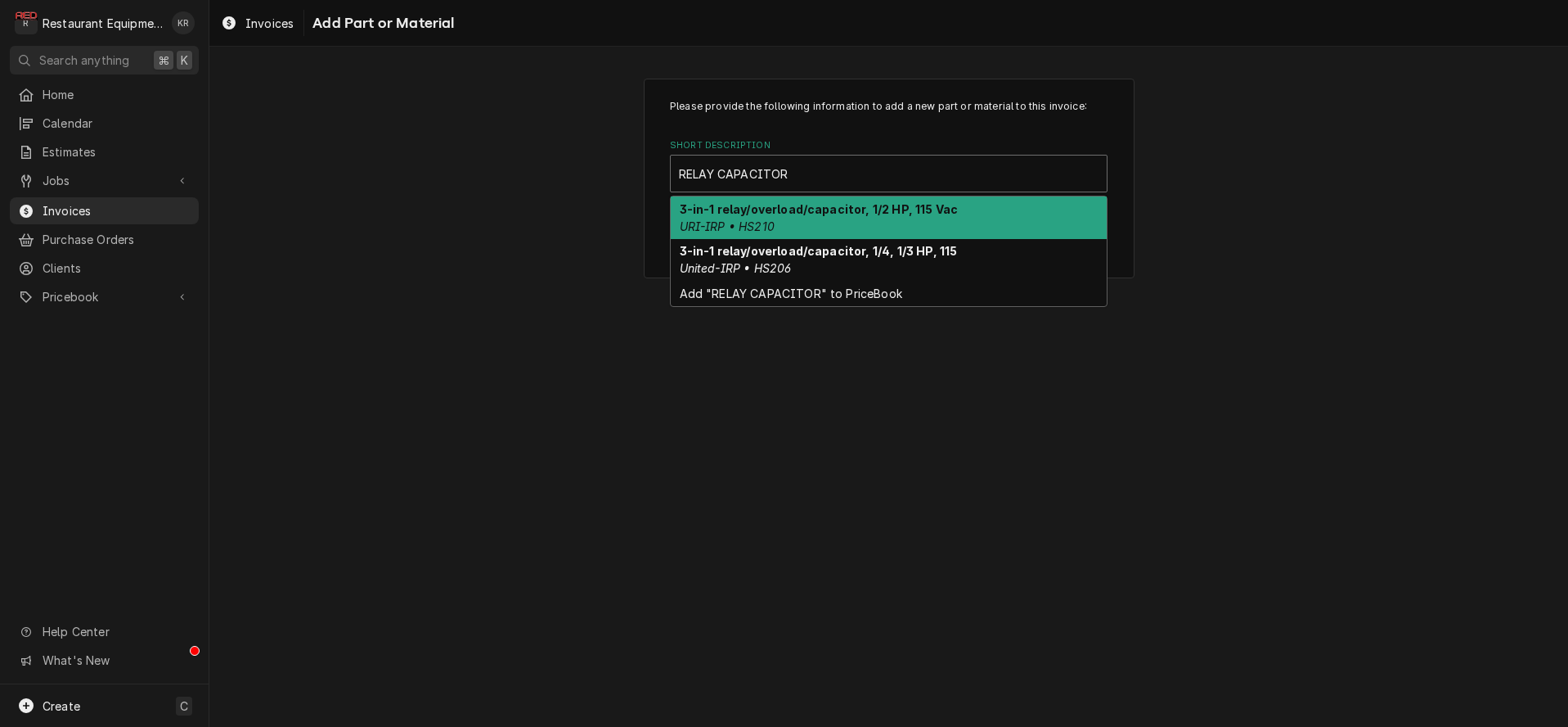
type input "RELAY CAPACITOR"
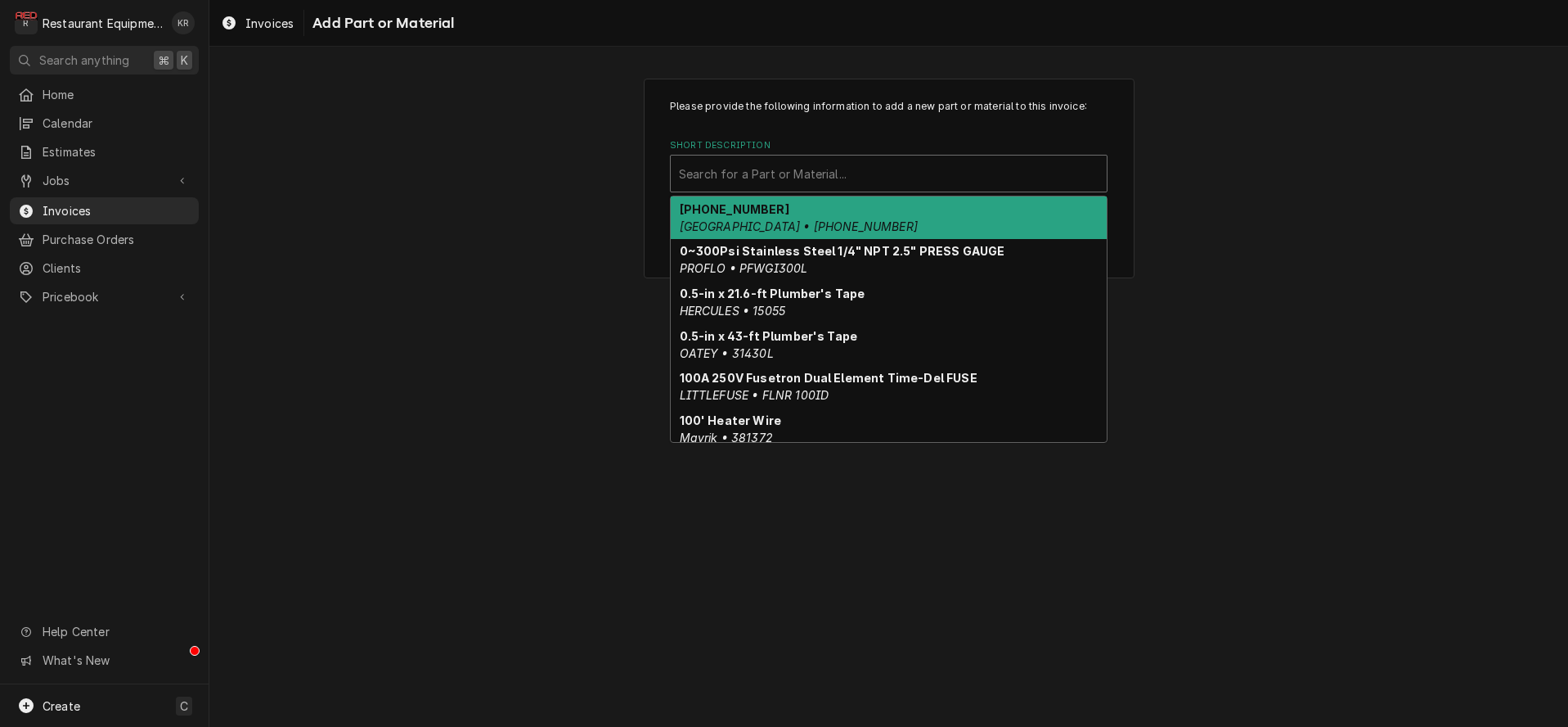
click at [812, 175] on div "Short Description" at bounding box center [888, 174] width 419 height 30
click at [590, 165] on div "Please provide the following information to add a new part or material to this …" at bounding box center [888, 178] width 1358 height 229
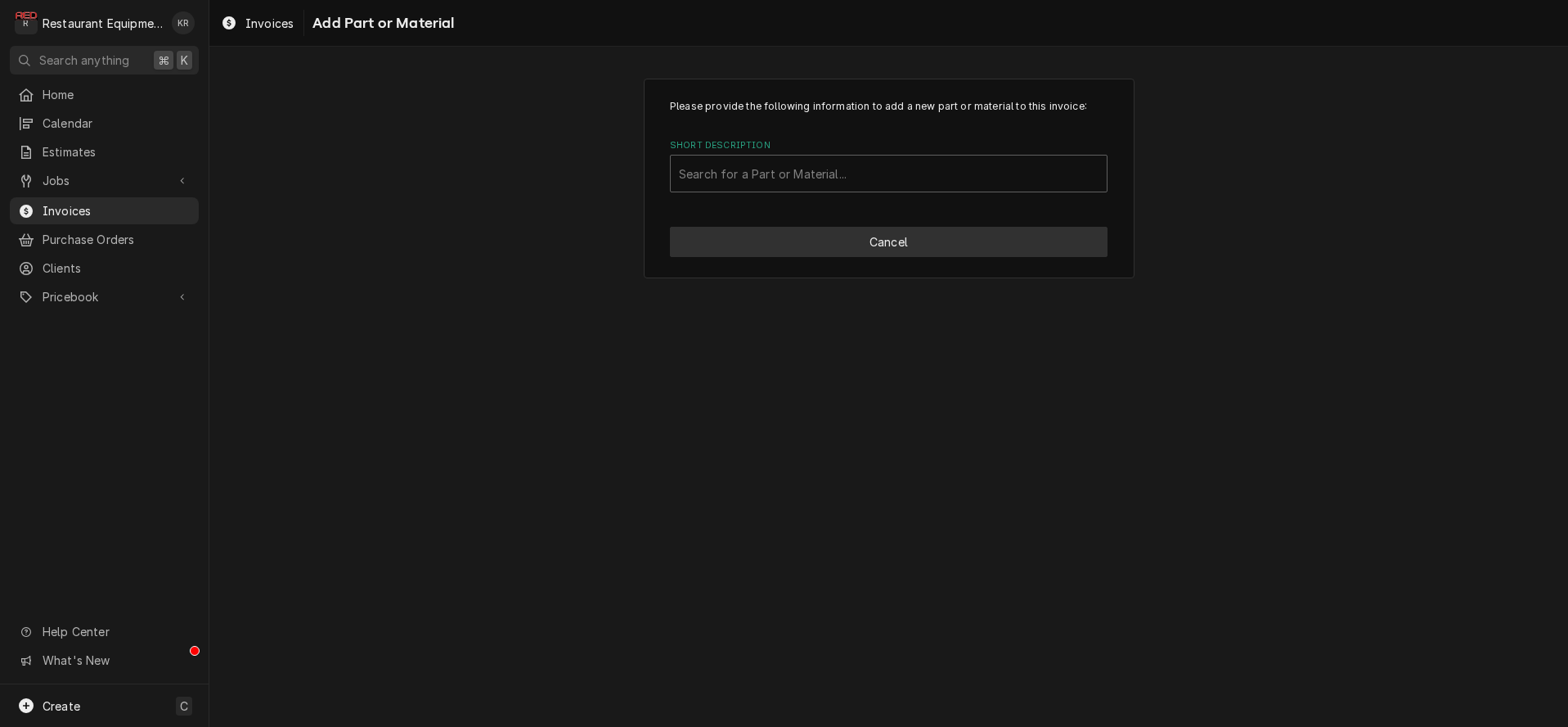
click at [826, 253] on button "Cancel" at bounding box center [888, 241] width 437 height 30
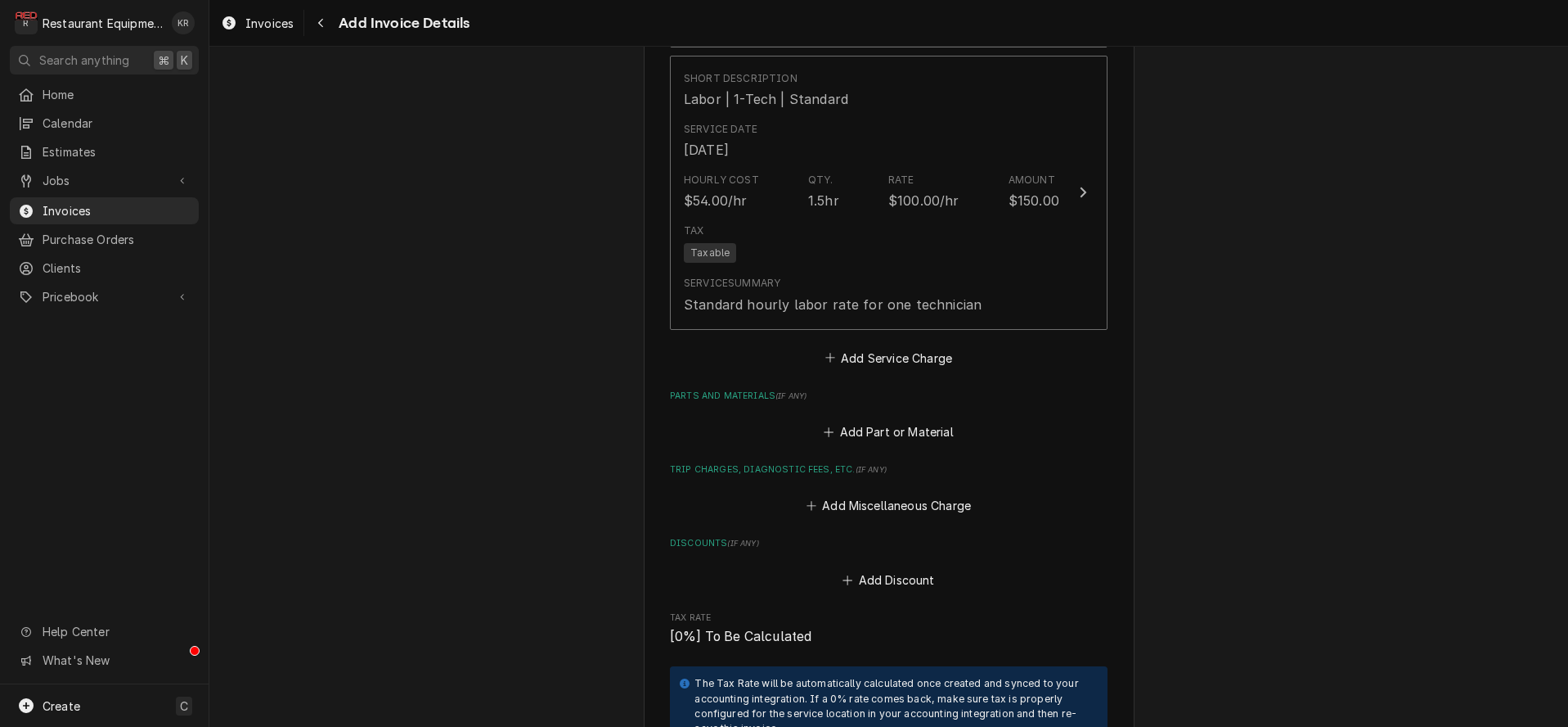
scroll to position [2630, 0]
type textarea "x"
click at [882, 434] on button "Add Part or Material" at bounding box center [888, 430] width 135 height 23
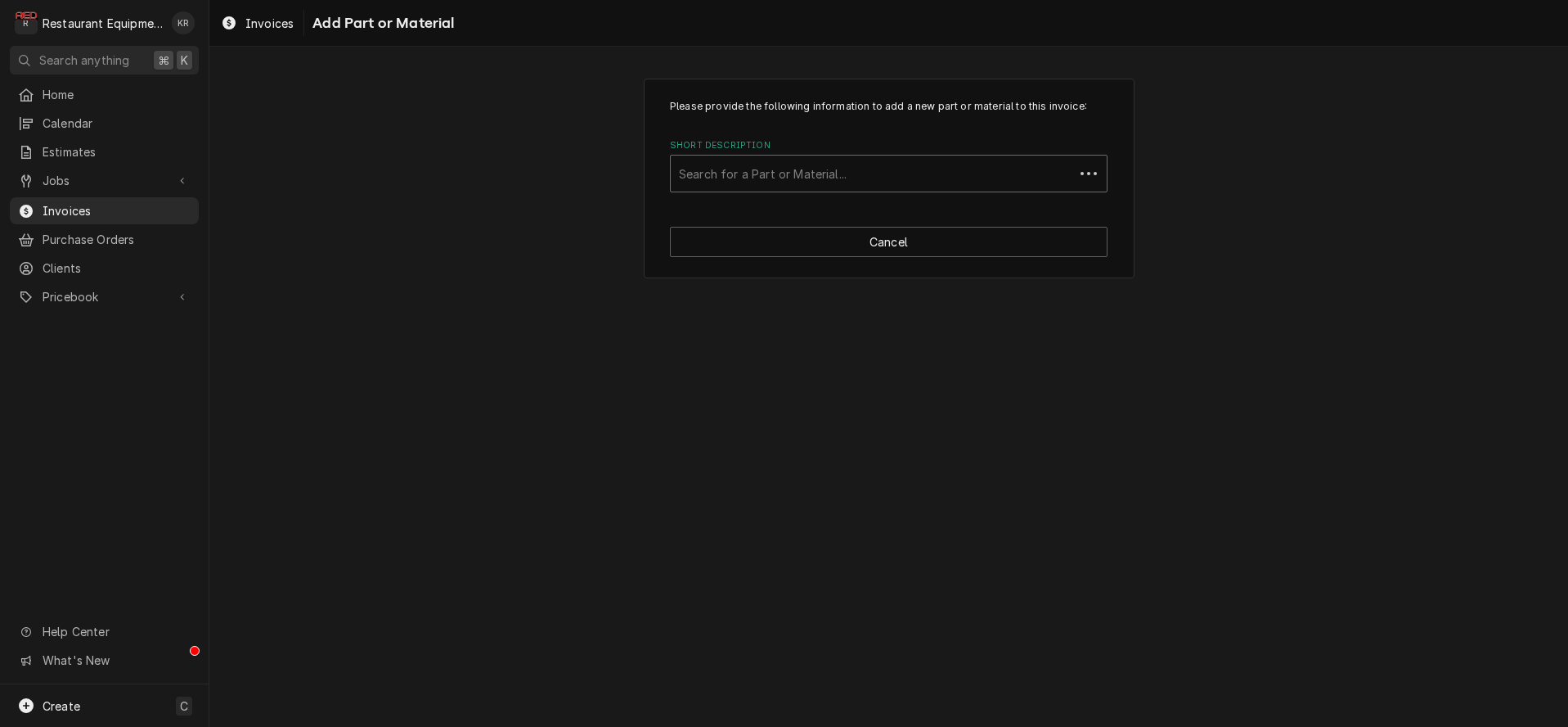
click at [835, 172] on div "Short Description" at bounding box center [872, 174] width 387 height 30
type input "start"
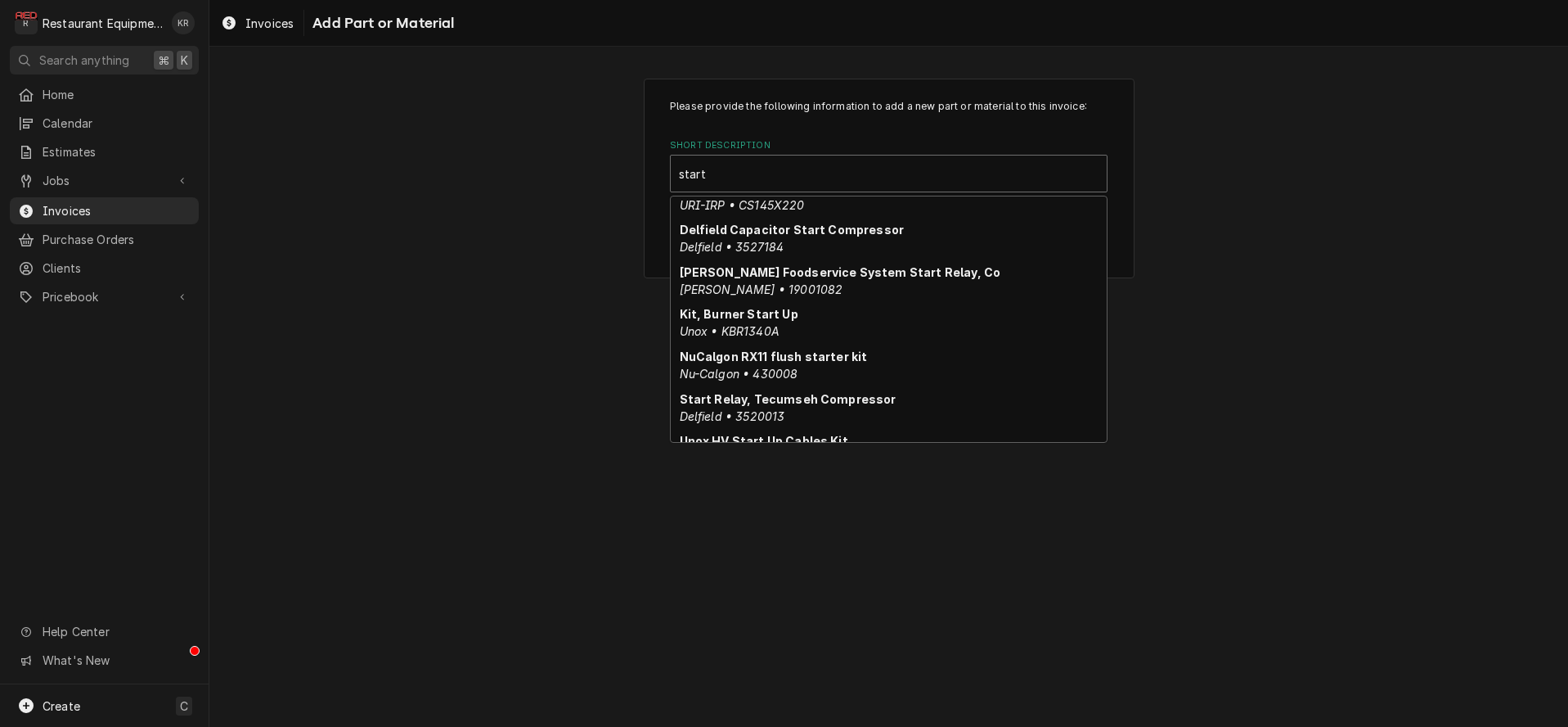
scroll to position [220, 0]
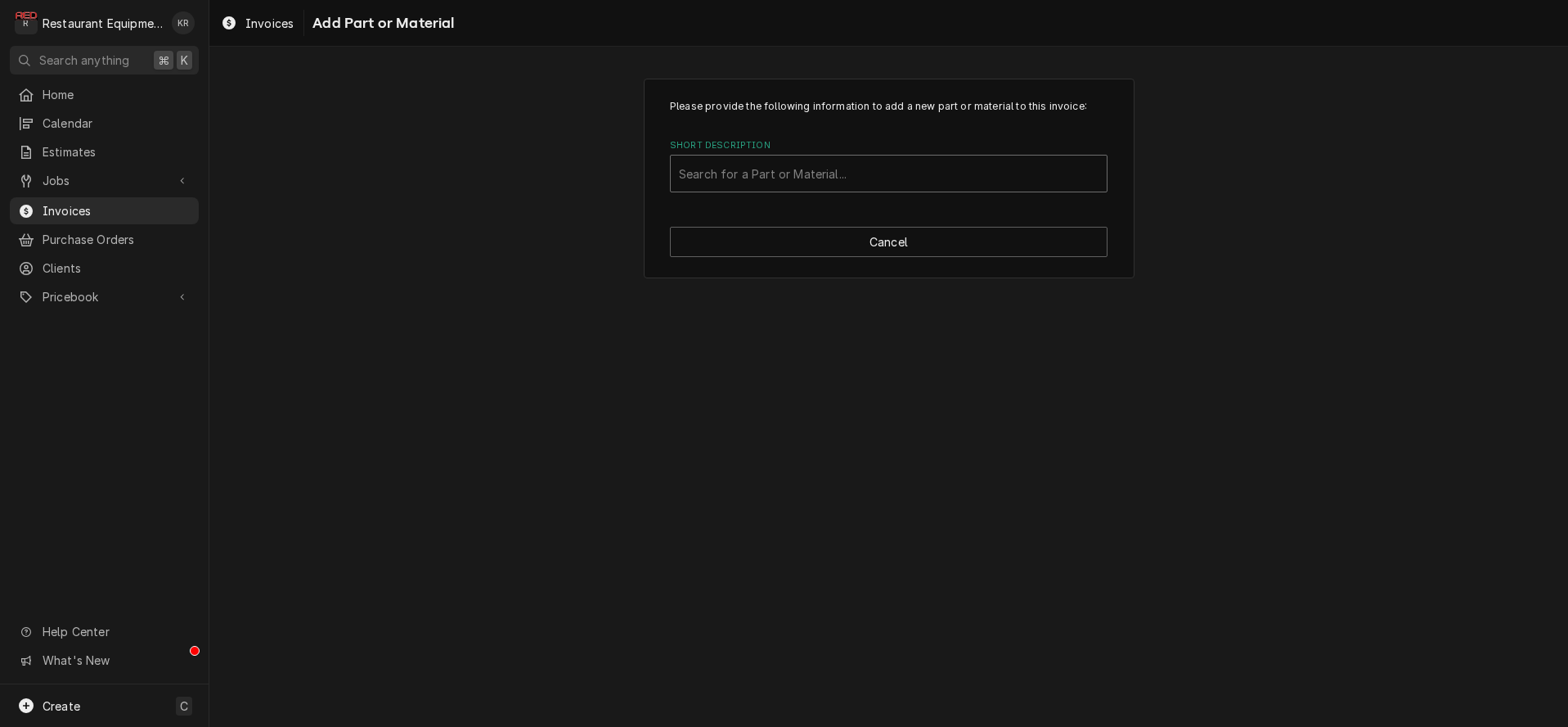
drag, startPoint x: 739, startPoint y: 181, endPoint x: 549, endPoint y: 147, distance: 193.0
click at [549, 146] on div "Please provide the following information to add a new part or material to this …" at bounding box center [888, 178] width 1358 height 229
type input "relay capacitor"
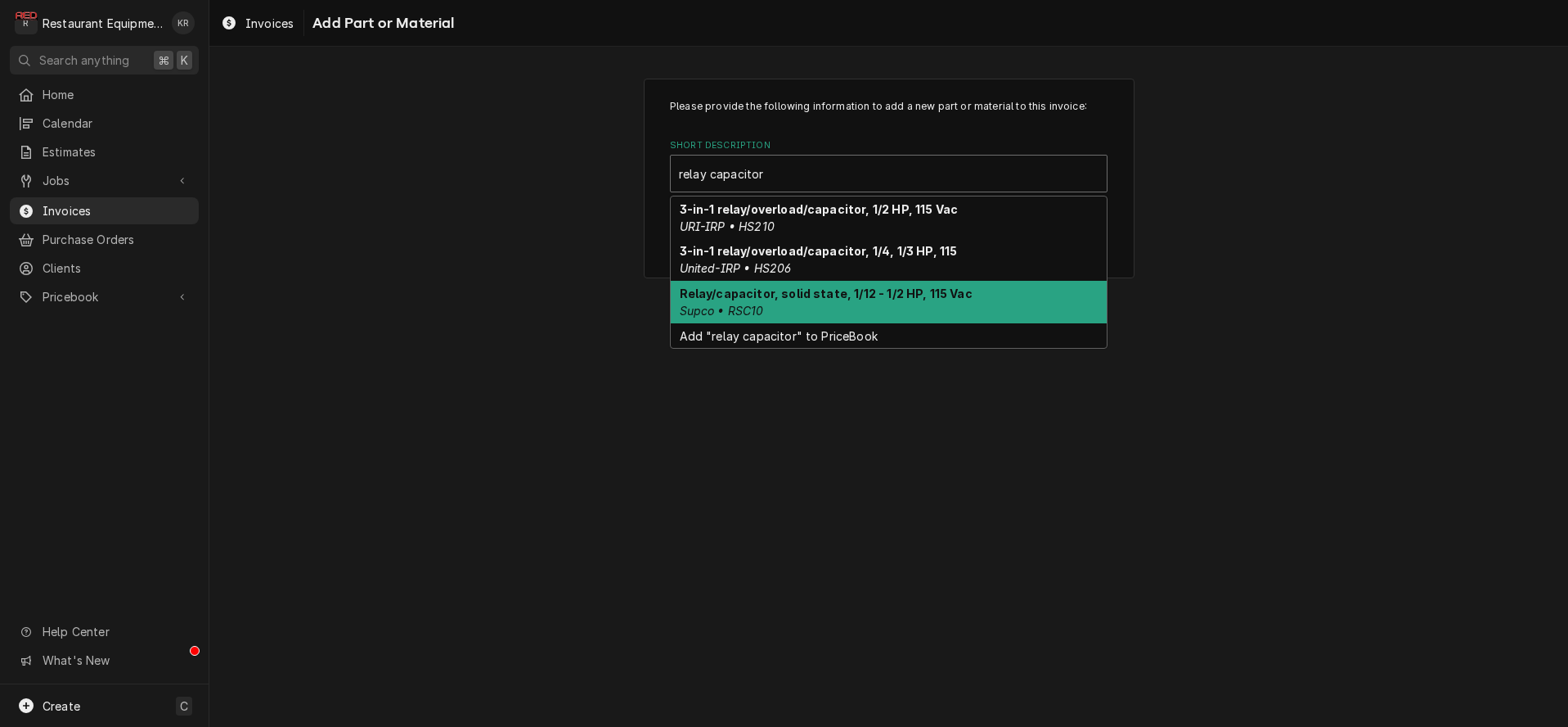
click at [888, 303] on div "Relay/capacitor, solid state, 1/12 - 1/2 HP, 115 Vac Supco • RSC10" at bounding box center [888, 301] width 436 height 42
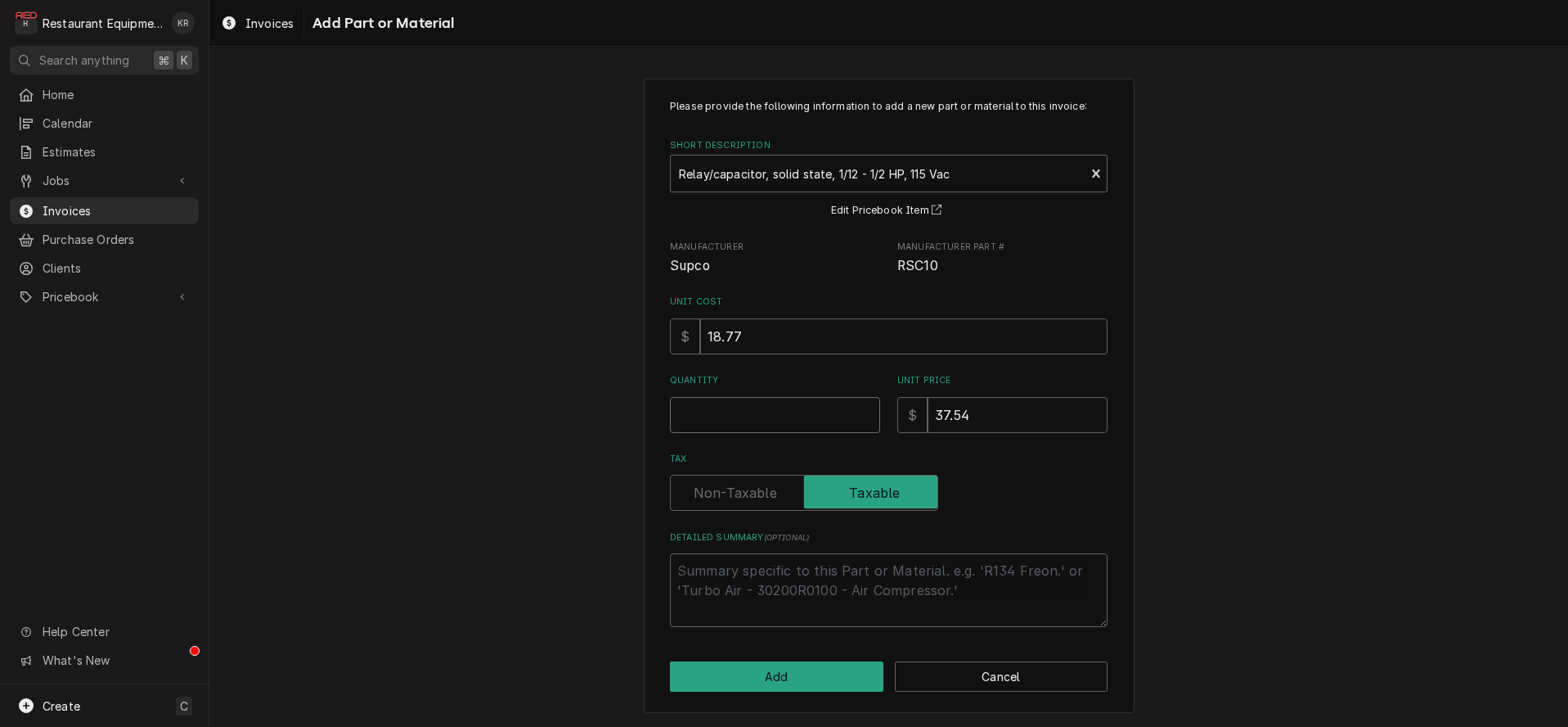
click at [689, 414] on input "Quantity" at bounding box center [775, 415] width 211 height 36
type textarea "x"
type input "1"
click at [773, 674] on button "Add" at bounding box center [776, 675] width 213 height 30
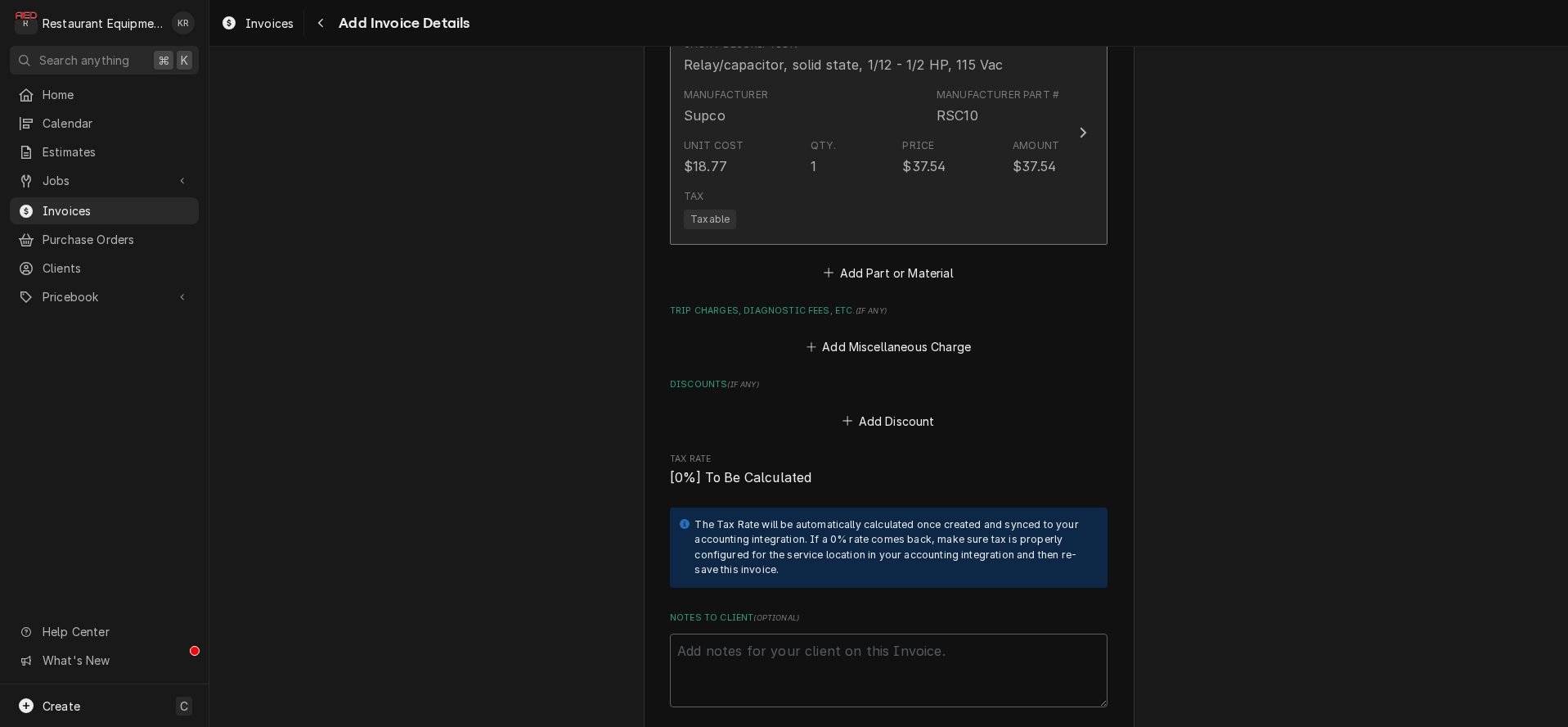
scroll to position [3026, 0]
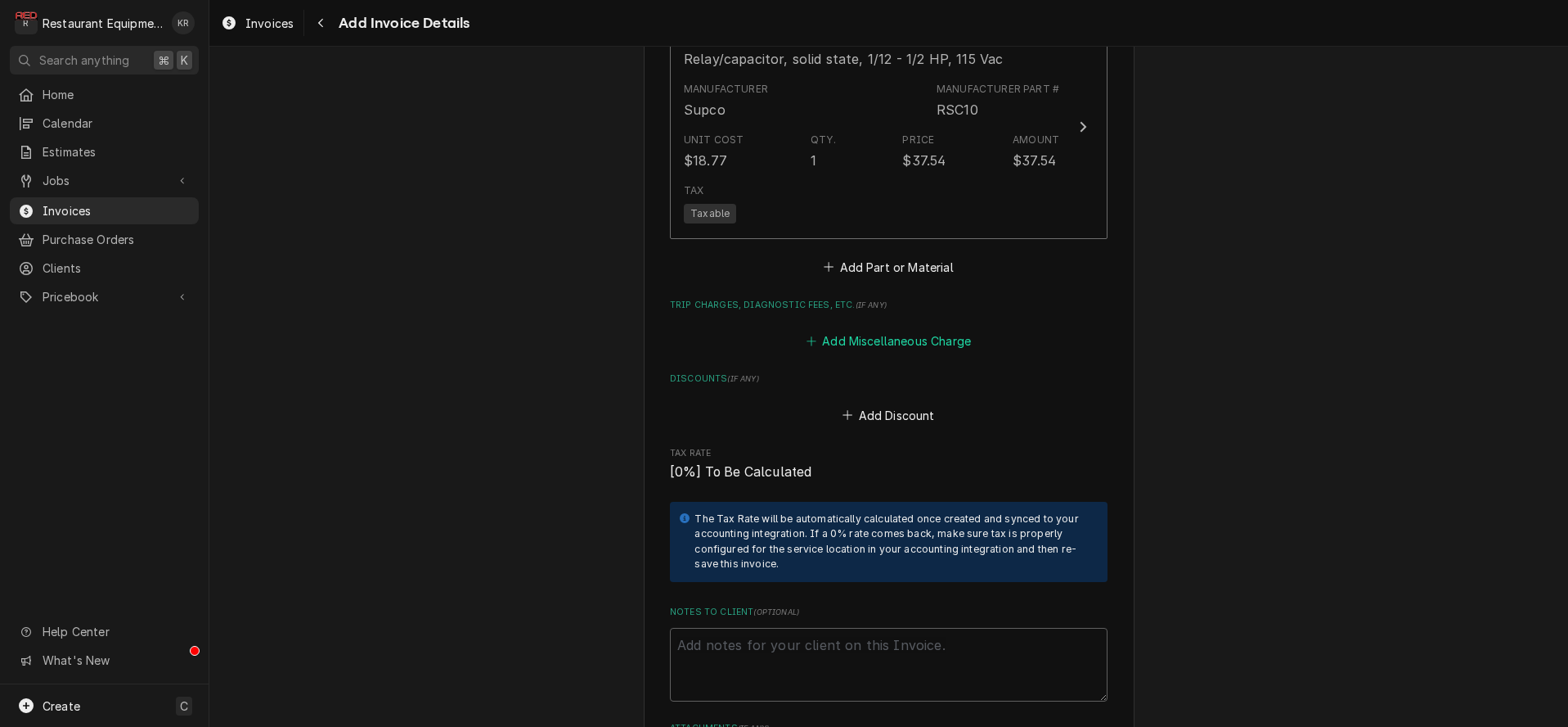
click at [885, 336] on button "Add Miscellaneous Charge" at bounding box center [888, 341] width 170 height 23
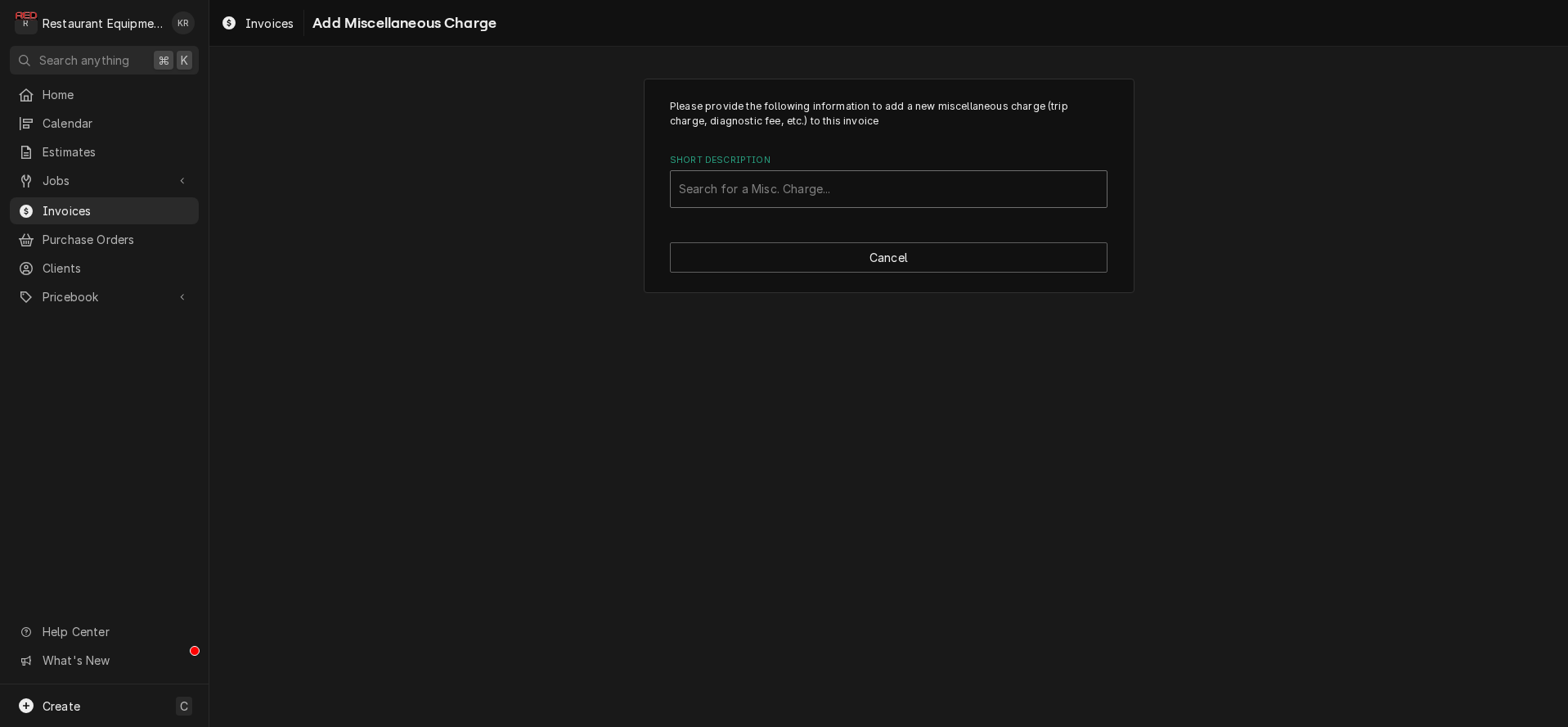
click at [779, 185] on div "Short Description" at bounding box center [888, 189] width 419 height 30
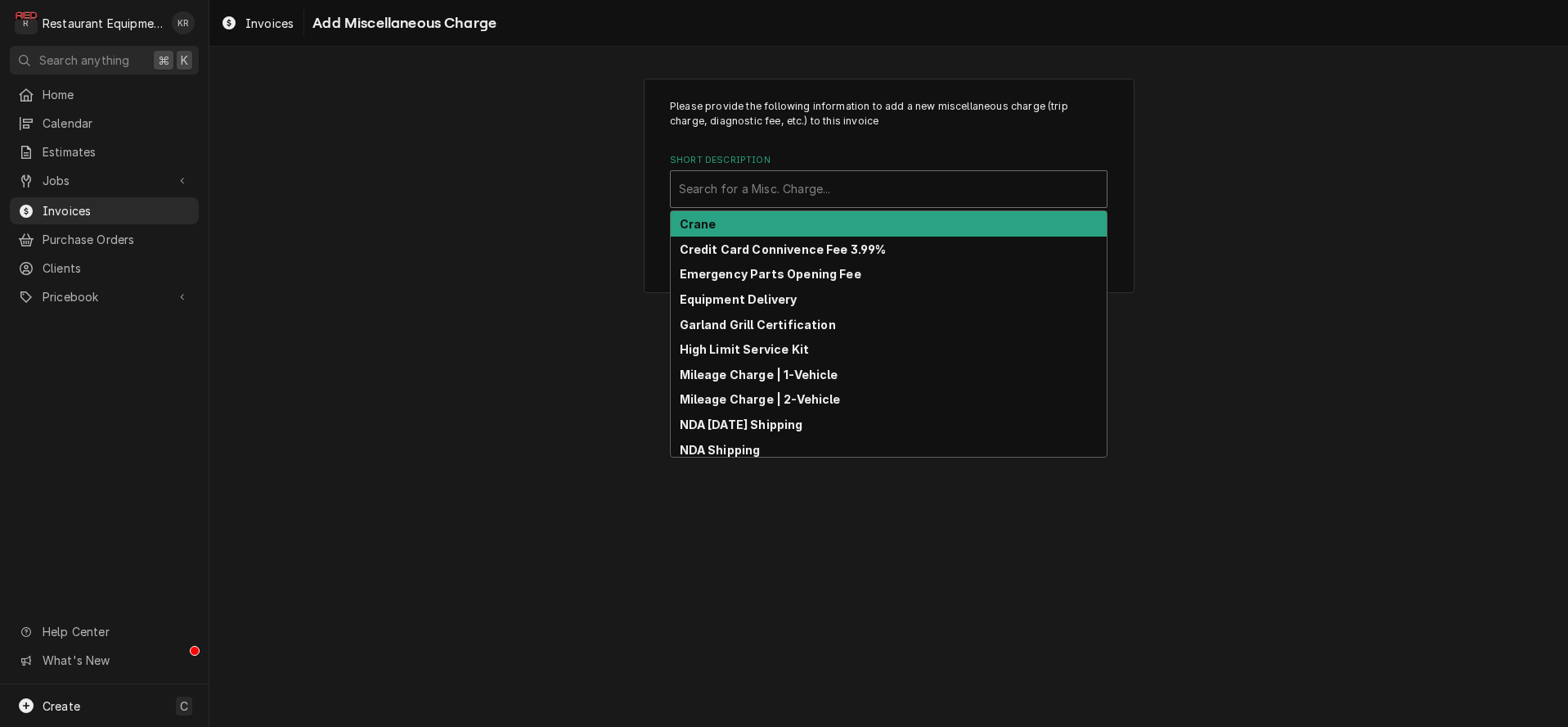
click at [616, 168] on div "Please provide the following information to add a new miscellaneous charge (tri…" at bounding box center [888, 186] width 1358 height 244
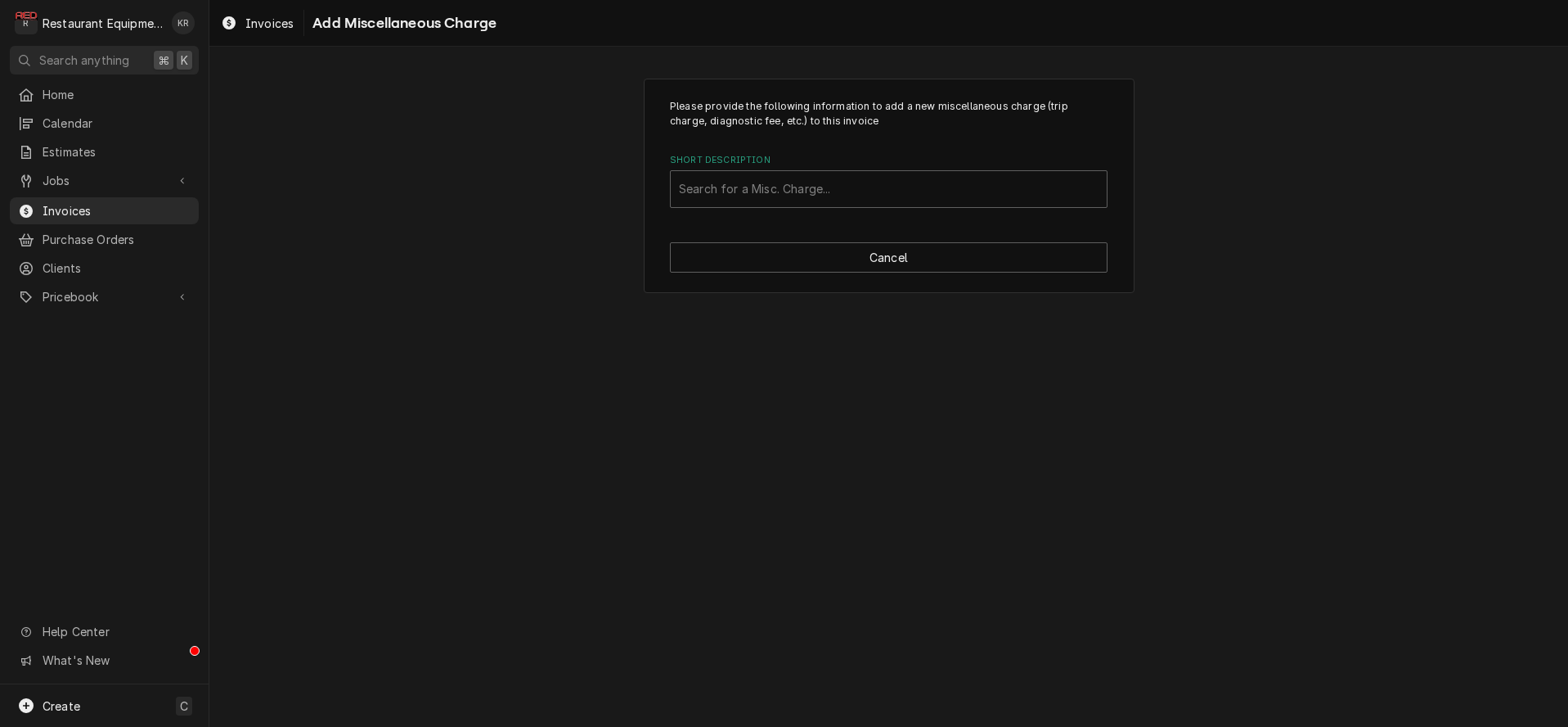
click at [765, 274] on div "Please provide the following information to add a new miscellaneous charge (tri…" at bounding box center [888, 186] width 491 height 215
click at [772, 262] on button "Cancel" at bounding box center [888, 257] width 437 height 30
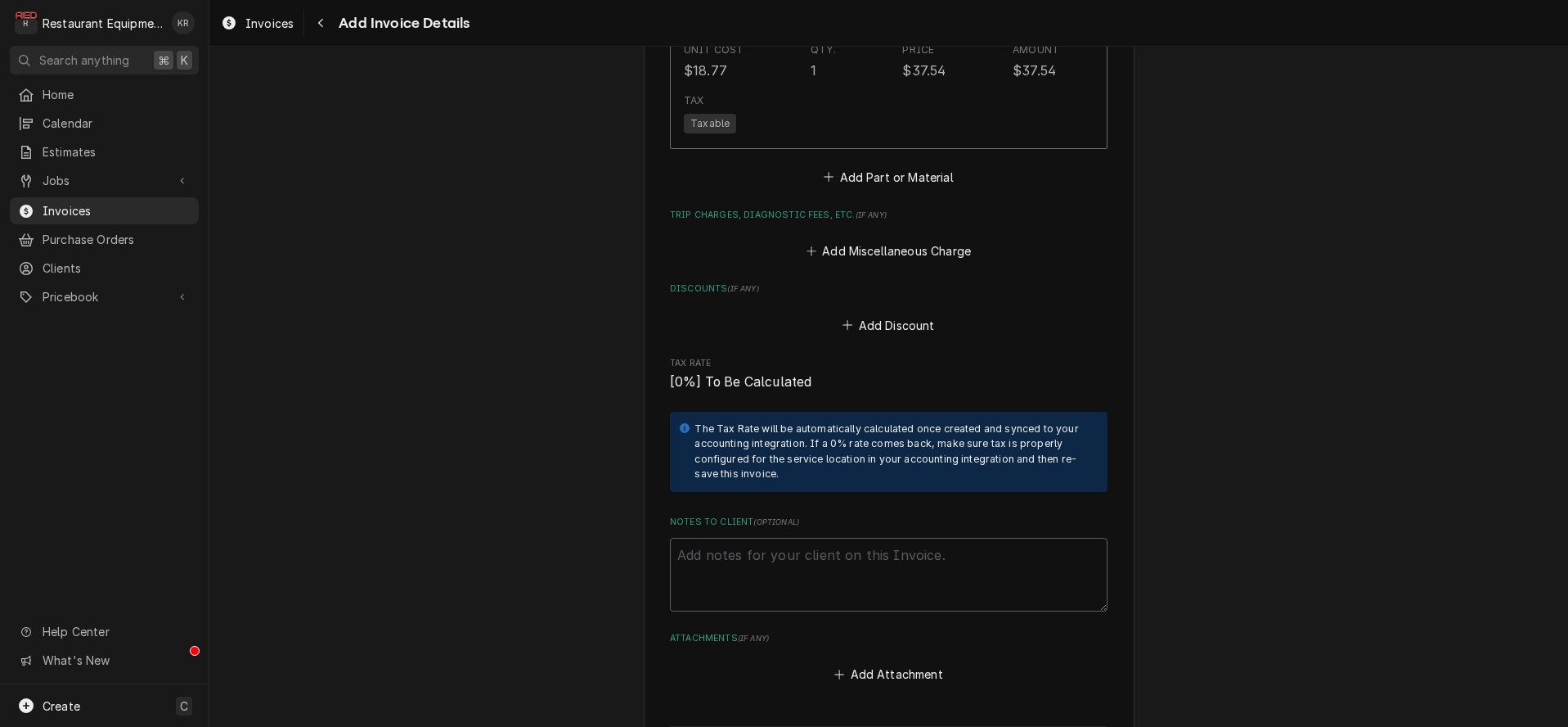
scroll to position [3155, 0]
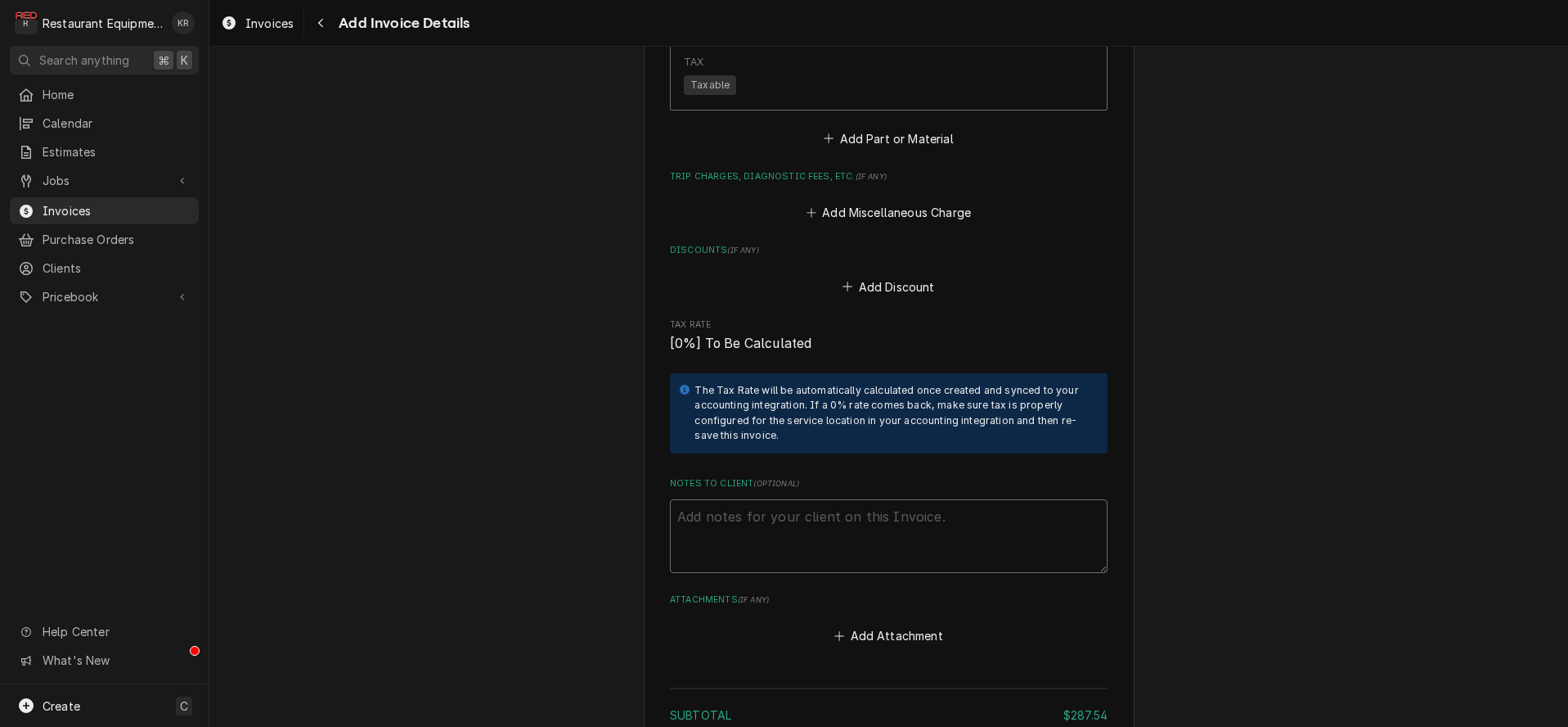
click at [769, 528] on textarea "Notes to Client ( optional )" at bounding box center [888, 535] width 437 height 73
type textarea "x"
type textarea "R"
type textarea "x"
type textarea "Ro"
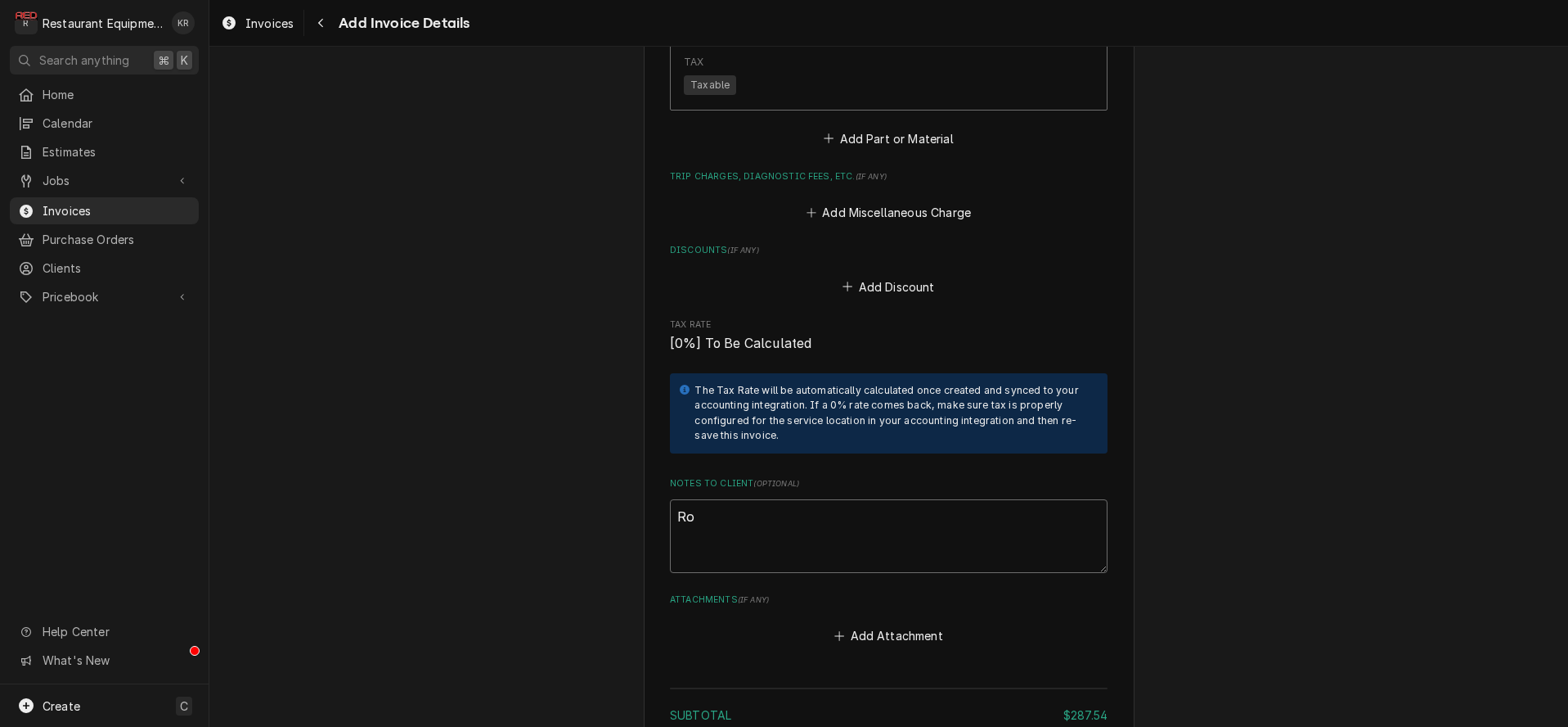
type textarea "x"
type textarea "Roo"
type textarea "x"
type textarea "Roo 8"
type textarea "x"
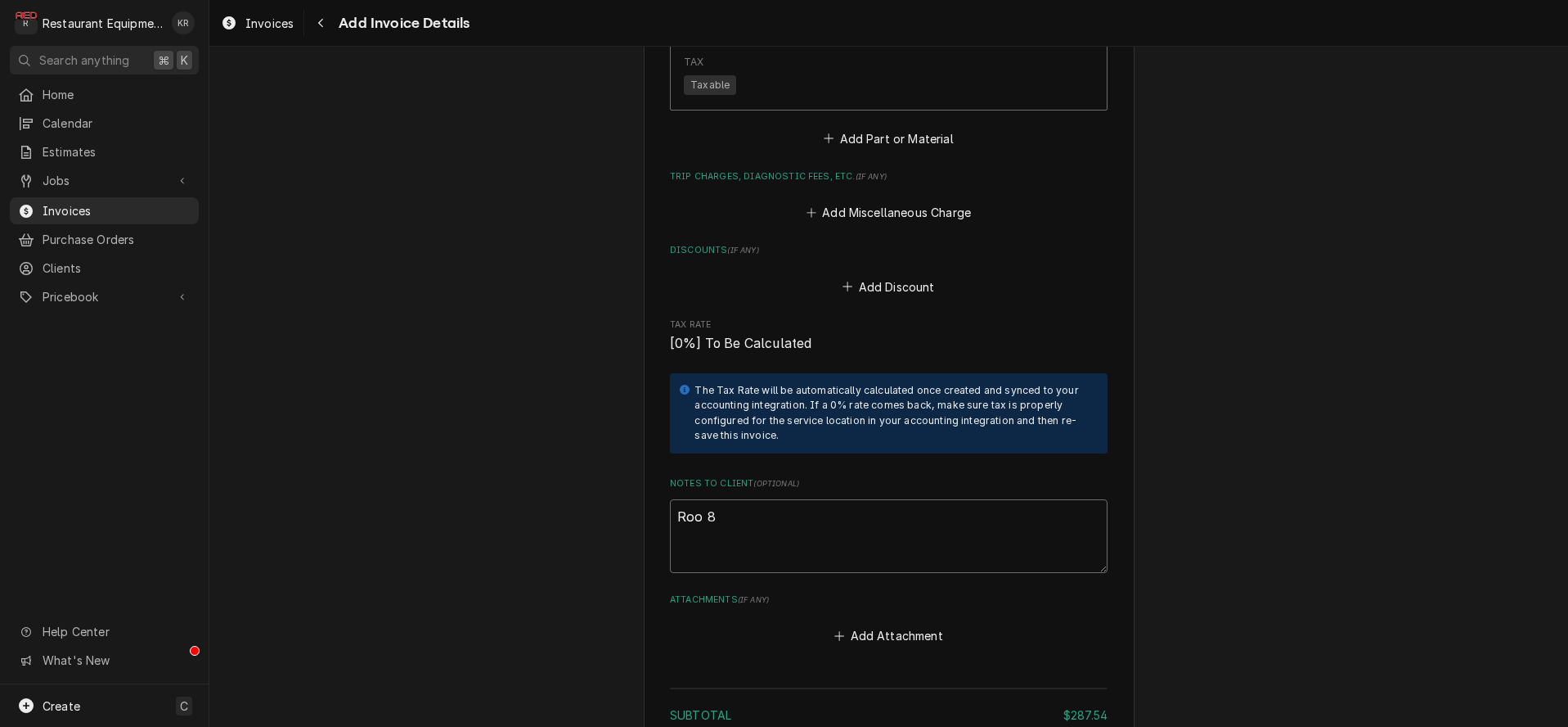
type textarea "Roo 84"
type textarea "x"
type textarea "Roo 849"
type textarea "x"
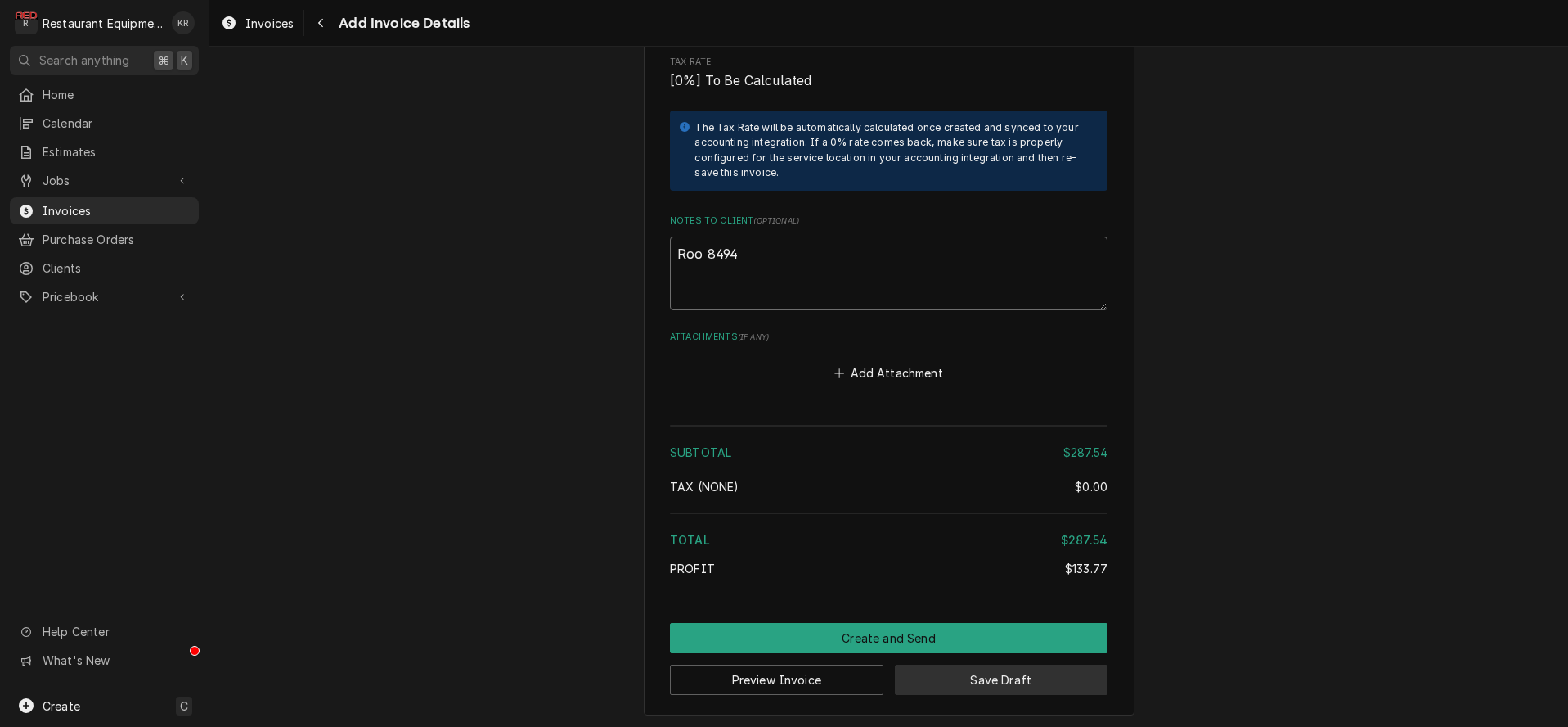
type textarea "Roo 8494"
click at [965, 671] on button "Save Draft" at bounding box center [1001, 679] width 213 height 30
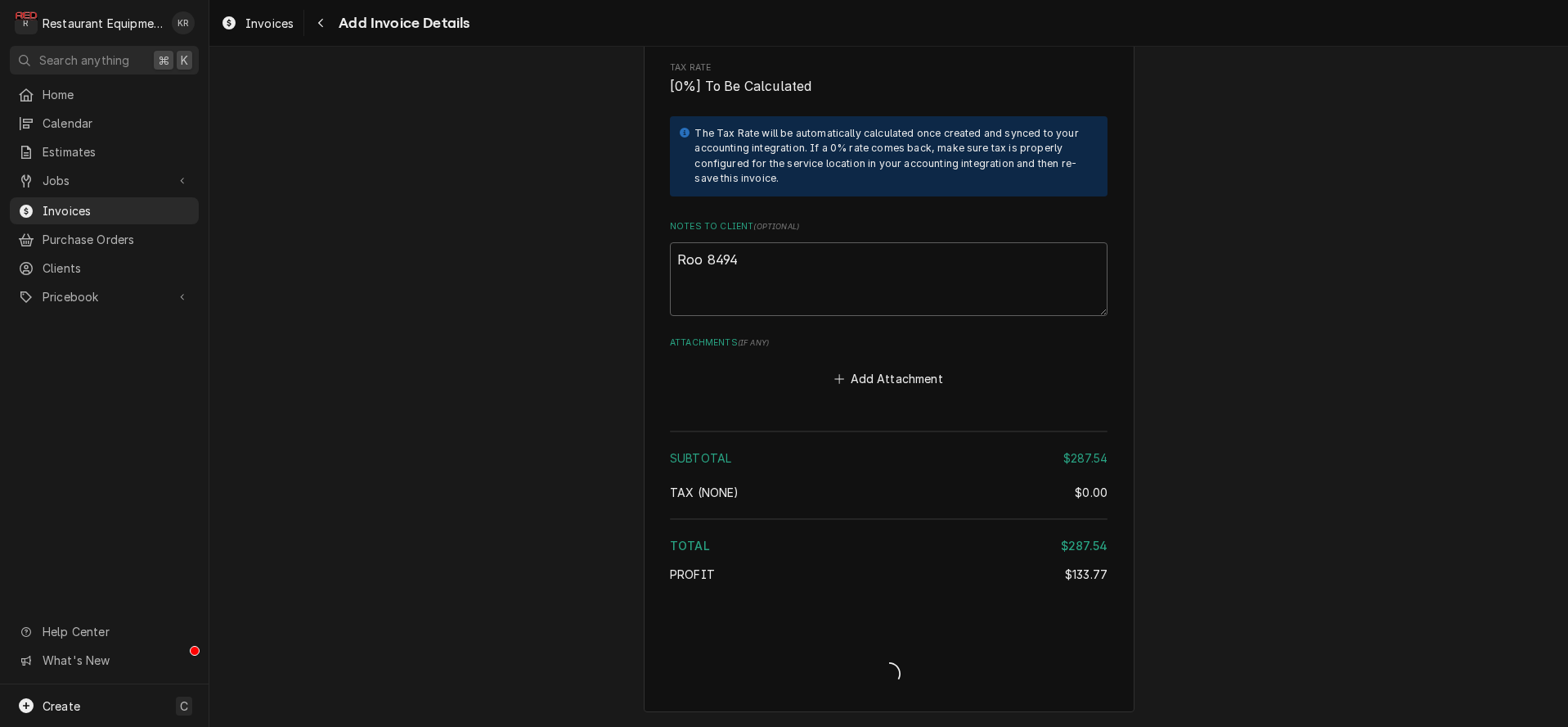
scroll to position [3408, 0]
type textarea "x"
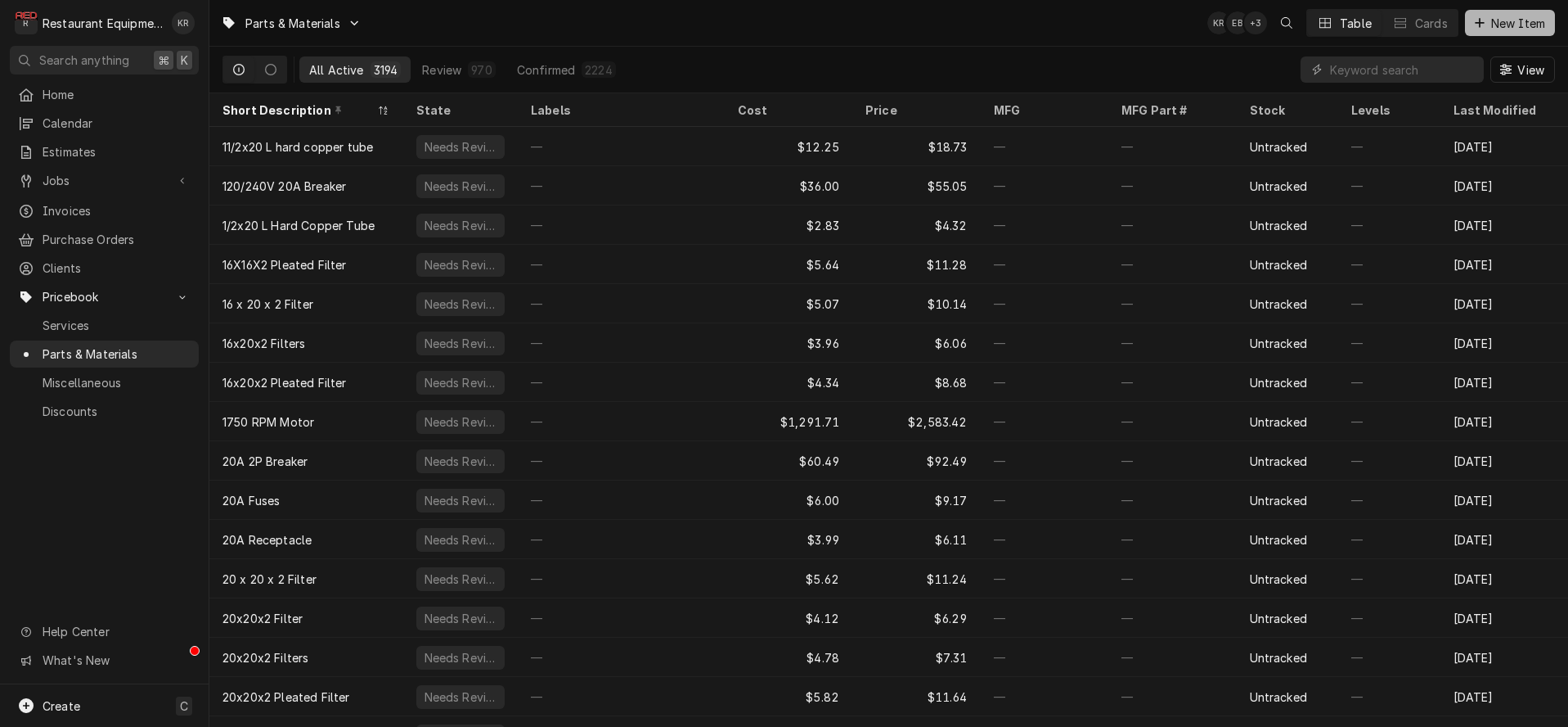
click at [1544, 22] on div "Parts & Materials KR EB + 3 Table Cards New Item" at bounding box center [888, 23] width 1358 height 46
click at [1534, 22] on span "New Item" at bounding box center [1517, 23] width 61 height 17
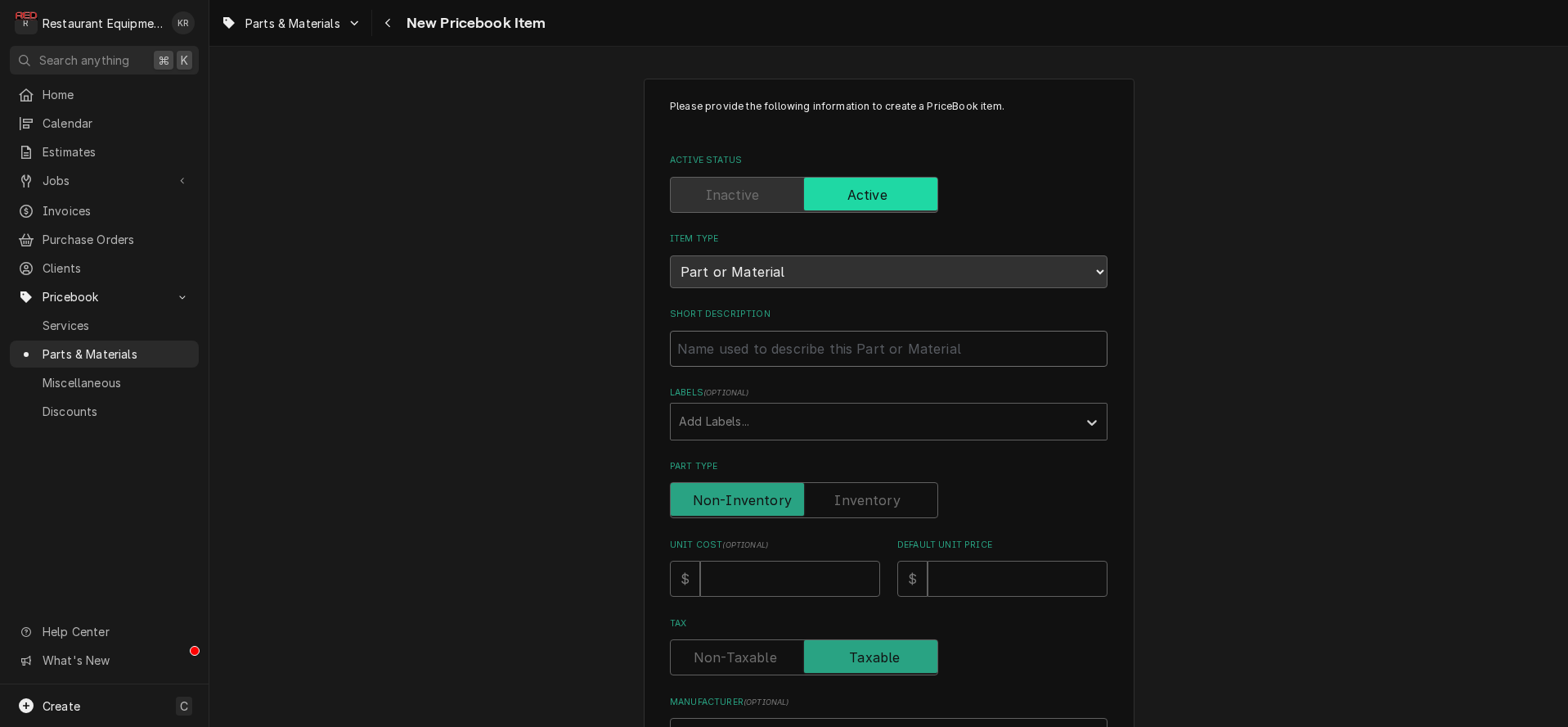
click at [859, 353] on input "Short Description" at bounding box center [888, 349] width 437 height 36
drag, startPoint x: 862, startPoint y: 351, endPoint x: 691, endPoint y: 348, distance: 171.0
click at [862, 351] on input "Short Description" at bounding box center [888, 349] width 437 height 36
click at [793, 346] on input "Short Description" at bounding box center [888, 349] width 437 height 36
click at [683, 347] on input "Short Description" at bounding box center [888, 349] width 437 height 36
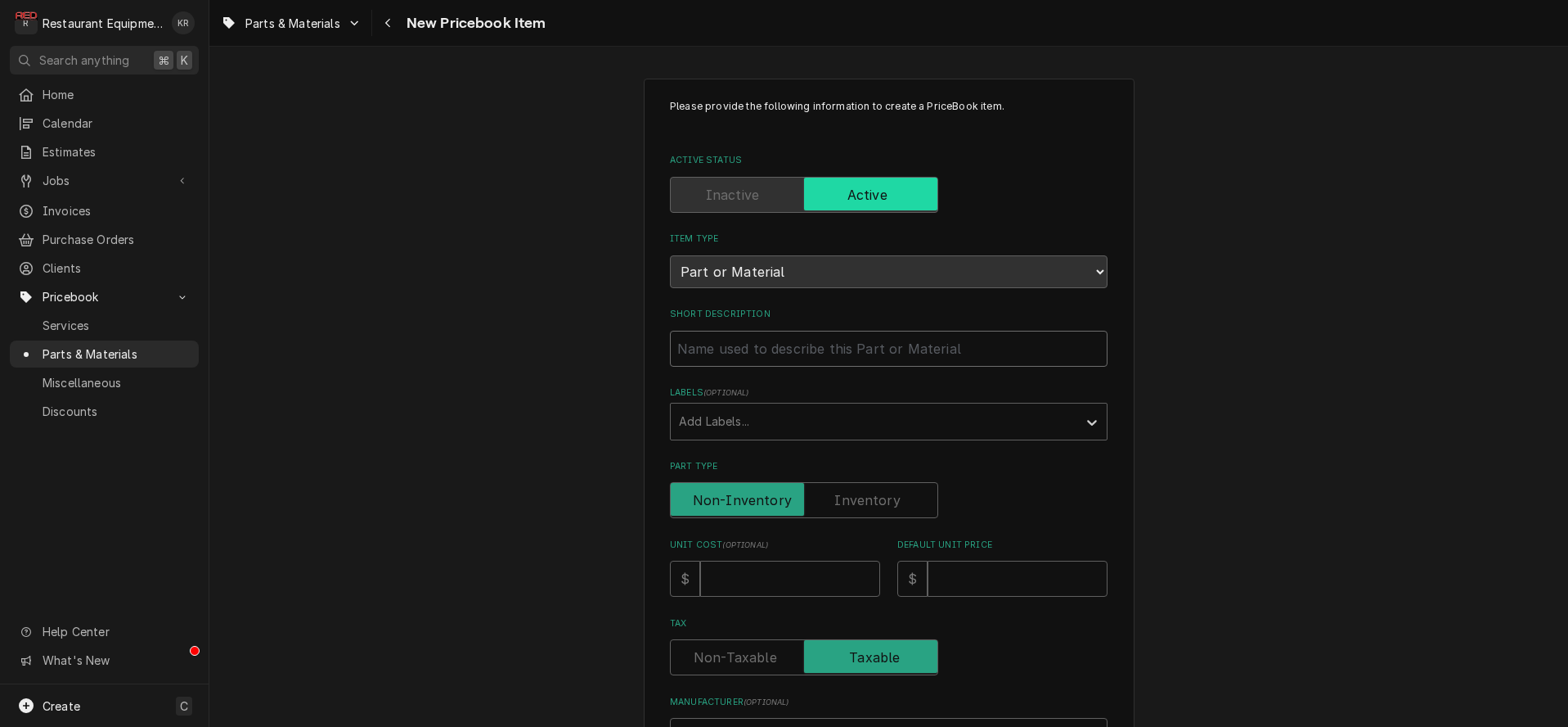
paste input "Relay/capacitor, solid state, 1/12 - 1/2 HP, 115 Vac"
type textarea "x"
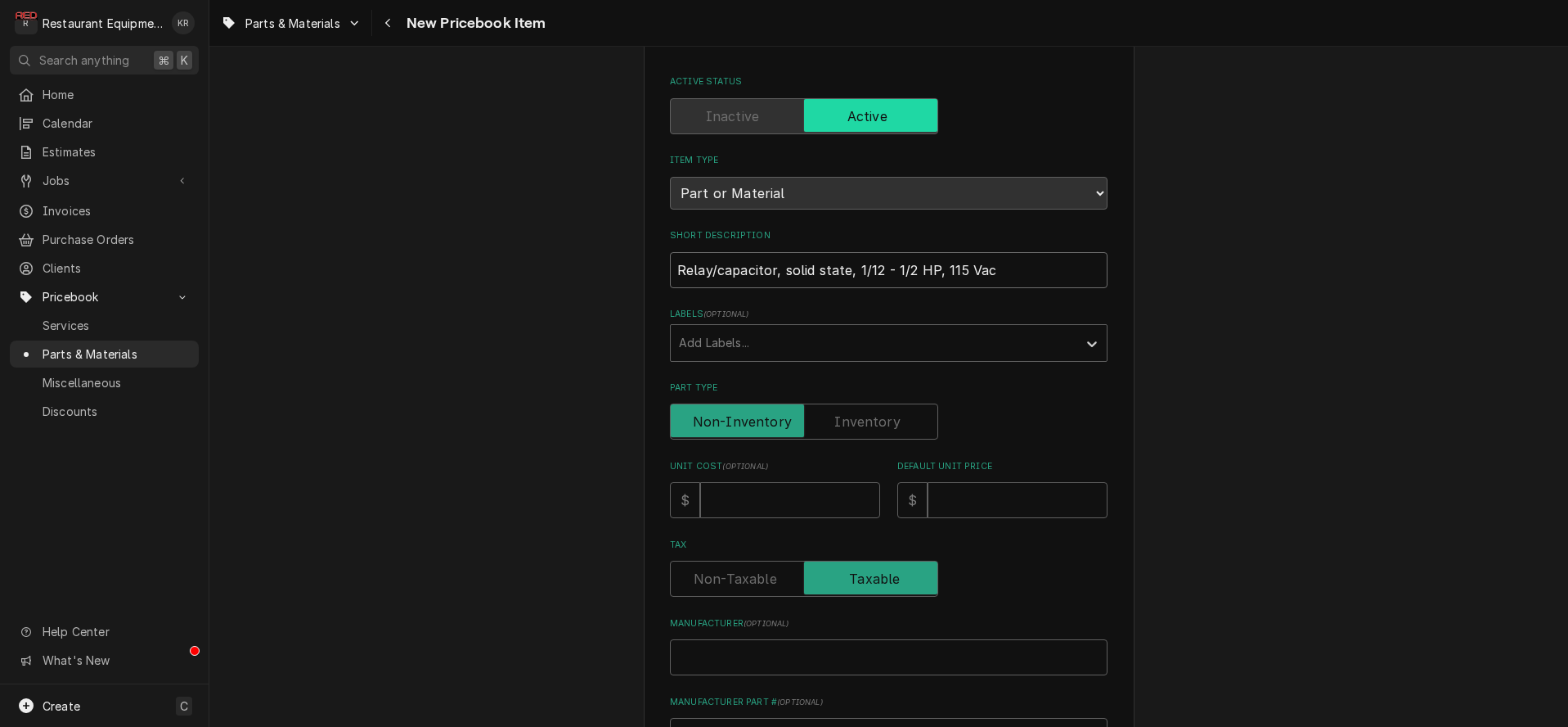
scroll to position [175, 0]
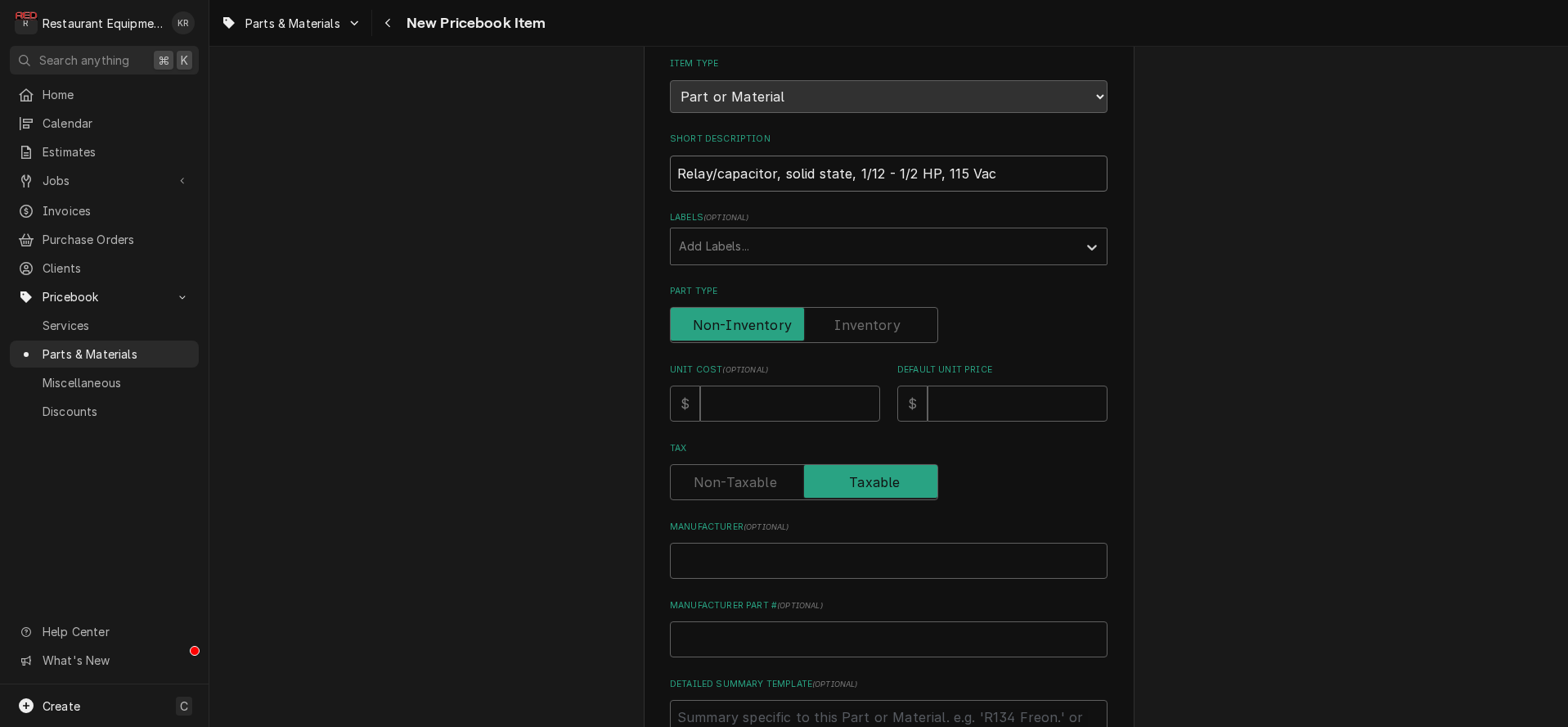
type input "Relay/capacitor, solid state, 1/12 - 1/2 HP, 115 Vac"
type textarea "x"
type input "Relay/capacitor, solid state, 1/12 - 1/2 HP, 115 Vac1"
type textarea "x"
type input "Relay/capacitor, solid state, 1/12 - 1/2 HP, 115 Vac18"
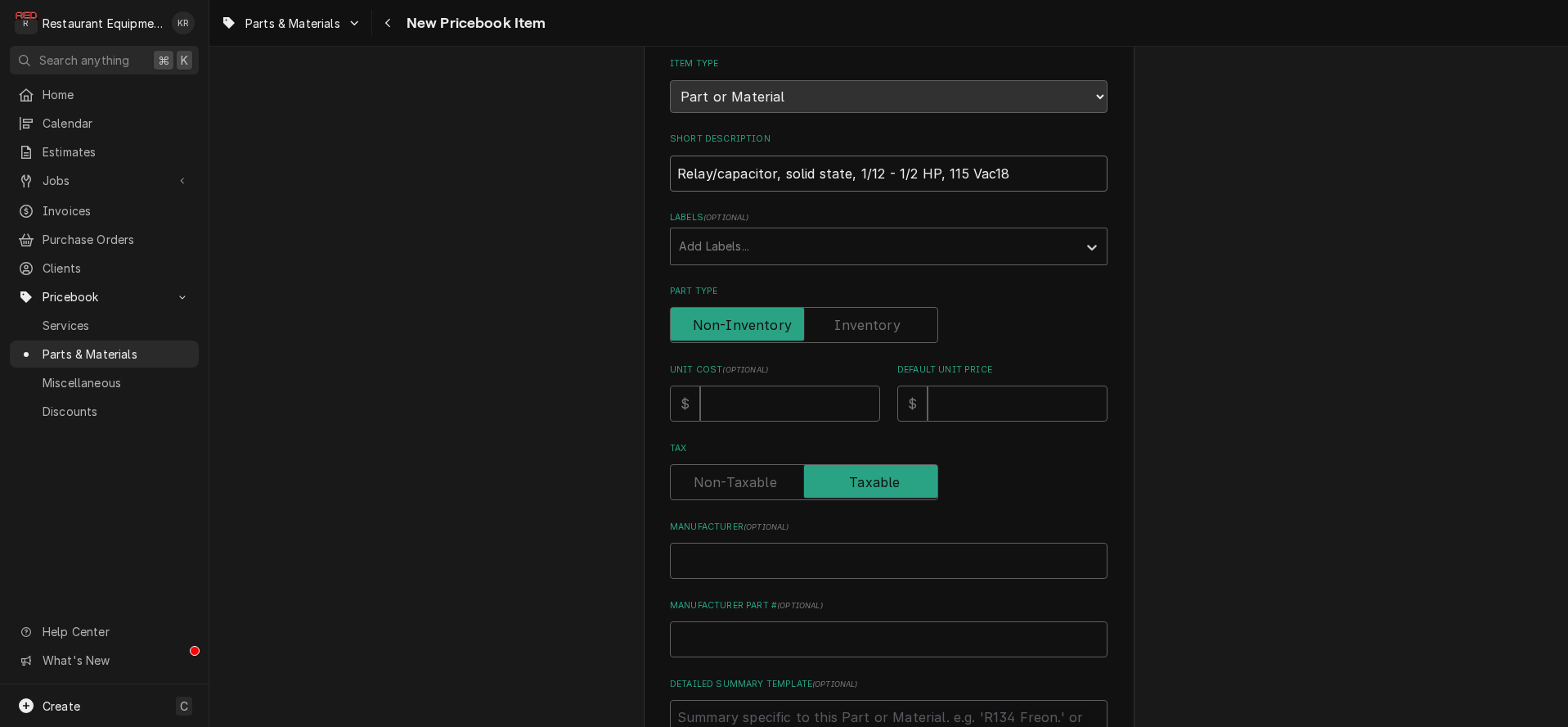
type textarea "x"
type input "Relay/capacitor, solid state, 1/12 - 1/2 HP, 115 Vac18."
type textarea "x"
type input "Relay/capacitor, solid state, 1/12 - 1/2 HP, 115 Vac18"
type textarea "x"
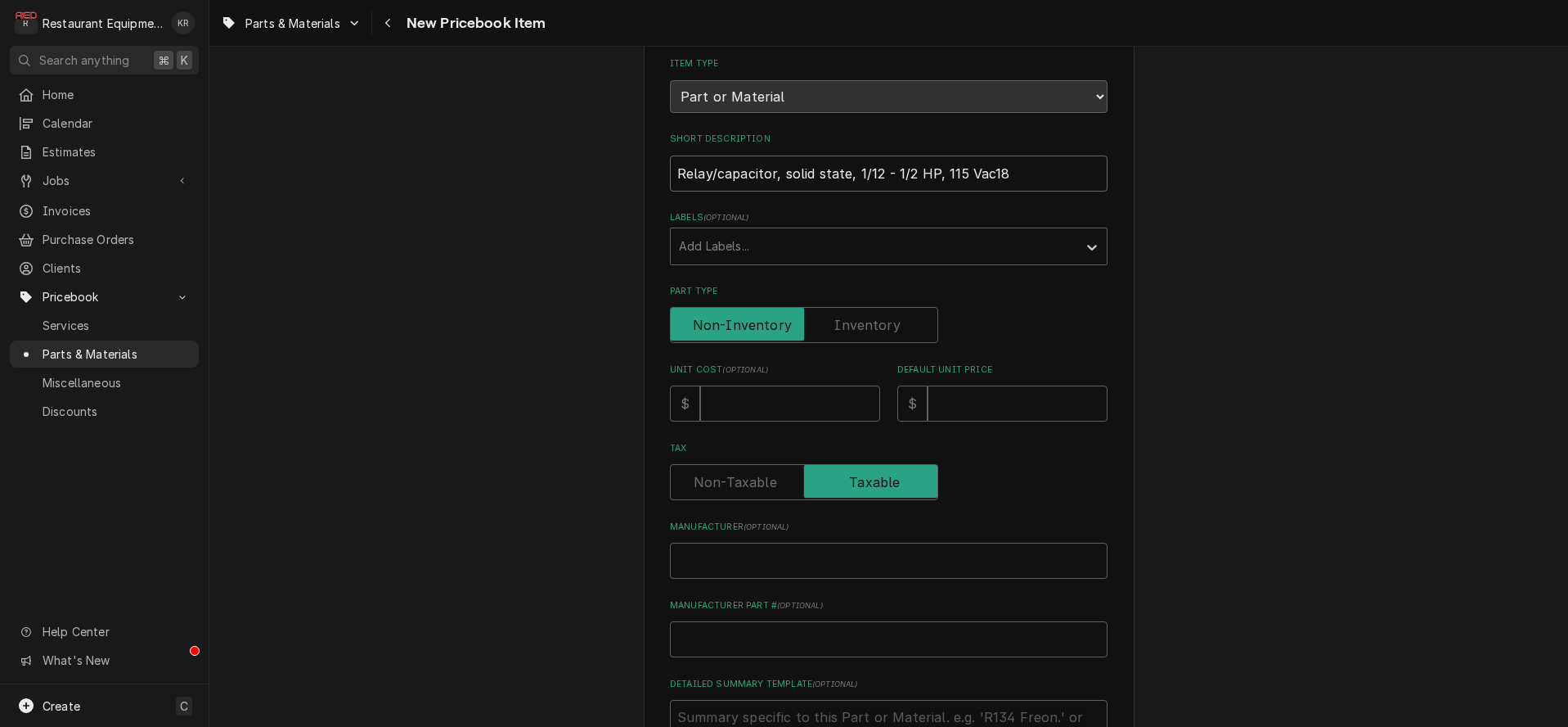
type input "Relay/capacitor, solid state, 1/12 - 1/2 HP, 115 Vac1"
type textarea "x"
type input "Relay/capacitor, solid state, 1/12 - 1/2 HP, 115 Vac"
type textarea "x"
type input "1"
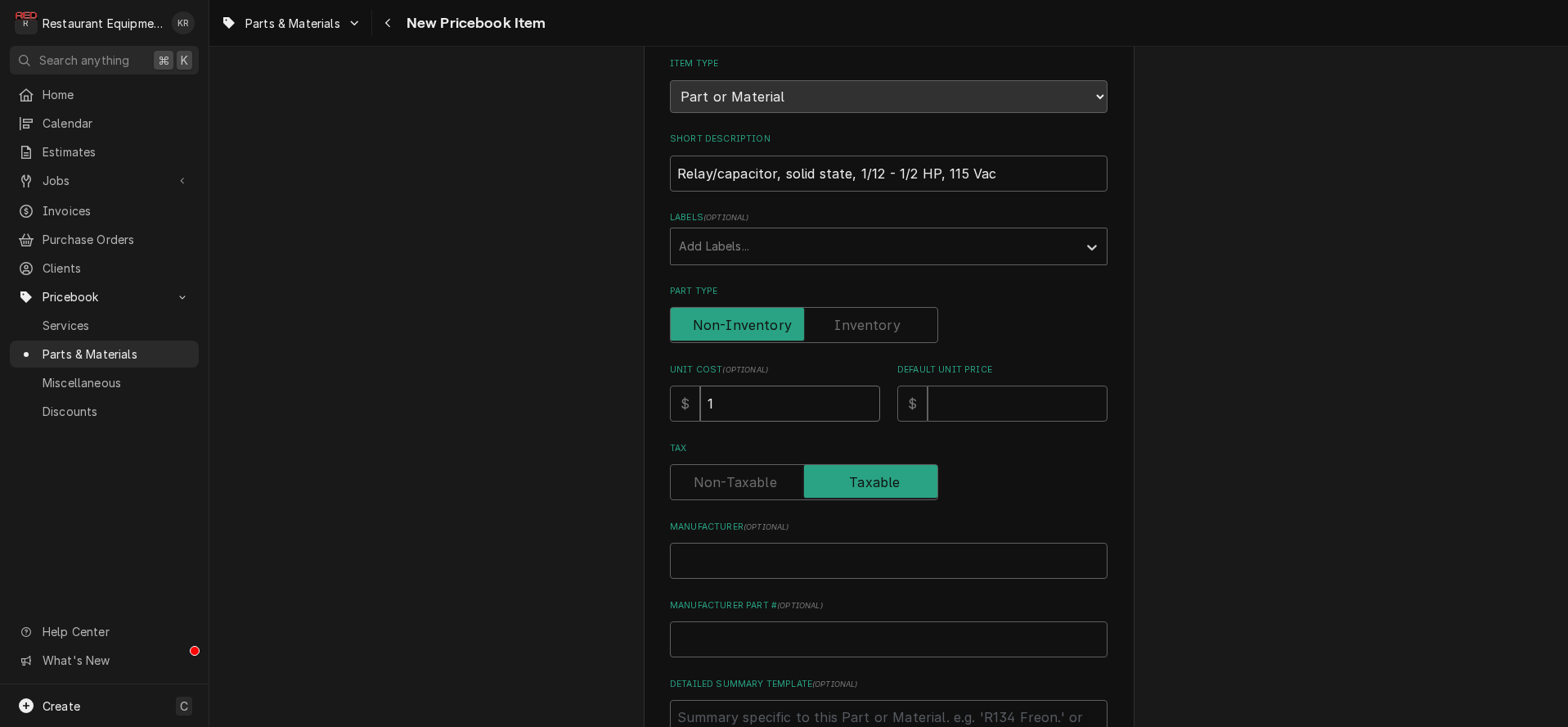
type textarea "x"
type input "18"
type textarea "x"
type input "18.7"
type textarea "x"
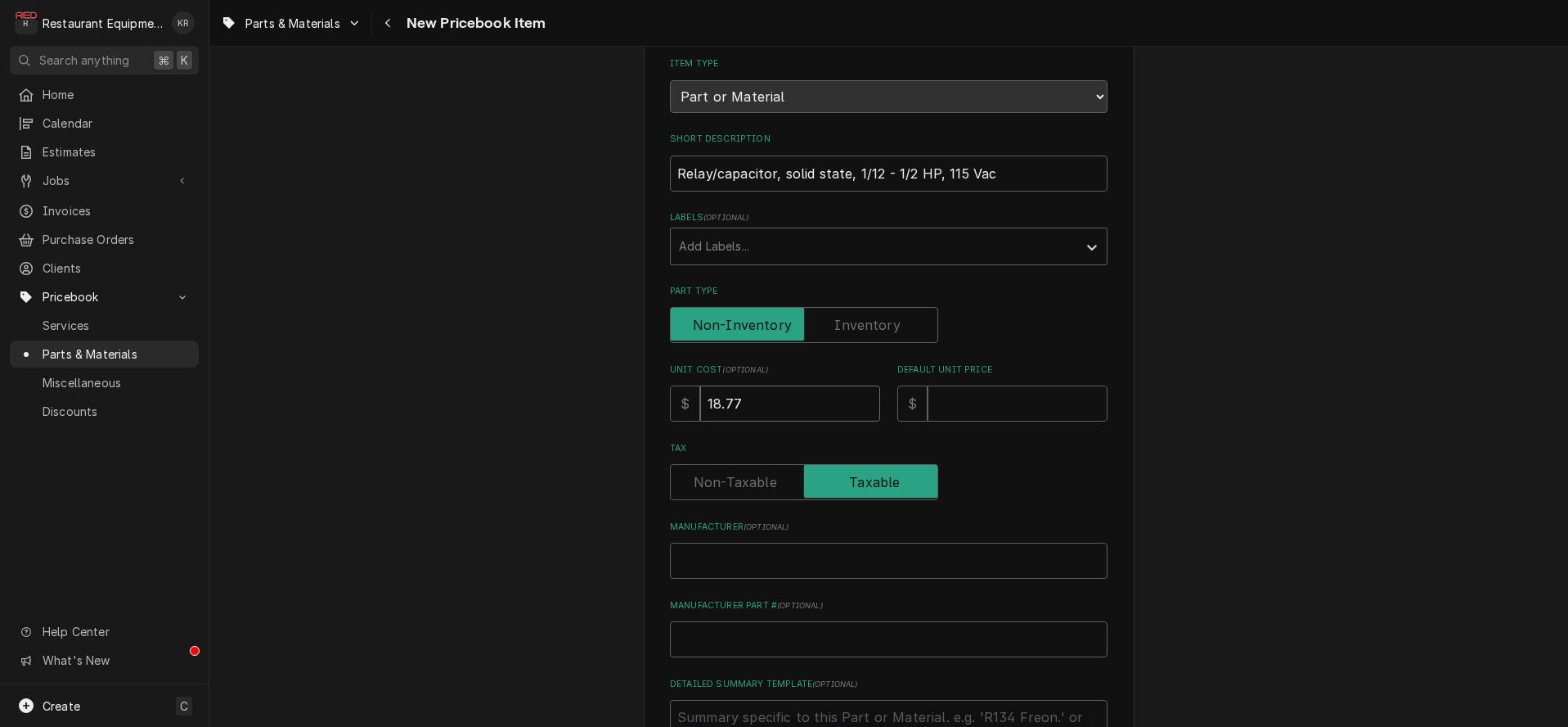
type input "18.77"
type textarea "x"
type input "3"
type textarea "x"
type input "37"
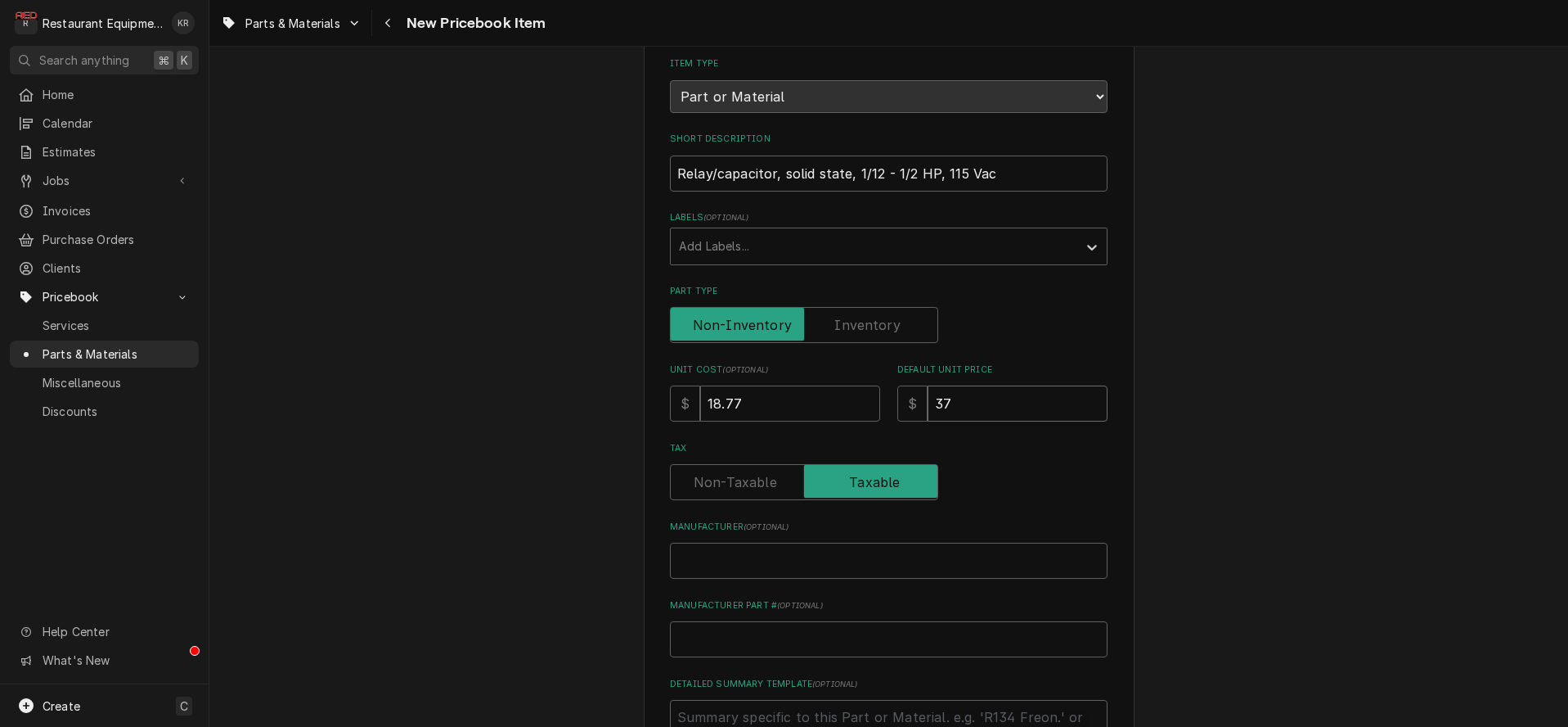
type textarea "x"
type input "37.5"
type textarea "x"
type input "37.54"
click at [732, 564] on input "Manufacturer ( optional )" at bounding box center [888, 561] width 437 height 36
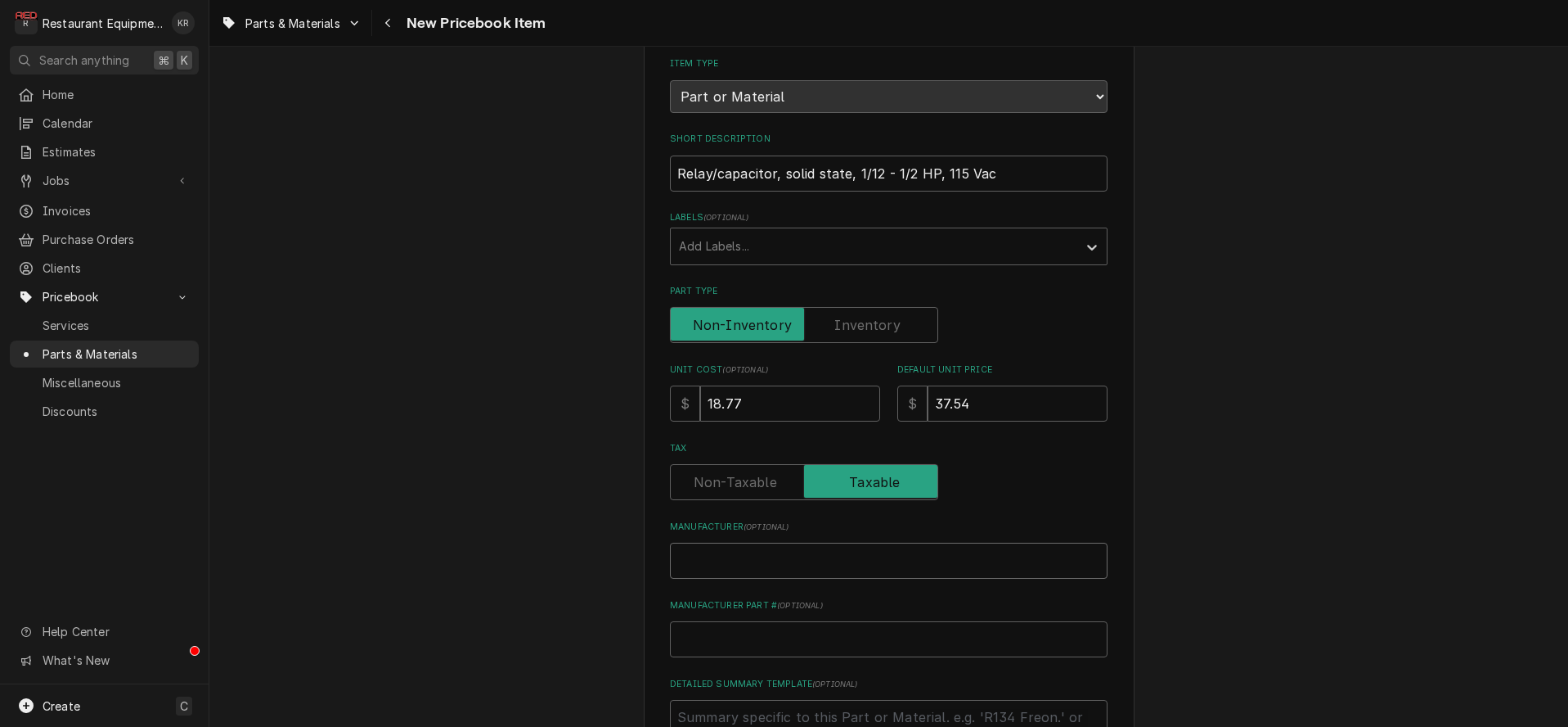
type textarea "x"
type input "S"
type textarea "x"
type input "SU"
type textarea "x"
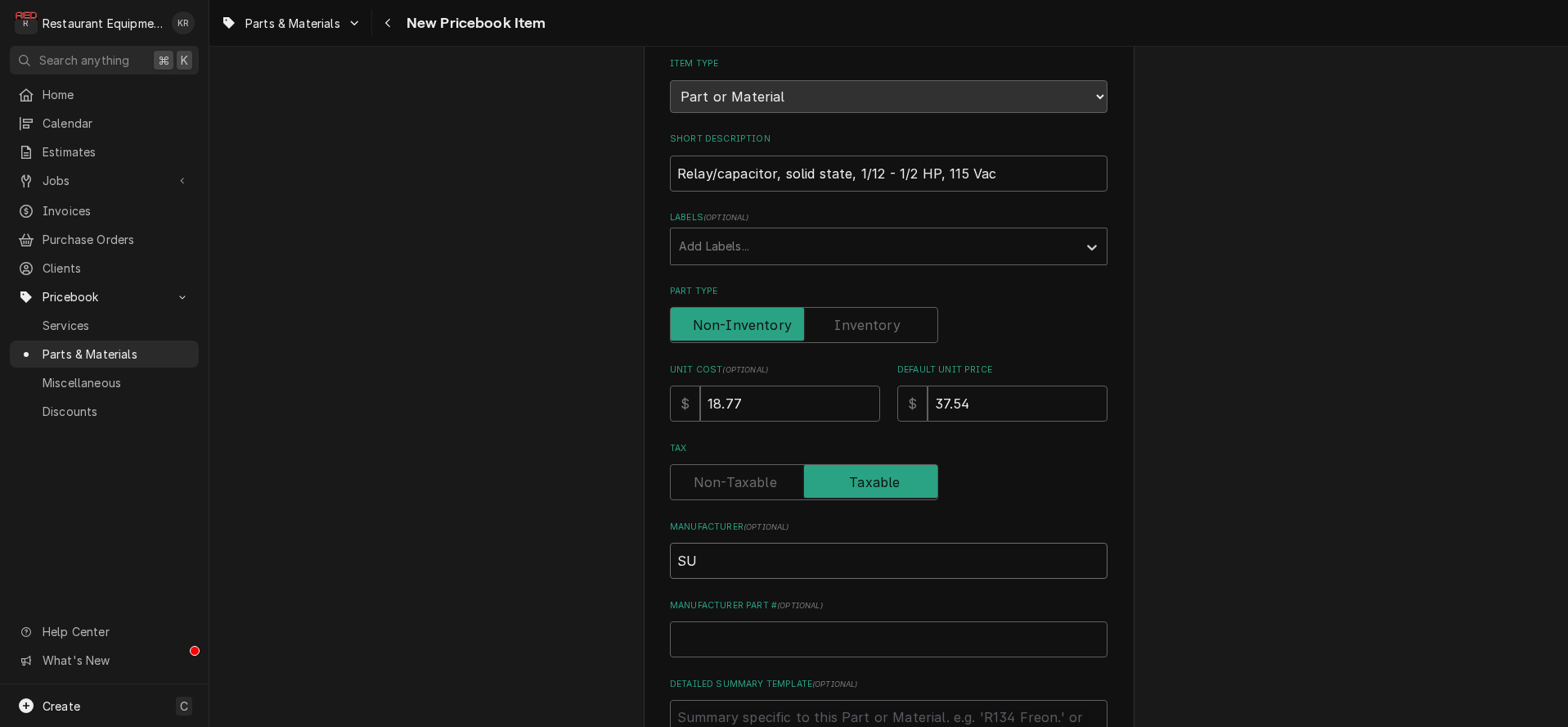
type input "S"
type textarea "x"
type input "Su"
type textarea "x"
type input "Sup"
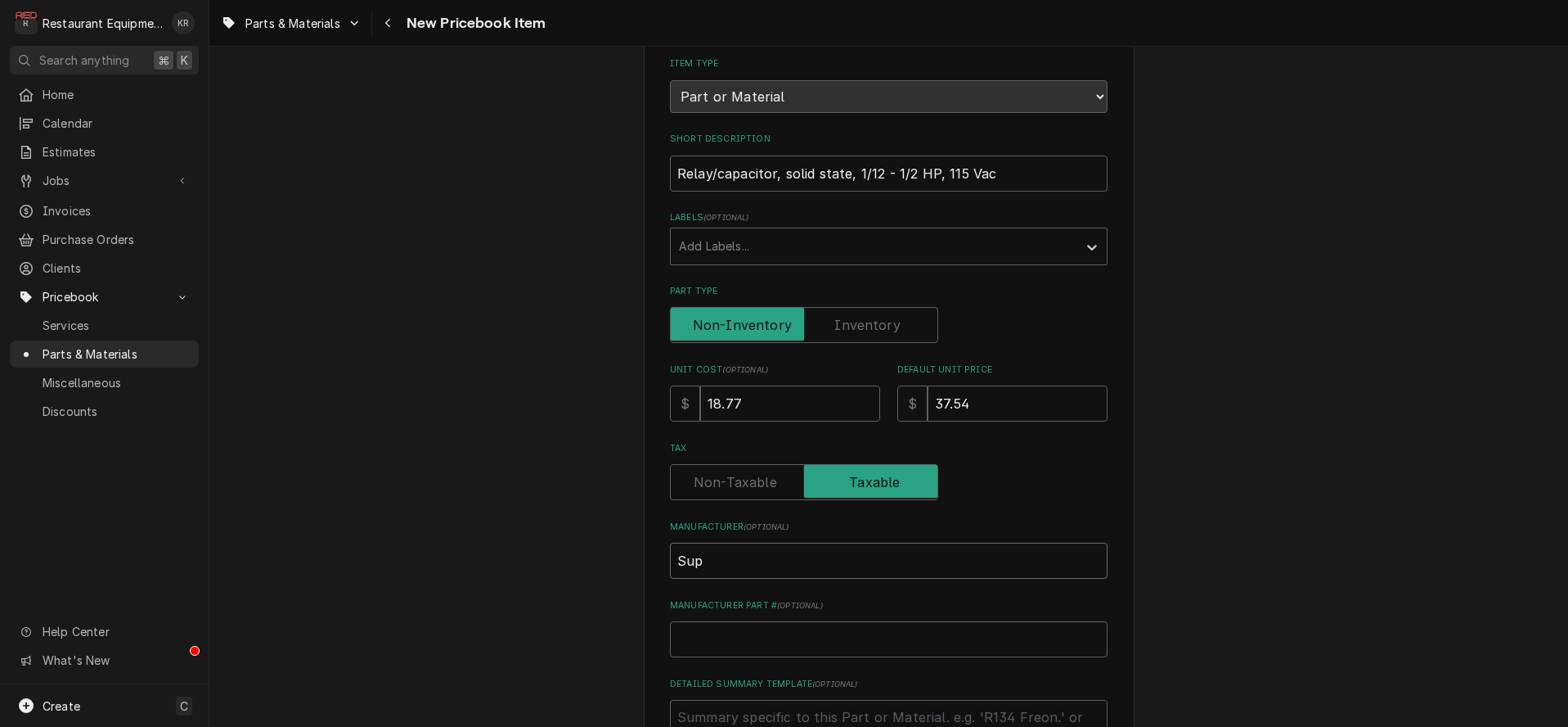
type textarea "x"
type input "Supc"
type textarea "x"
type input "Supco"
paste input "RSC10"
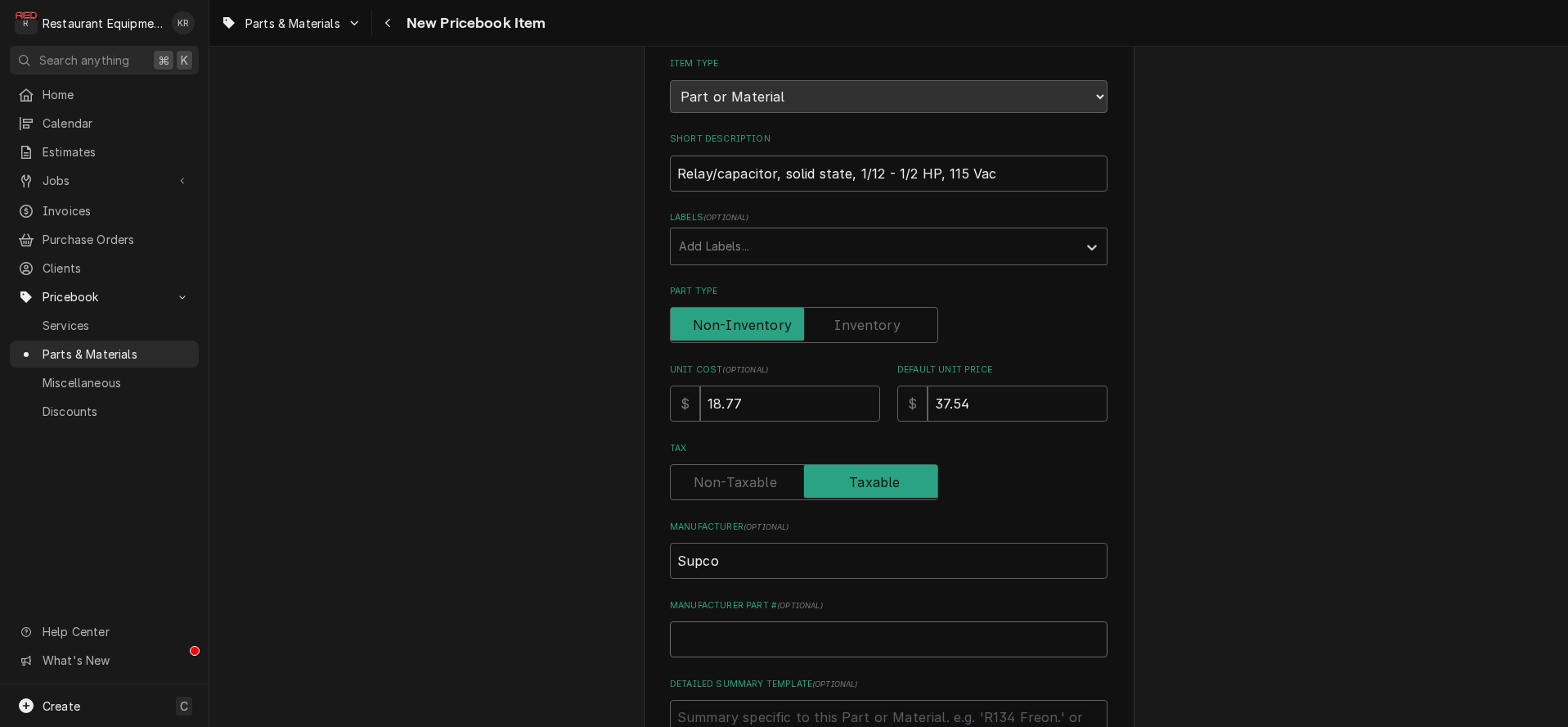
type textarea "x"
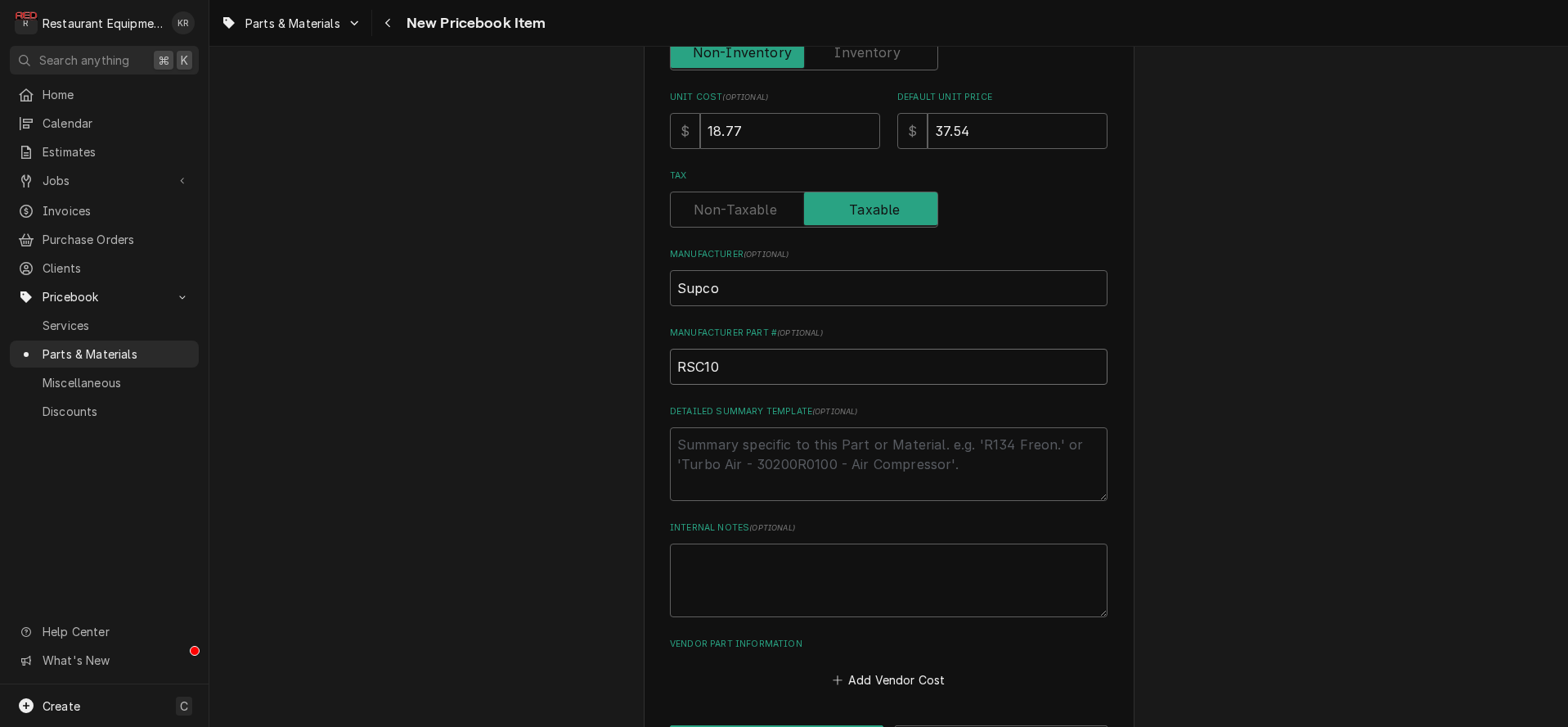
scroll to position [511, 0]
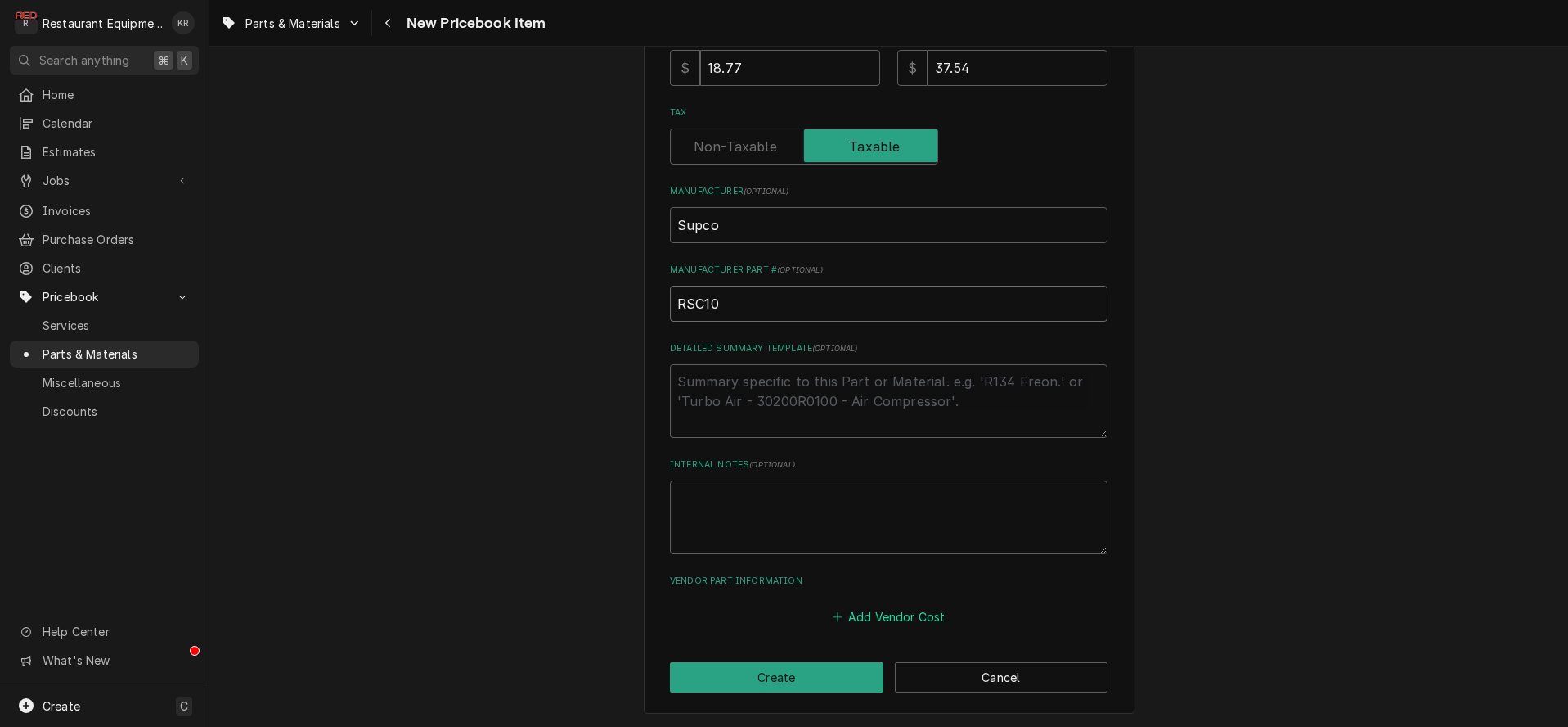
type input "RSC10"
click at [883, 609] on button "Add Vendor Cost" at bounding box center [888, 616] width 118 height 23
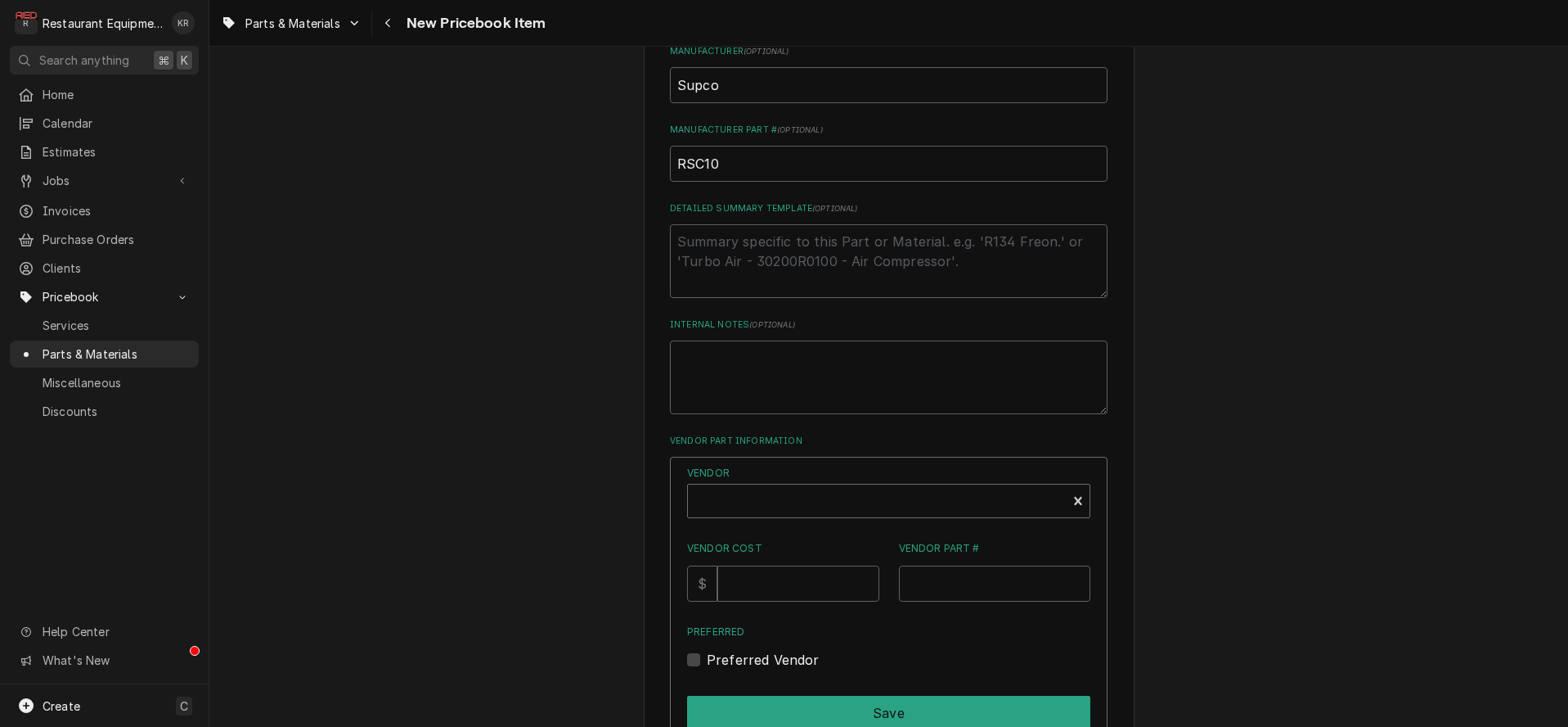
scroll to position [673, 0]
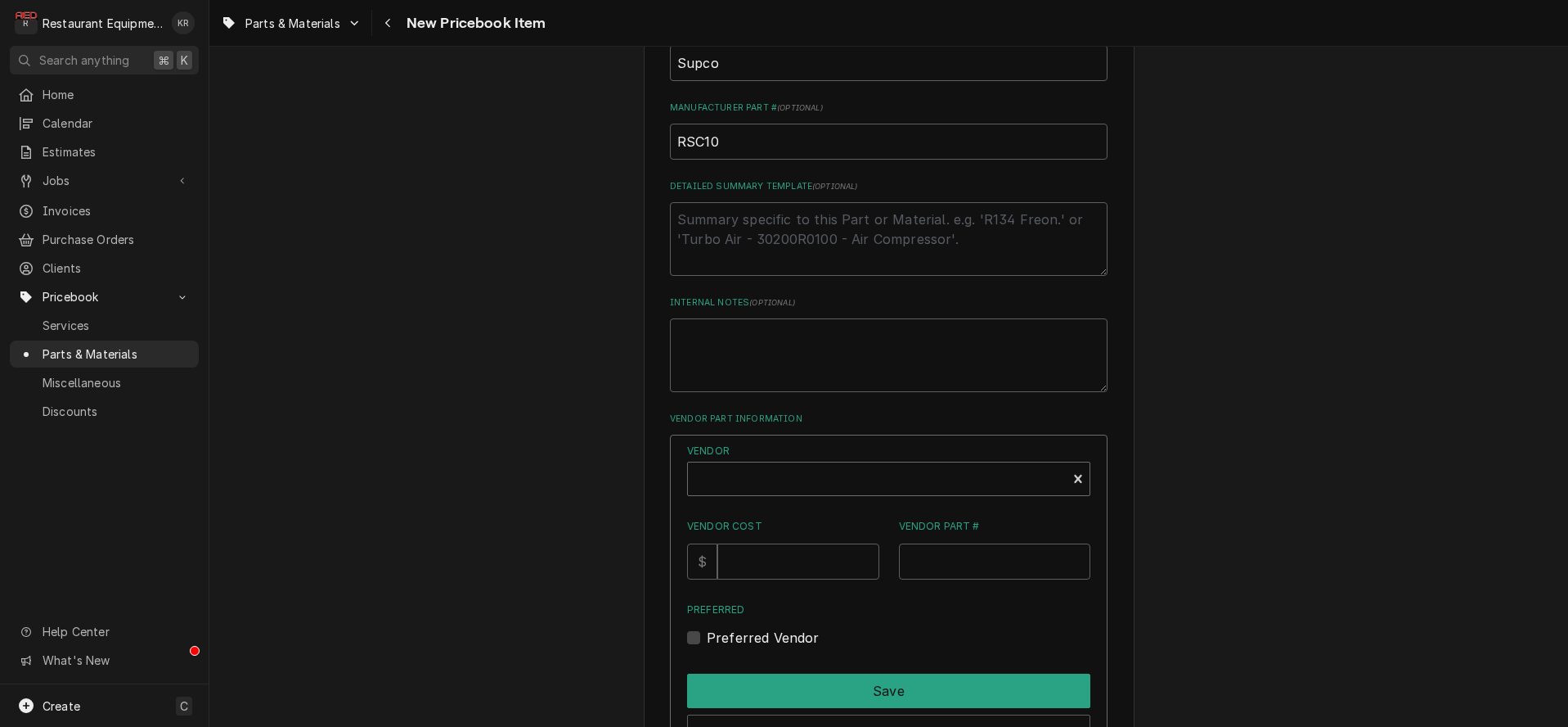
type textarea "x"
click at [790, 466] on div "Vendor" at bounding box center [877, 485] width 362 height 39
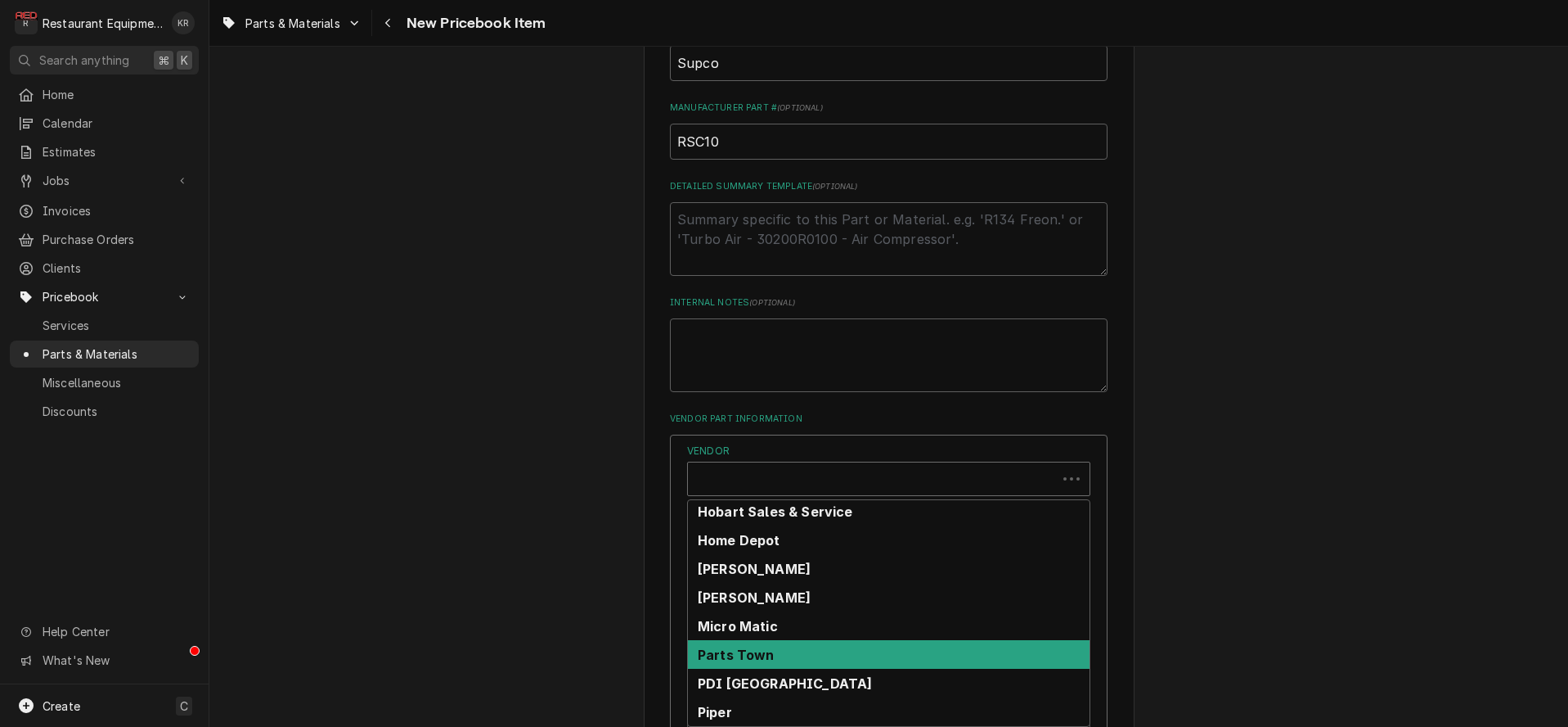
scroll to position [519, 0]
click at [790, 662] on div "United Refrigeration" at bounding box center [888, 655] width 401 height 29
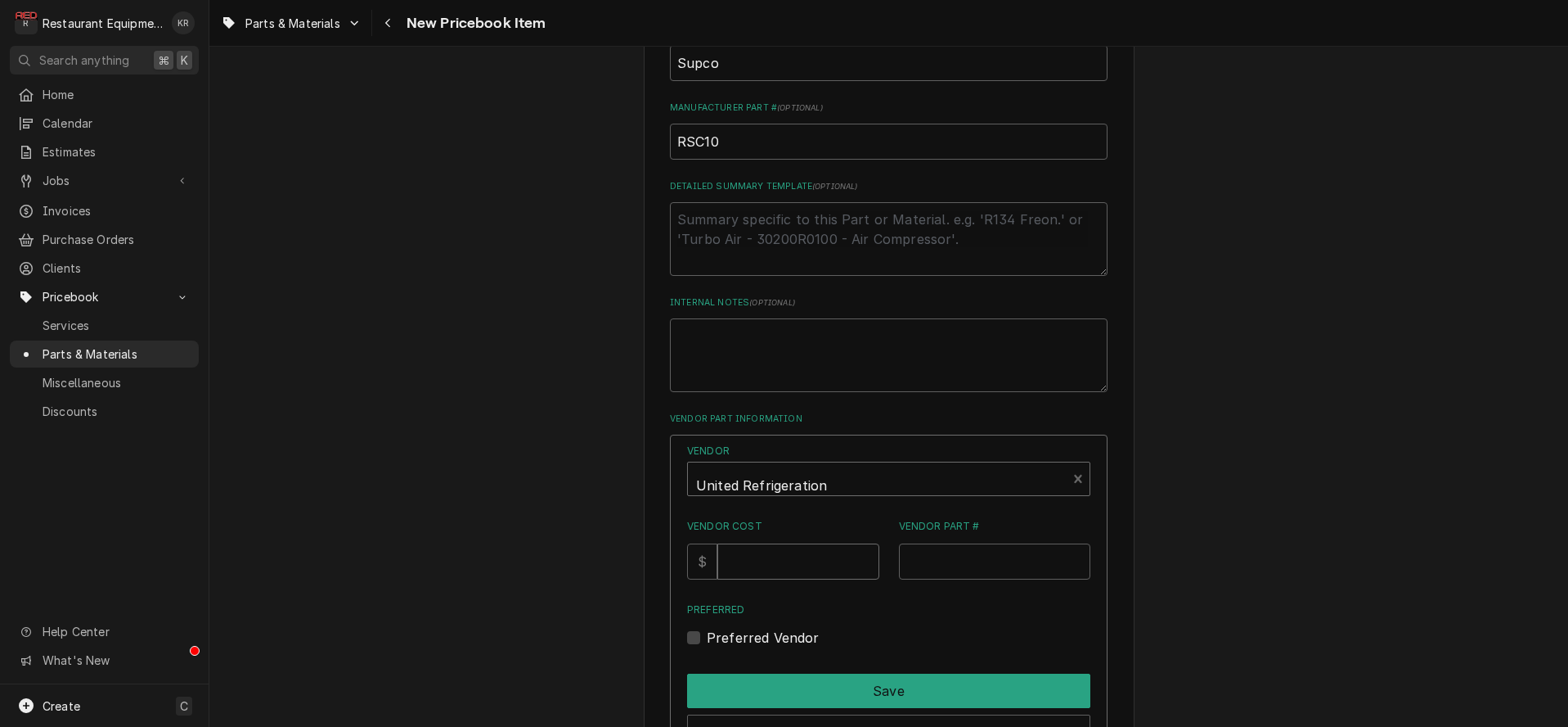
click at [793, 552] on input "Vendor Cost" at bounding box center [798, 562] width 161 height 36
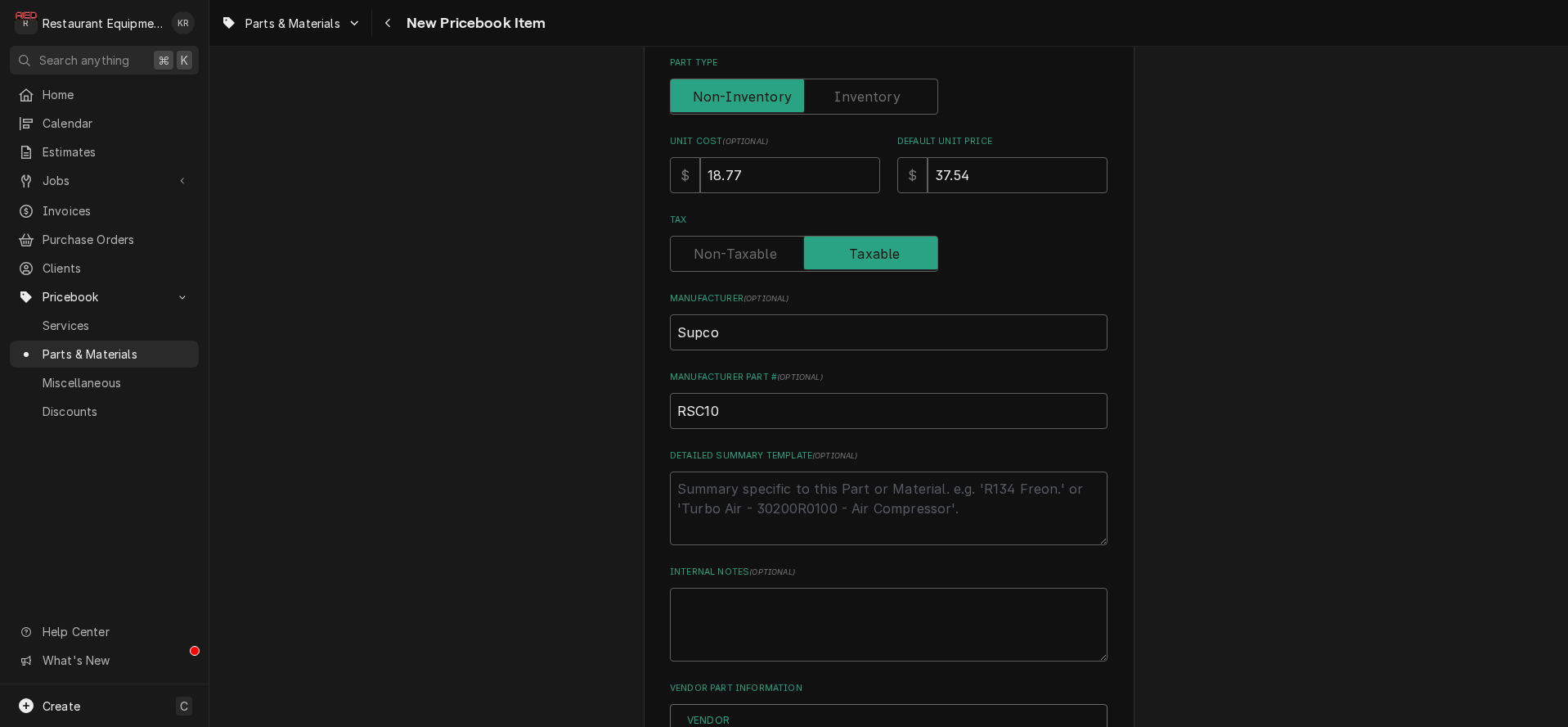
scroll to position [810, 0]
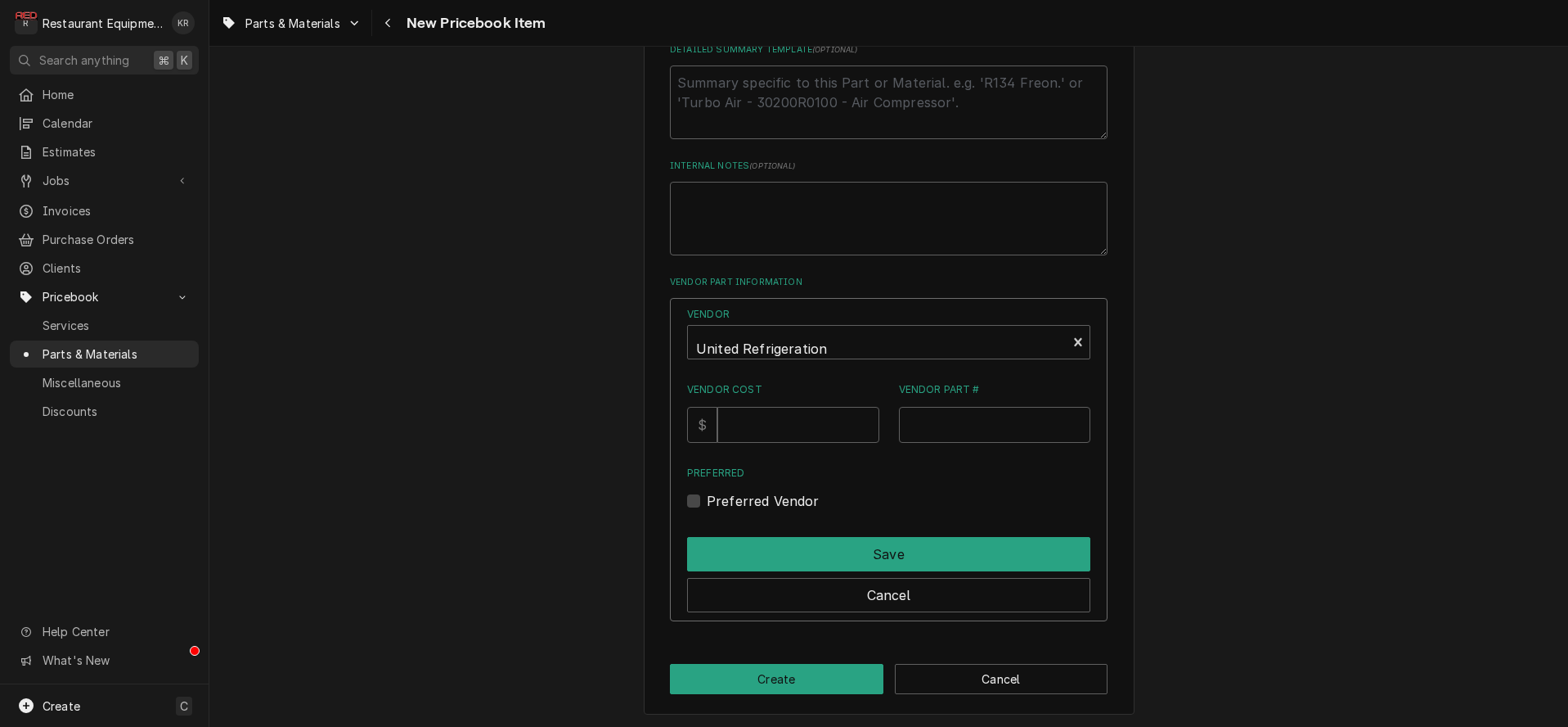
click at [790, 432] on input "Vendor Cost" at bounding box center [798, 425] width 161 height 36
click at [791, 432] on input "Vendor Cost" at bounding box center [798, 424] width 161 height 36
type input "18.77"
paste input "RSC10"
type input "RSC10"
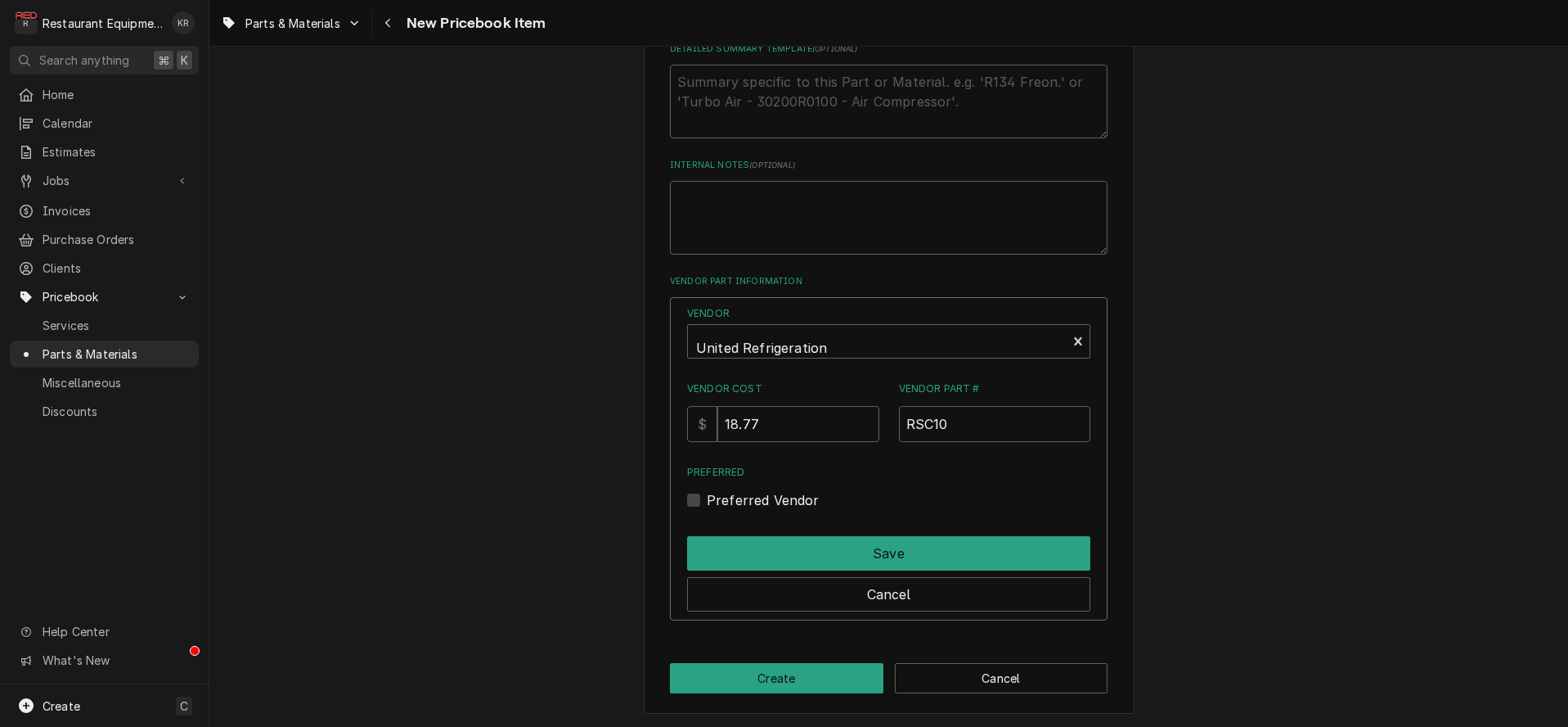
drag, startPoint x: 719, startPoint y: 499, endPoint x: 737, endPoint y: 521, distance: 28.4
click at [719, 499] on div "Preferred Vendor" at bounding box center [888, 500] width 403 height 20
click at [717, 501] on label "Preferred Vendor" at bounding box center [763, 500] width 113 height 20
click at [717, 501] on input "Preferred" at bounding box center [908, 508] width 403 height 36
checkbox input "true"
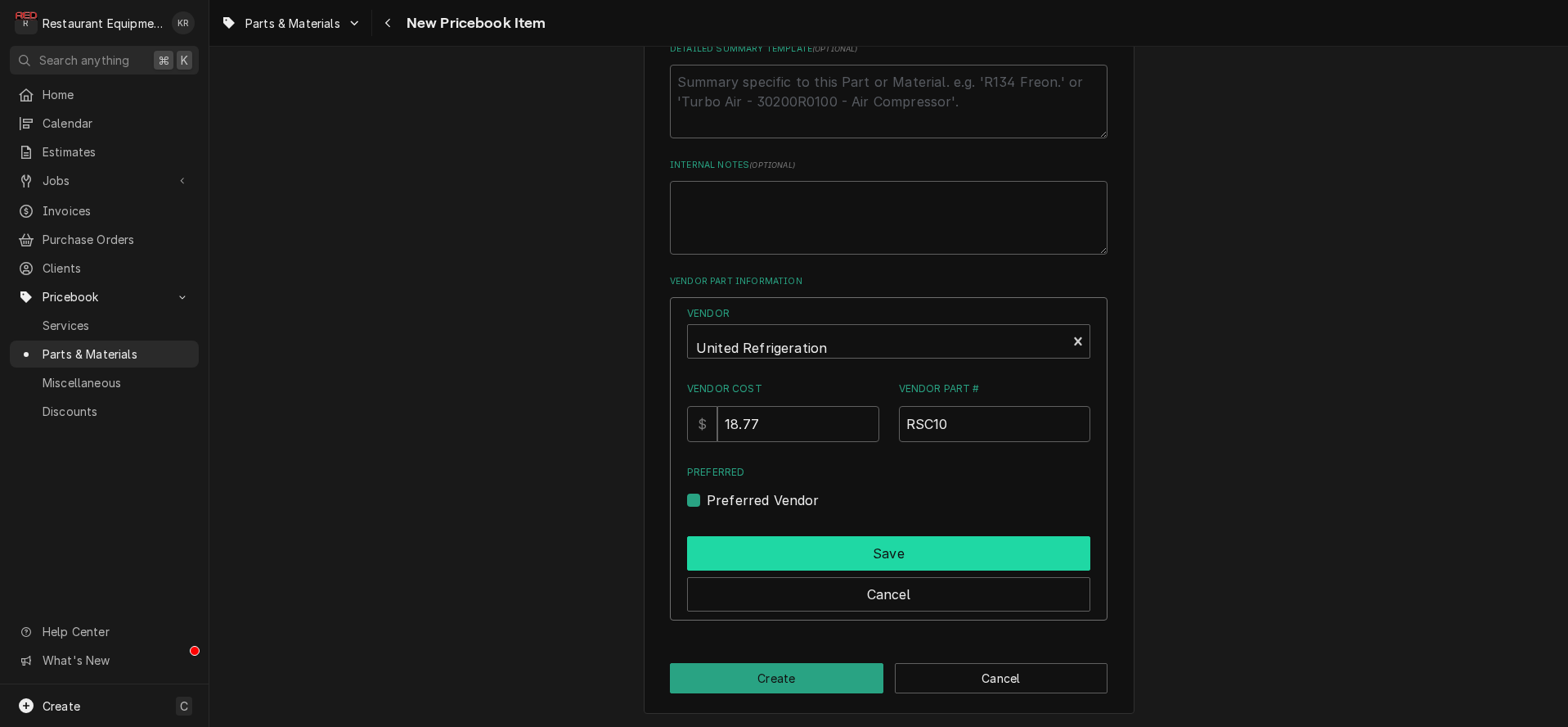
click at [753, 548] on button "Save" at bounding box center [888, 553] width 403 height 34
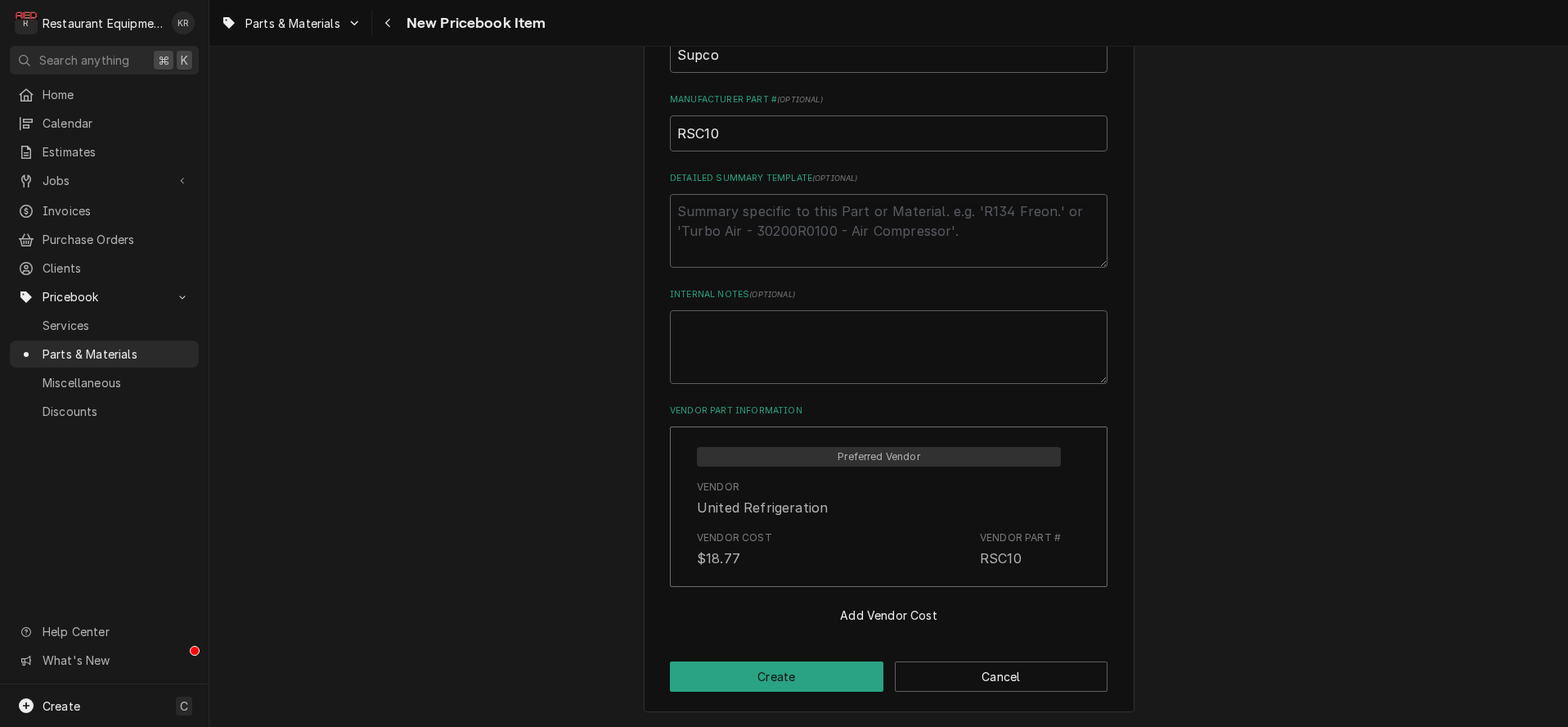
scroll to position [679, 0]
click at [748, 671] on button "Create" at bounding box center [776, 677] width 213 height 30
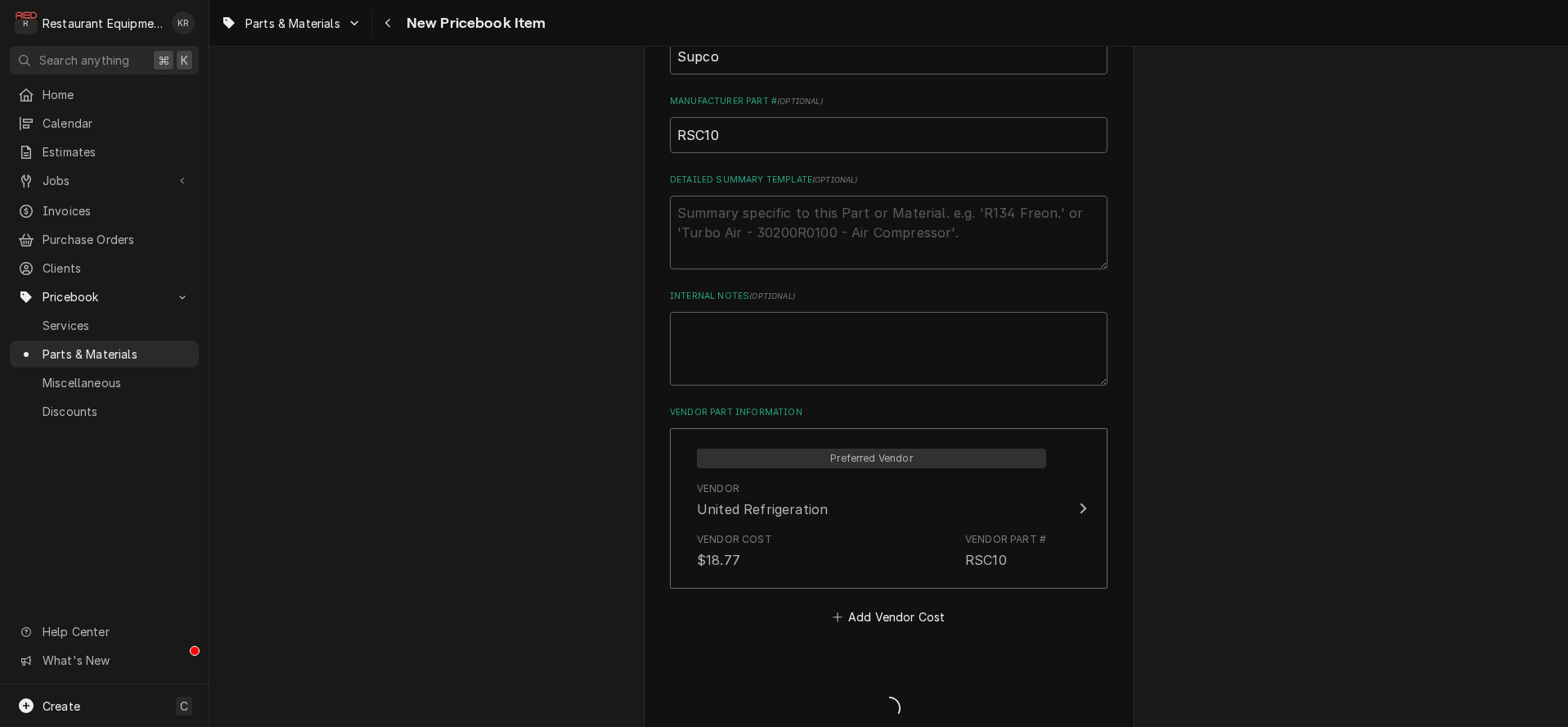
type textarea "x"
